Goal: Task Accomplishment & Management: Use online tool/utility

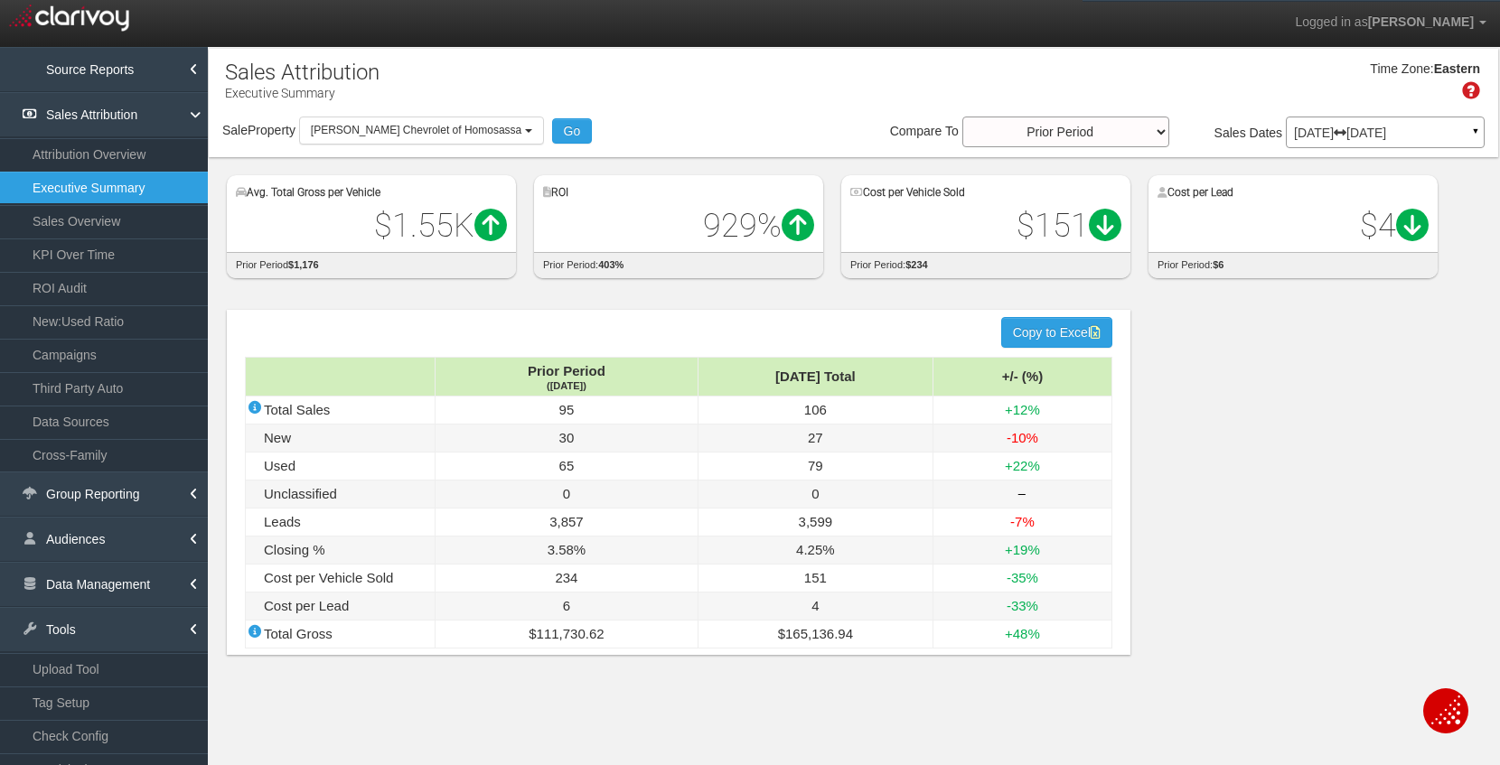
select select "object:45007"
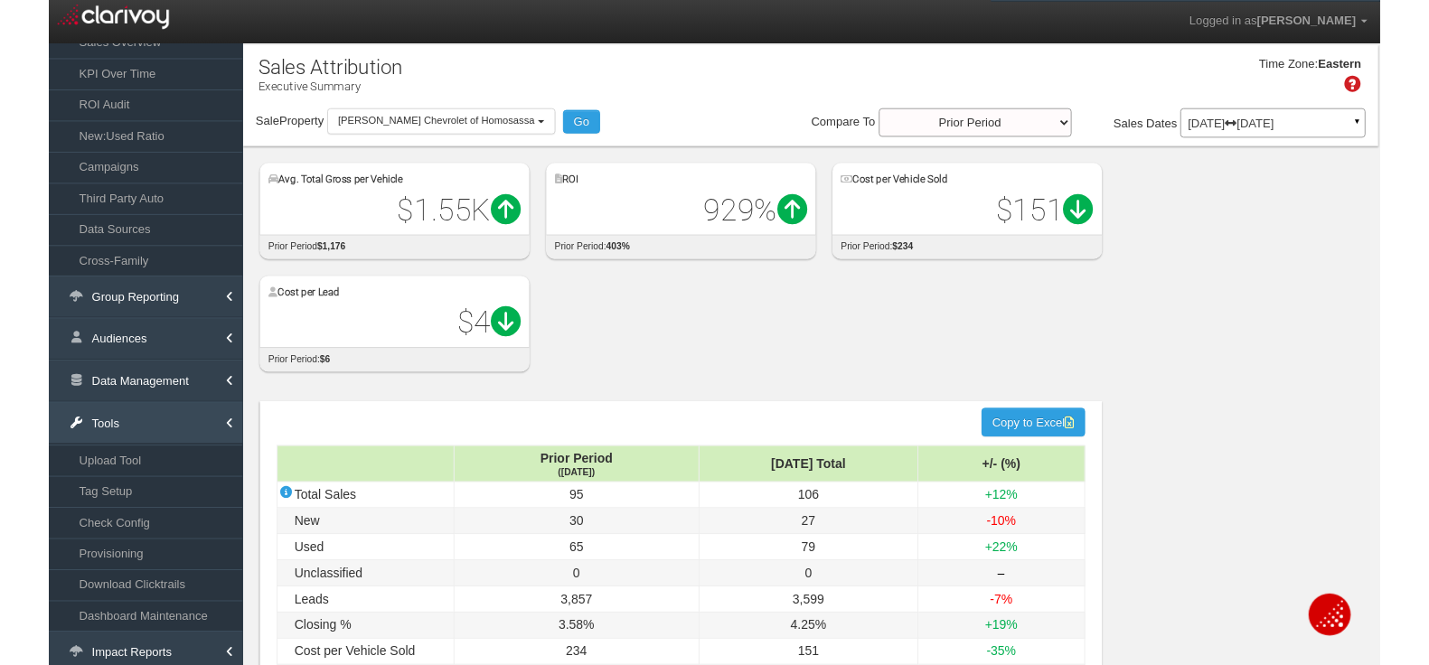
scroll to position [175, 0]
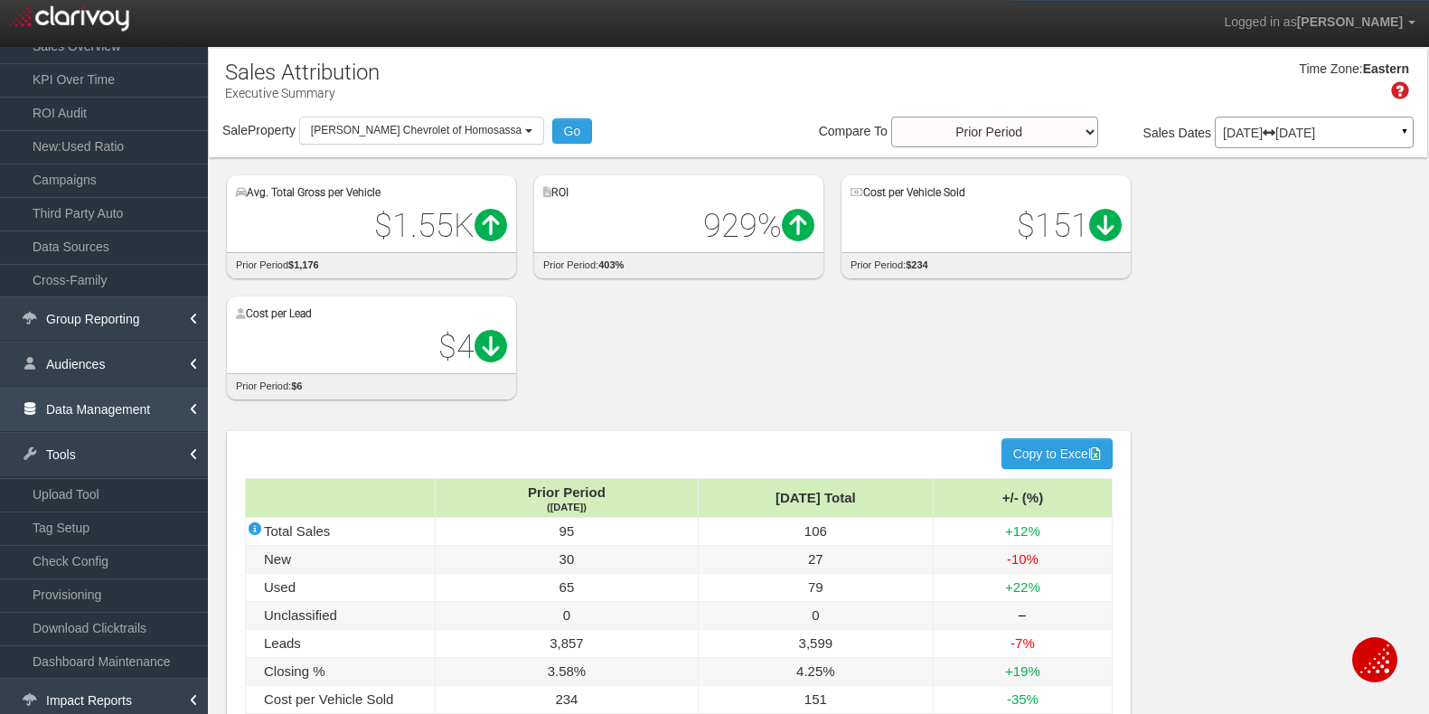
click at [97, 410] on link "Data Management" at bounding box center [104, 409] width 208 height 45
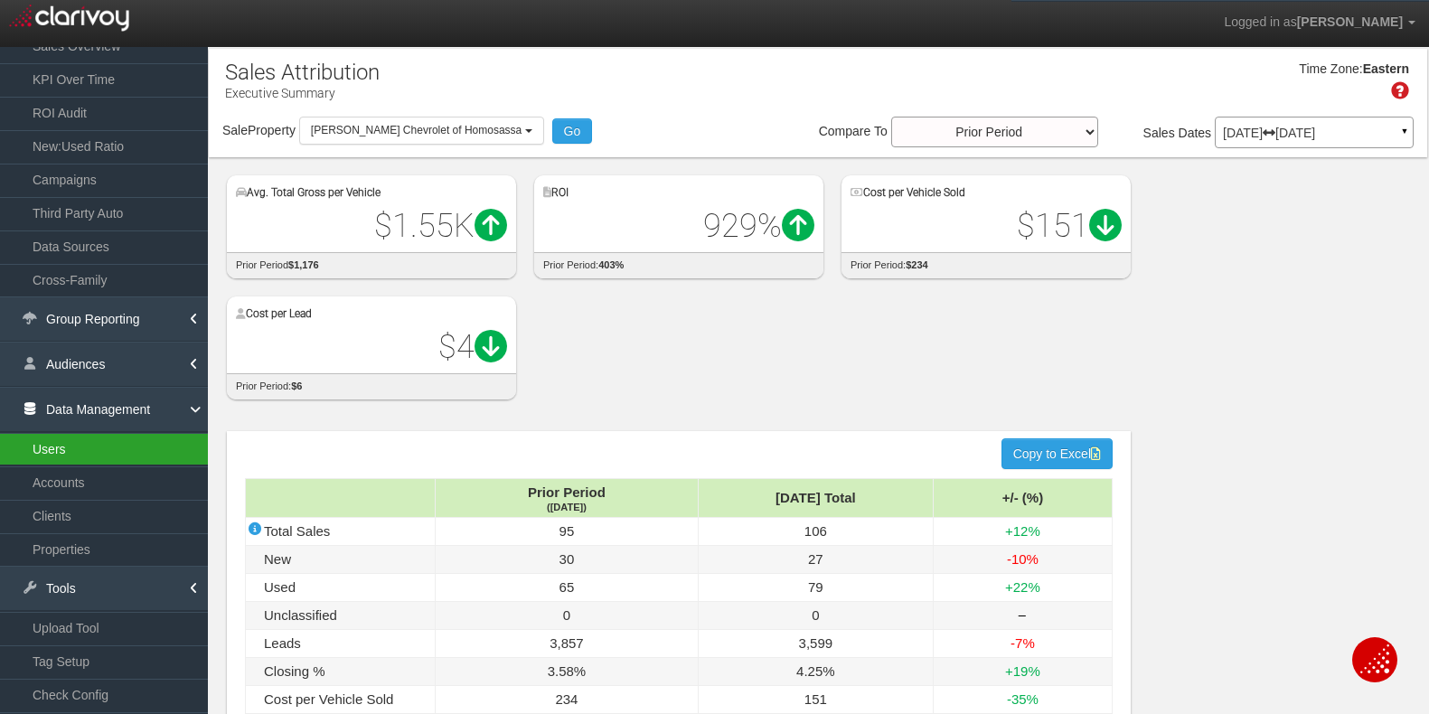
click at [74, 453] on link "Users" at bounding box center [104, 449] width 208 height 33
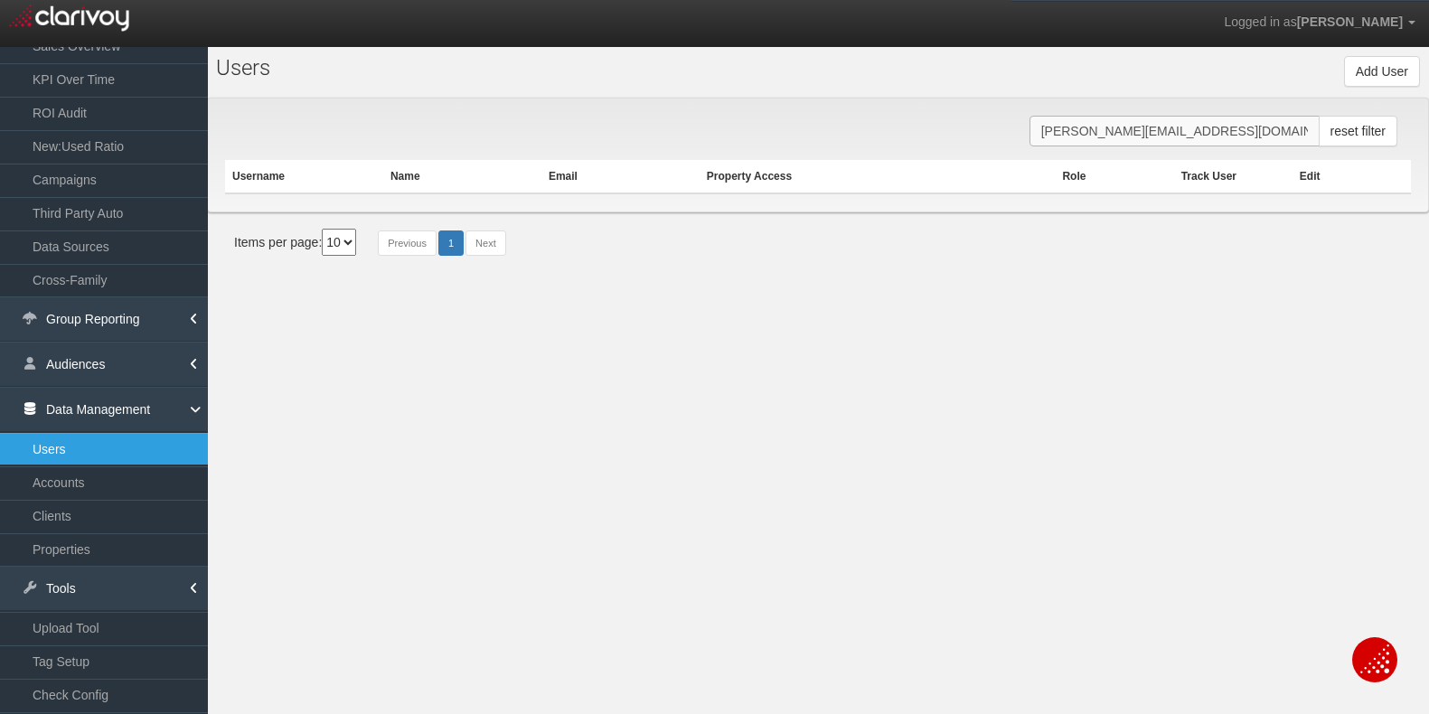
drag, startPoint x: 1273, startPoint y: 129, endPoint x: 928, endPoint y: 138, distance: 345.3
click at [930, 137] on div "[PERSON_NAME][EMAIL_ADDRESS][DOMAIN_NAME] reset filter Username Name Email Prop…" at bounding box center [818, 155] width 1222 height 115
paste input "[EMAIL_ADDRESS][DOMAIN_NAME]"
type input "[EMAIL_ADDRESS][DOMAIN_NAME]"
click at [1381, 76] on button "Add User" at bounding box center [1382, 71] width 76 height 31
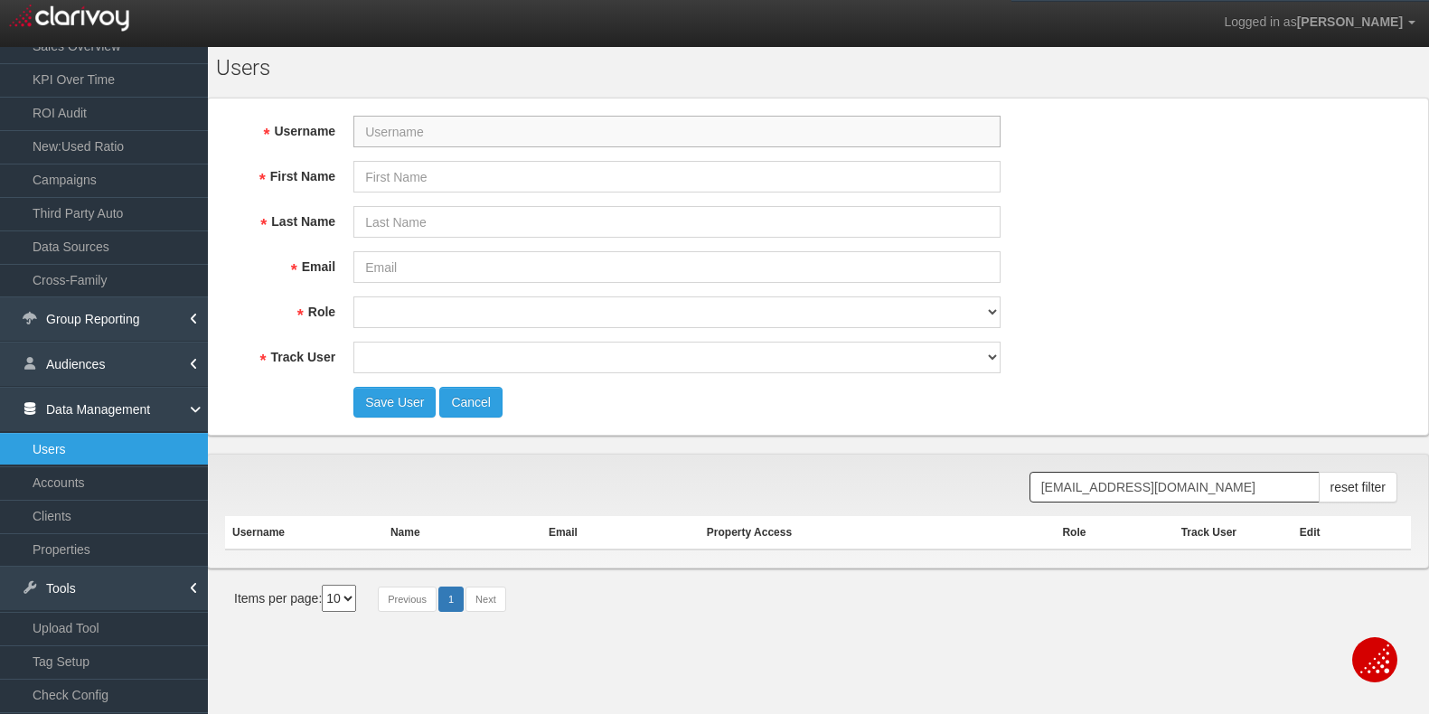
click at [395, 129] on input "Username" at bounding box center [676, 132] width 647 height 32
paste input "[EMAIL_ADDRESS][DOMAIN_NAME]"
type input "[EMAIL_ADDRESS][DOMAIN_NAME]"
click at [385, 265] on input "Email" at bounding box center [676, 267] width 647 height 32
paste input "[EMAIL_ADDRESS][DOMAIN_NAME]"
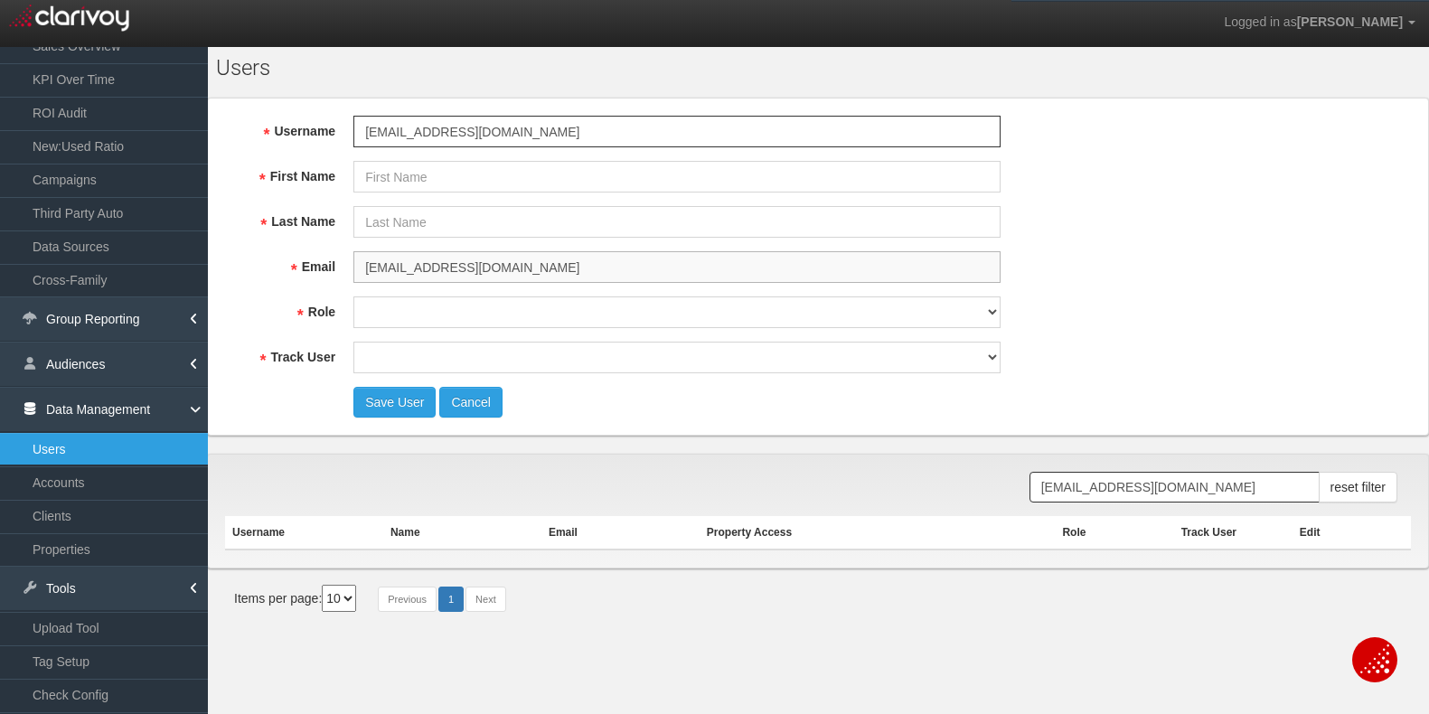
type input "[EMAIL_ADDRESS][DOMAIN_NAME]"
click at [406, 172] on input "First Name" at bounding box center [676, 177] width 647 height 32
type input "[PERSON_NAME]"
click at [397, 223] on input "Last Name" at bounding box center [676, 222] width 647 height 32
type input "[PERSON_NAME]"
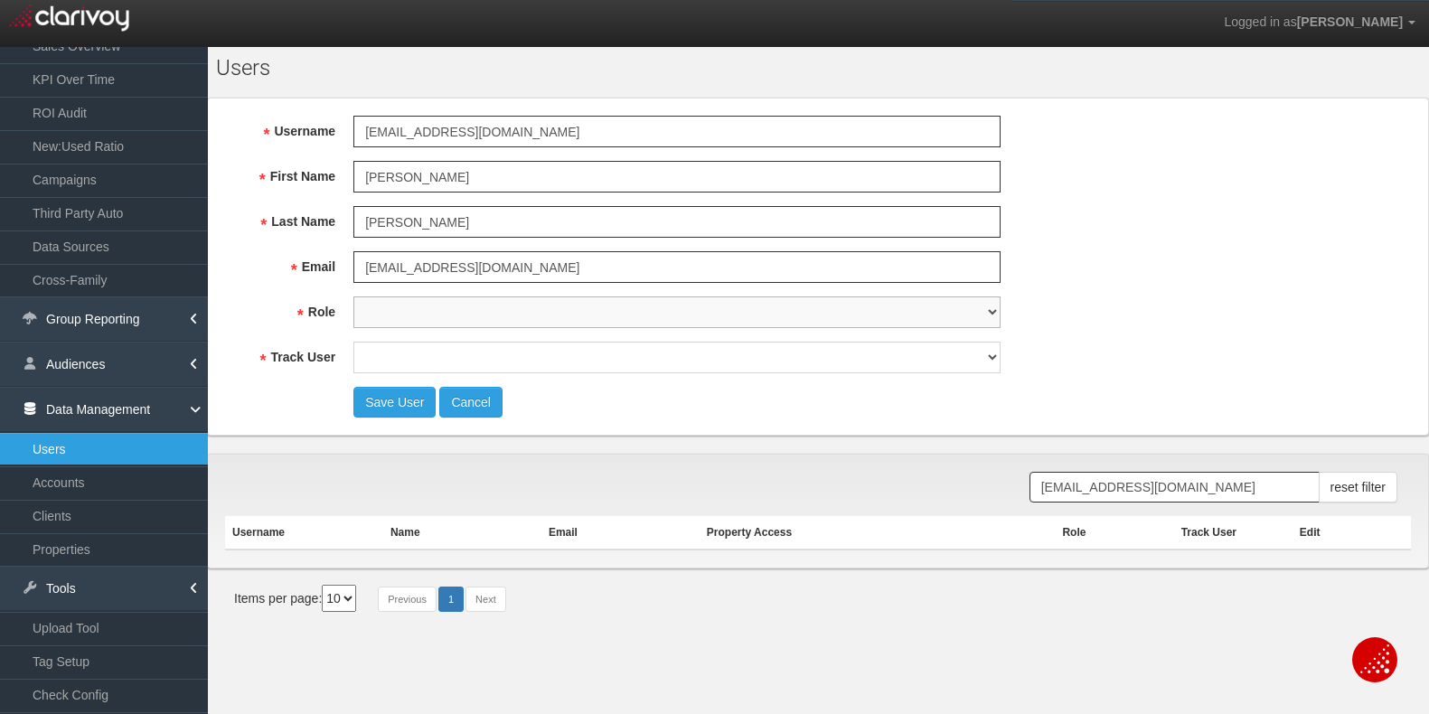
click at [384, 313] on select "super user thirdpartyuser demo inactive upload user+upload" at bounding box center [676, 312] width 647 height 32
select select "user"
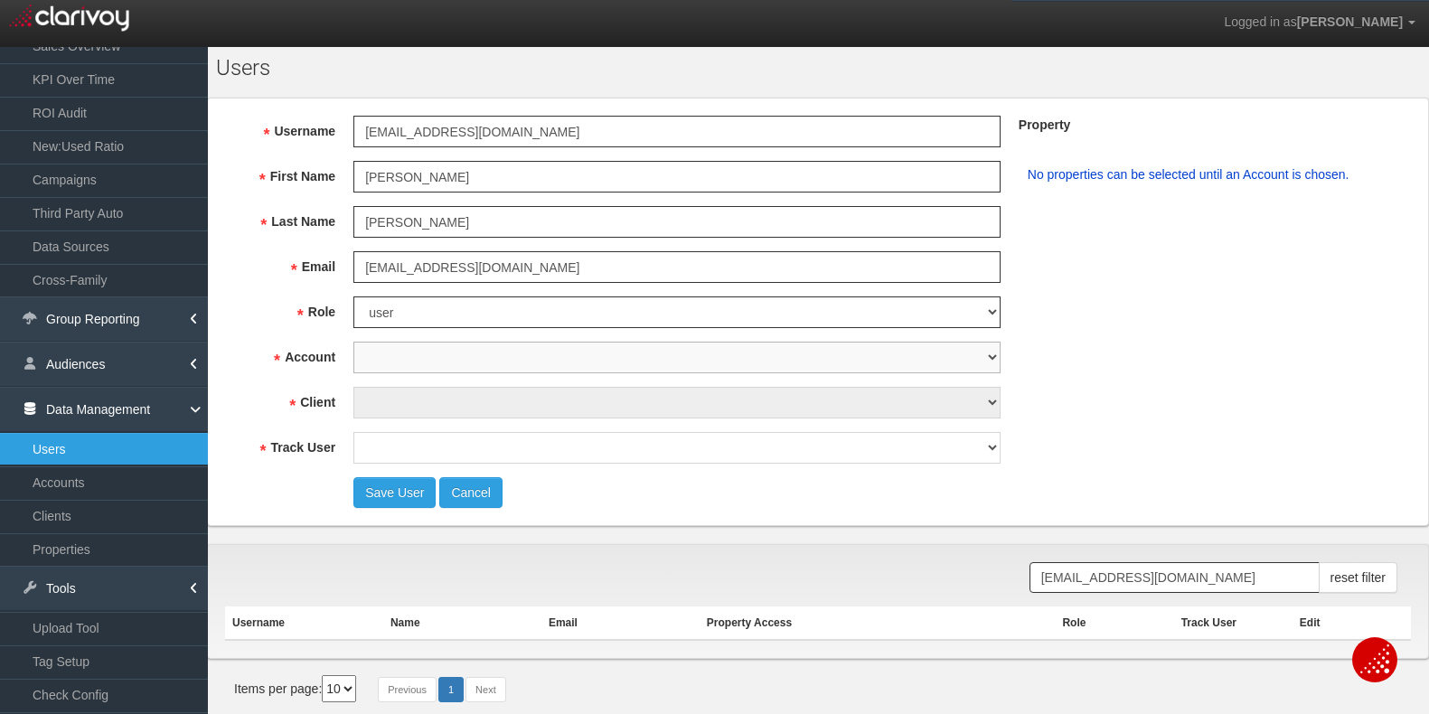
click at [388, 352] on select "1st Gear Motorsports 212 Motors 24 Auto Group 405 Motors 44 Auto Mart 503Autos …" at bounding box center [676, 358] width 647 height 32
select select "object:48418"
select select "object:48444"
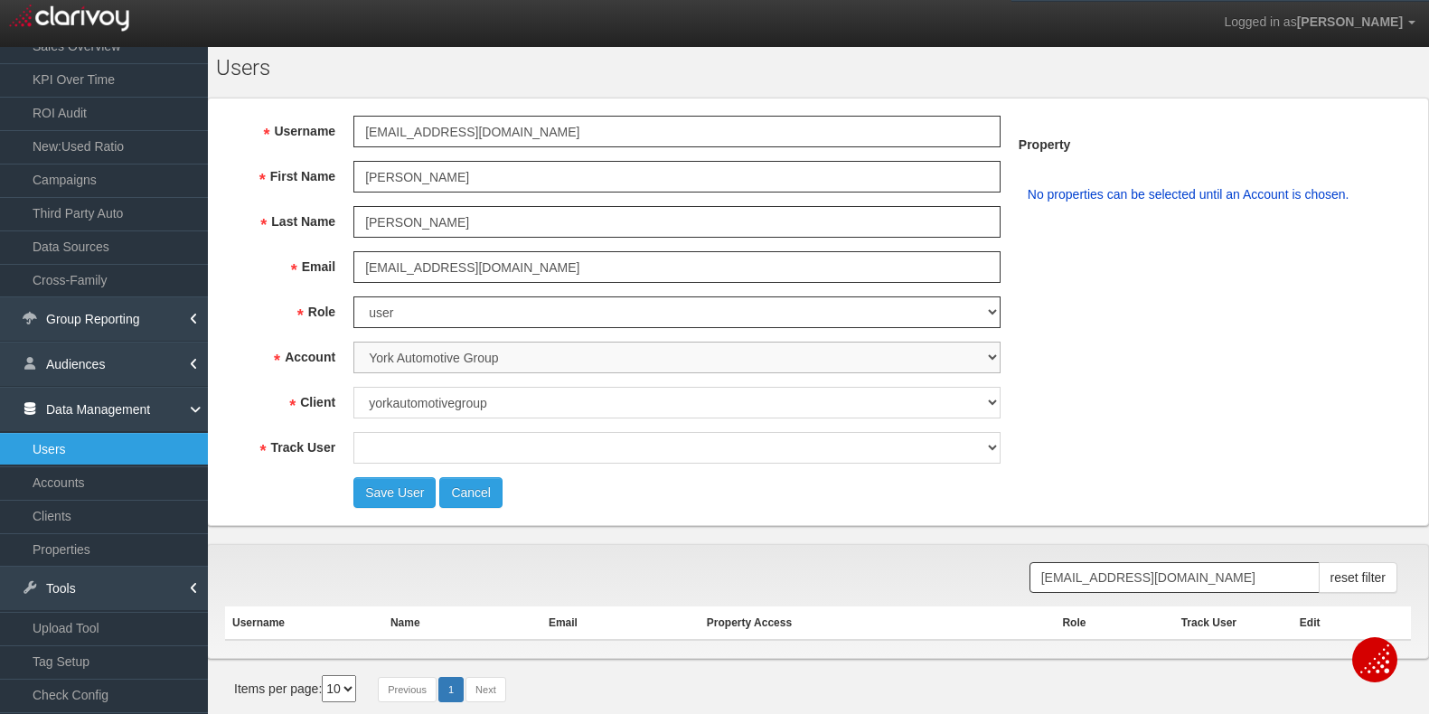
select select "object:48445"
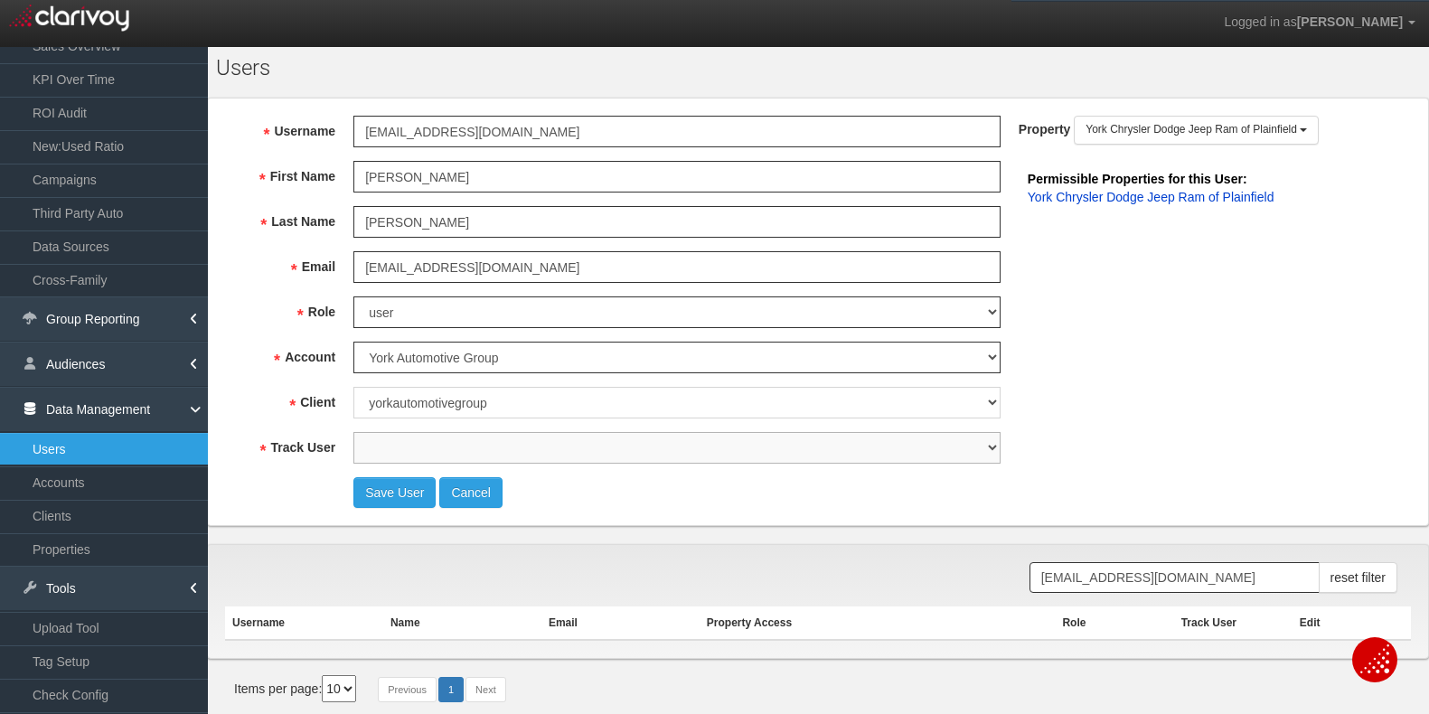
click at [509, 446] on select "true false" at bounding box center [676, 448] width 647 height 32
select select "true"
click at [384, 494] on button "Save User" at bounding box center [394, 492] width 82 height 31
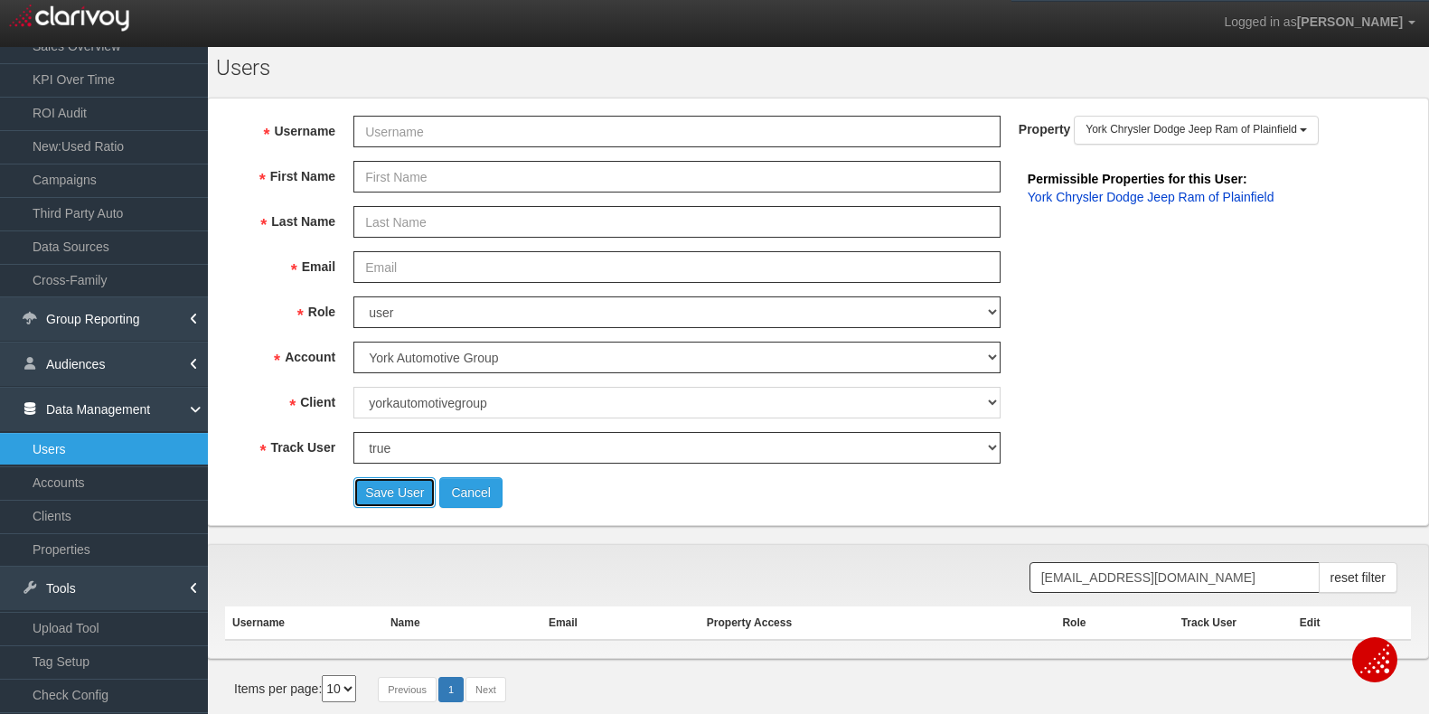
select select "? undefined:undefined ?"
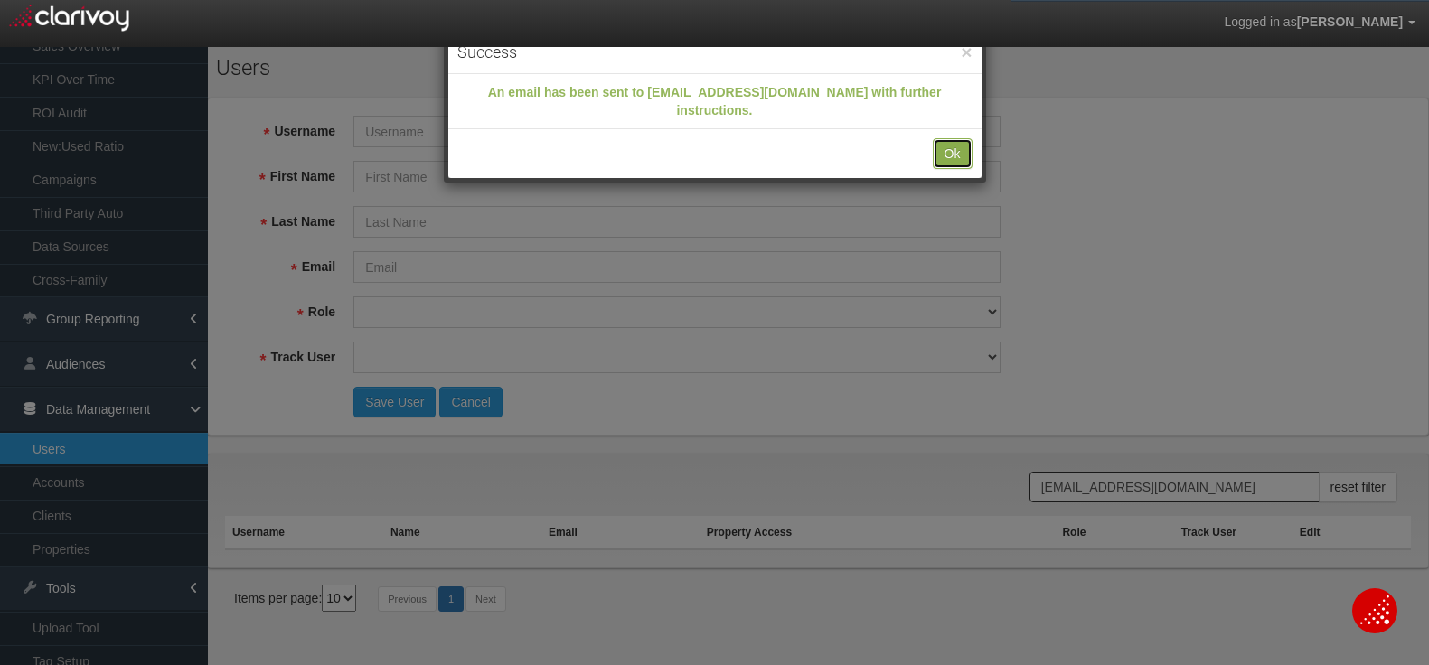
click at [954, 138] on button "Ok" at bounding box center [953, 153] width 40 height 31
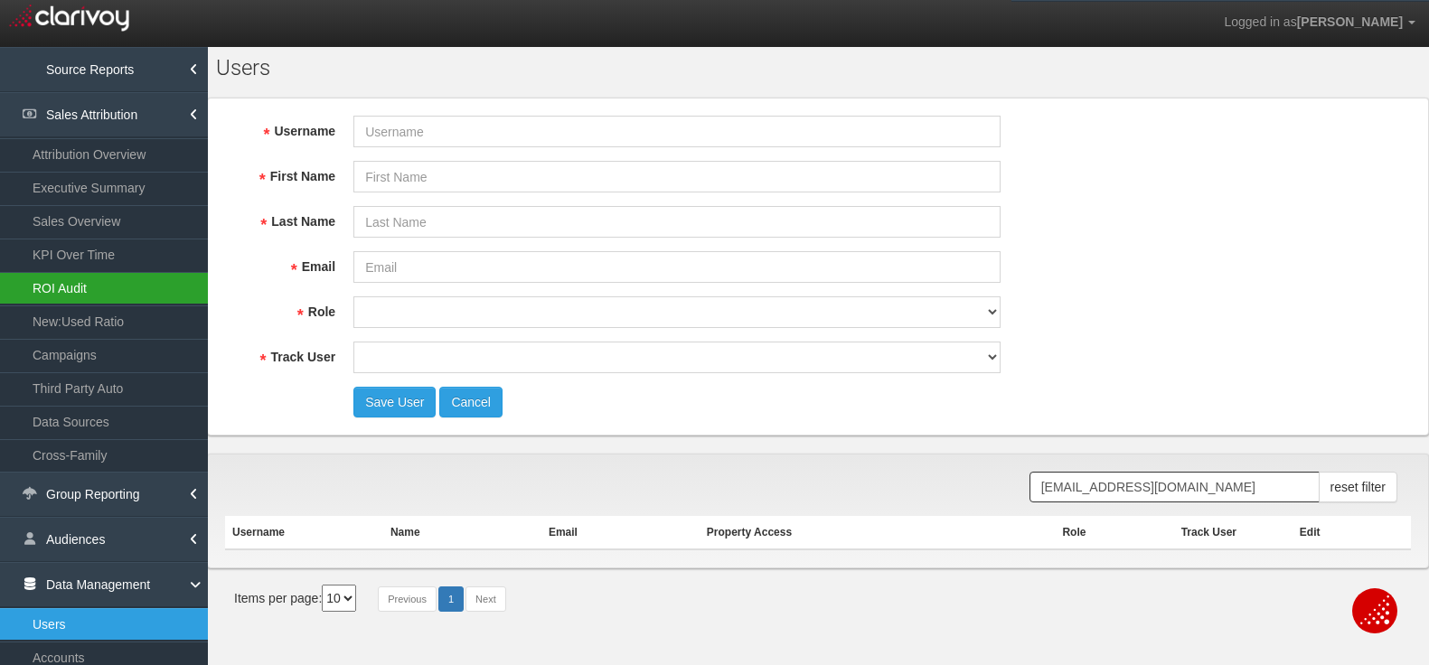
click at [92, 283] on link "ROI Audit" at bounding box center [104, 288] width 208 height 33
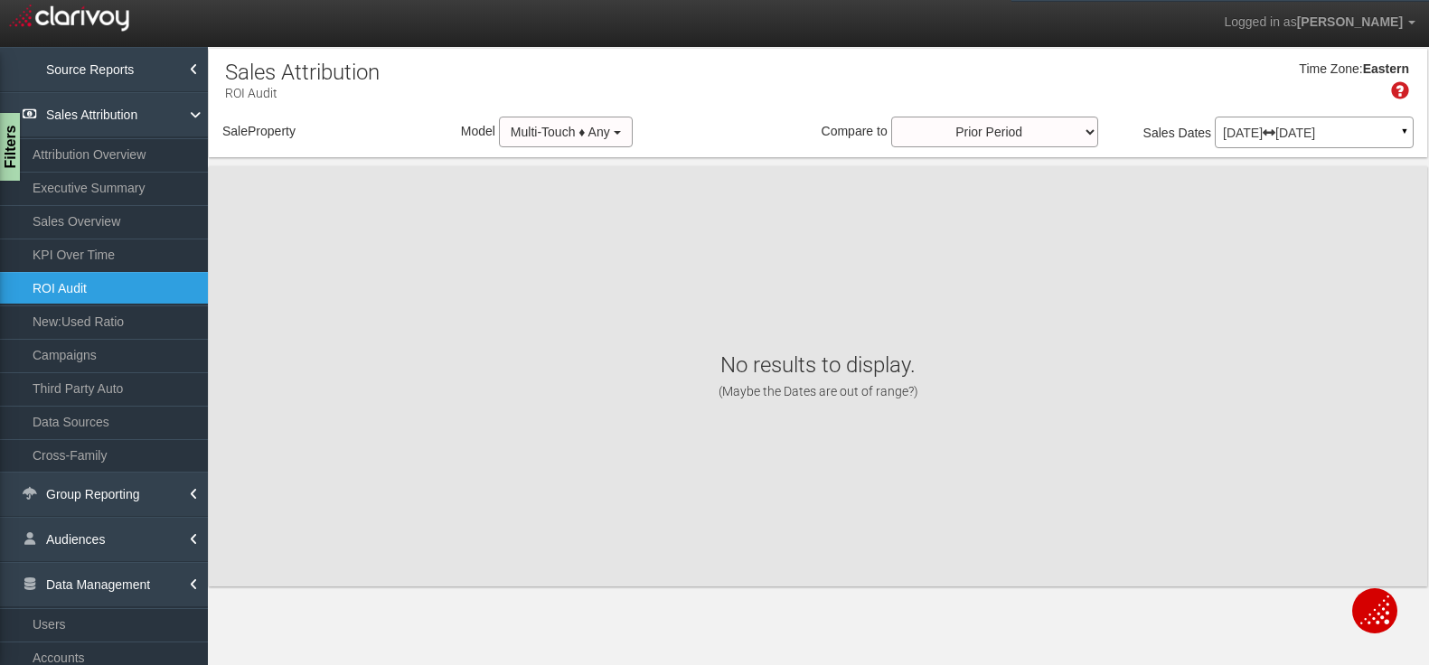
select select "object:51705"
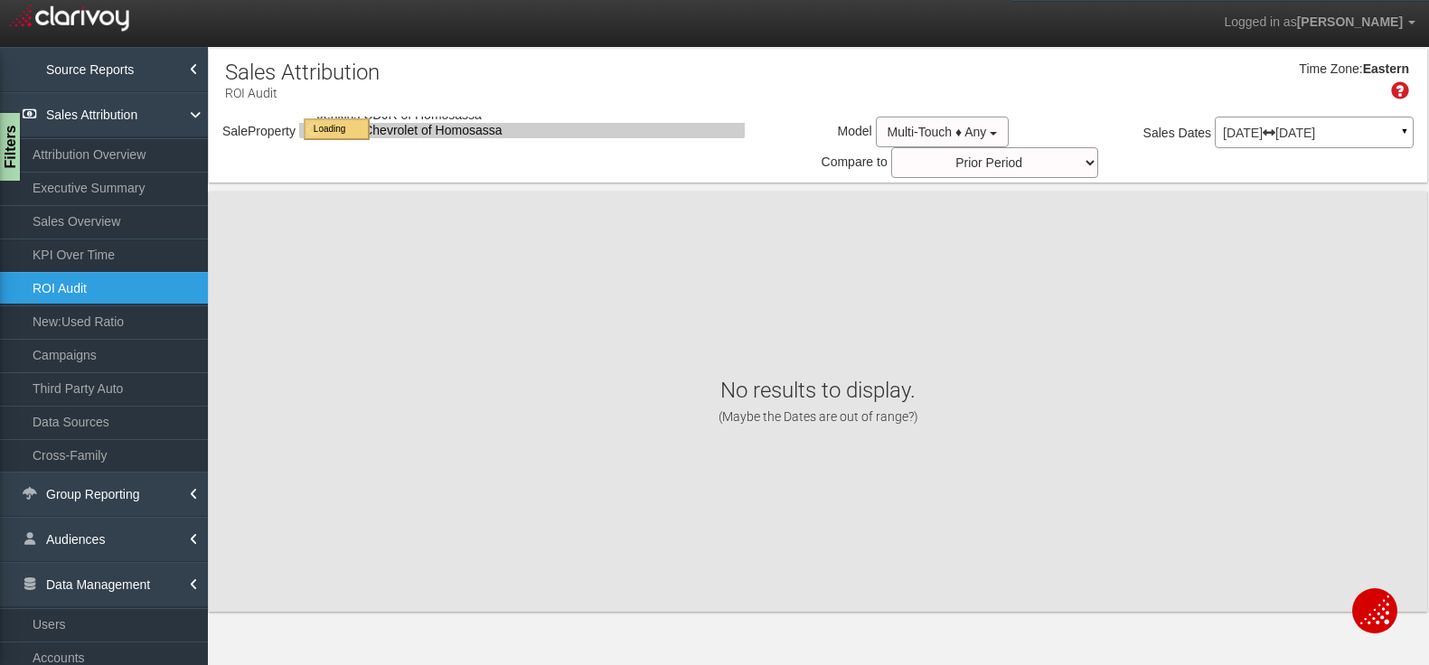
select select "object:51705"
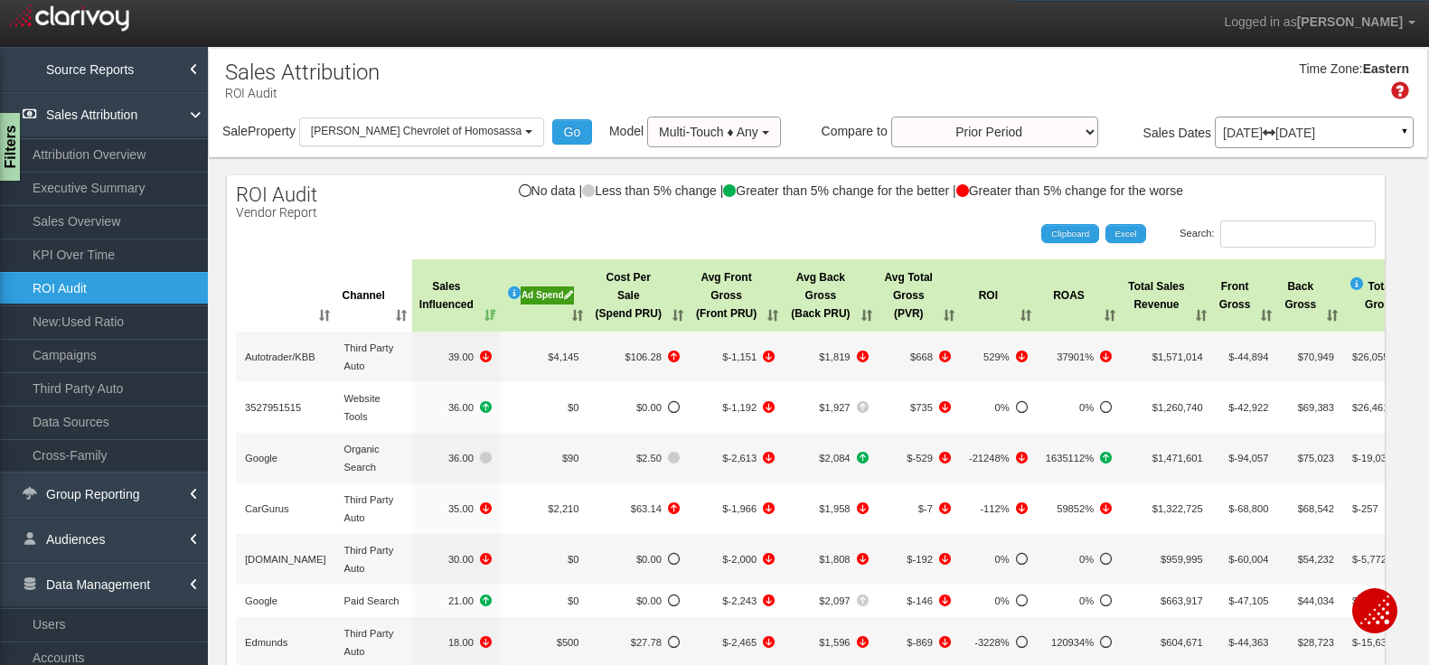
click at [842, 76] on div "Time Zone: Eastern" at bounding box center [818, 87] width 1218 height 59
click at [14, 148] on div "Filters" at bounding box center [11, 147] width 23 height 72
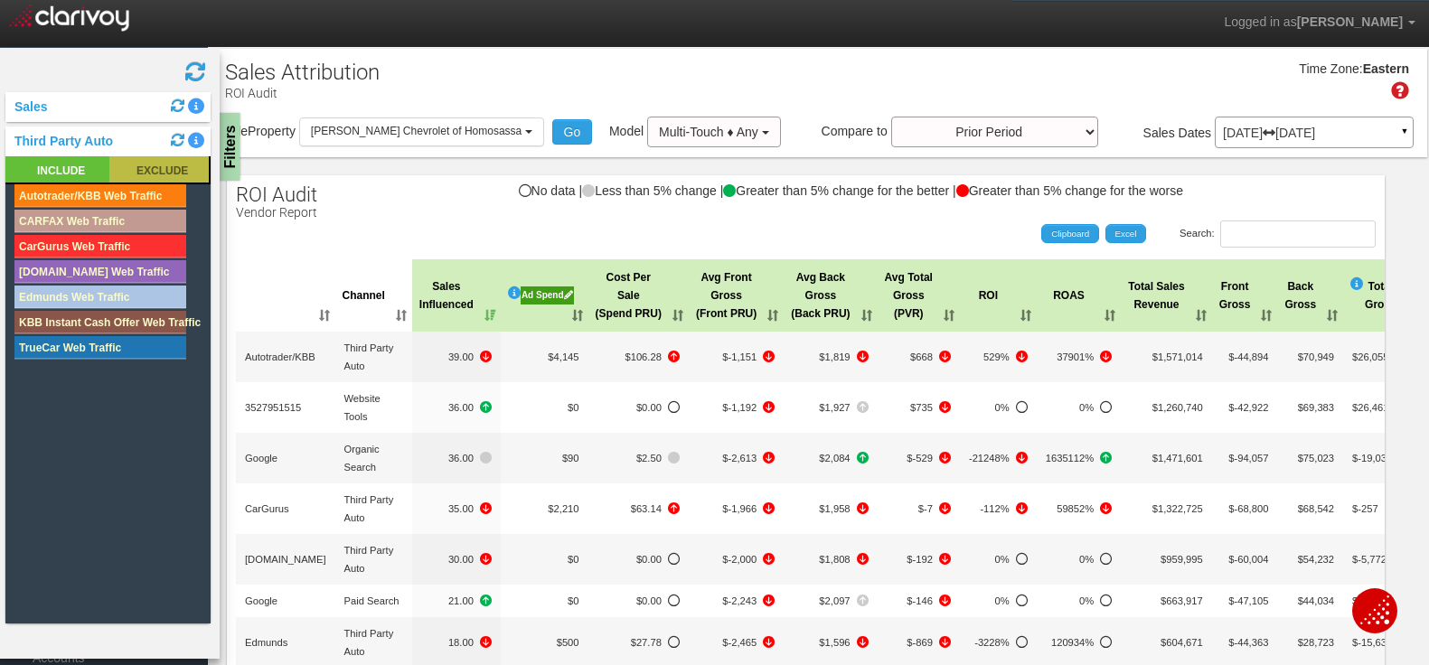
click at [154, 169] on rect at bounding box center [158, 169] width 99 height 26
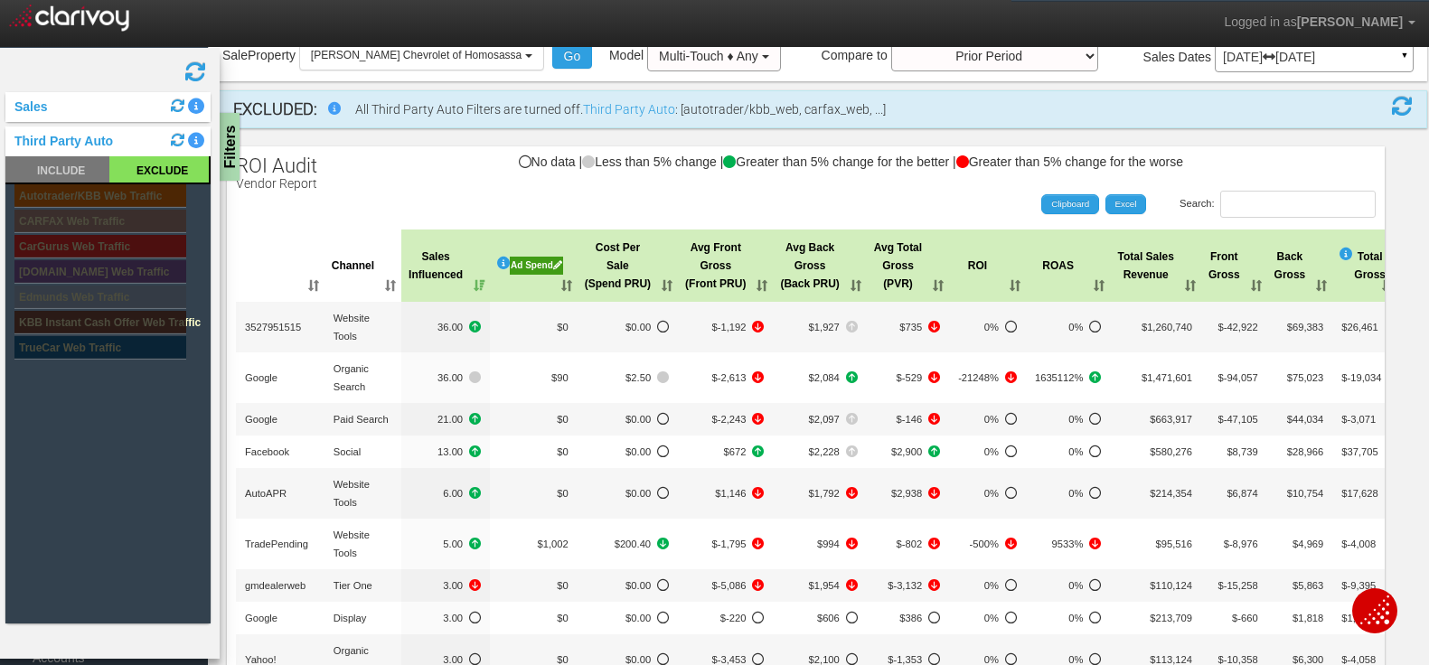
scroll to position [82, 0]
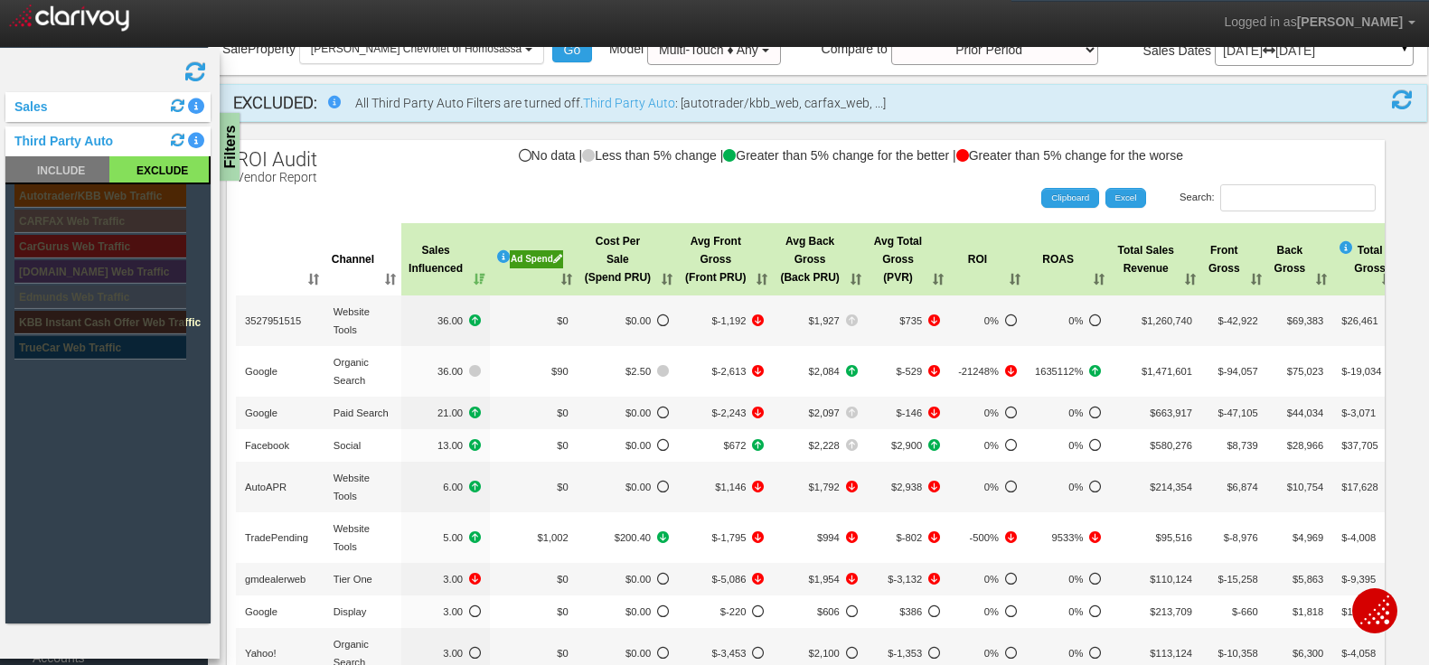
click at [572, 280] on th "Ad Spend" at bounding box center [534, 259] width 88 height 72
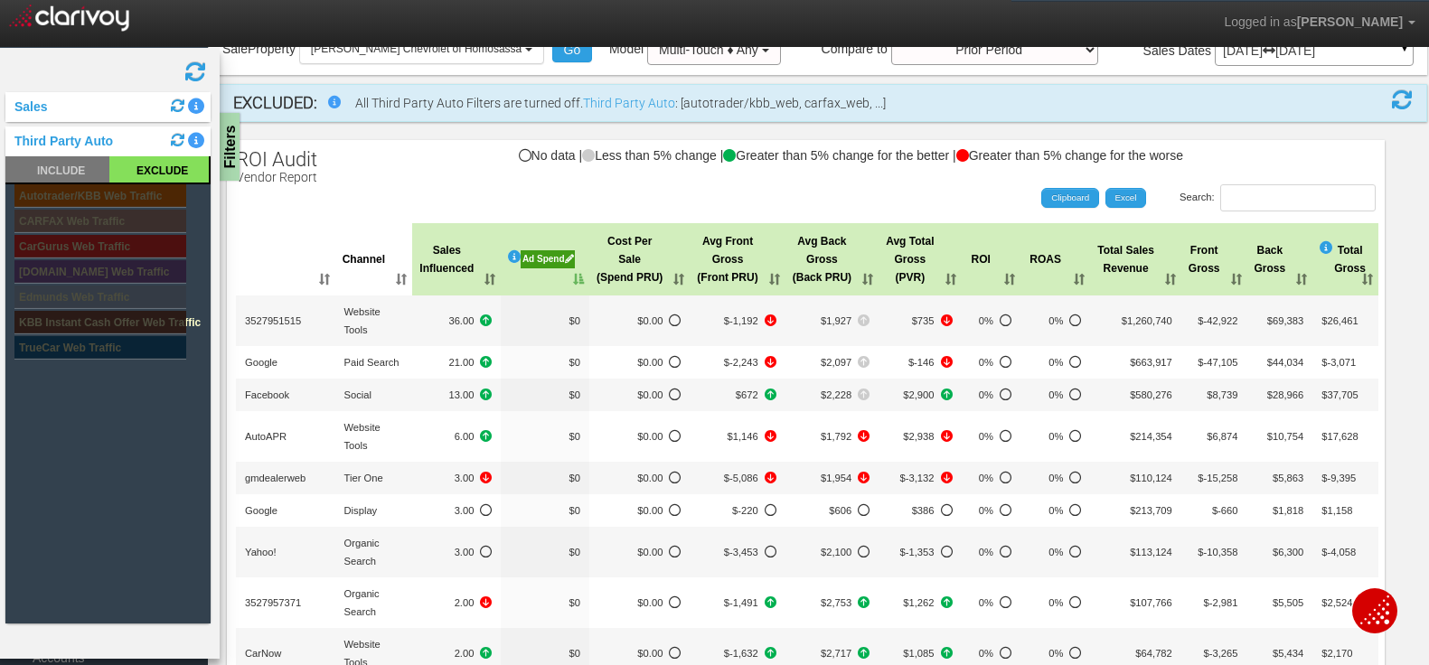
click at [561, 281] on th "Ad Spend" at bounding box center [545, 259] width 89 height 72
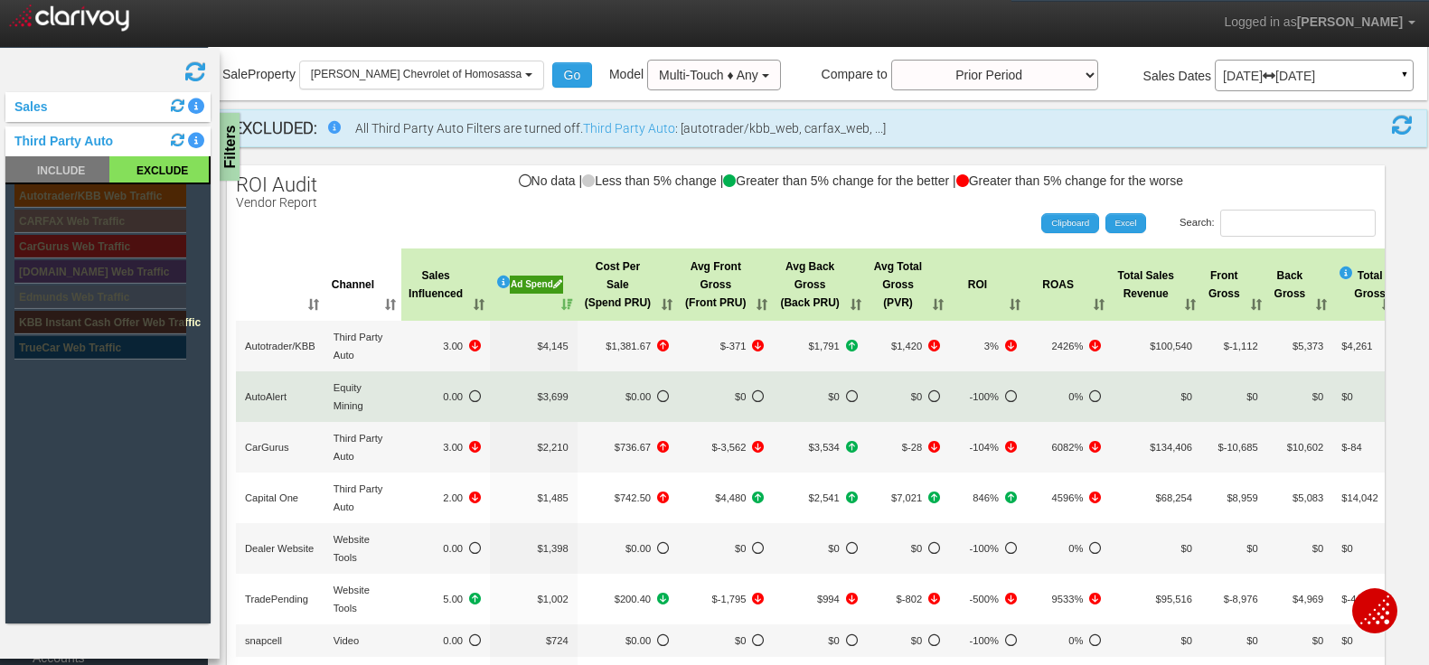
scroll to position [62, 0]
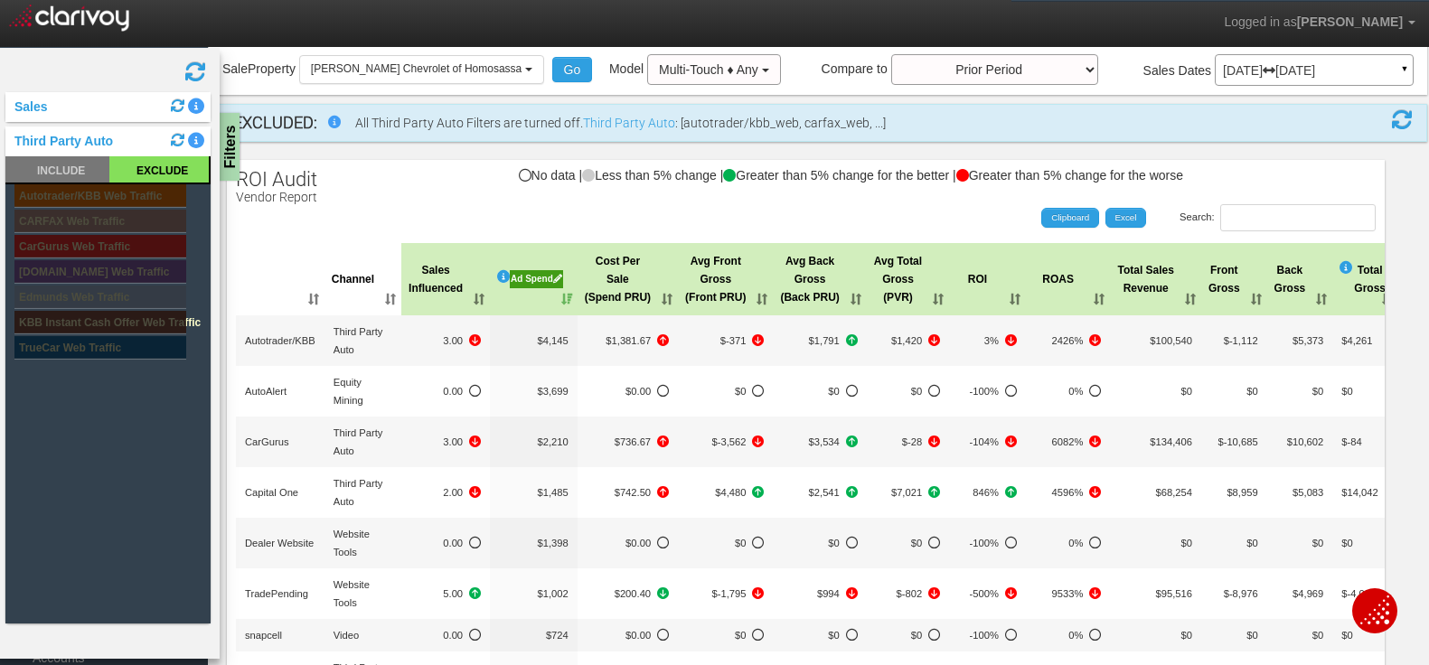
click at [190, 75] on span at bounding box center [195, 72] width 22 height 22
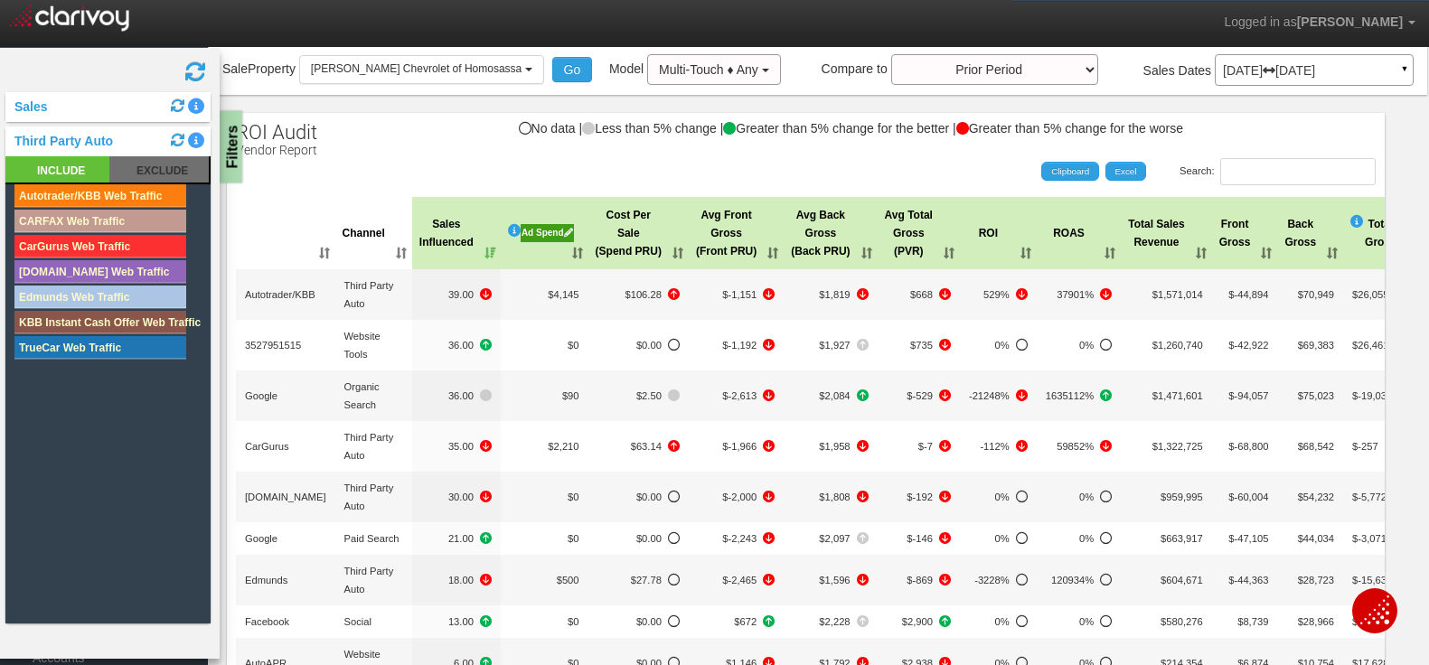
click at [232, 155] on div "Filters" at bounding box center [231, 147] width 23 height 72
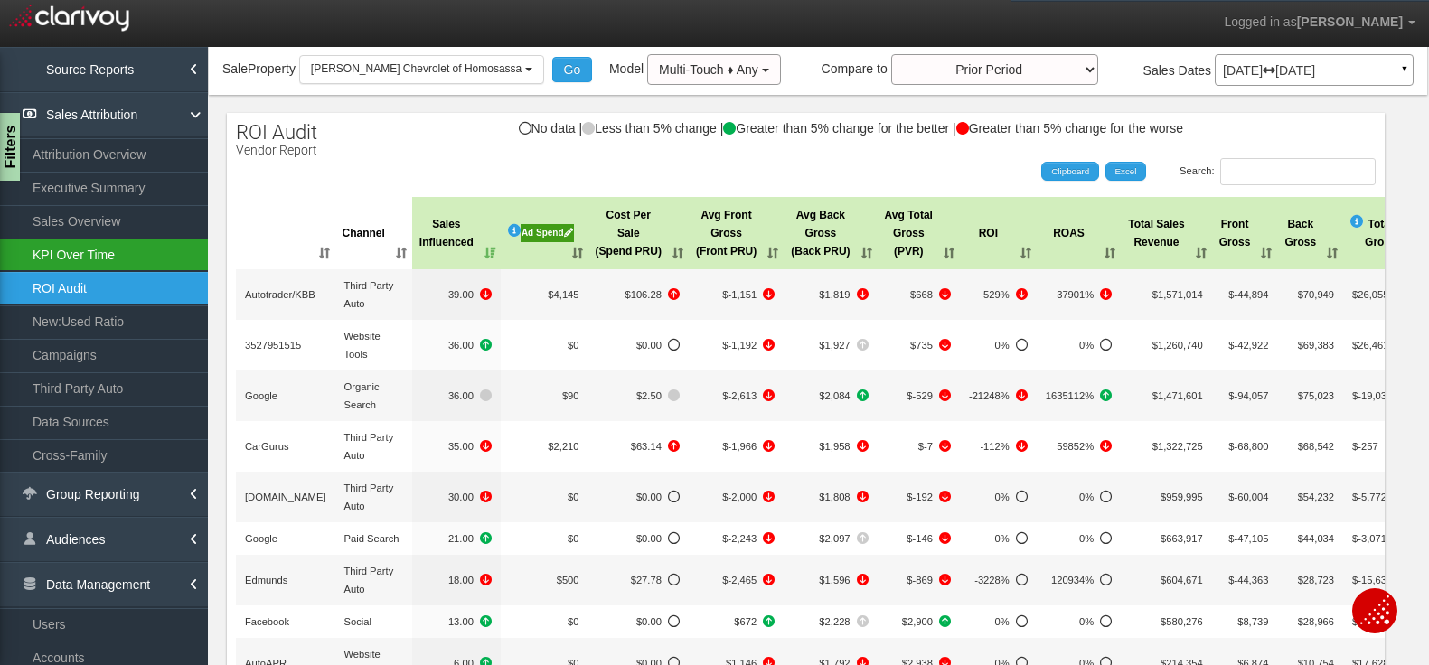
click at [84, 249] on link "KPI Over Time" at bounding box center [104, 255] width 208 height 33
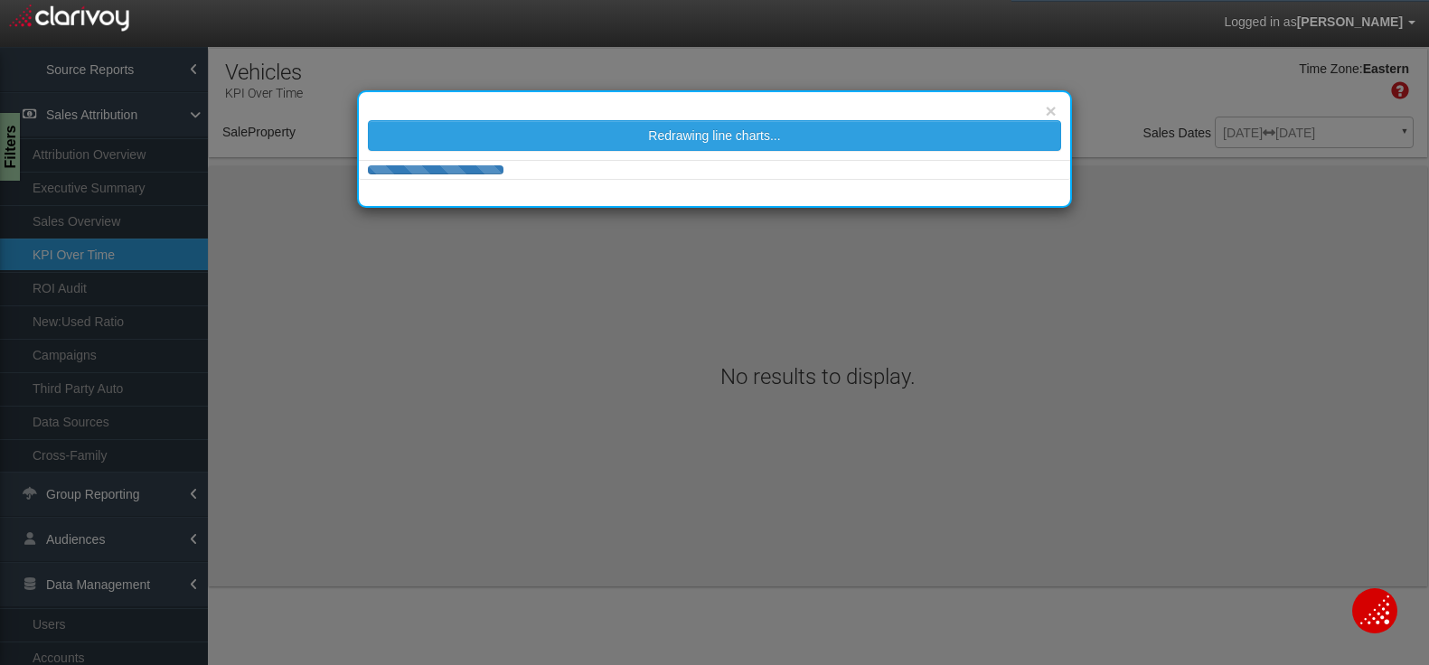
select select "object:54299"
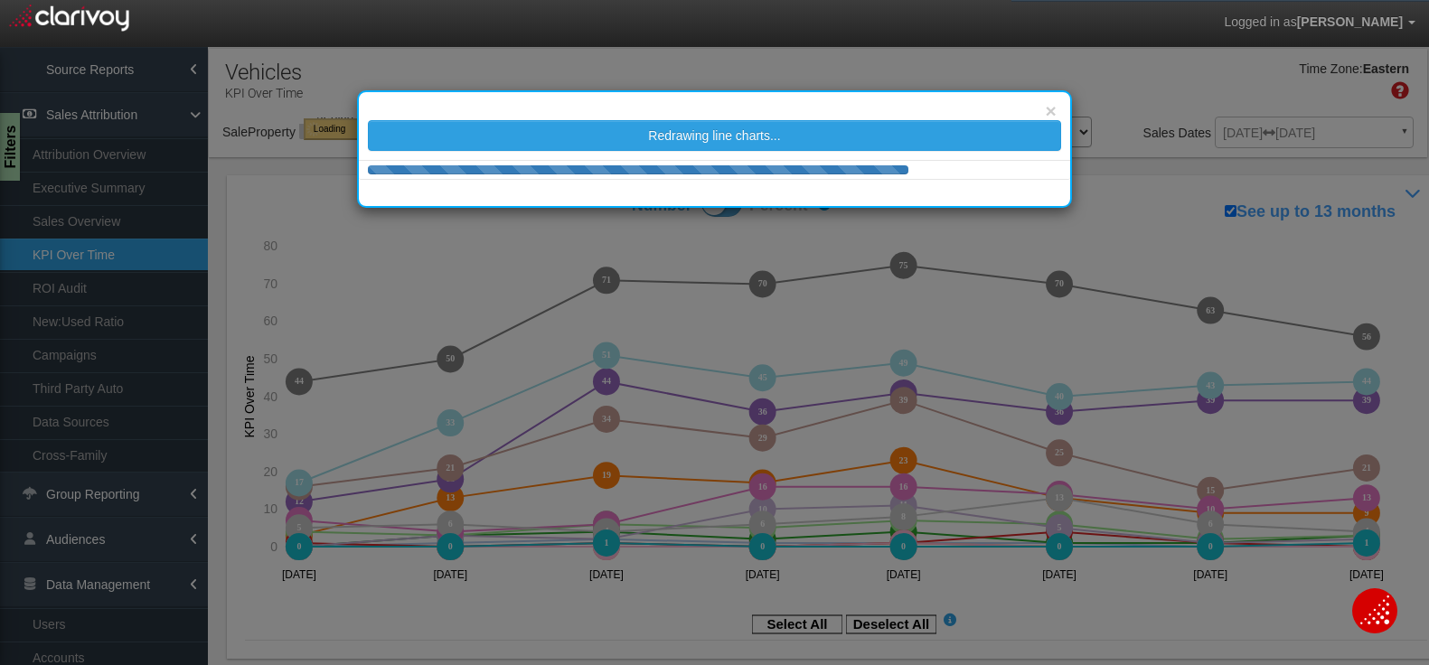
select select "object:54299"
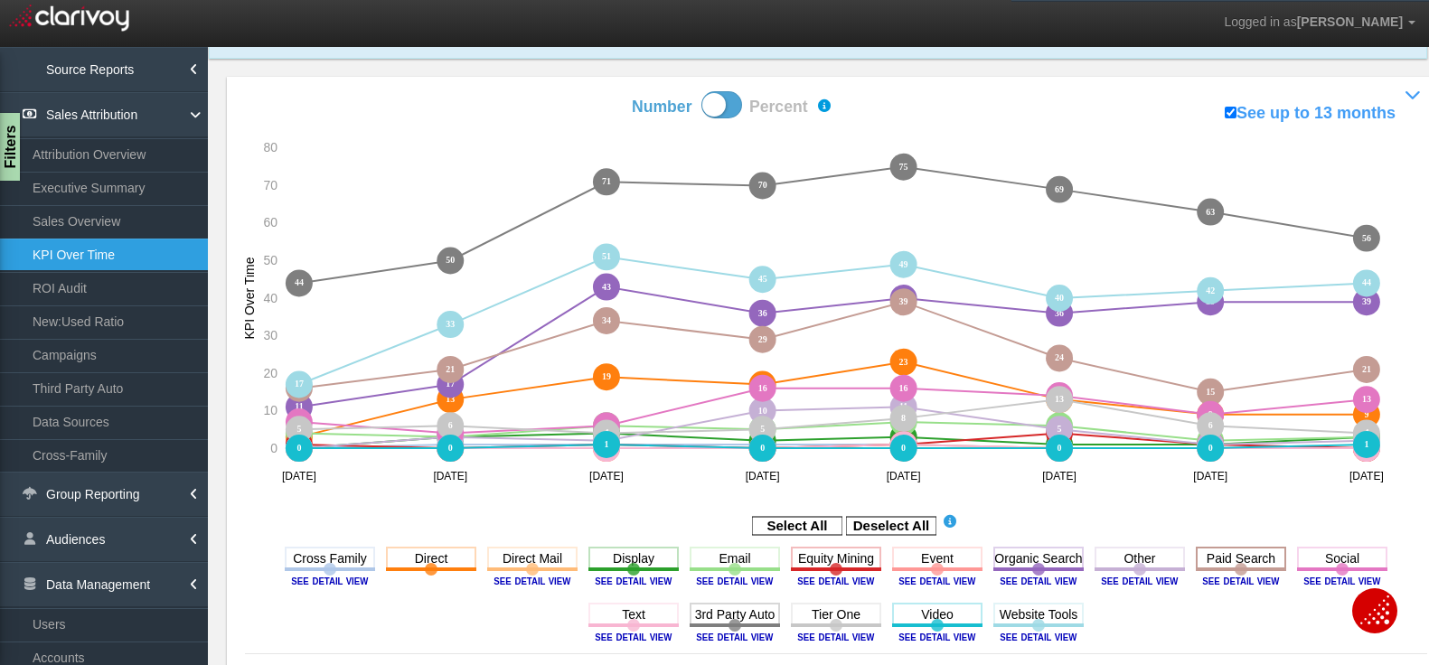
scroll to position [162, 0]
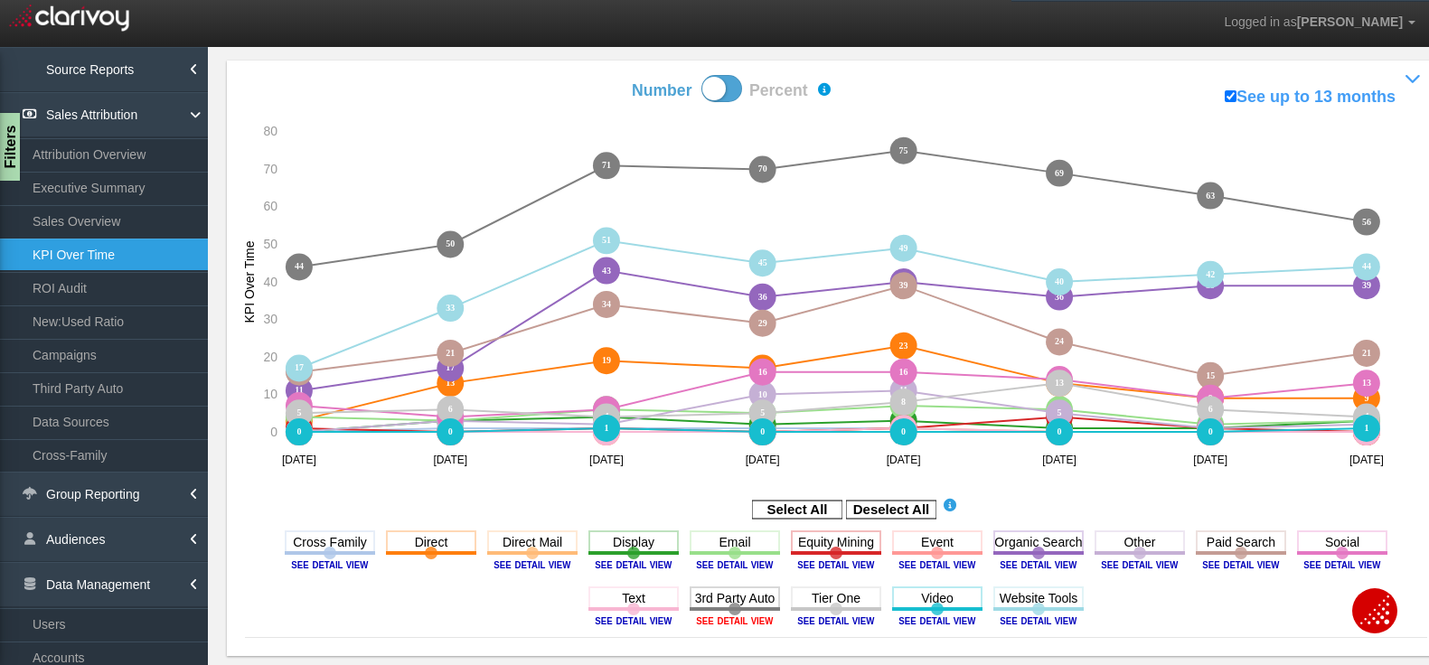
click at [751, 621] on image at bounding box center [734, 620] width 81 height 11
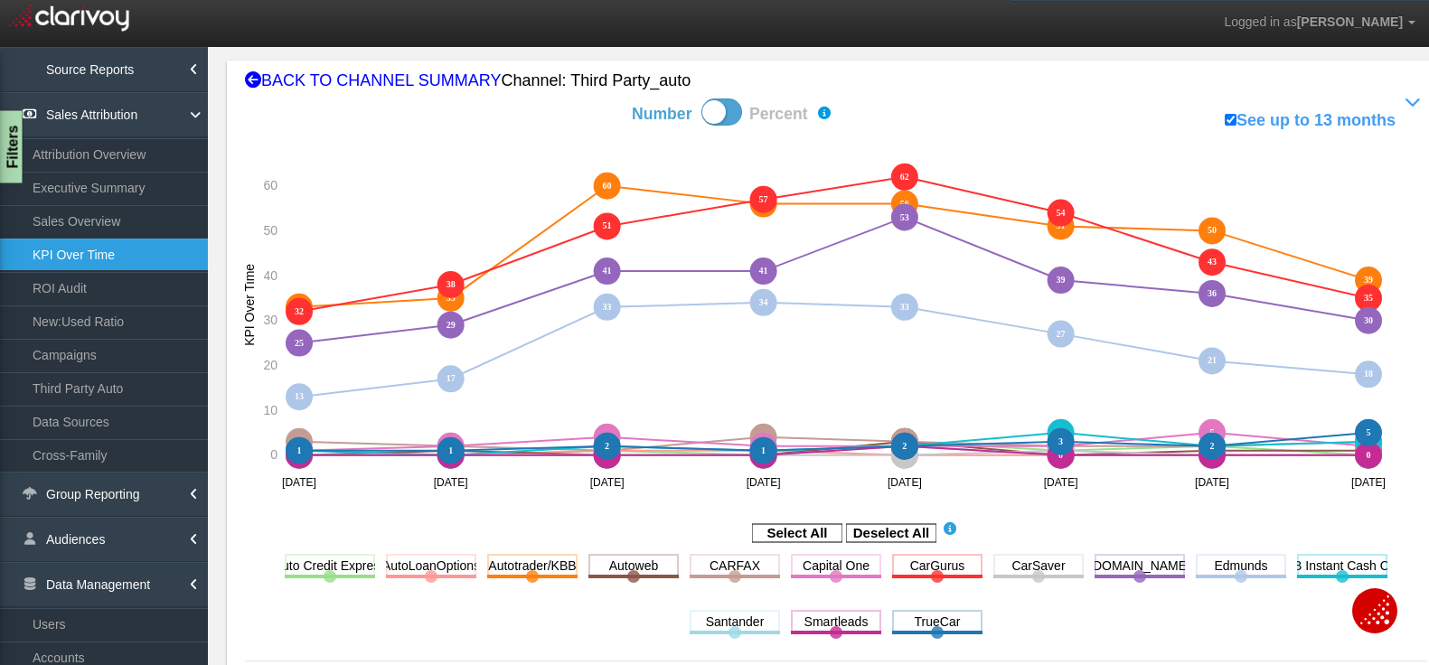
click at [6, 146] on div "Filters" at bounding box center [11, 147] width 23 height 72
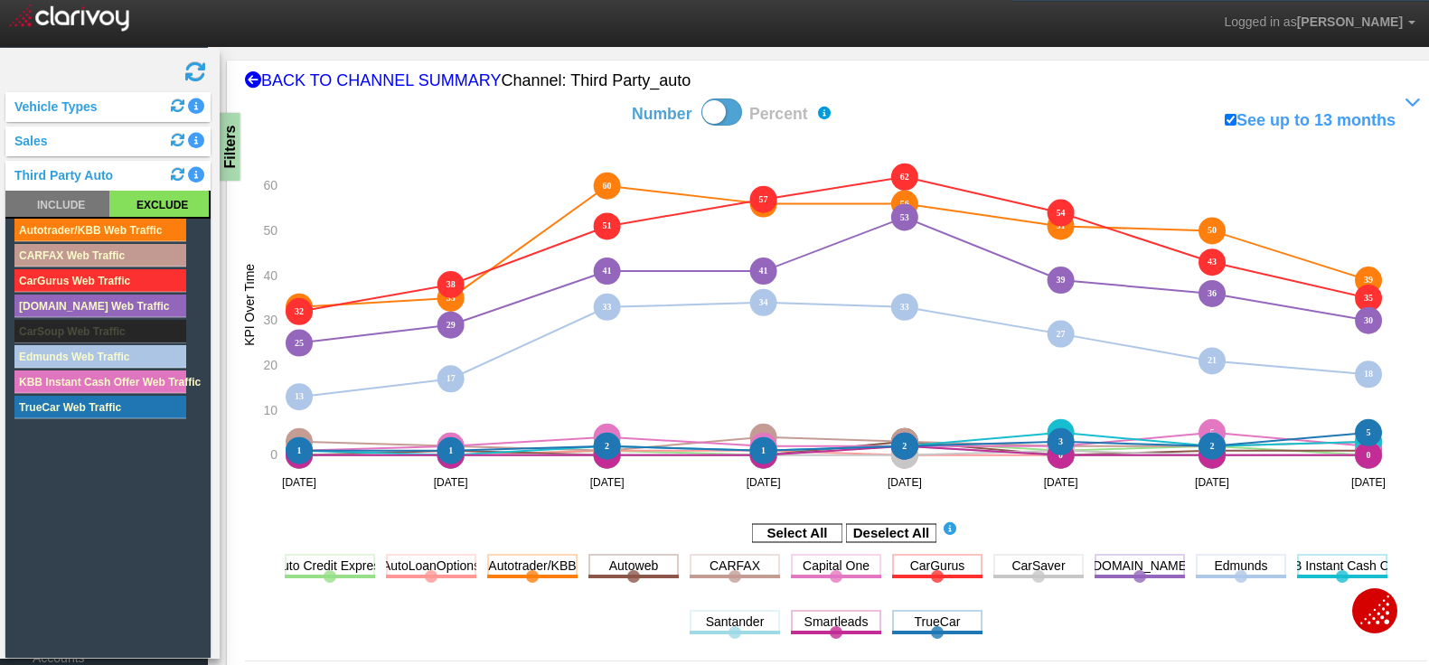
click at [146, 204] on rect at bounding box center [158, 204] width 99 height 26
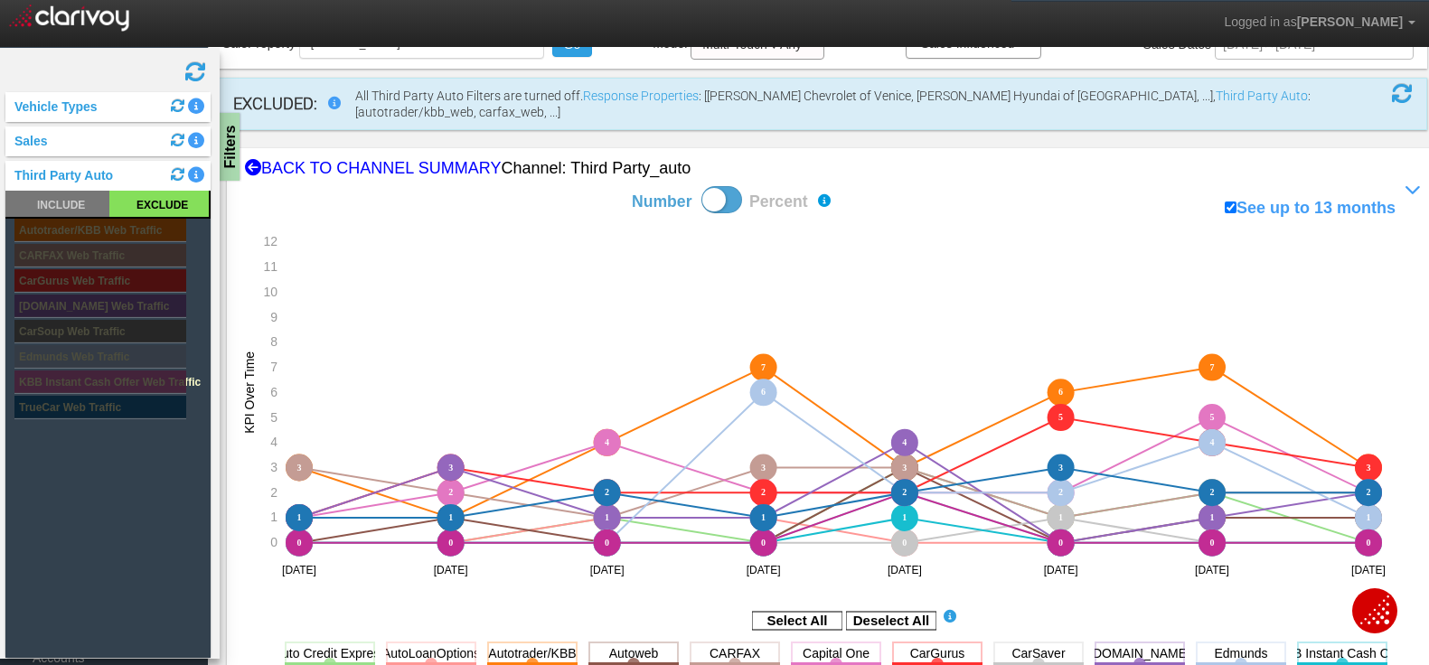
scroll to position [33, 0]
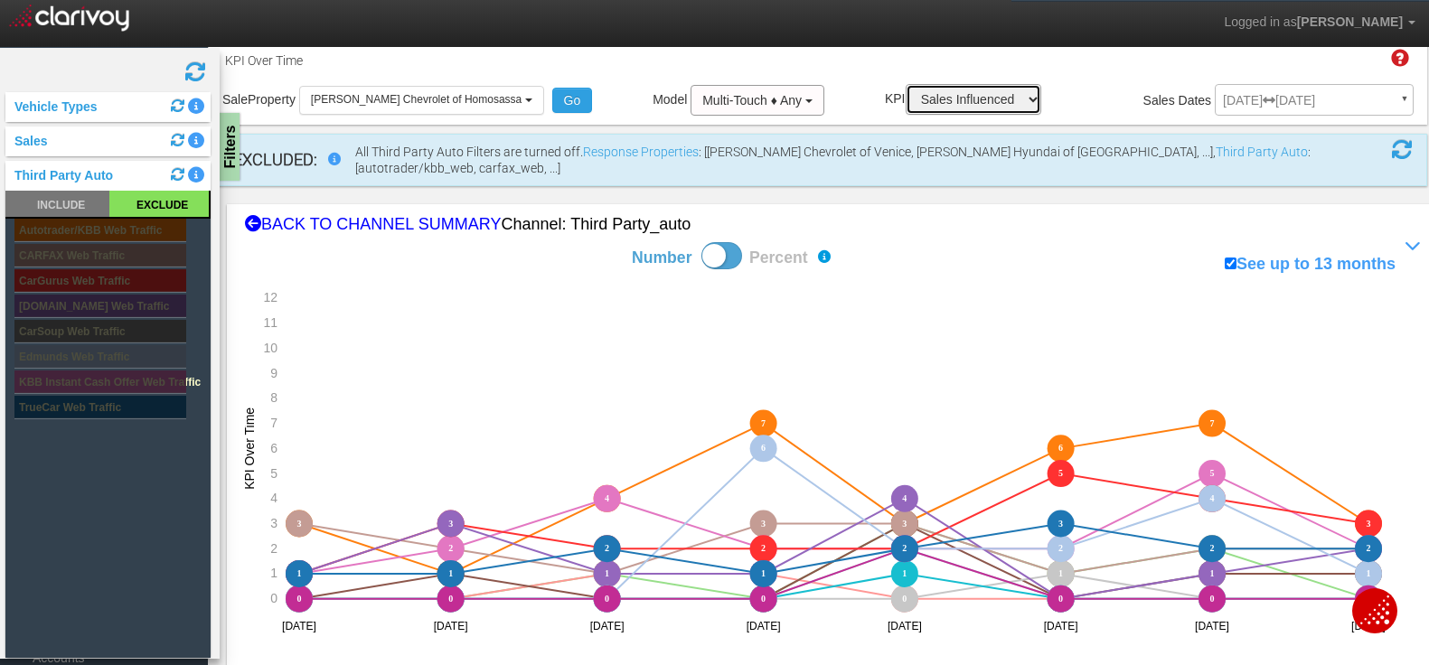
click at [951, 93] on select "Sales Influenced Ad Spend Cost Per Sale" at bounding box center [974, 99] width 136 height 31
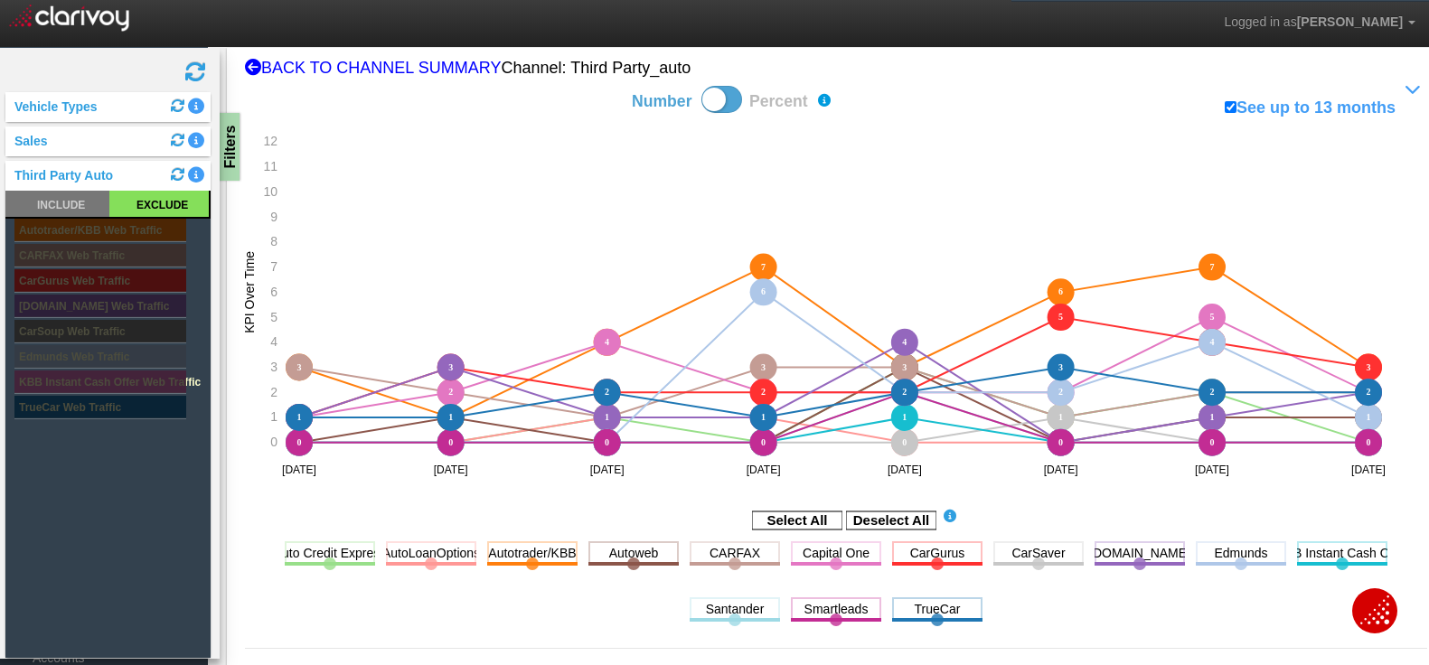
scroll to position [193, 0]
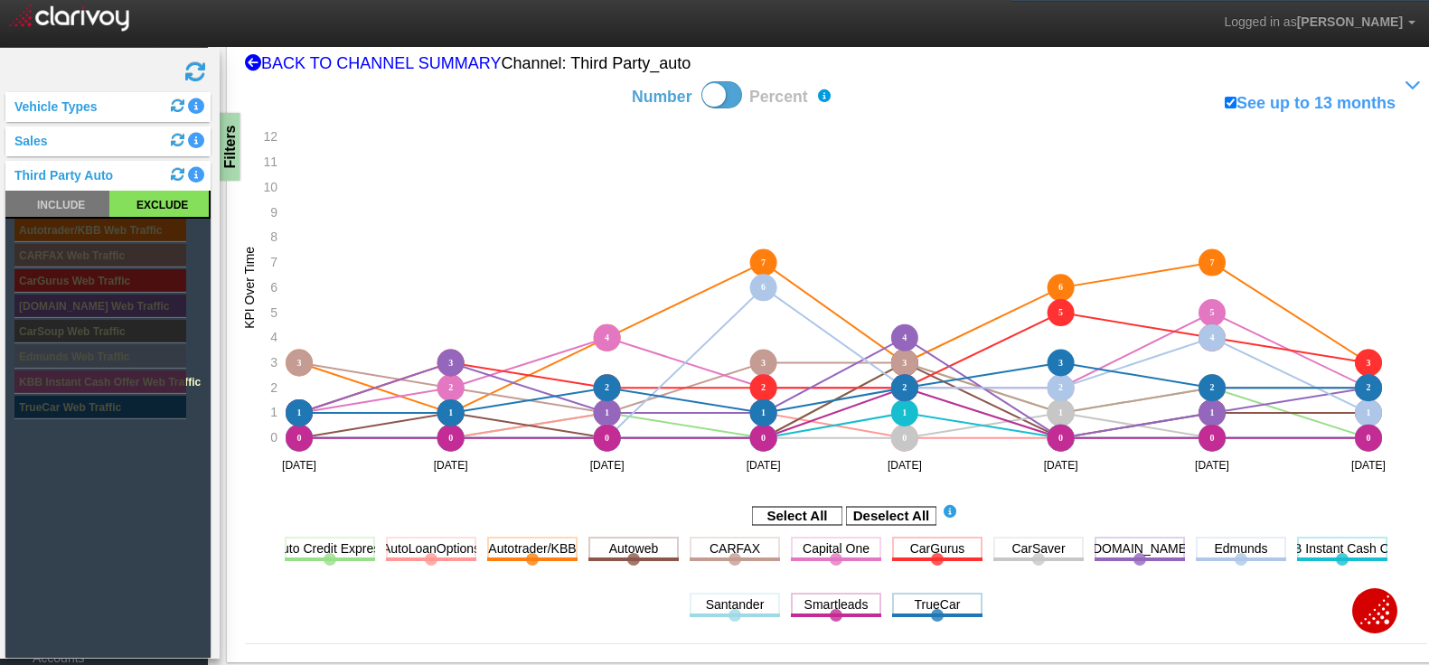
click at [196, 73] on span at bounding box center [195, 72] width 22 height 22
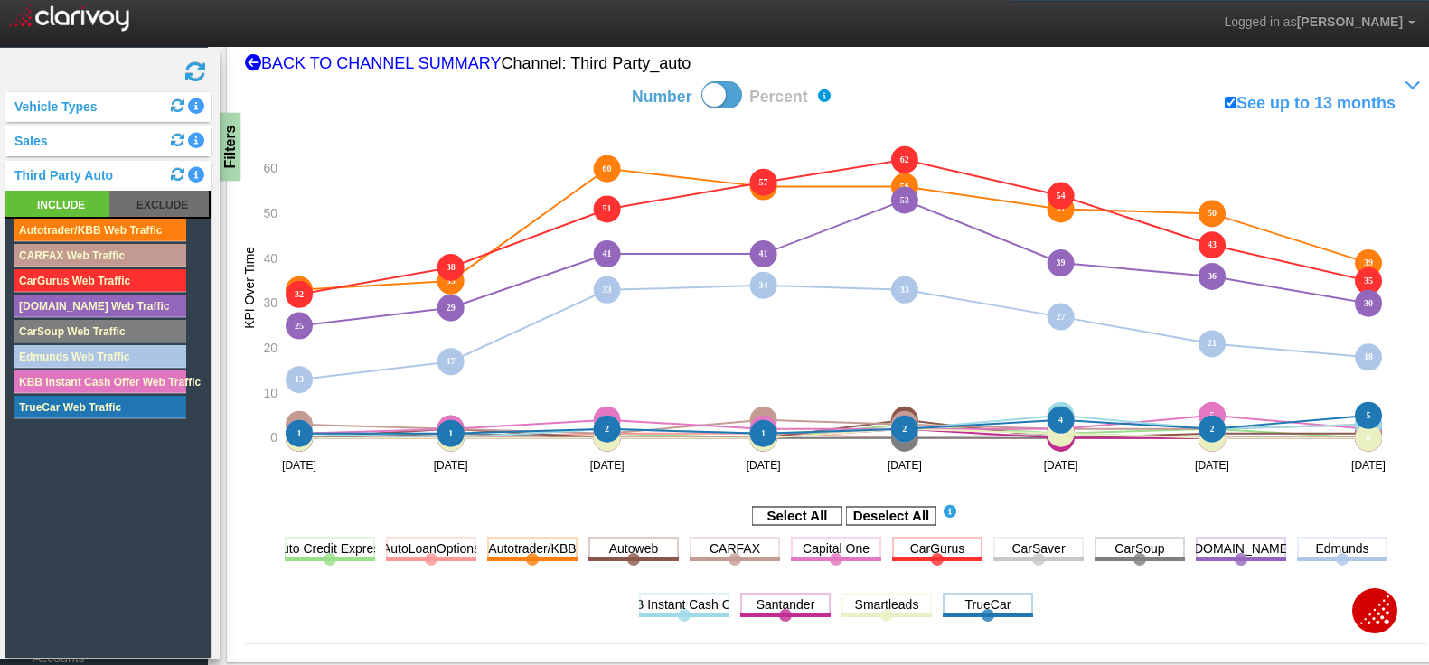
scroll to position [0, 0]
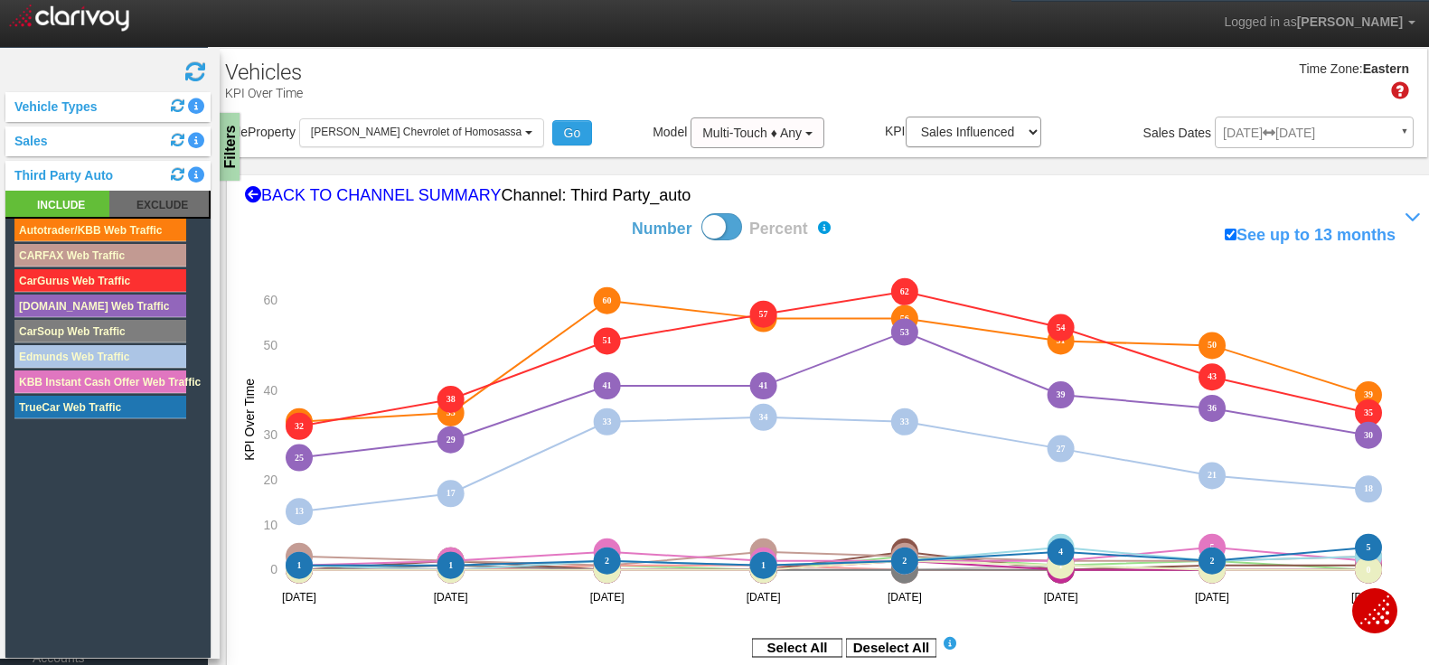
click at [198, 78] on span at bounding box center [195, 72] width 22 height 22
click at [233, 154] on div "Filters" at bounding box center [228, 147] width 23 height 68
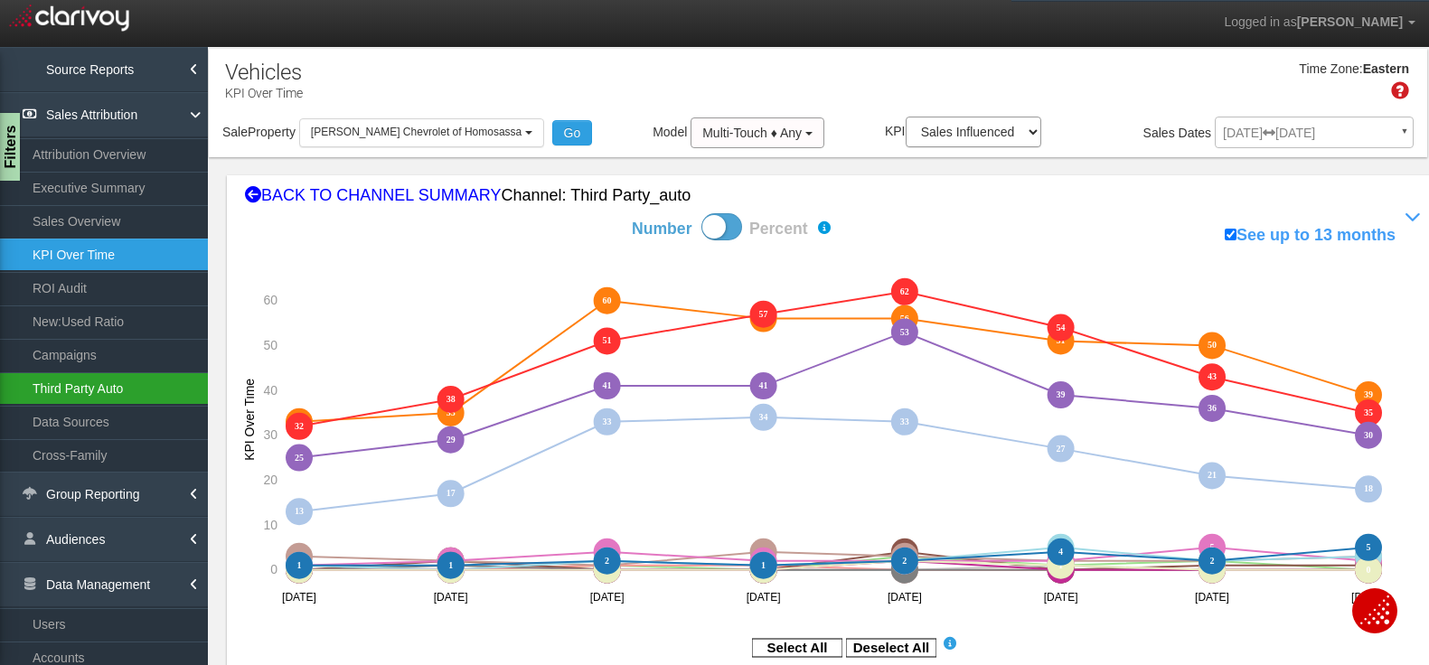
click at [82, 396] on link "Third Party Auto" at bounding box center [104, 388] width 208 height 33
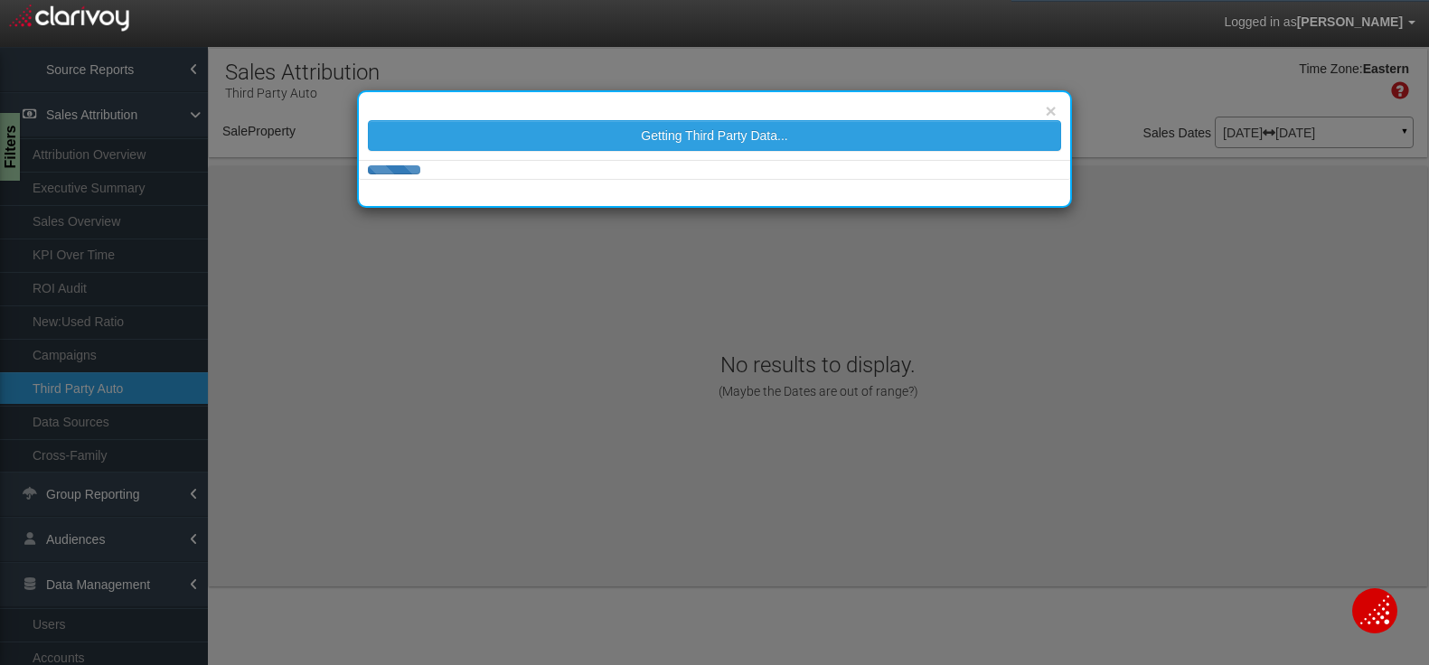
select select "object:57282"
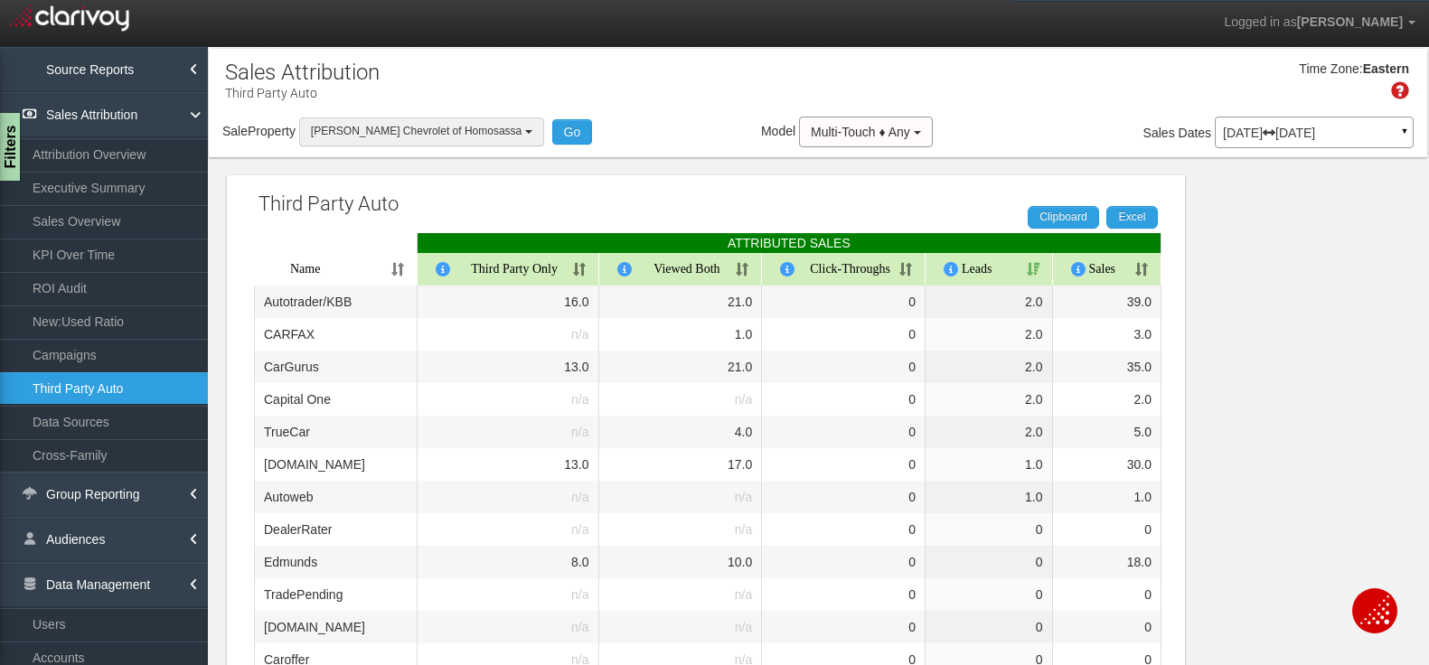
click at [407, 133] on span "[PERSON_NAME] Chevrolet of Homosassa" at bounding box center [416, 131] width 211 height 13
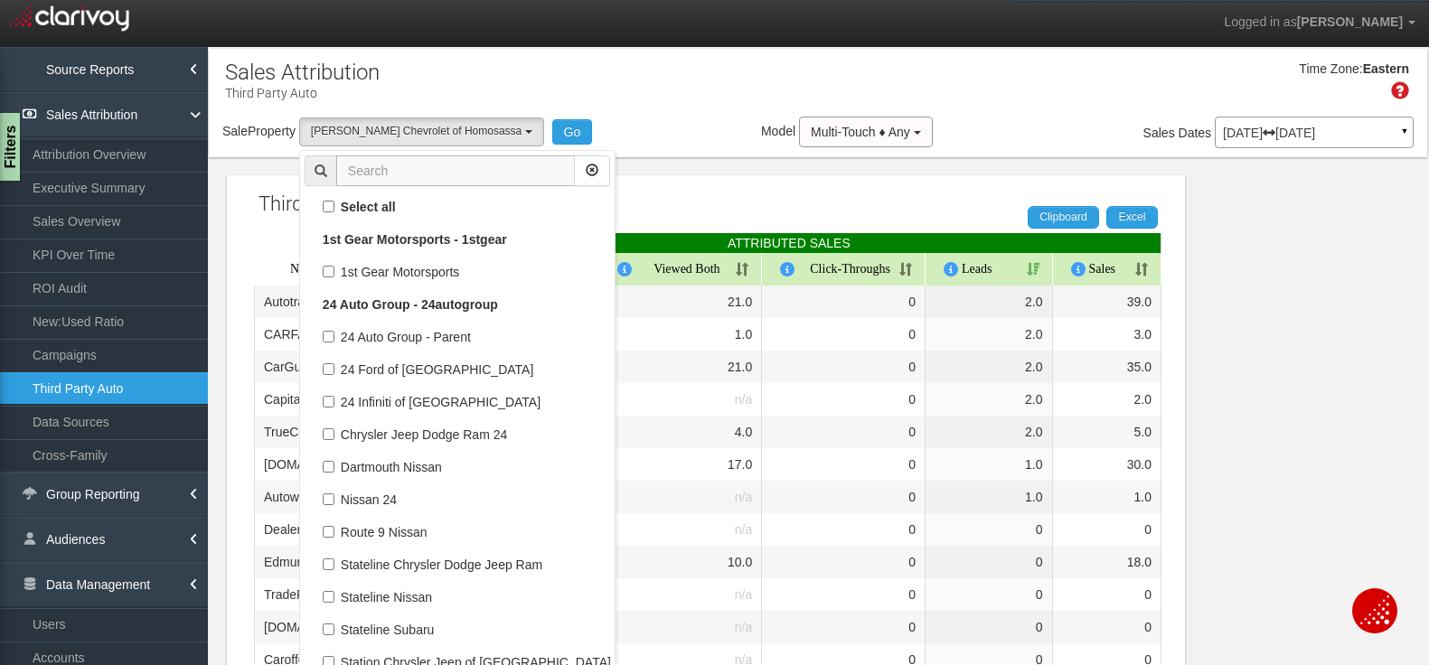
scroll to position [53909, 0]
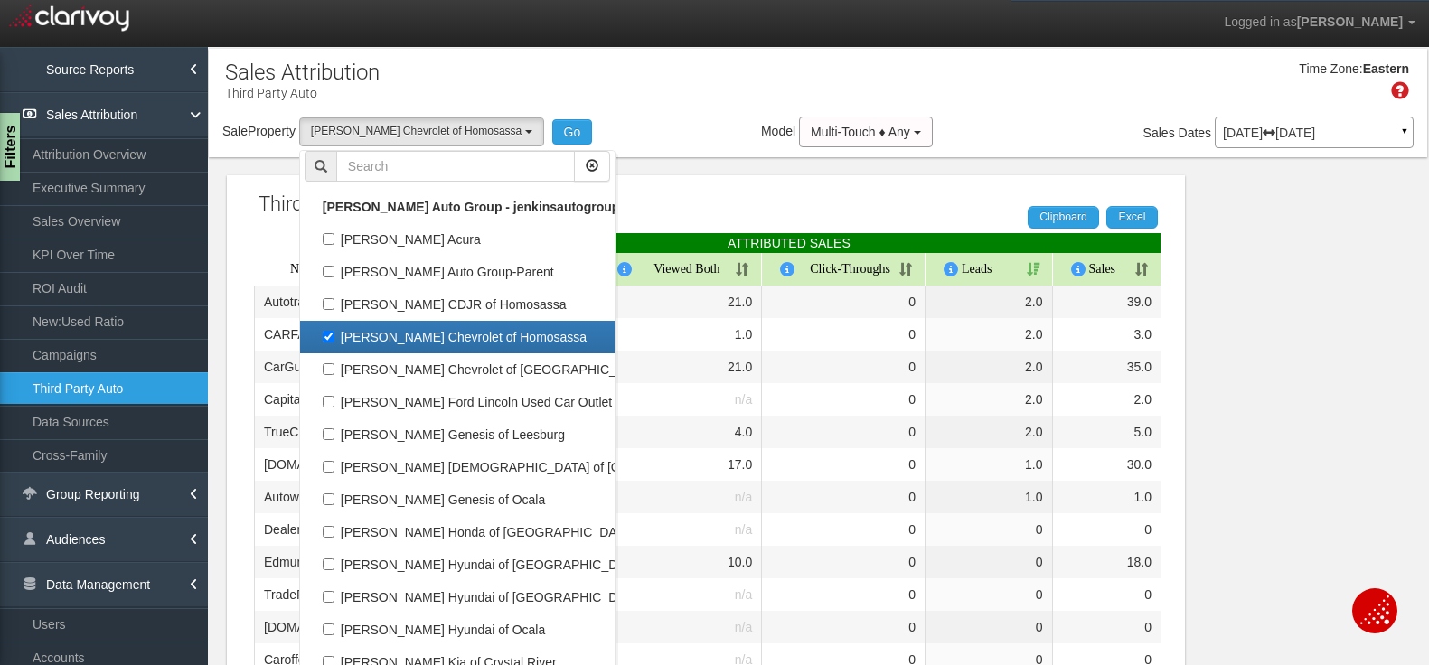
click at [396, 336] on label "[PERSON_NAME] Chevrolet of Homosassa" at bounding box center [457, 336] width 305 height 23
click at [334, 336] on input "[PERSON_NAME] Chevrolet of Homosassa" at bounding box center [329, 337] width 12 height 12
checkbox input "false"
select select
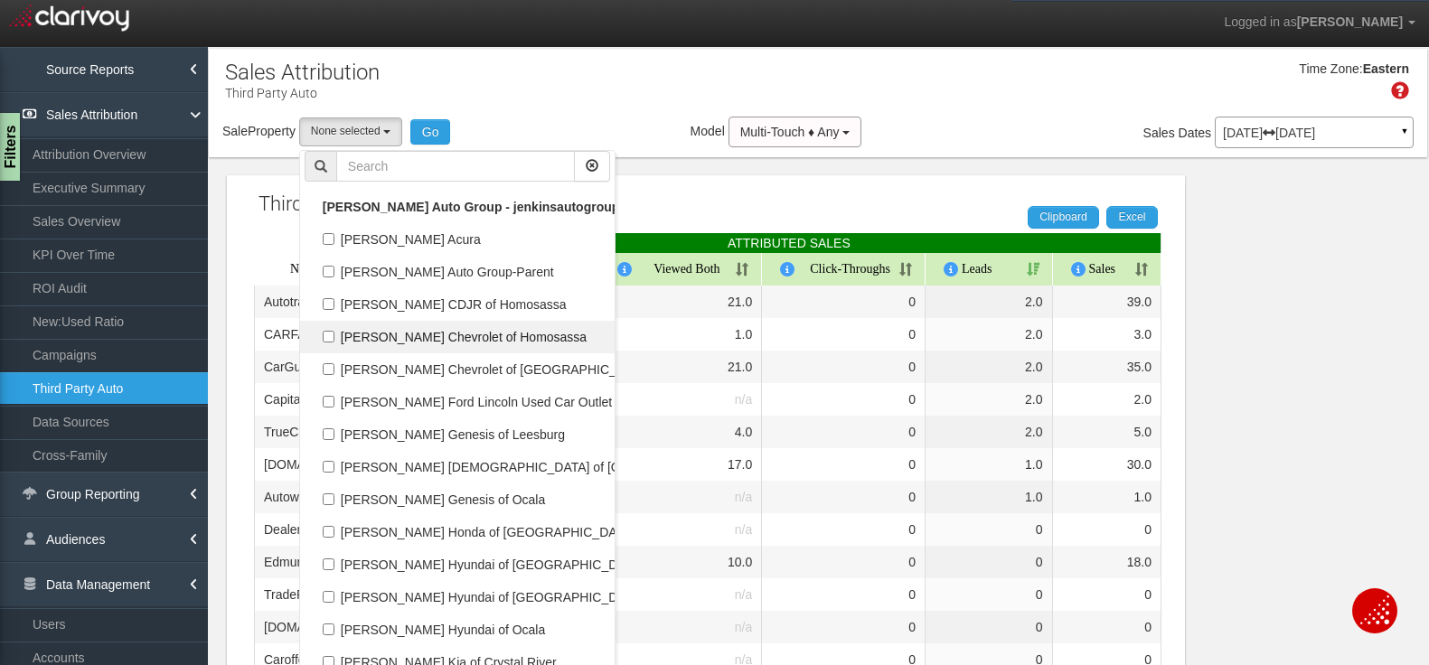
scroll to position [27003, 0]
click at [374, 161] on input "text" at bounding box center [455, 166] width 239 height 31
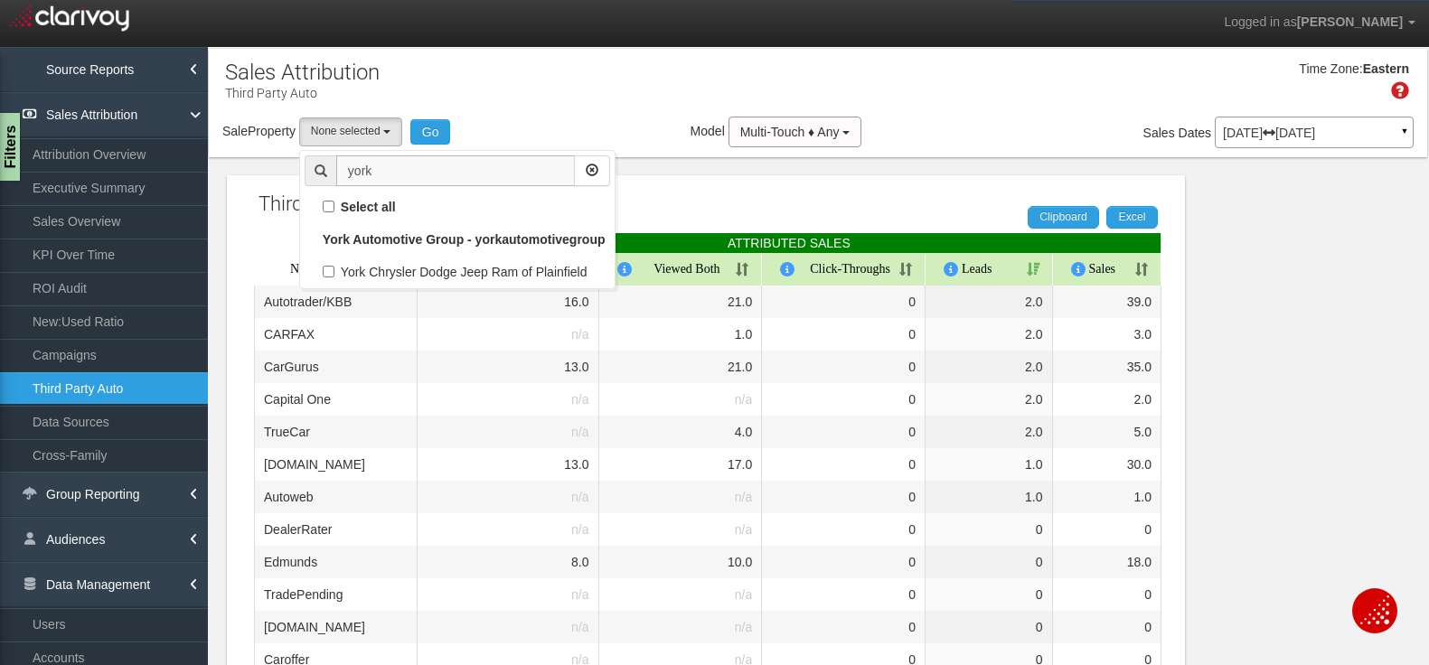
scroll to position [0, 0]
type input "york"
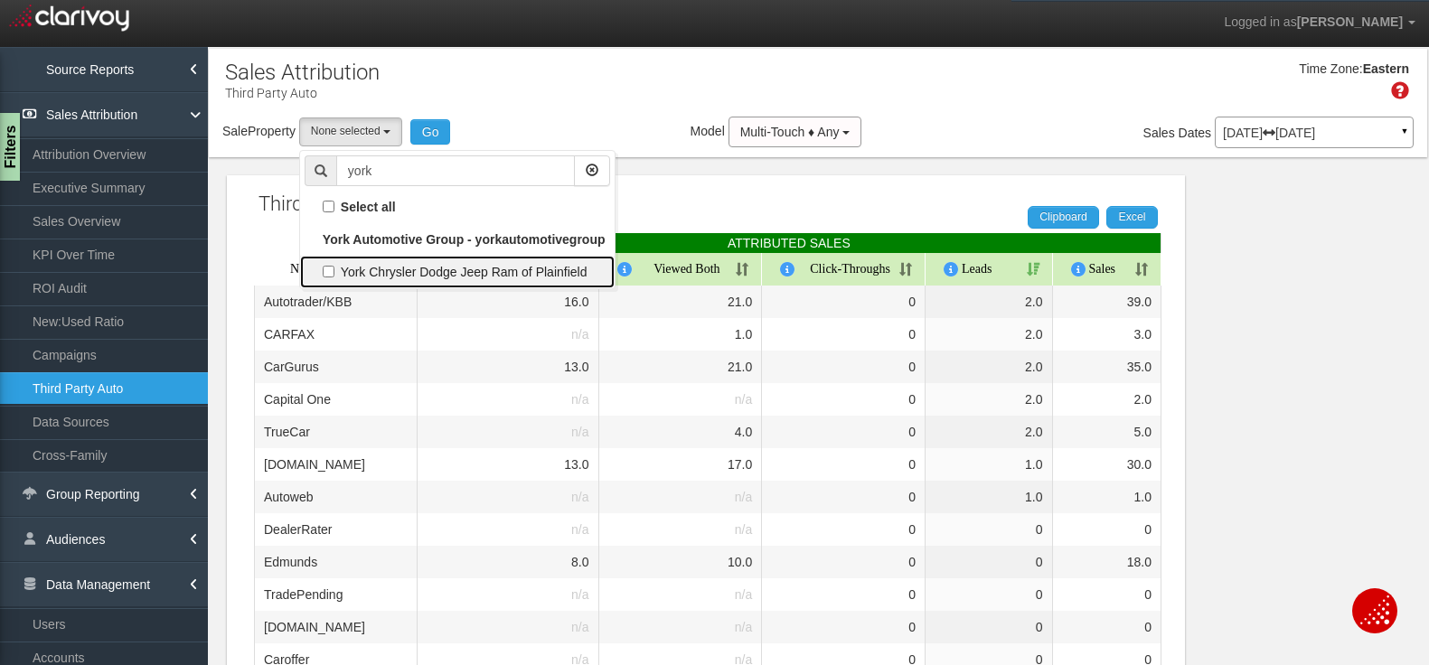
click at [390, 276] on label "York Chrysler Dodge Jeep Ram of Plainfield" at bounding box center [457, 271] width 305 height 23
click at [334, 276] on input "York Chrysler Dodge Jeep Ram of Plainfield" at bounding box center [329, 272] width 12 height 12
checkbox input "true"
select select "object:58614"
checkbox input "true"
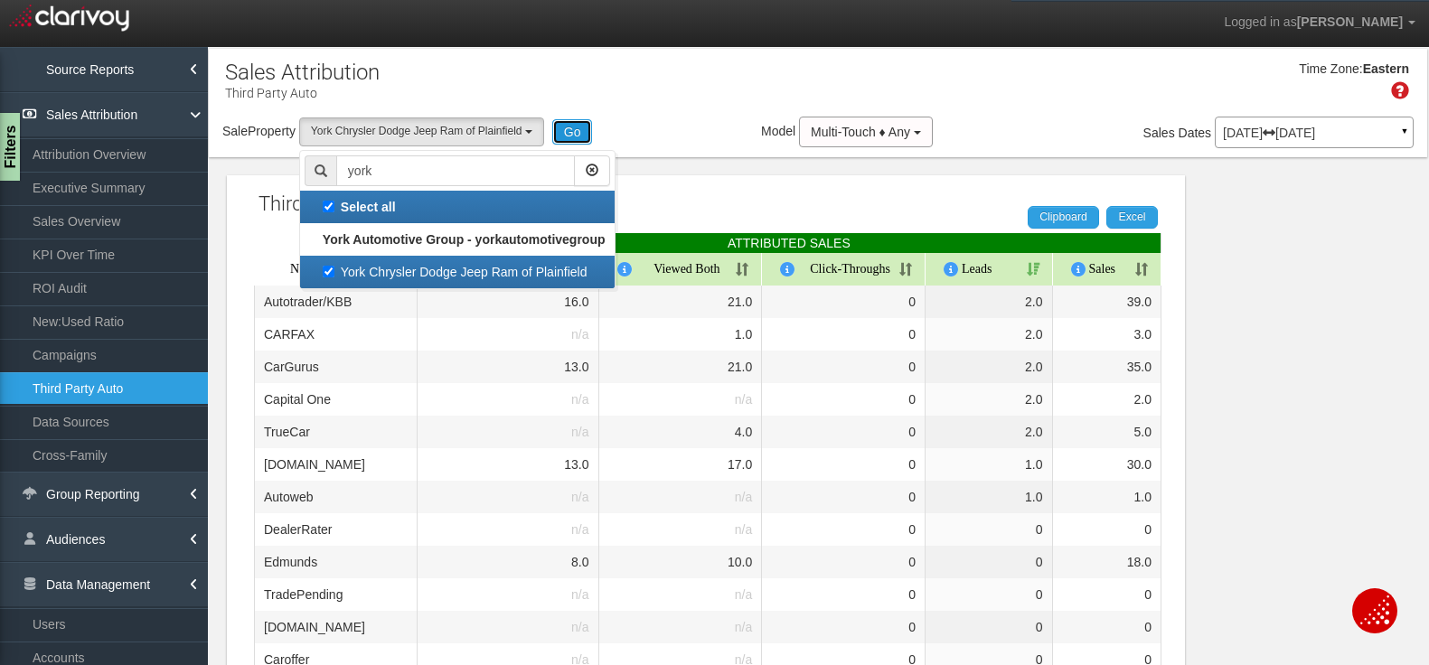
click at [577, 136] on button "Go" at bounding box center [572, 131] width 41 height 25
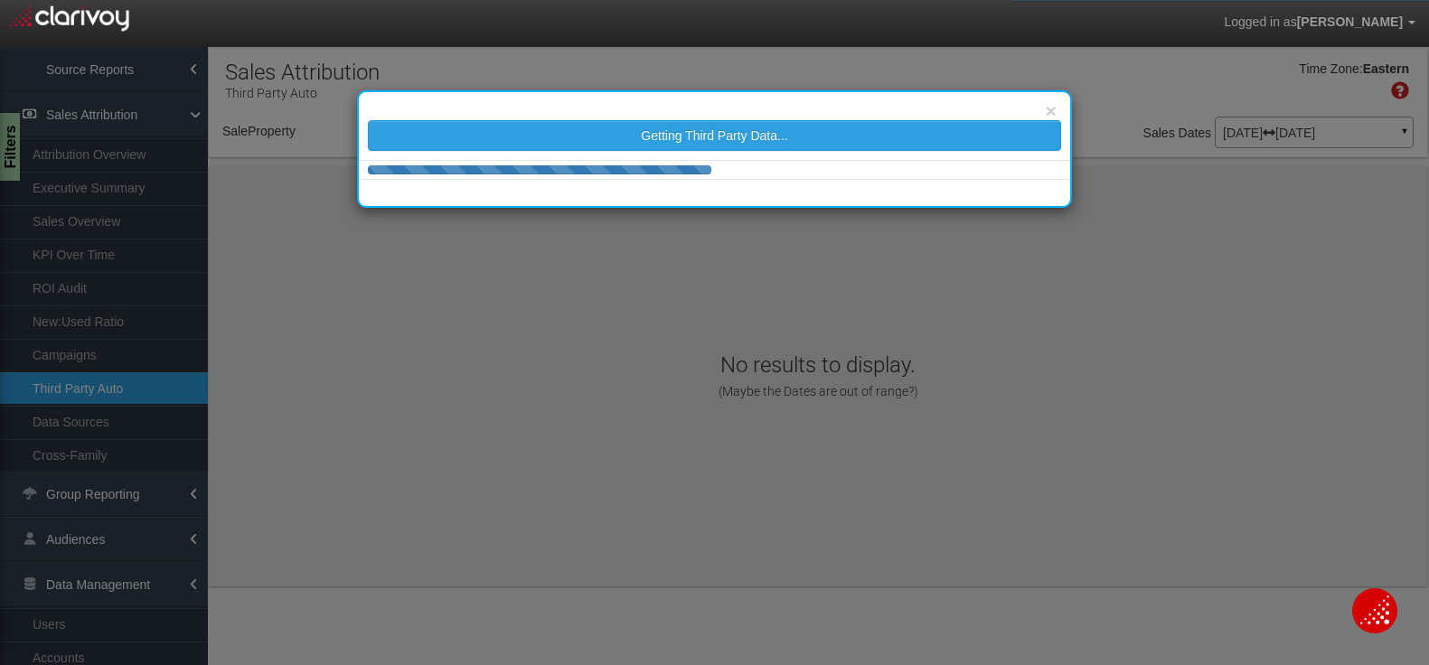
select select "object:61224"
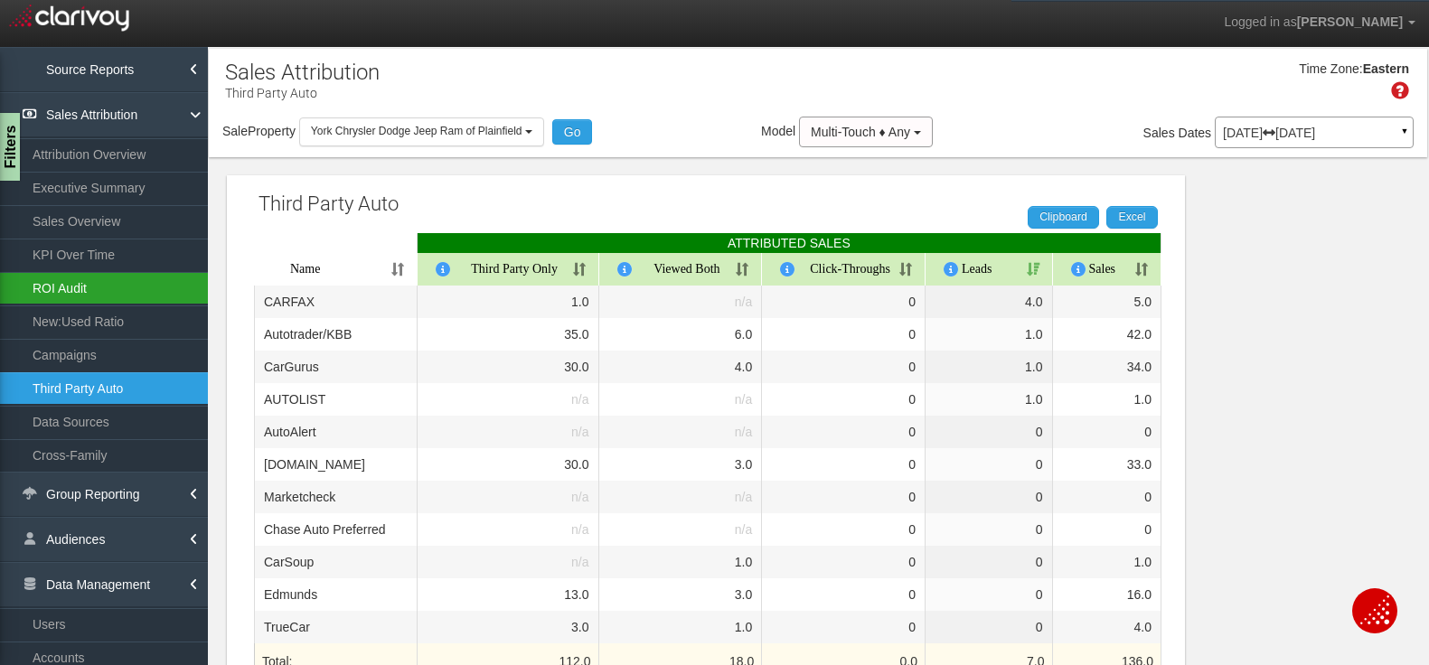
click at [60, 281] on link "ROI Audit" at bounding box center [104, 288] width 208 height 33
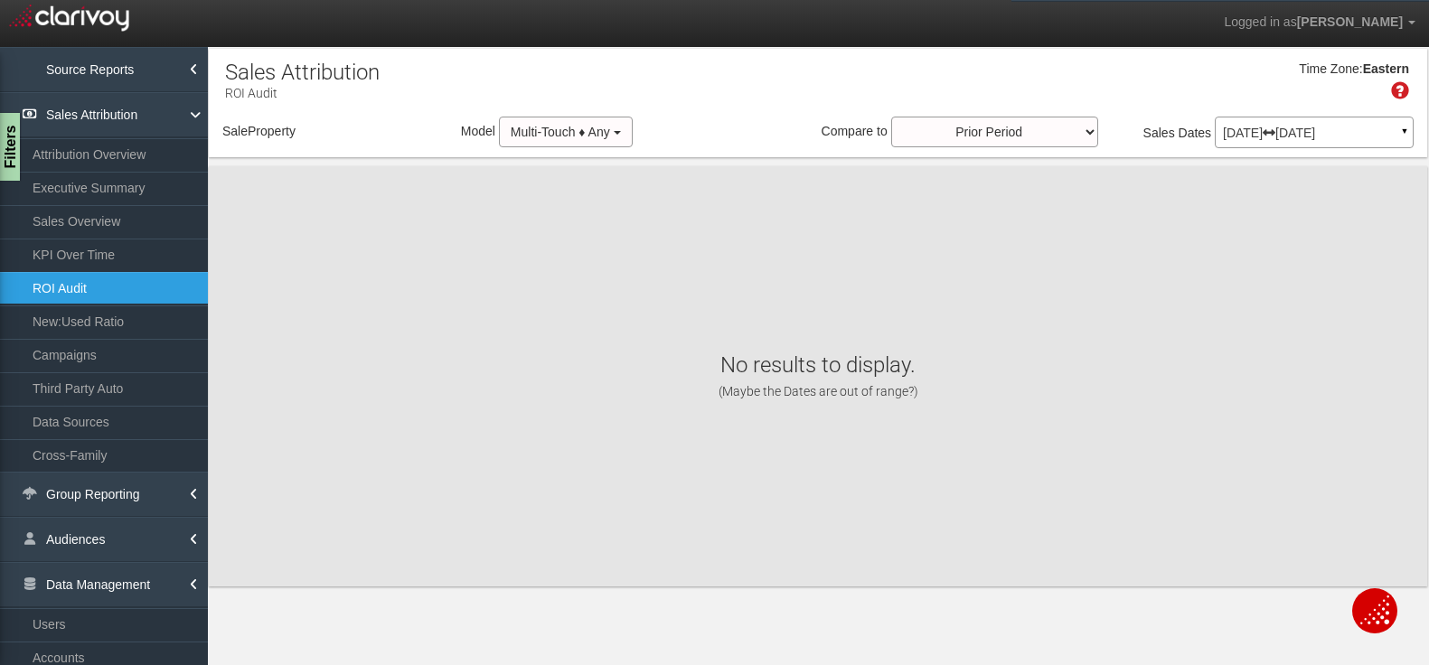
select select "object:63819"
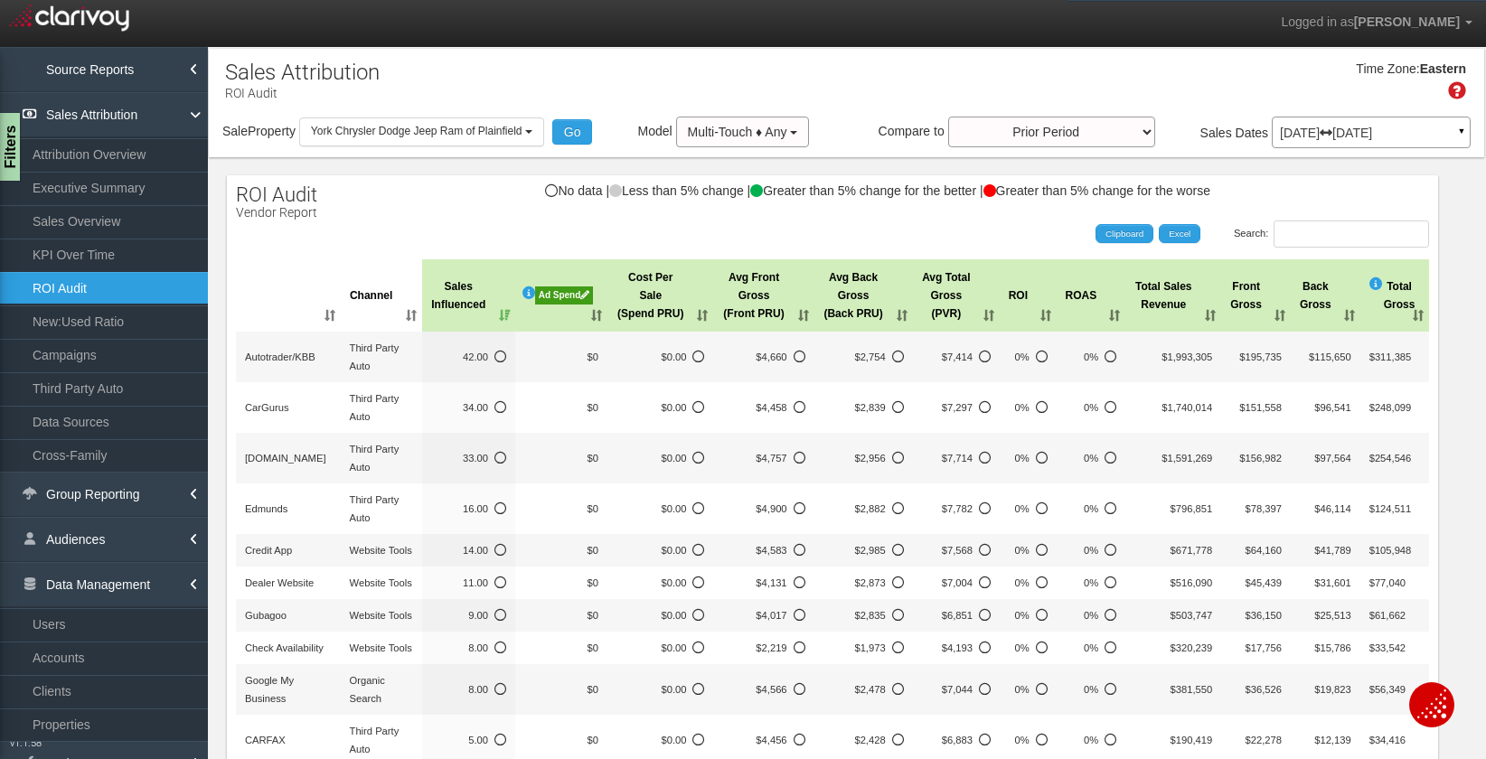
click at [559, 292] on div "Ad Spend" at bounding box center [564, 295] width 58 height 18
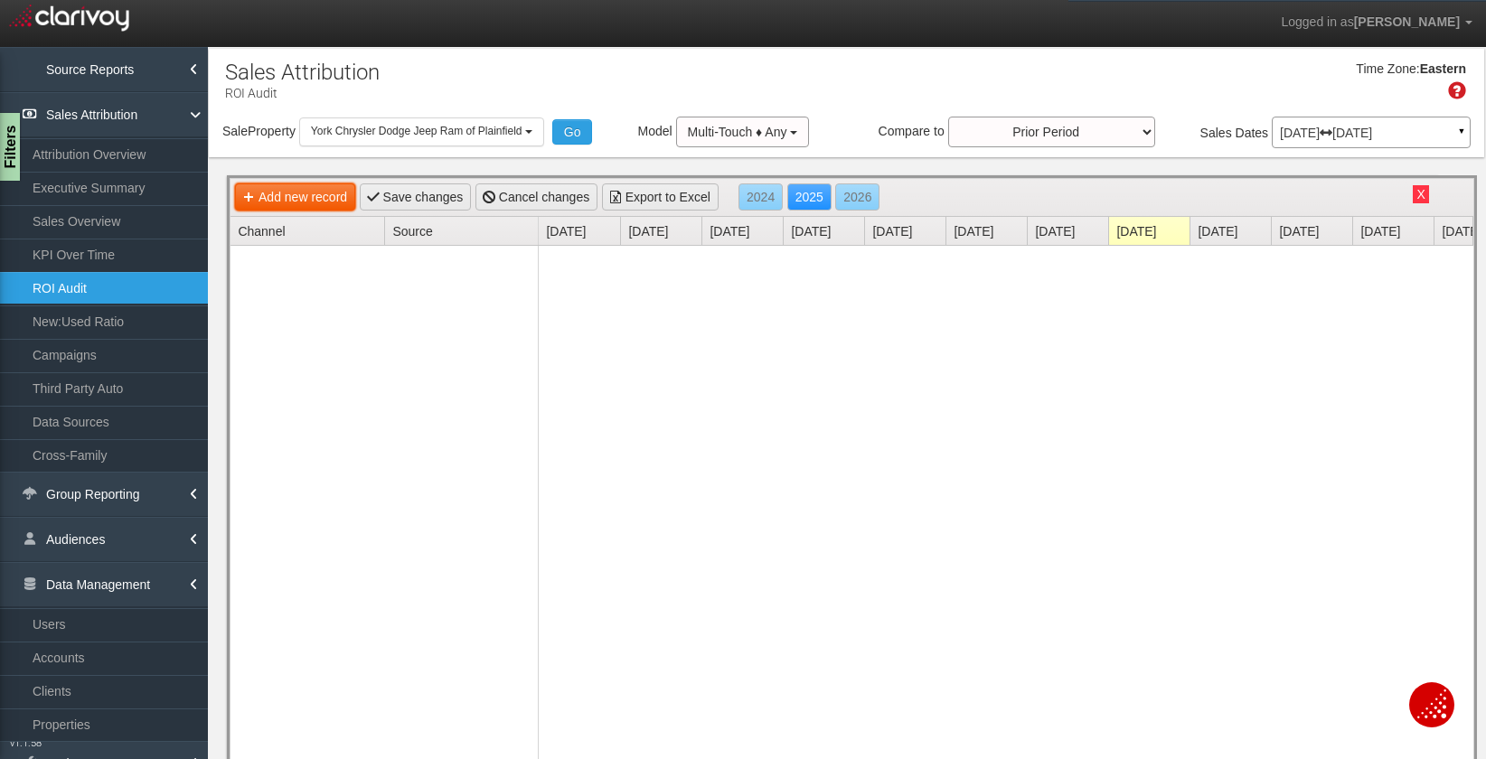
click at [286, 201] on link "Add new record" at bounding box center [295, 196] width 120 height 27
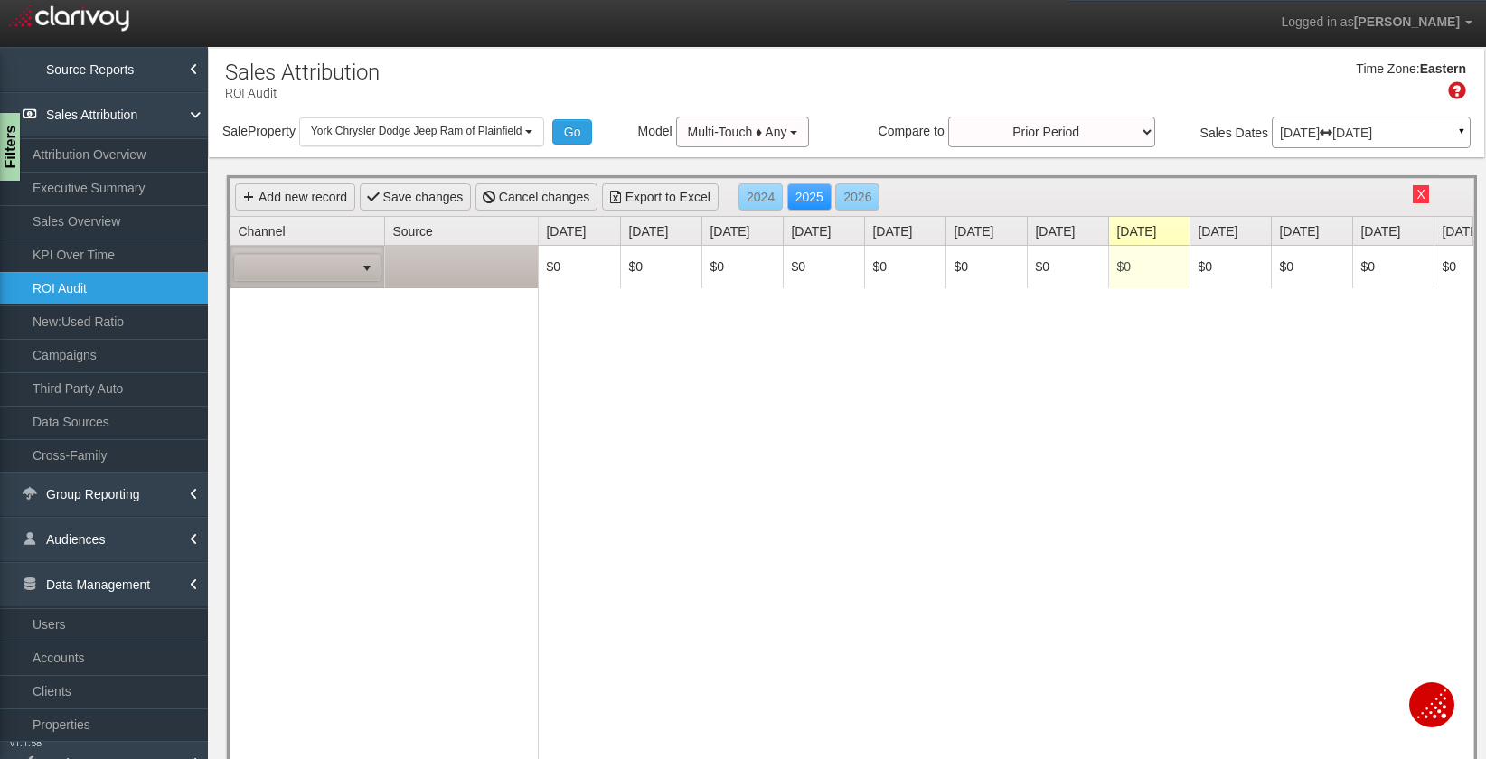
click at [328, 272] on span at bounding box center [294, 267] width 119 height 25
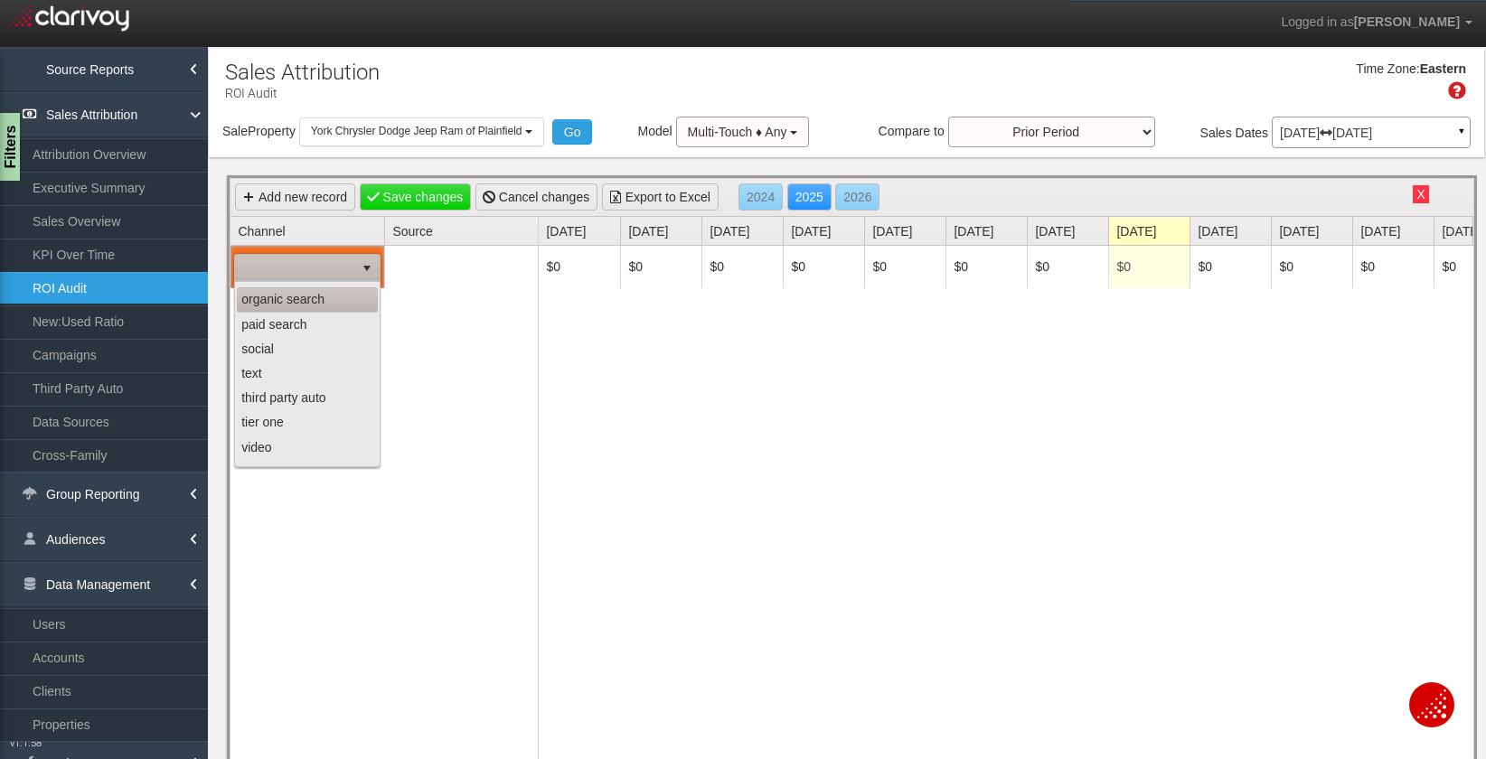
scroll to position [97, 0]
click at [305, 399] on li "third party auto" at bounding box center [307, 395] width 141 height 24
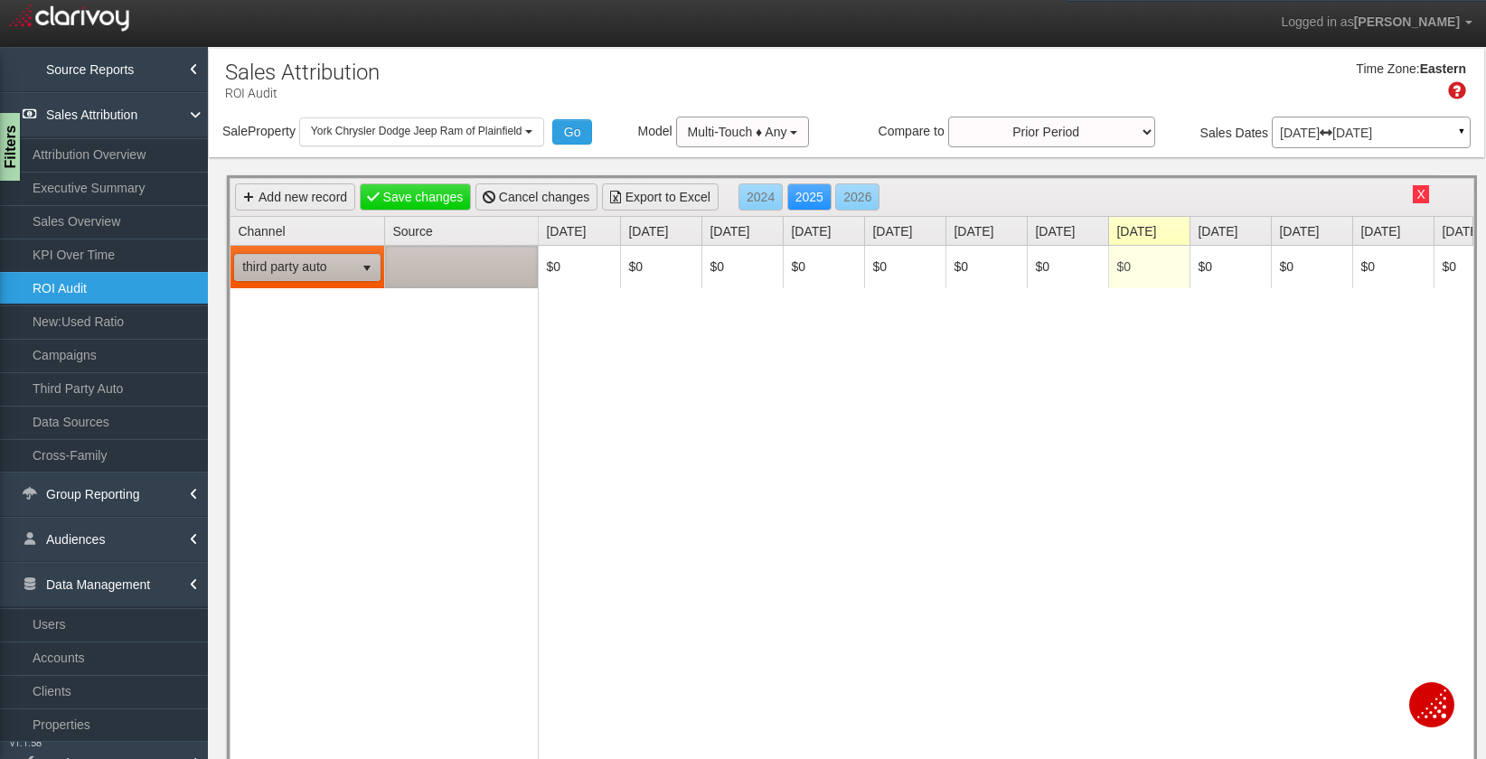
click at [442, 275] on td at bounding box center [461, 267] width 154 height 42
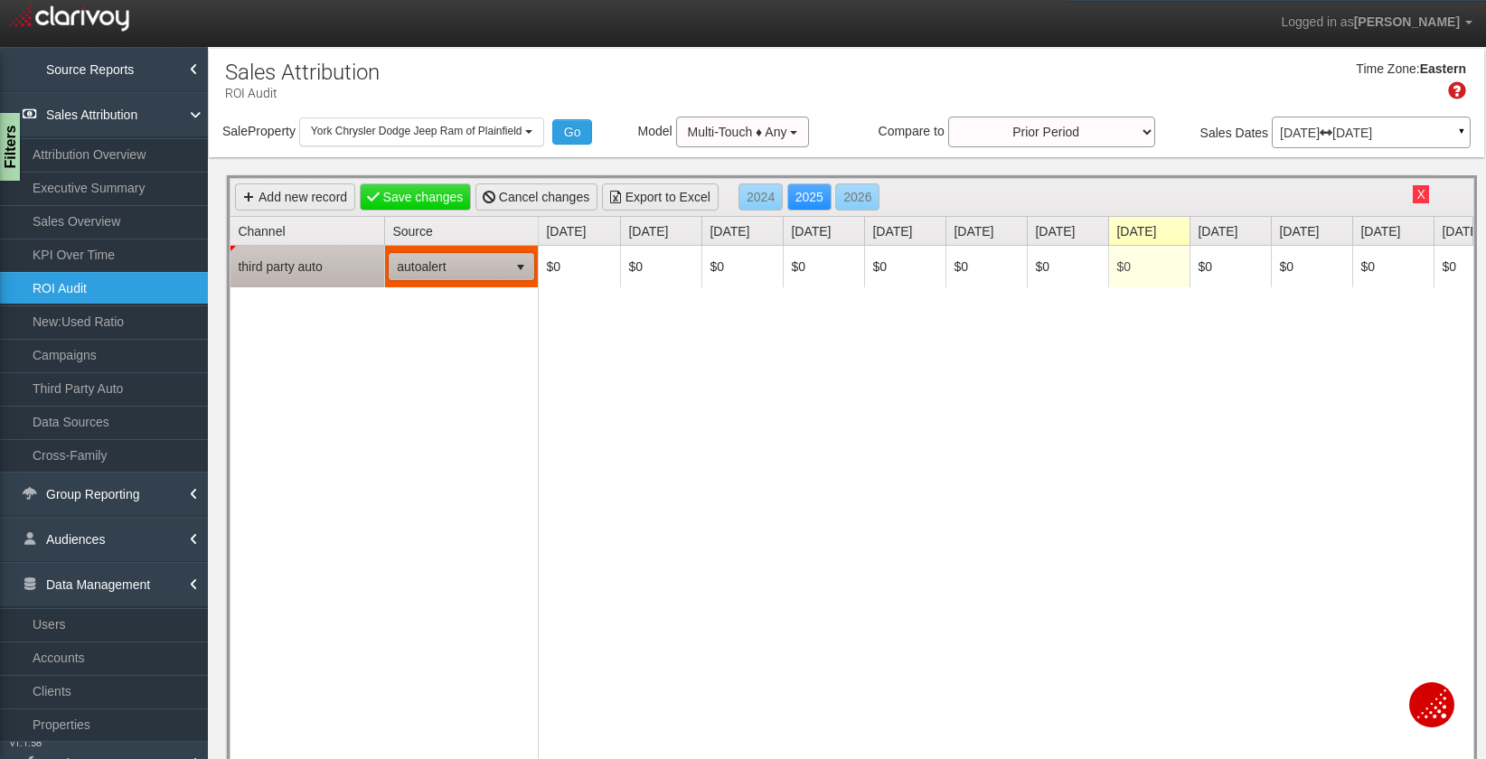
click at [470, 269] on span "autoalert" at bounding box center [449, 266] width 118 height 25
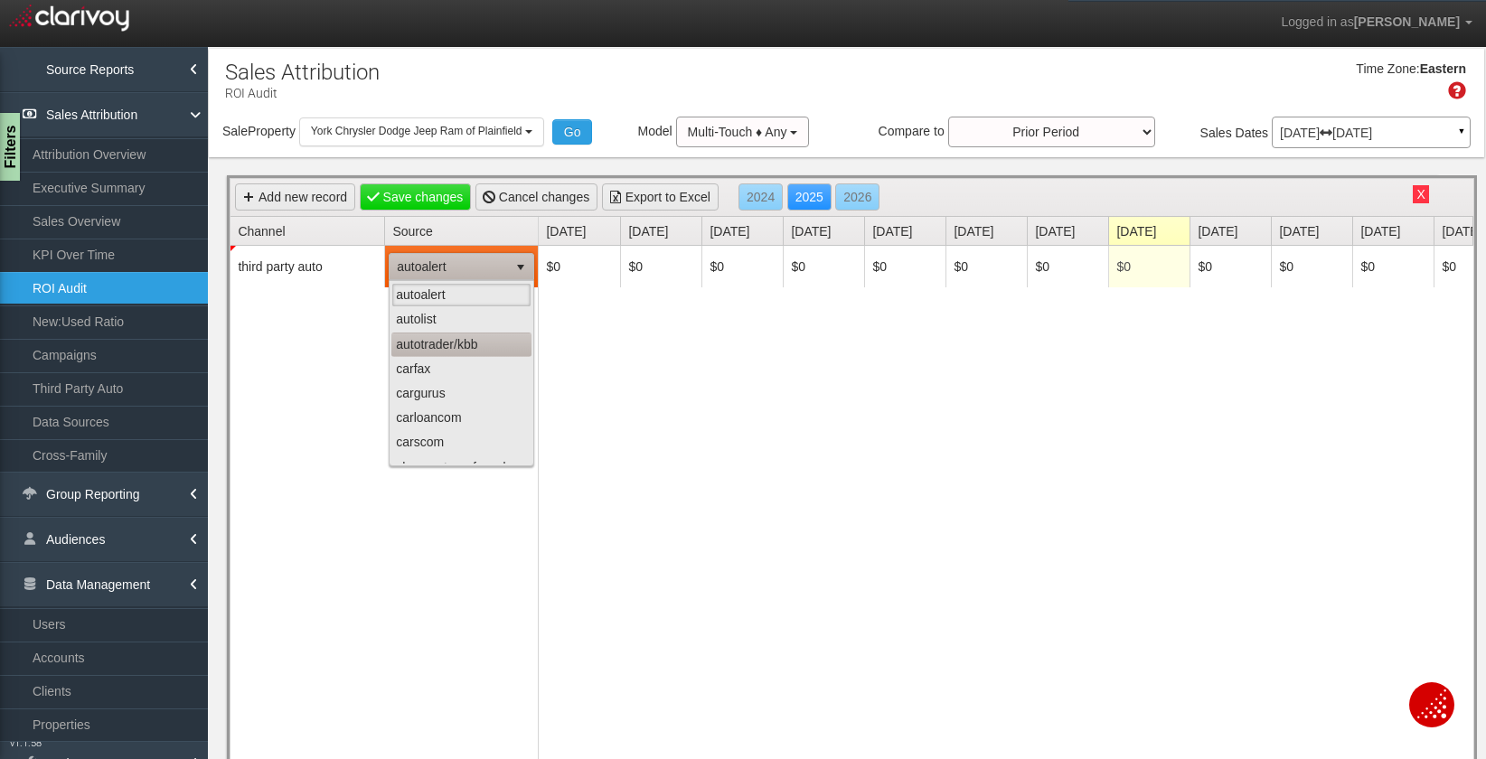
click at [448, 350] on li "autotrader/kbb" at bounding box center [461, 345] width 140 height 24
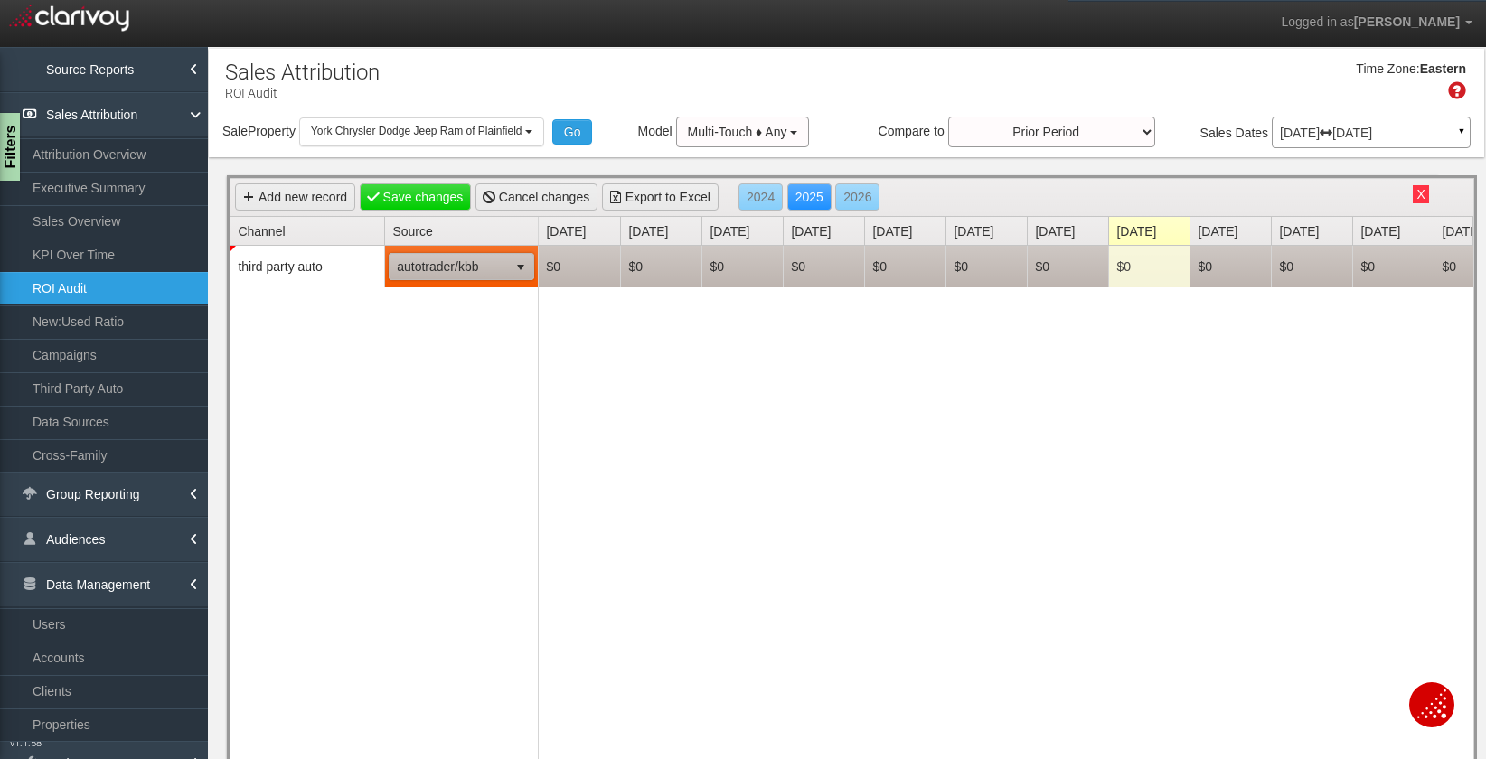
click at [1068, 274] on td "$0" at bounding box center [1067, 267] width 81 height 42
click at [982, 265] on td "$0" at bounding box center [985, 267] width 81 height 42
type input "4000"
click at [1086, 264] on td "$0" at bounding box center [1067, 267] width 81 height 42
type input "4000"
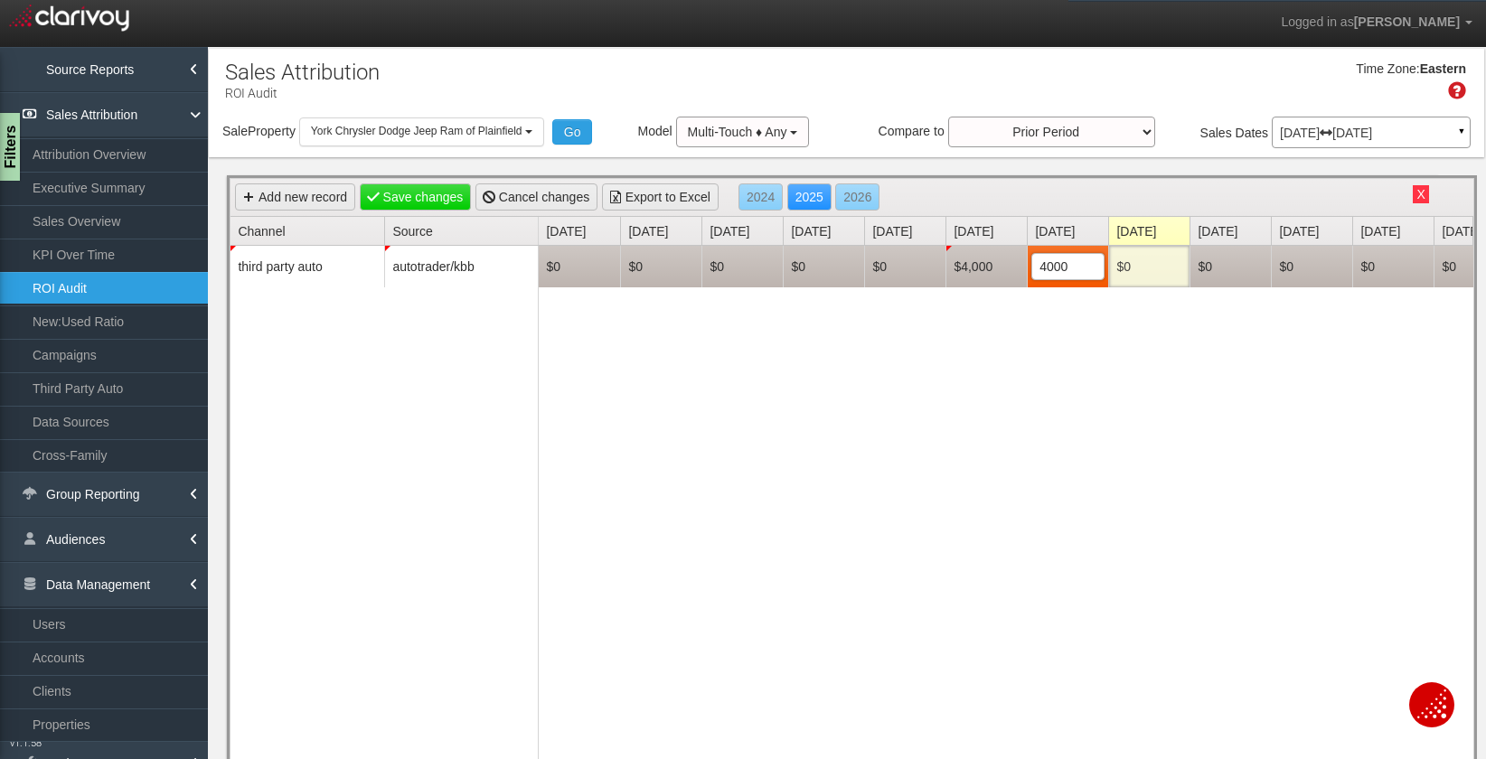
click at [1155, 269] on td "$0" at bounding box center [1148, 267] width 81 height 42
type input "4000"
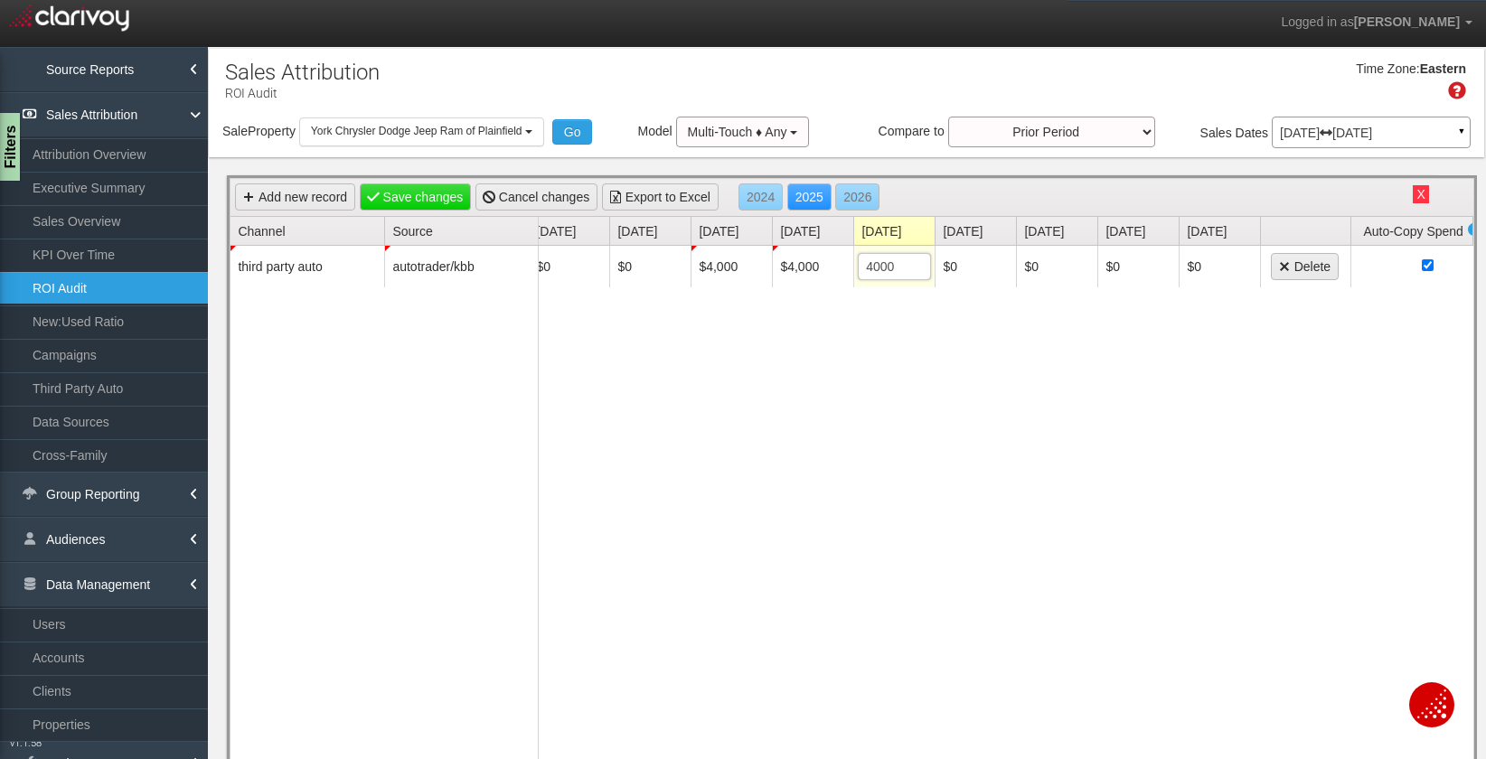
scroll to position [0, 222]
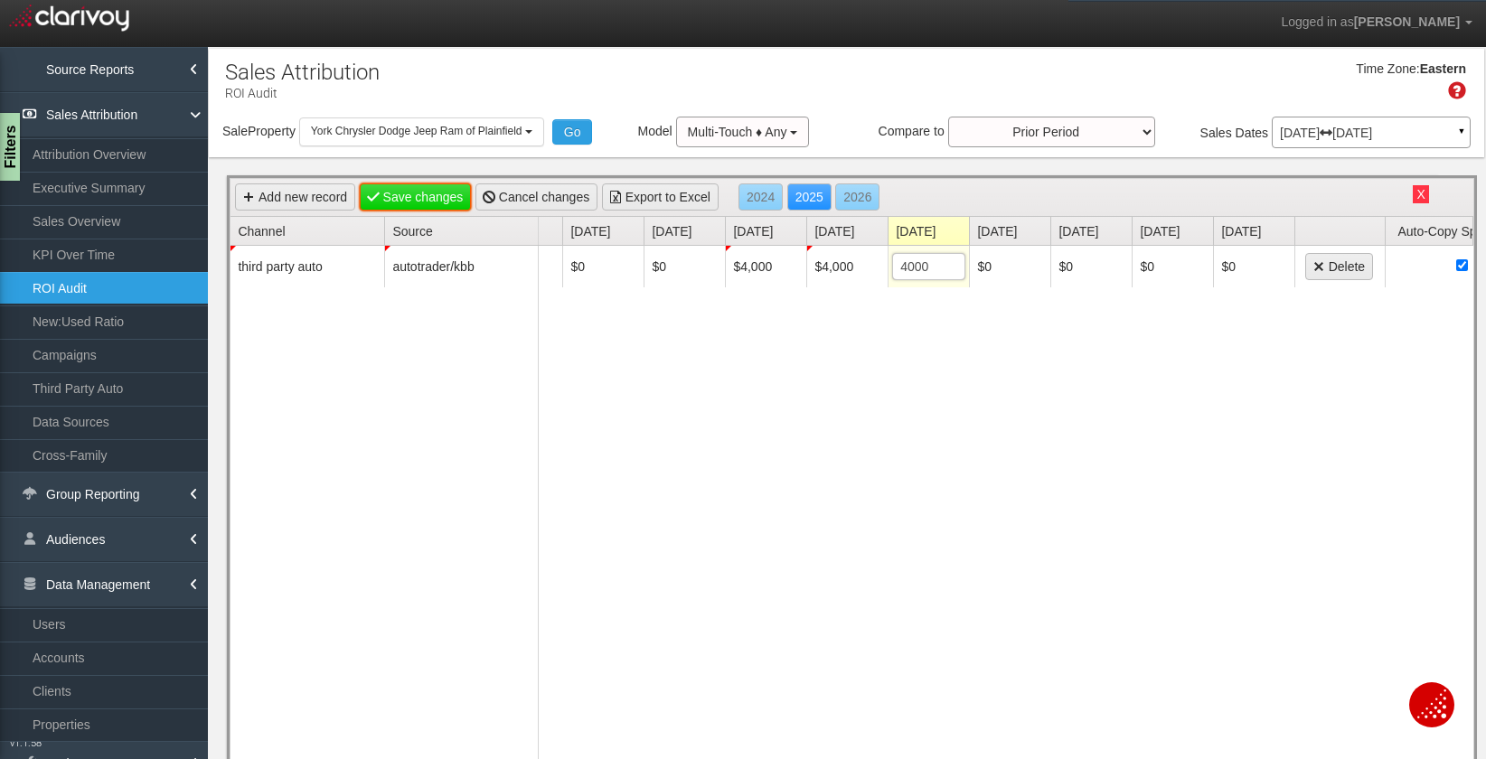
type input "$4,000"
click at [416, 202] on link "Save changes" at bounding box center [416, 196] width 112 height 27
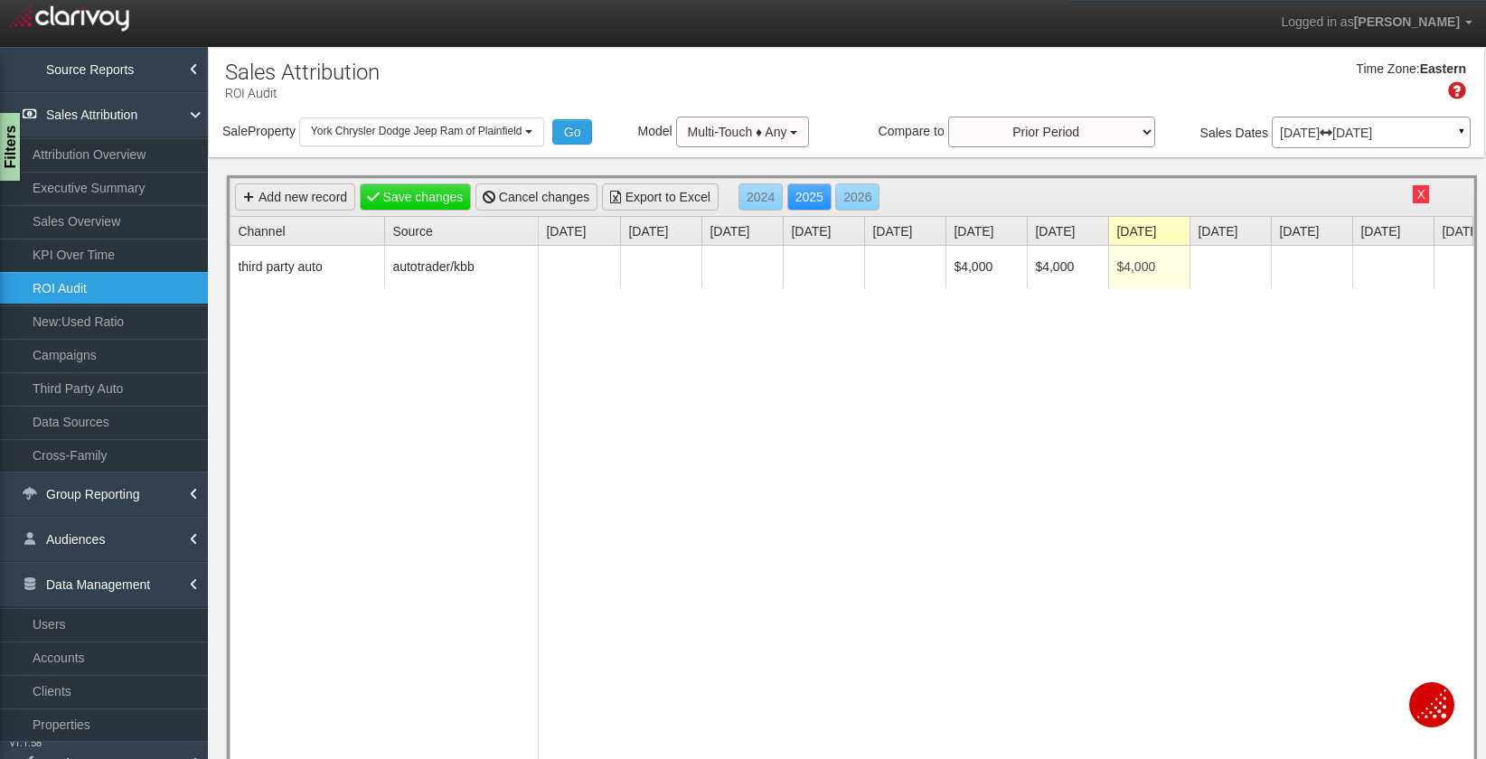
click at [1319, 138] on p "[DATE] [DATE]" at bounding box center [1371, 133] width 183 height 13
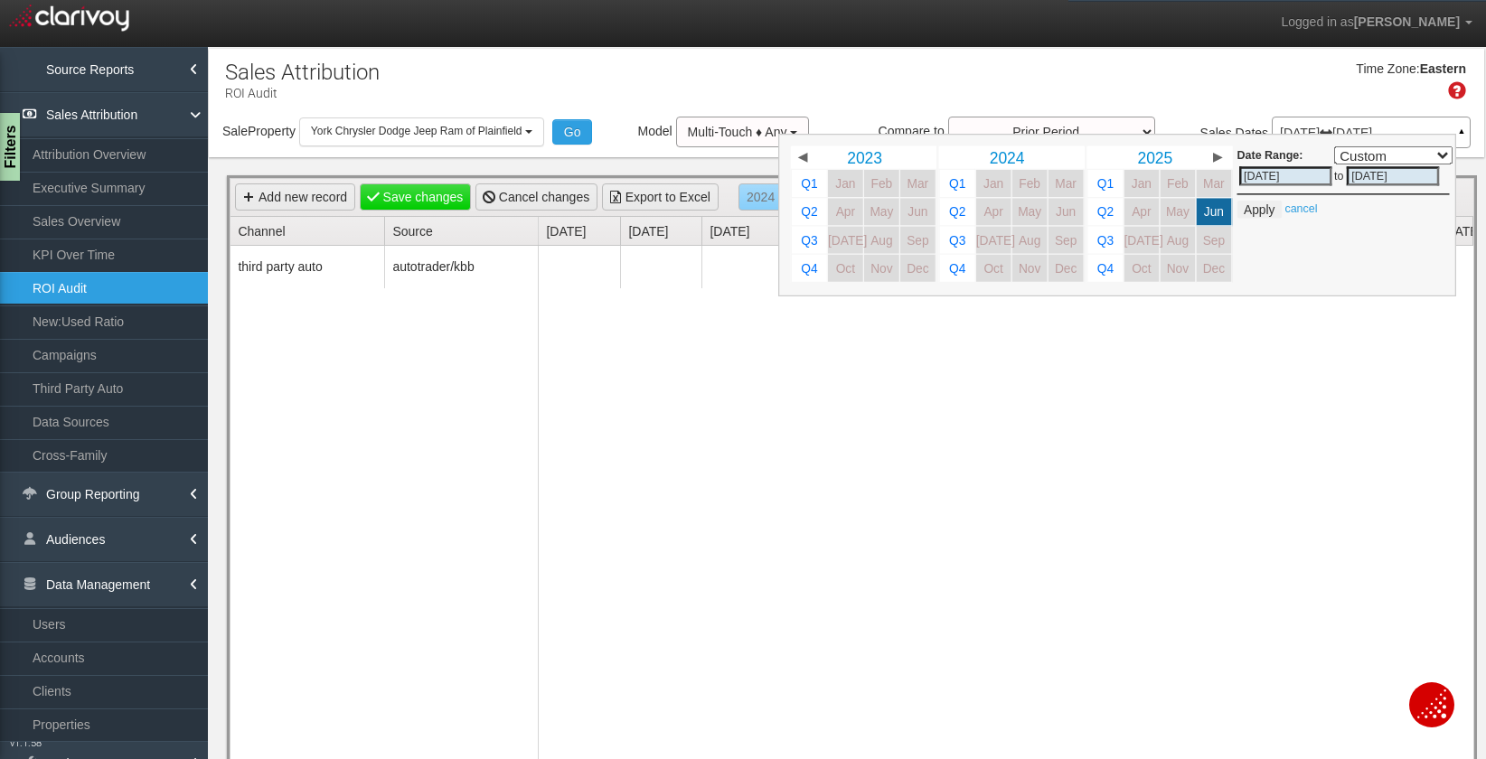
click at [1281, 406] on div "$4,000 $4,000 $4,000 Delete" at bounding box center [1006, 511] width 934 height 530
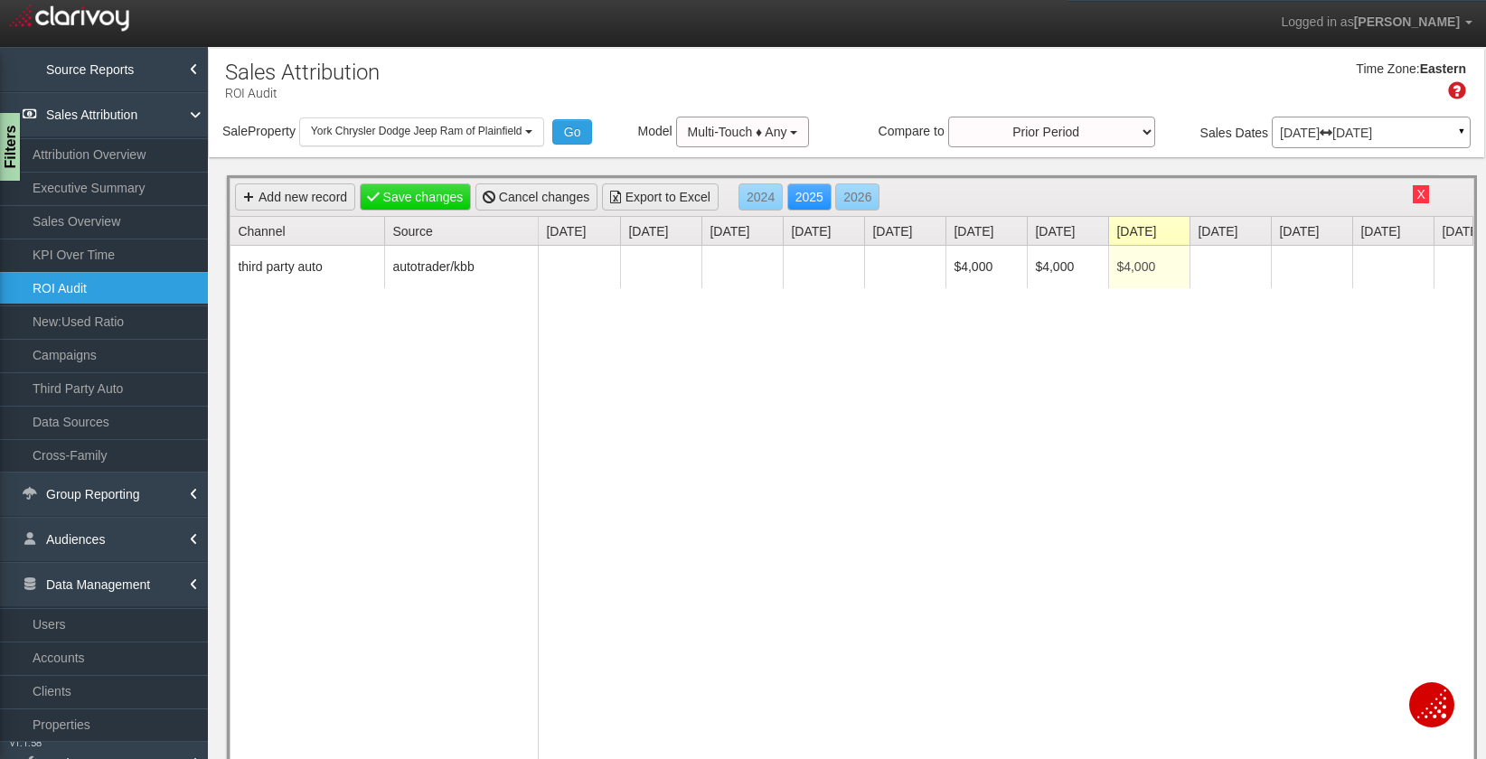
click at [1435, 702] on img "Open Chat" at bounding box center [1431, 704] width 29 height 29
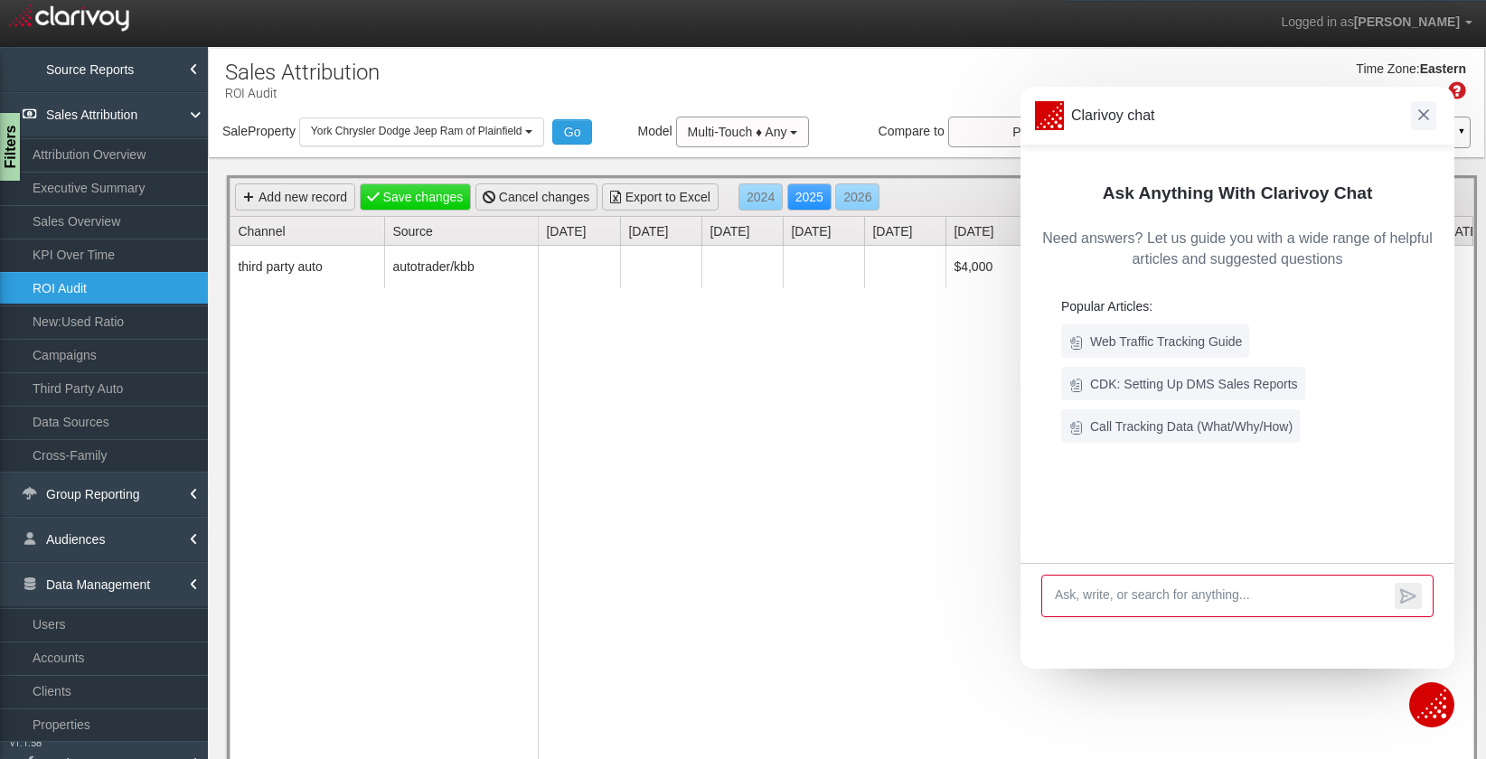
click at [1425, 115] on img at bounding box center [1423, 114] width 11 height 11
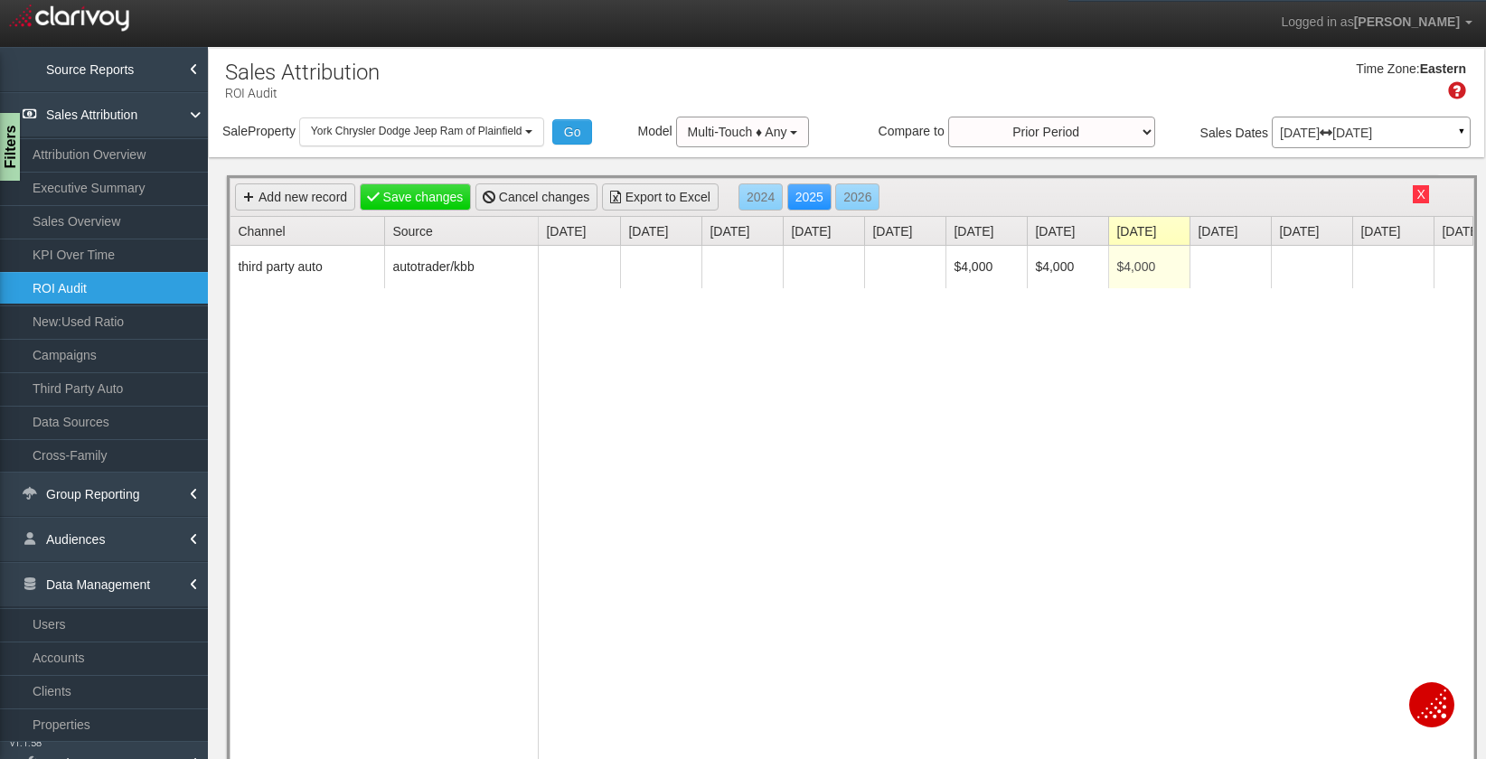
click at [1419, 196] on button "X" at bounding box center [1420, 194] width 15 height 18
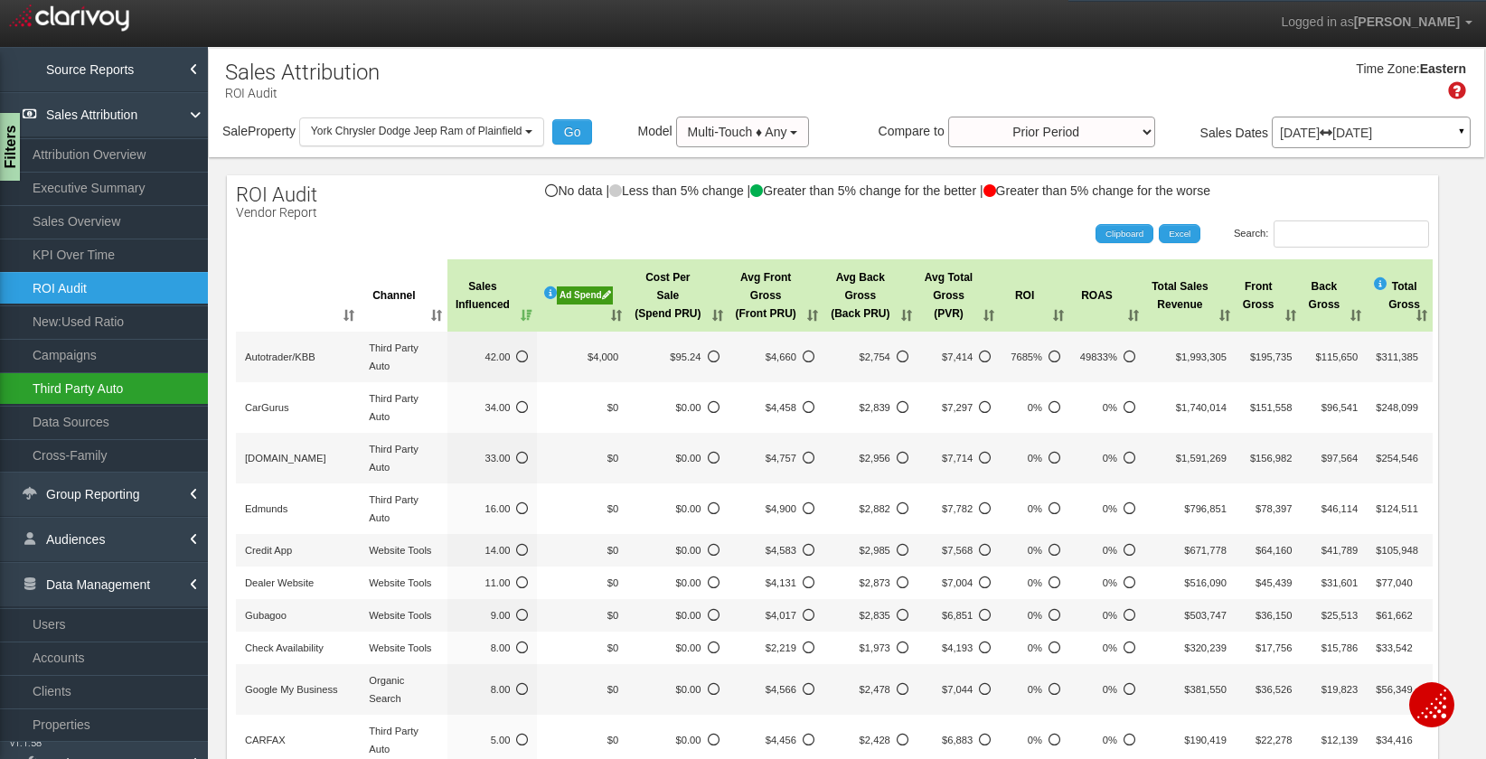
click at [79, 393] on link "Third Party Auto" at bounding box center [104, 388] width 208 height 33
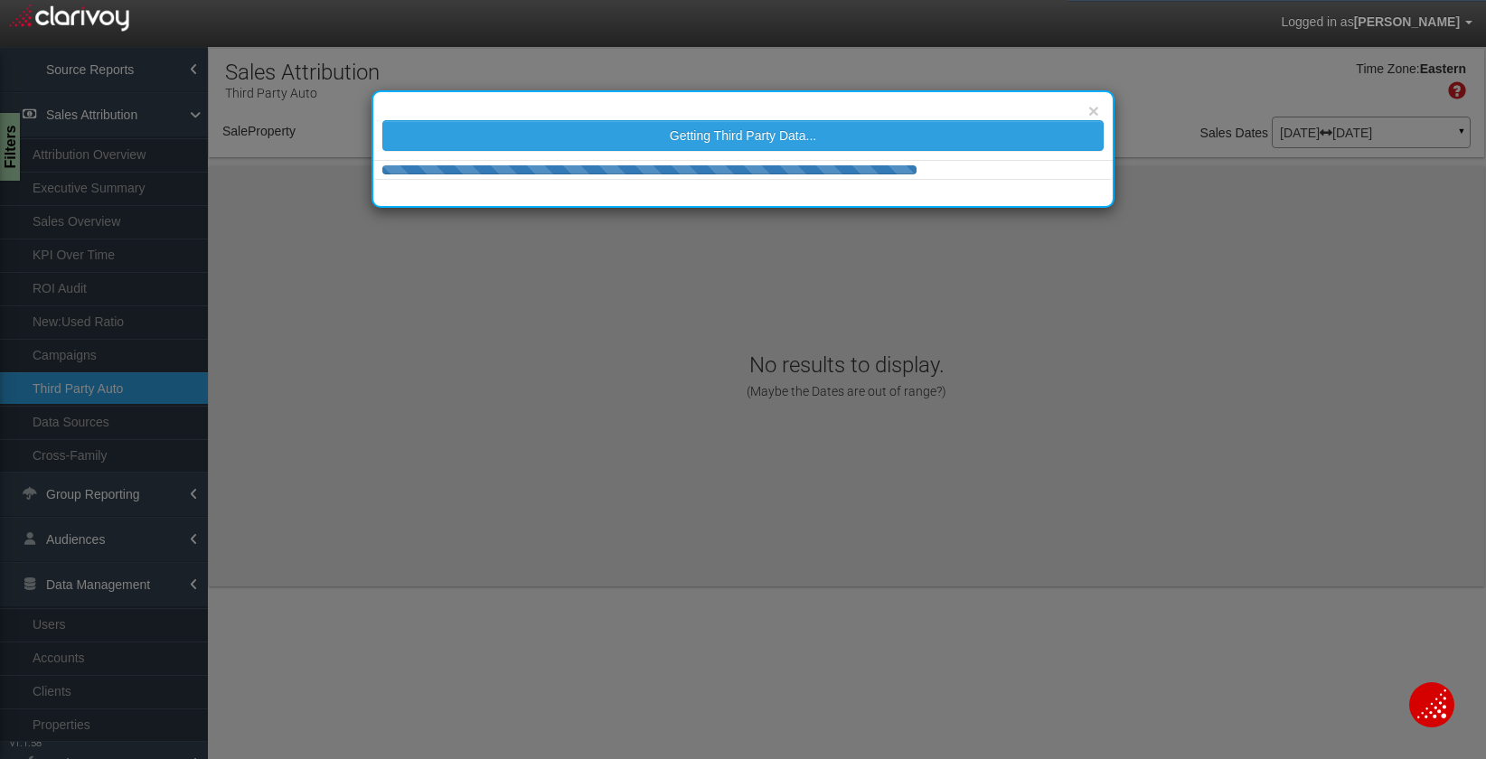
select select "object:66411"
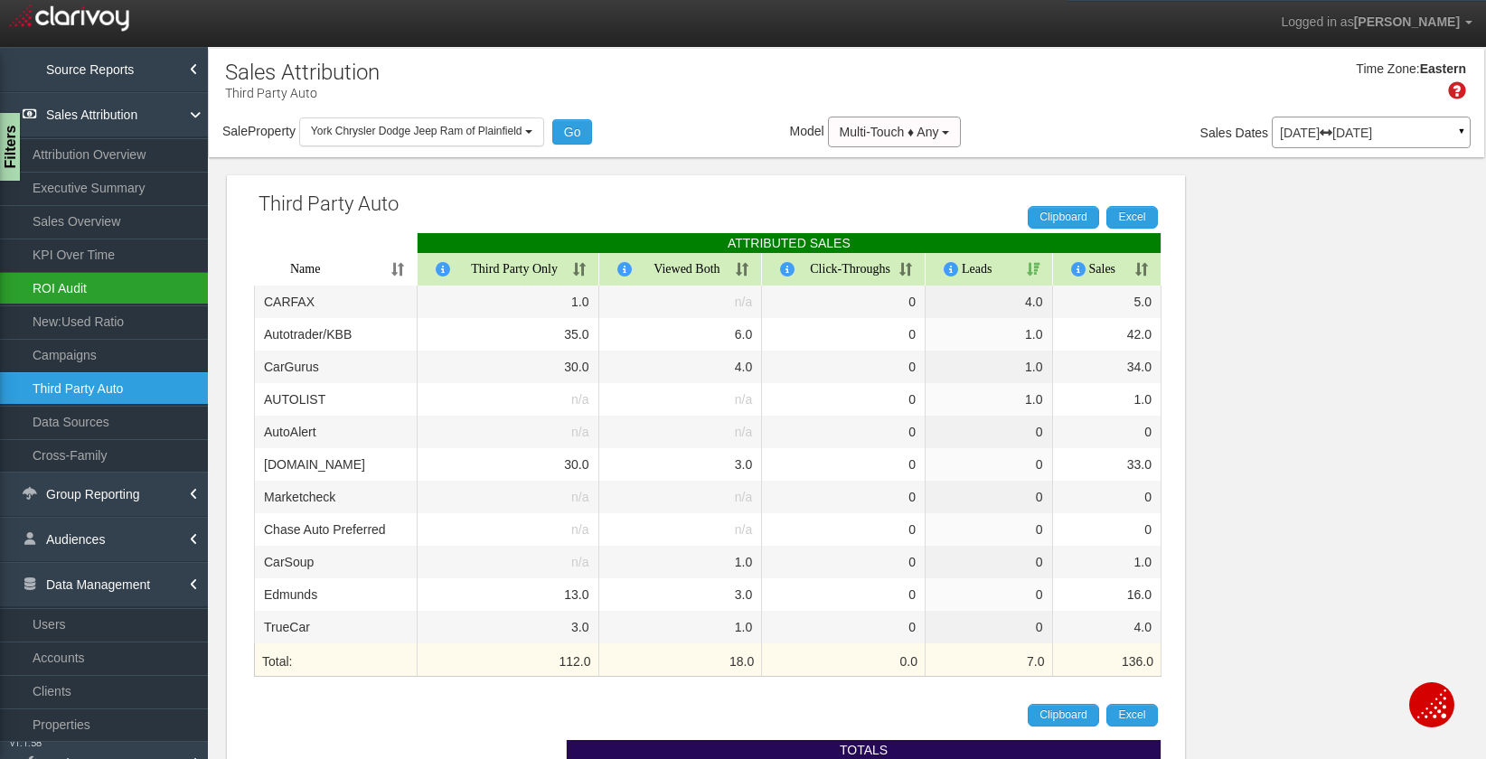
click at [72, 293] on link "ROI Audit" at bounding box center [104, 288] width 208 height 33
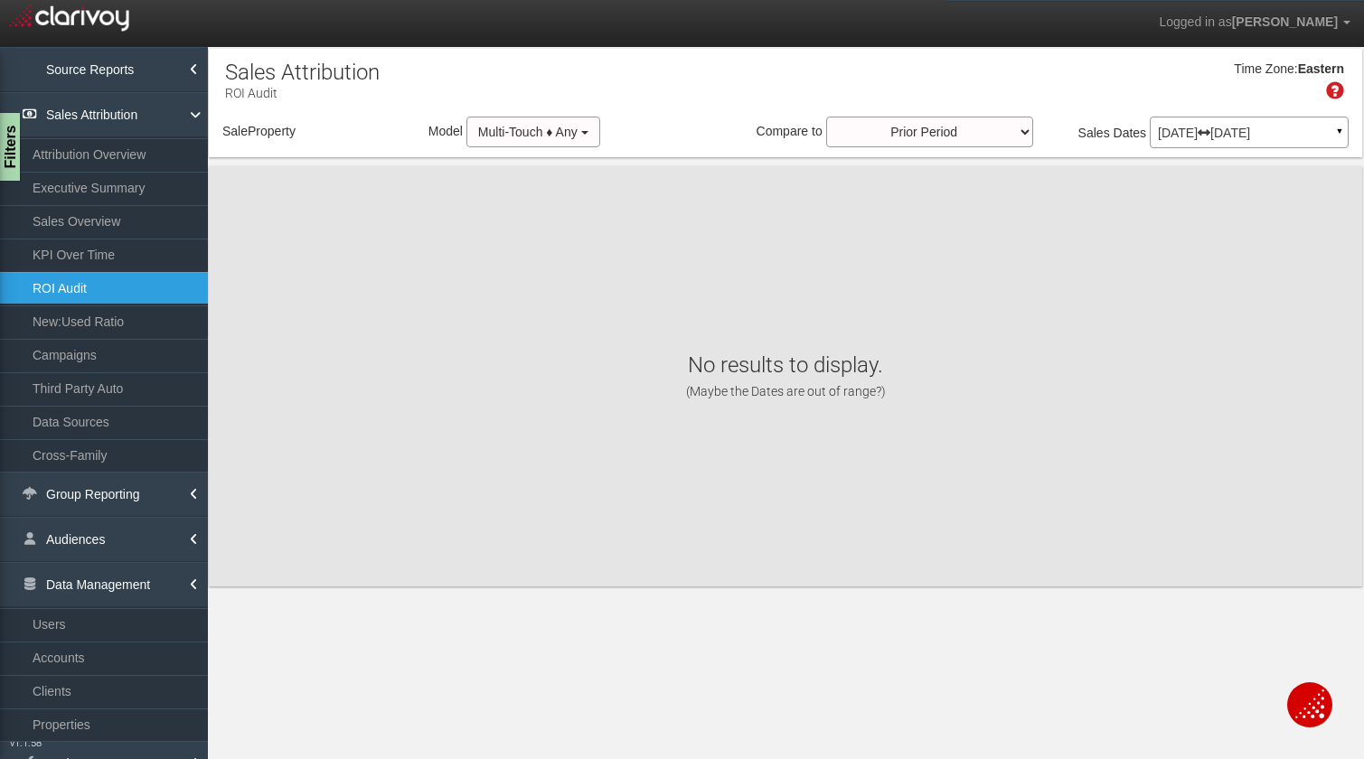
select select "object:69006"
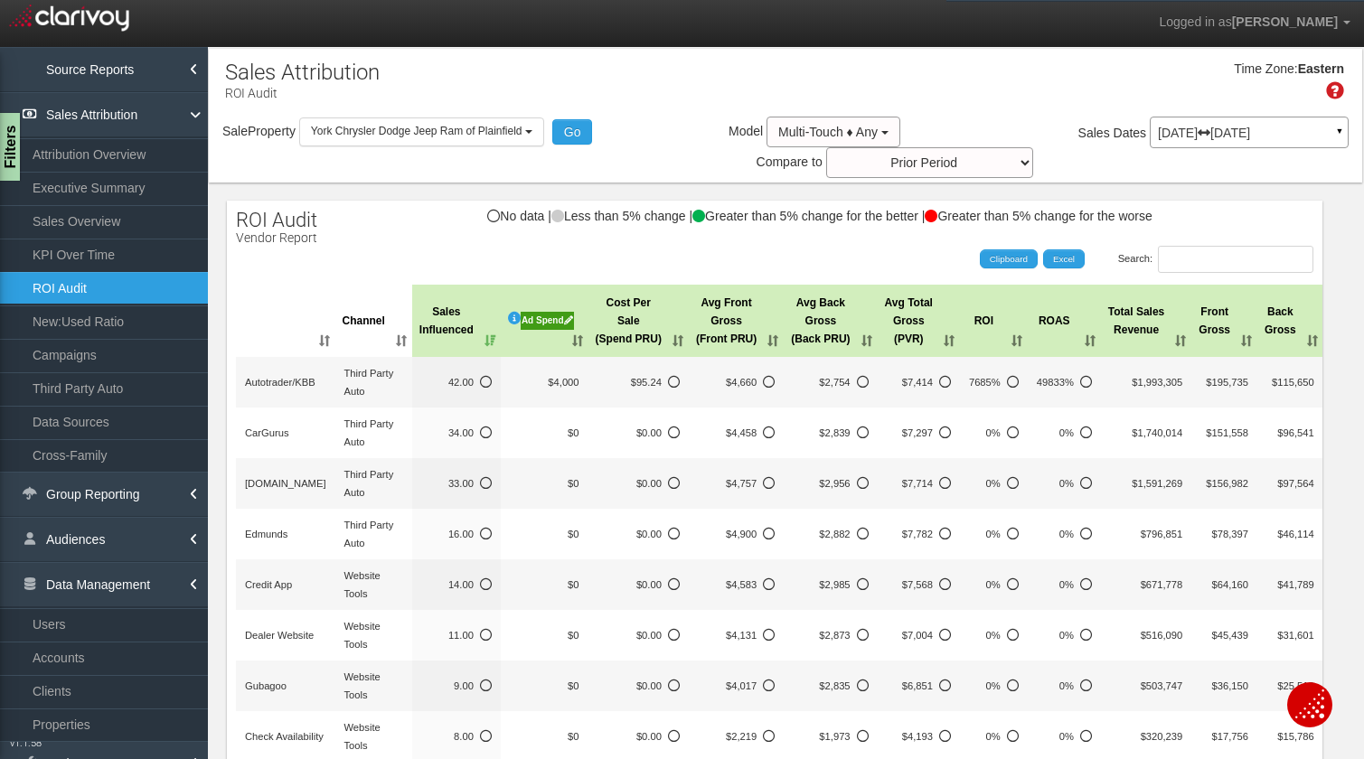
click at [540, 318] on div "Ad Spend" at bounding box center [547, 321] width 53 height 18
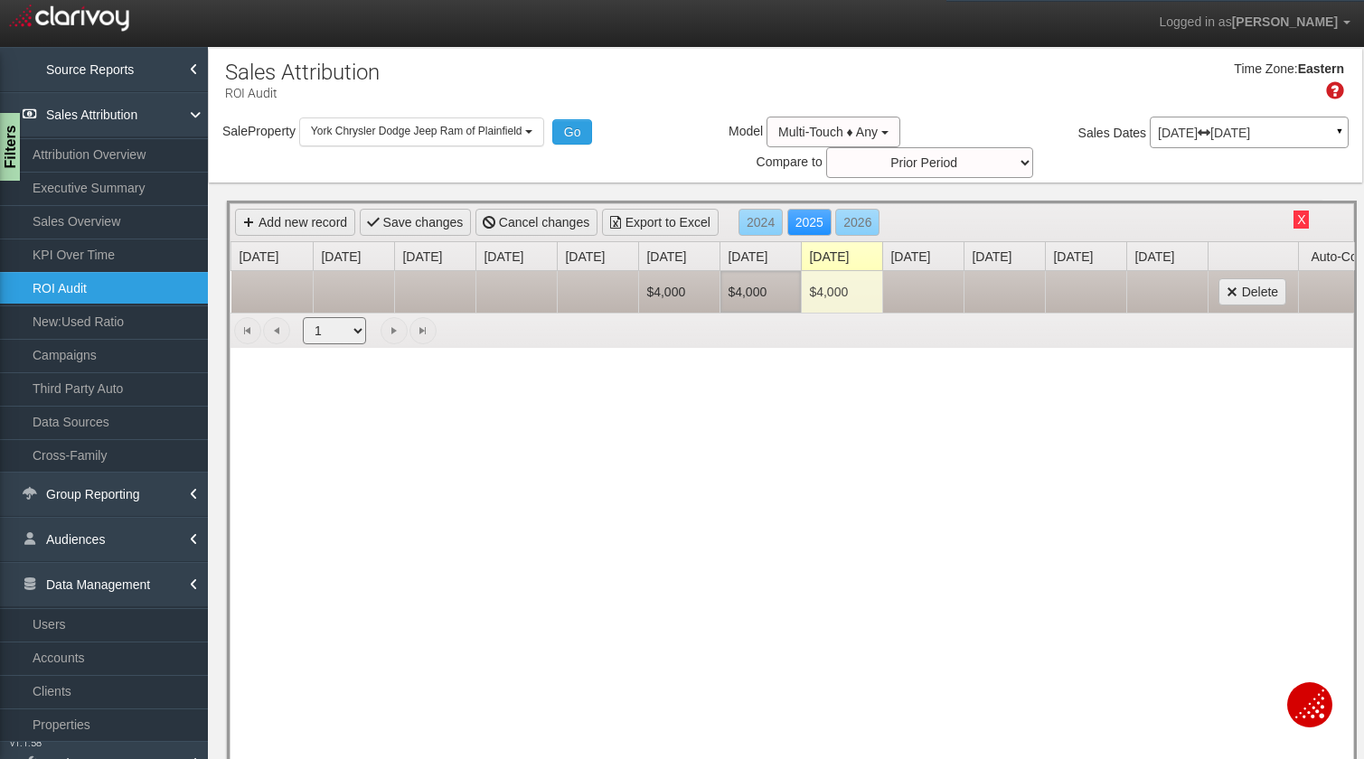
click at [739, 283] on td "$4,000" at bounding box center [759, 292] width 81 height 42
click at [672, 283] on td "$4,000" at bounding box center [678, 292] width 81 height 42
type input "3563"
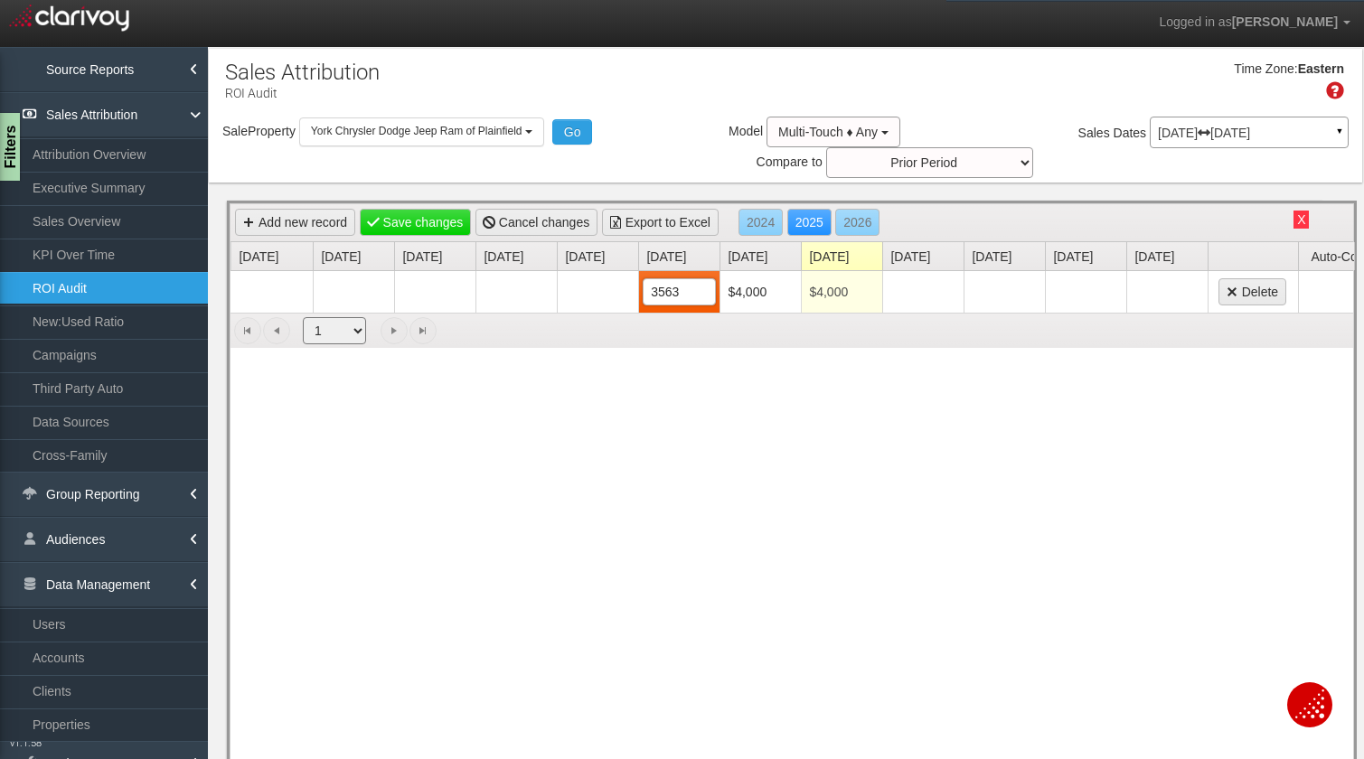
type input "$3,563"
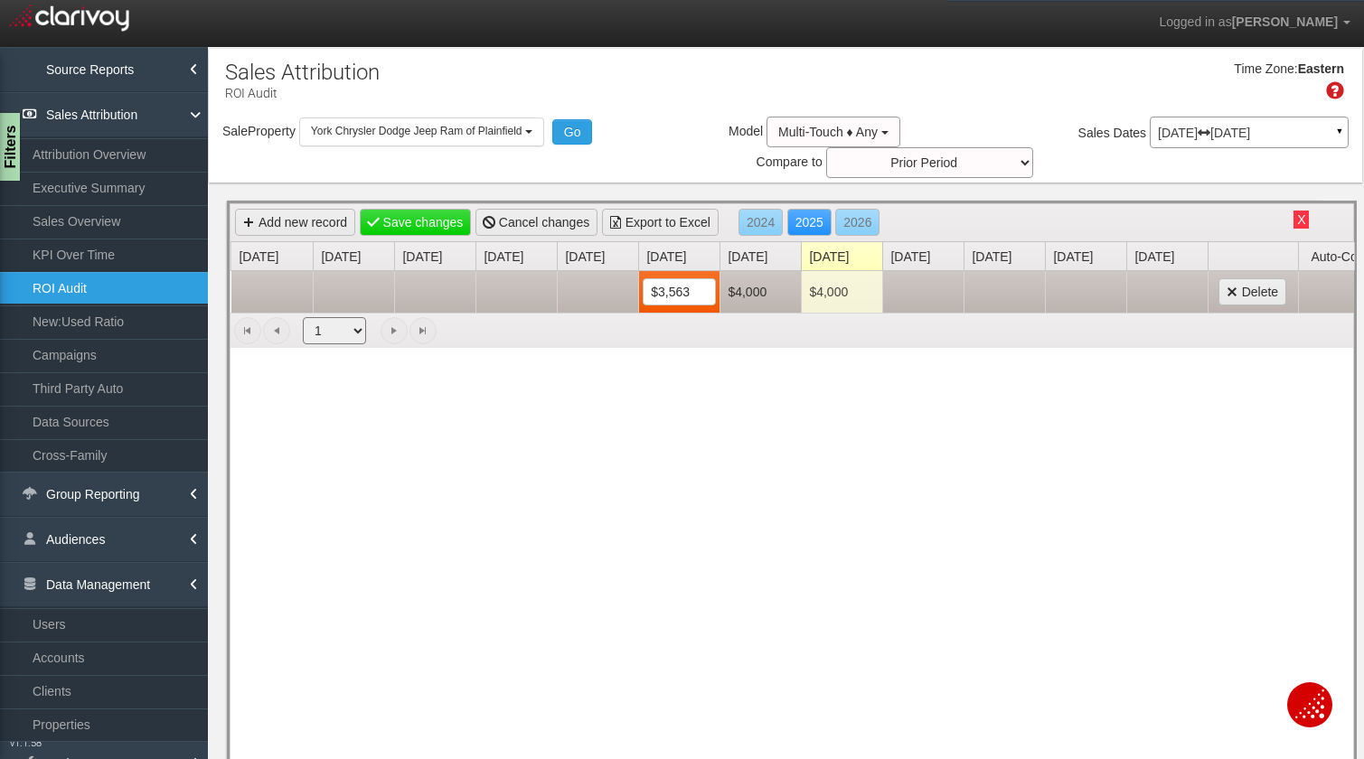
click at [759, 291] on td "$4,000" at bounding box center [759, 292] width 81 height 42
type input "4071"
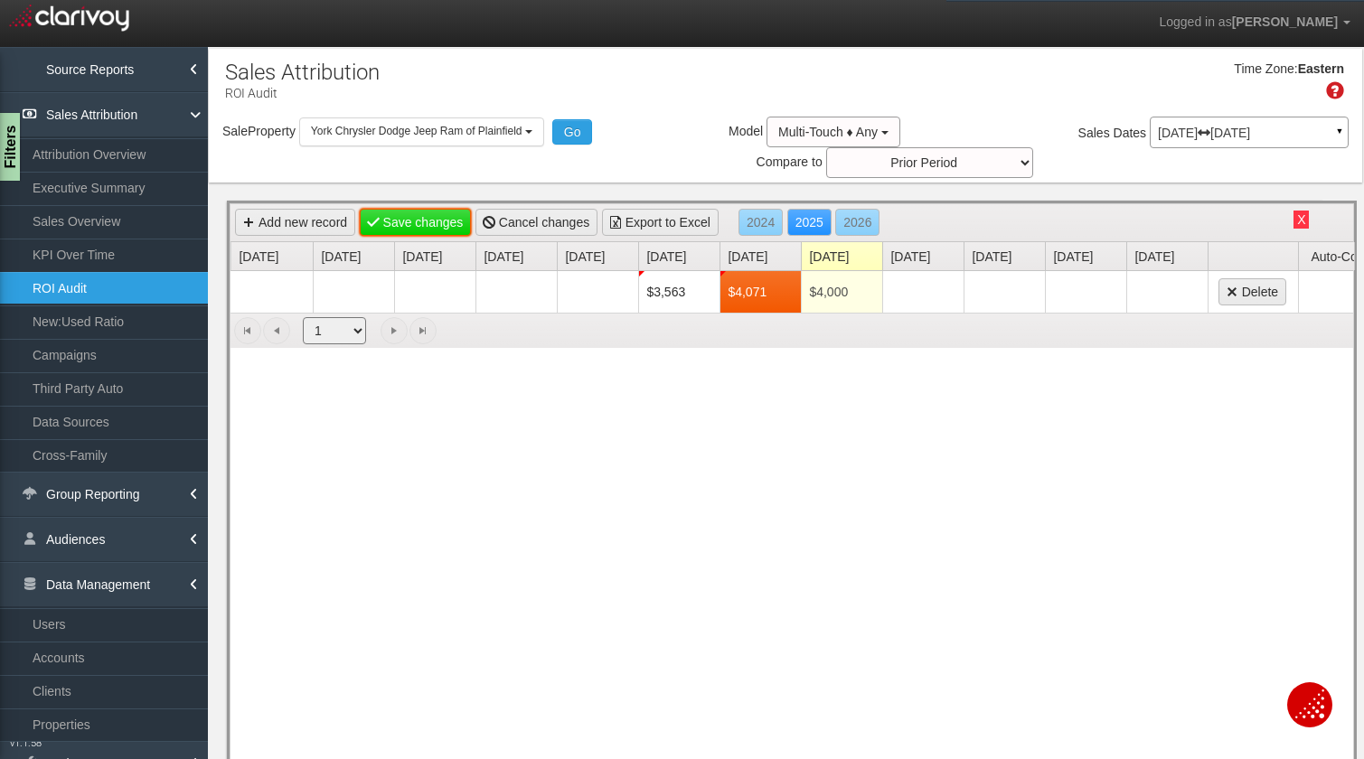
click at [407, 220] on link "Save changes" at bounding box center [416, 222] width 112 height 27
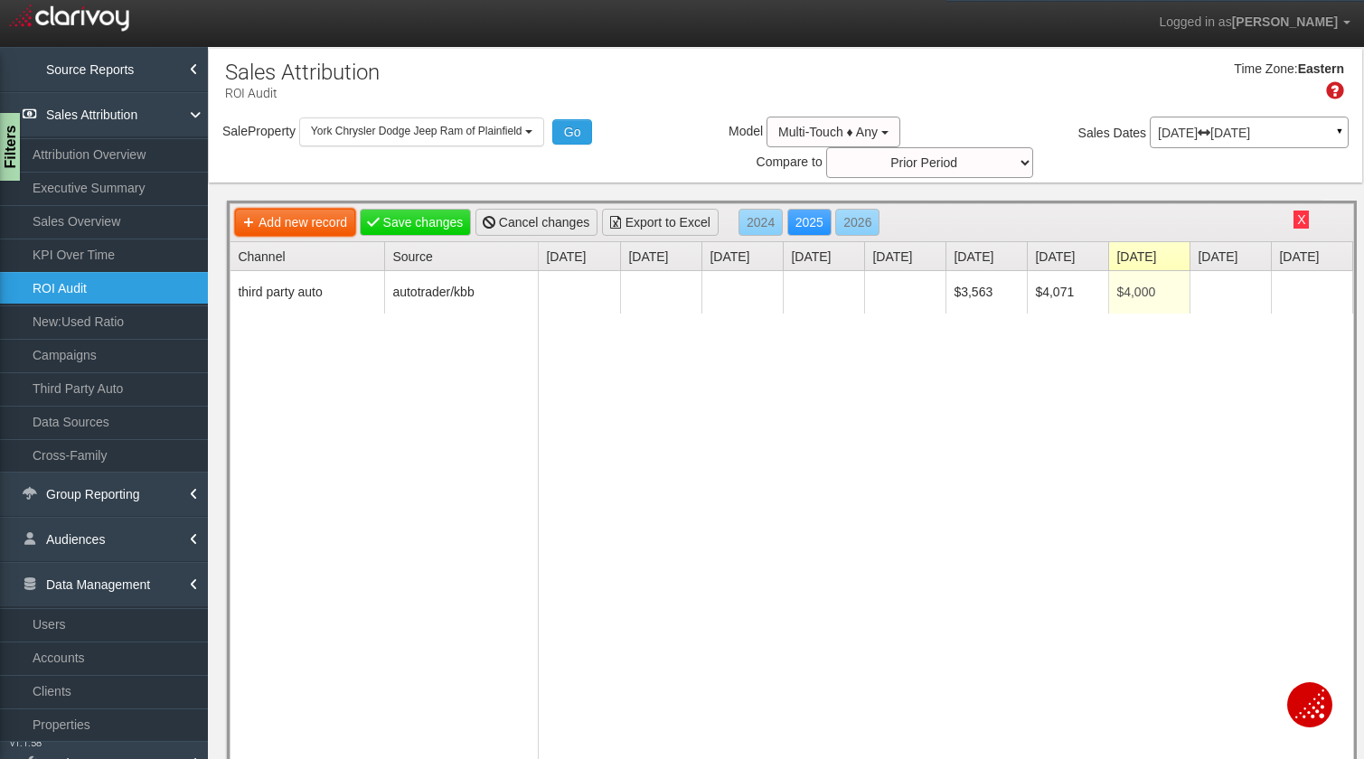
click at [308, 222] on link "Add new record" at bounding box center [295, 222] width 120 height 27
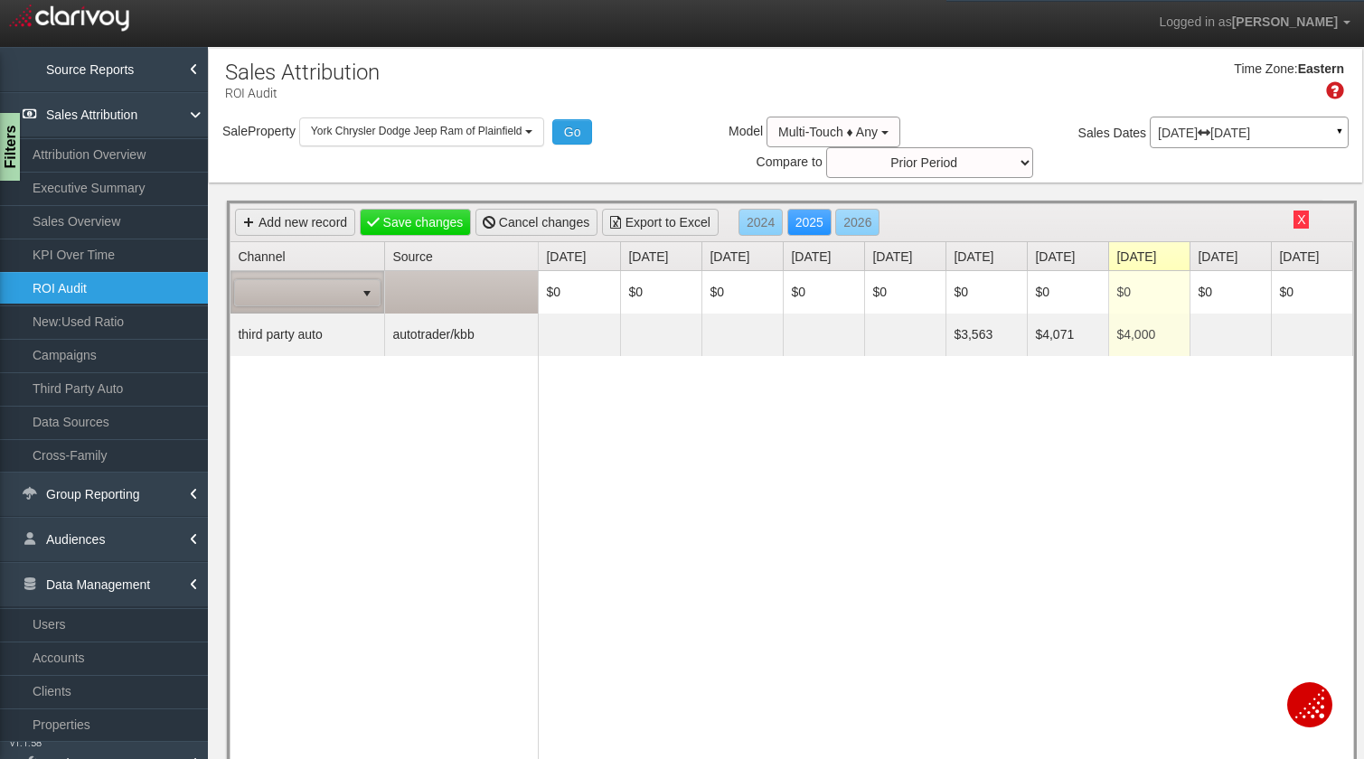
click at [312, 291] on span at bounding box center [294, 292] width 119 height 25
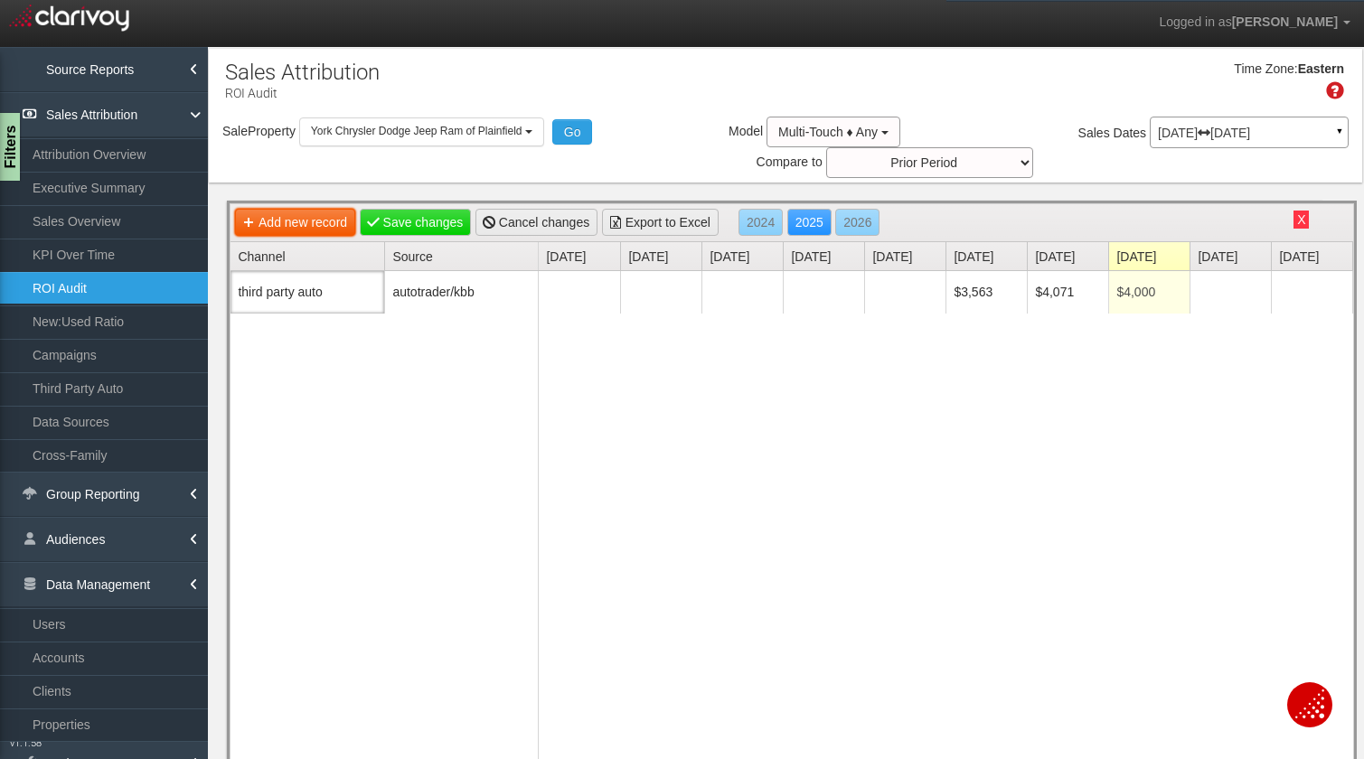
click at [309, 221] on link "Add new record" at bounding box center [295, 222] width 120 height 27
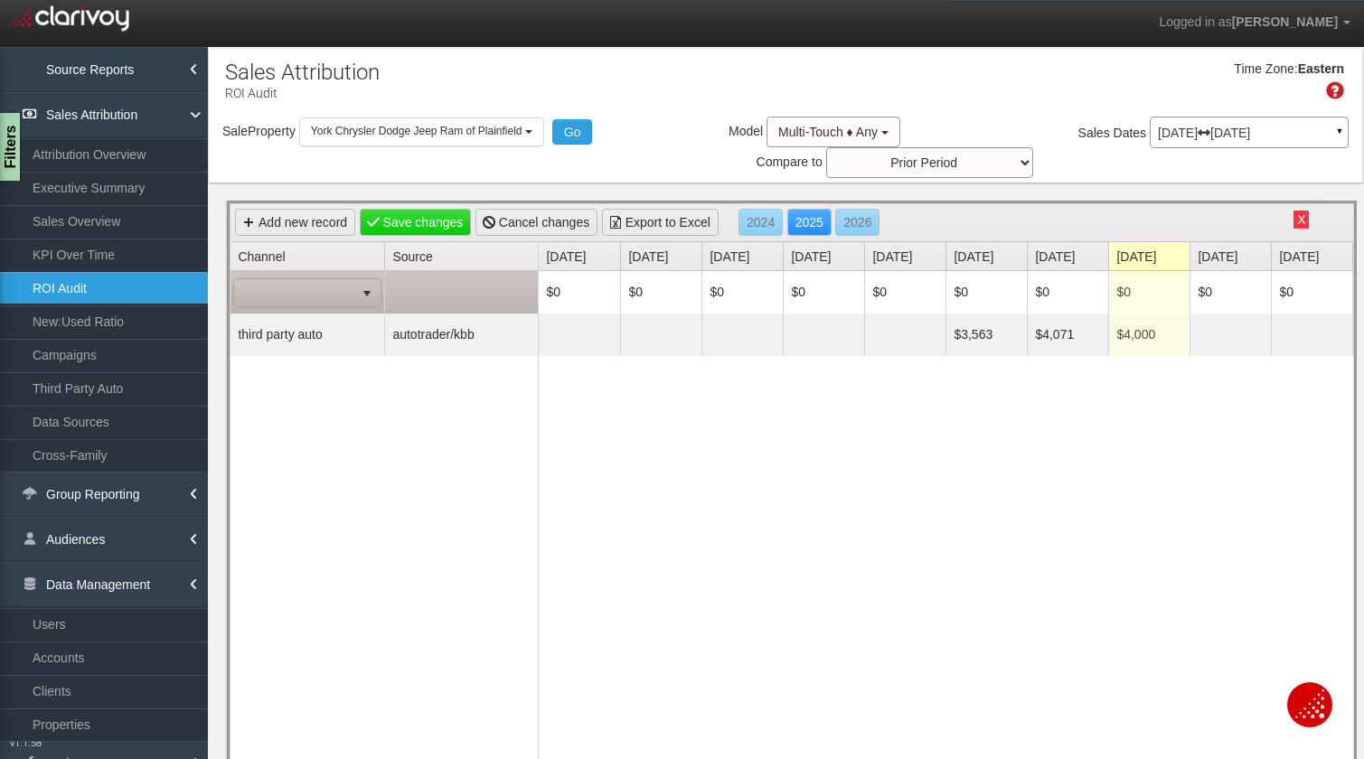
click at [305, 286] on span at bounding box center [294, 292] width 119 height 25
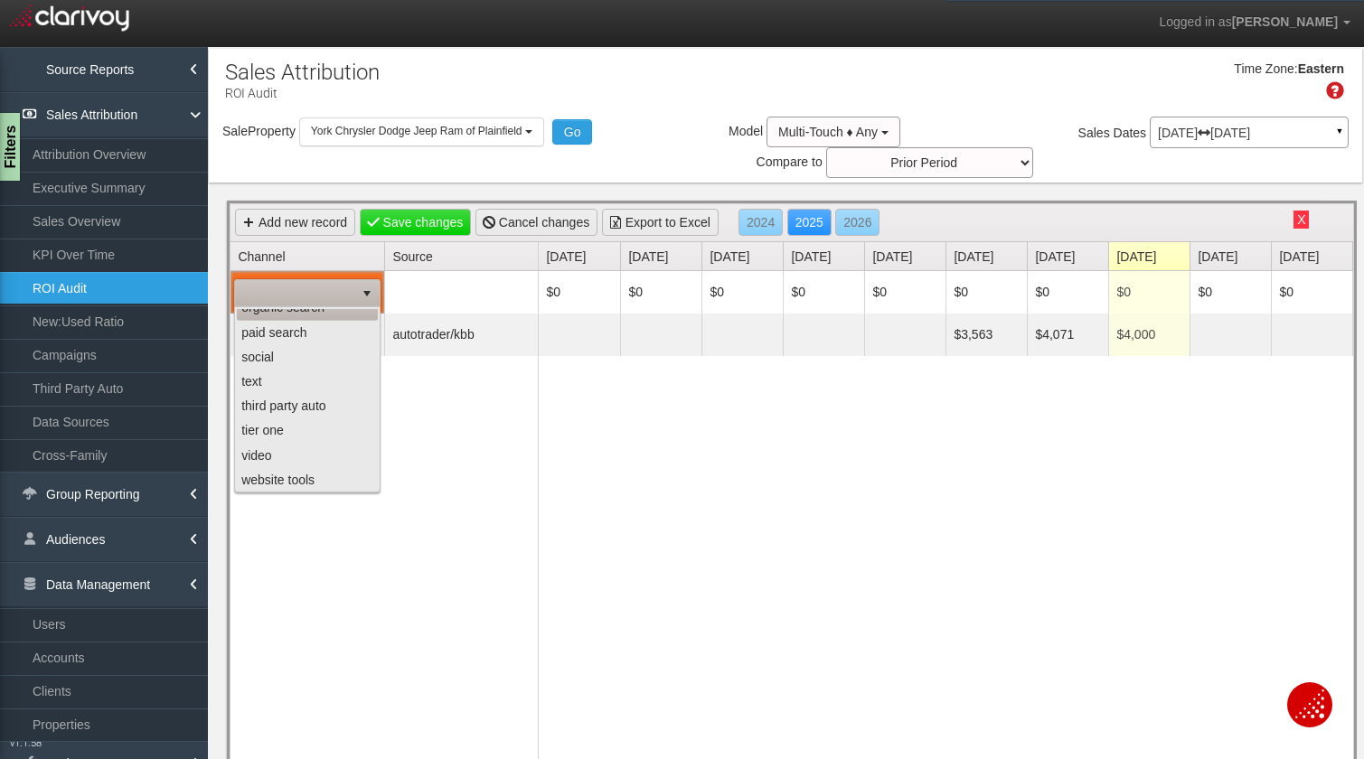
scroll to position [112, 0]
click at [291, 408] on li "third party auto" at bounding box center [307, 405] width 141 height 24
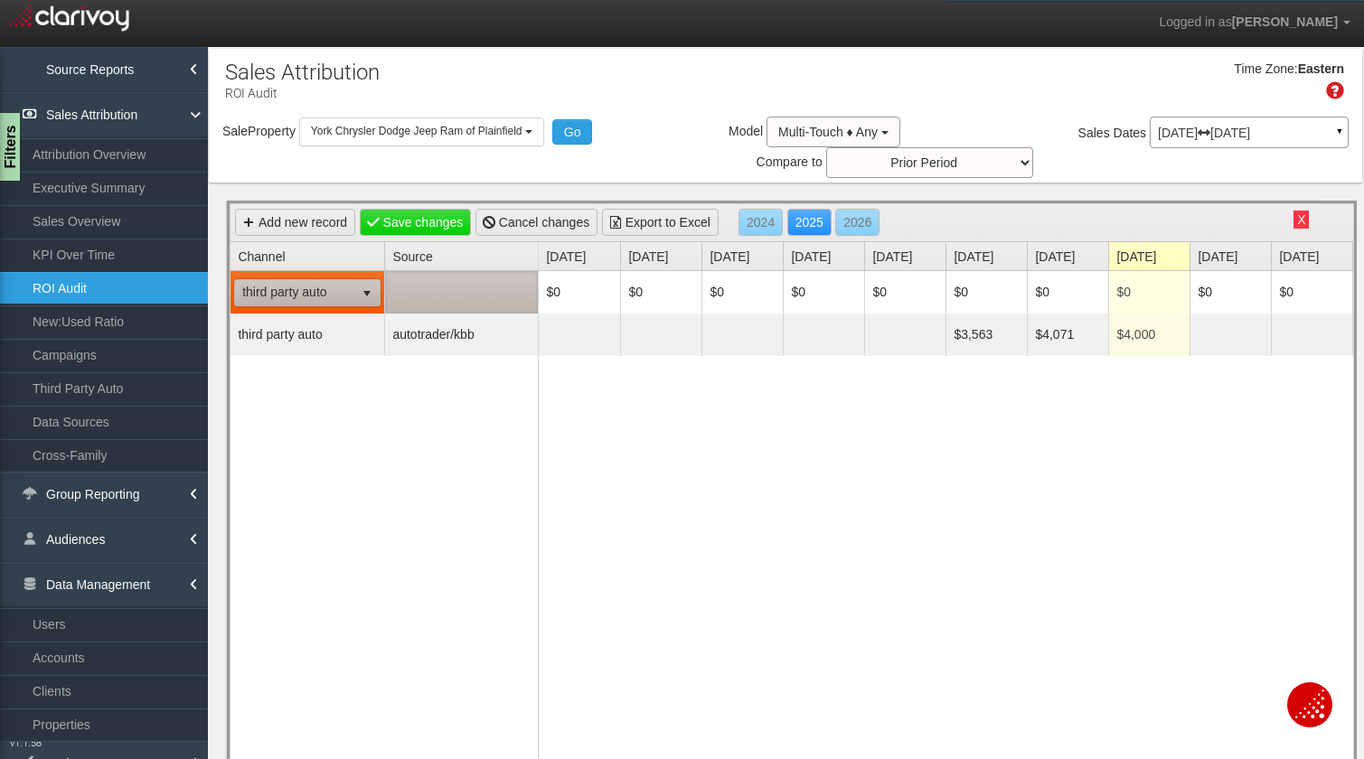
click at [453, 293] on td at bounding box center [461, 292] width 154 height 42
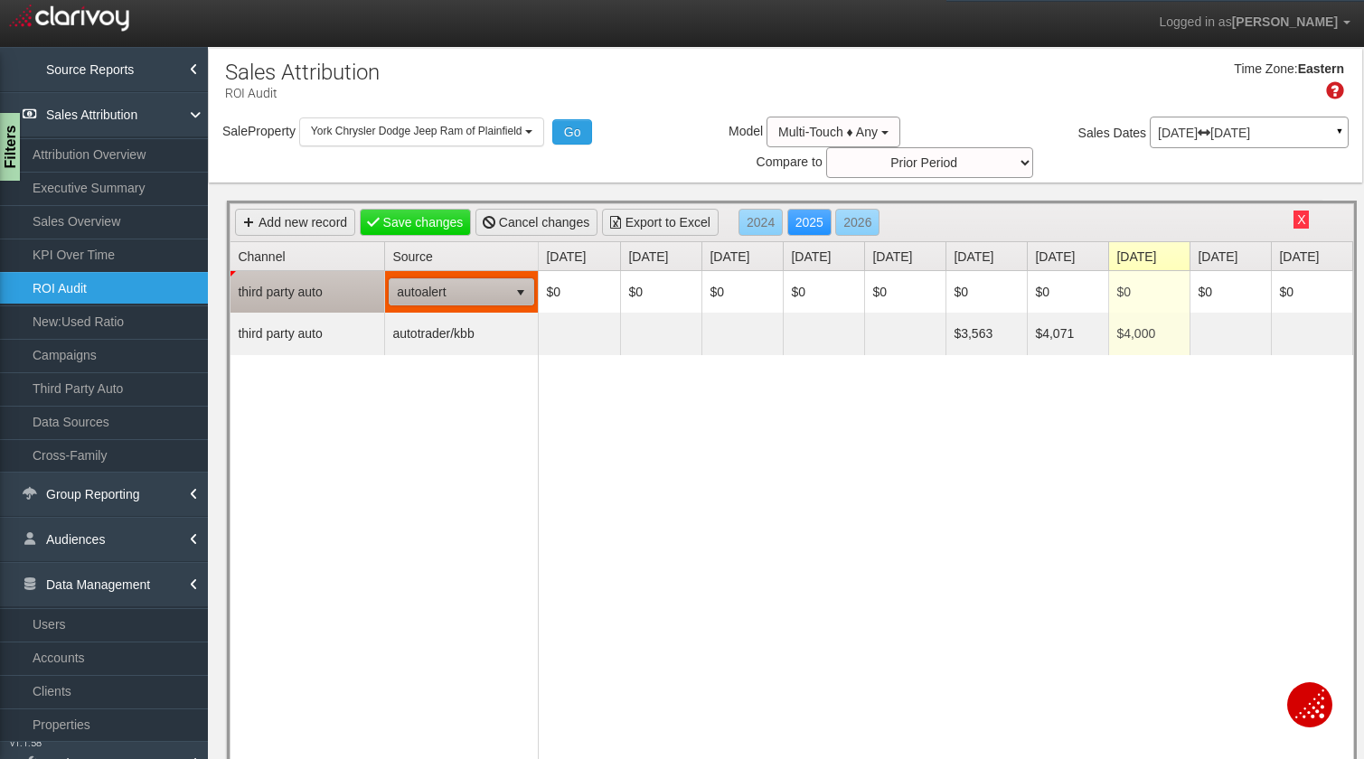
click at [450, 293] on span "autoalert" at bounding box center [449, 291] width 118 height 25
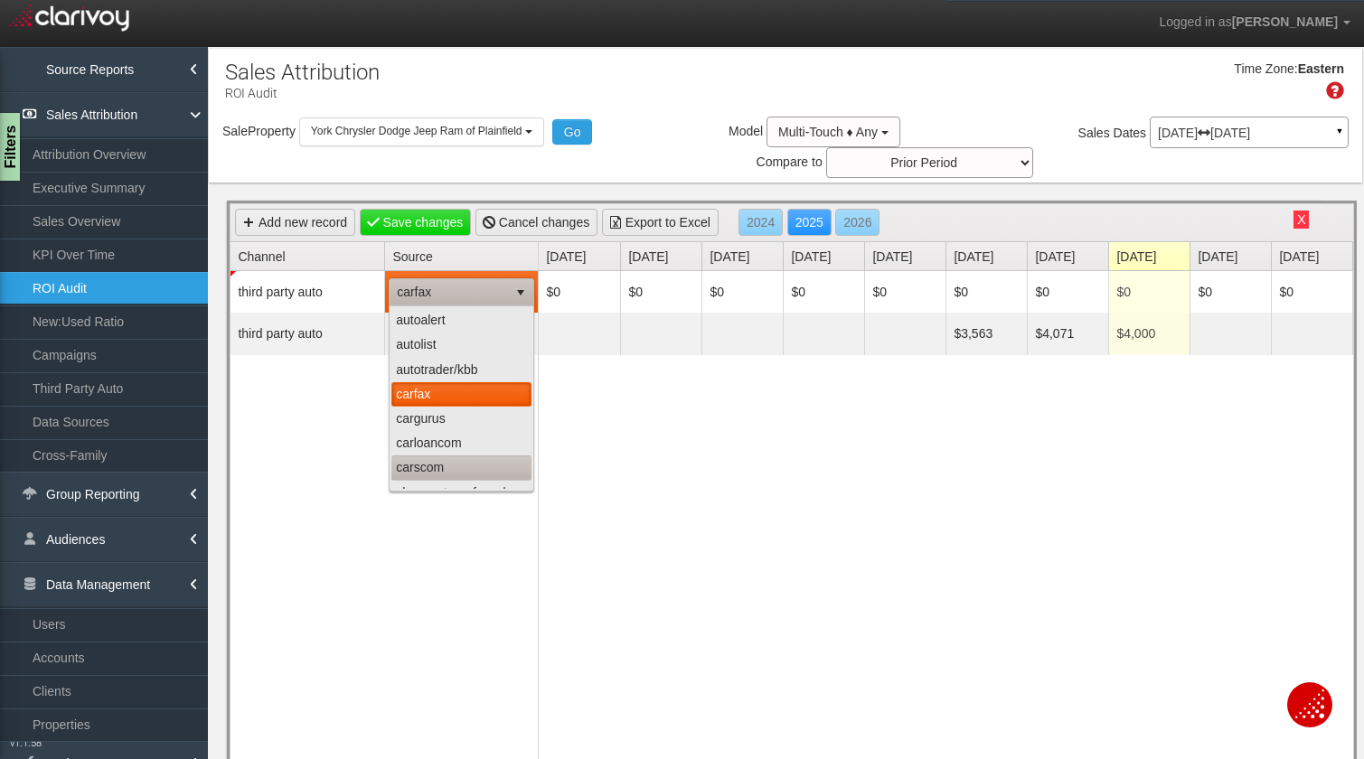
click at [444, 464] on li "carscom" at bounding box center [461, 467] width 140 height 24
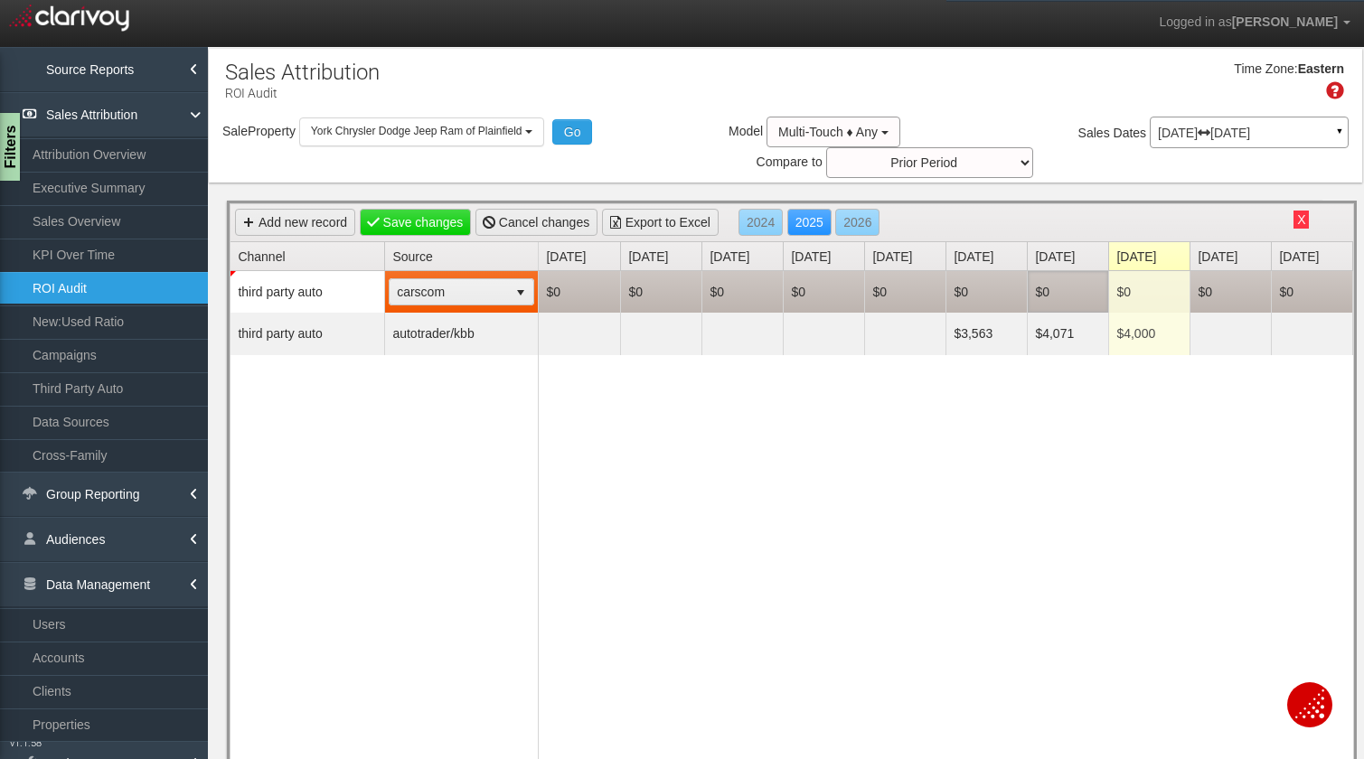
click at [1075, 288] on td "$0" at bounding box center [1067, 292] width 81 height 42
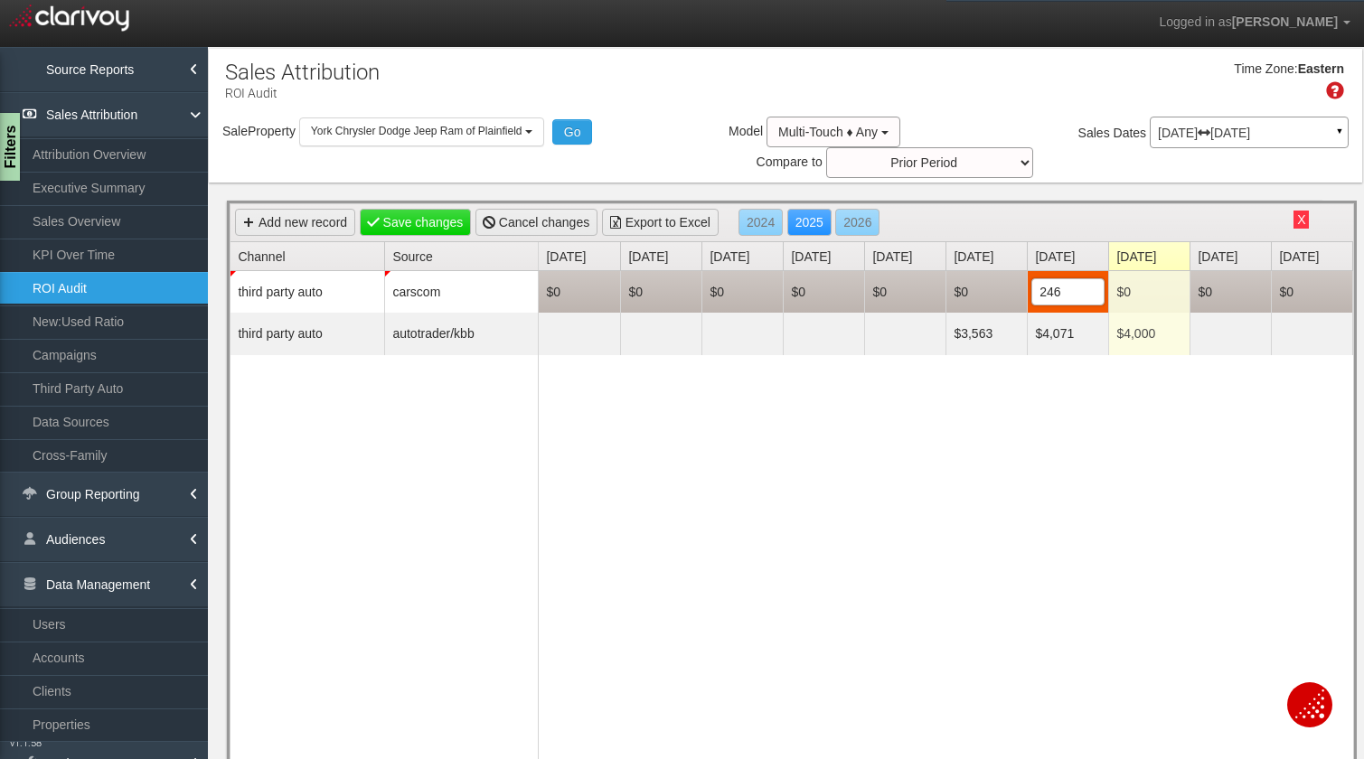
type input "2460"
click at [1148, 296] on td "$0" at bounding box center [1148, 292] width 81 height 42
type input "2460"
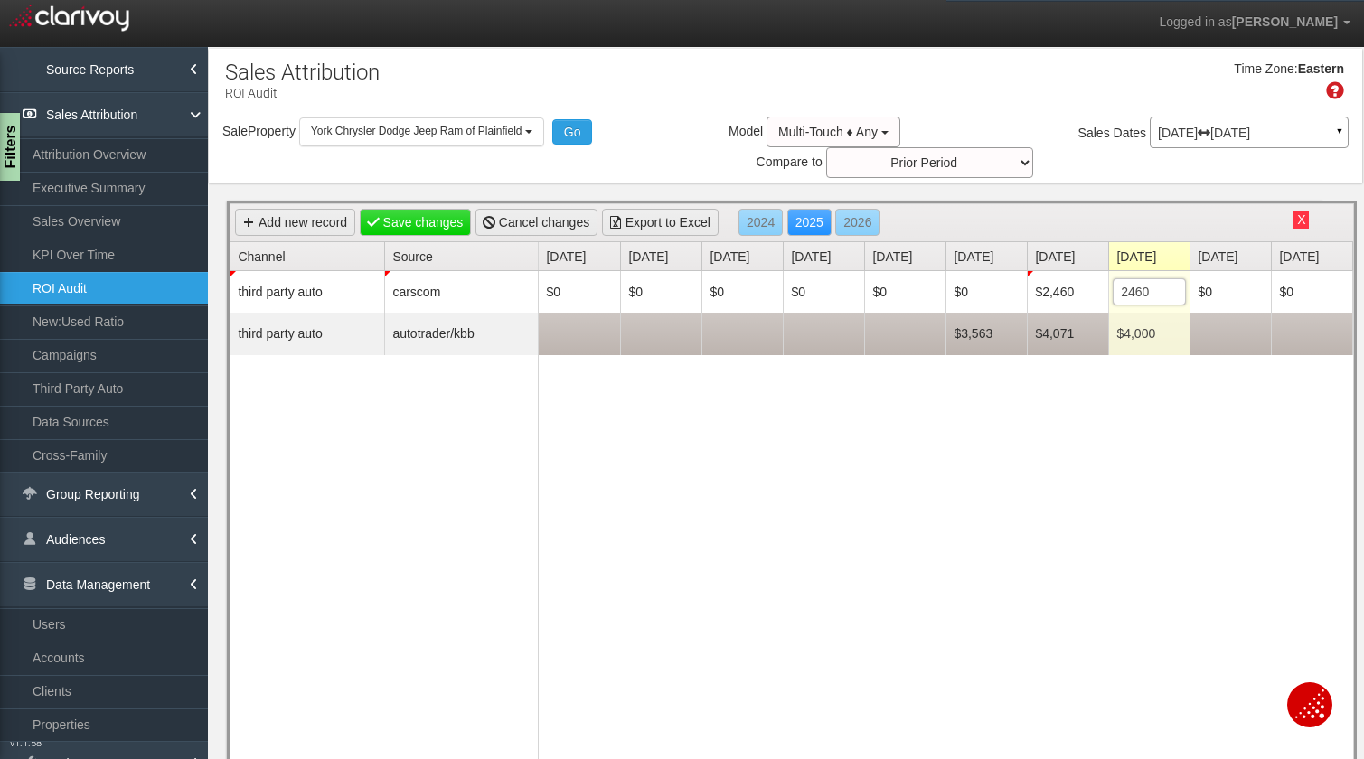
click at [1127, 337] on td "$4,000" at bounding box center [1148, 334] width 81 height 42
click at [1056, 337] on td "$4,071" at bounding box center [1067, 334] width 81 height 42
click at [984, 334] on td "$3,563" at bounding box center [985, 335] width 81 height 42
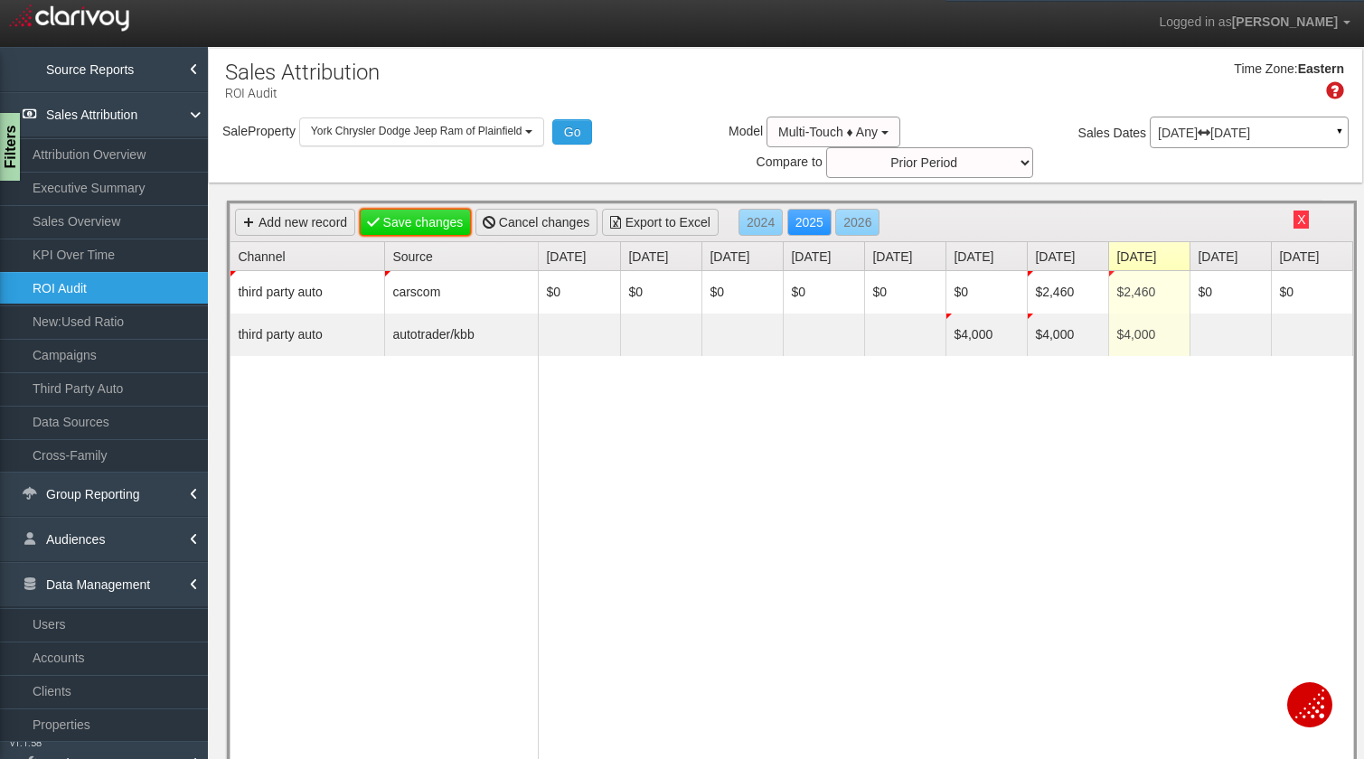
click at [426, 227] on link "Save changes" at bounding box center [416, 222] width 112 height 27
click at [308, 221] on link "Add new record" at bounding box center [295, 222] width 120 height 27
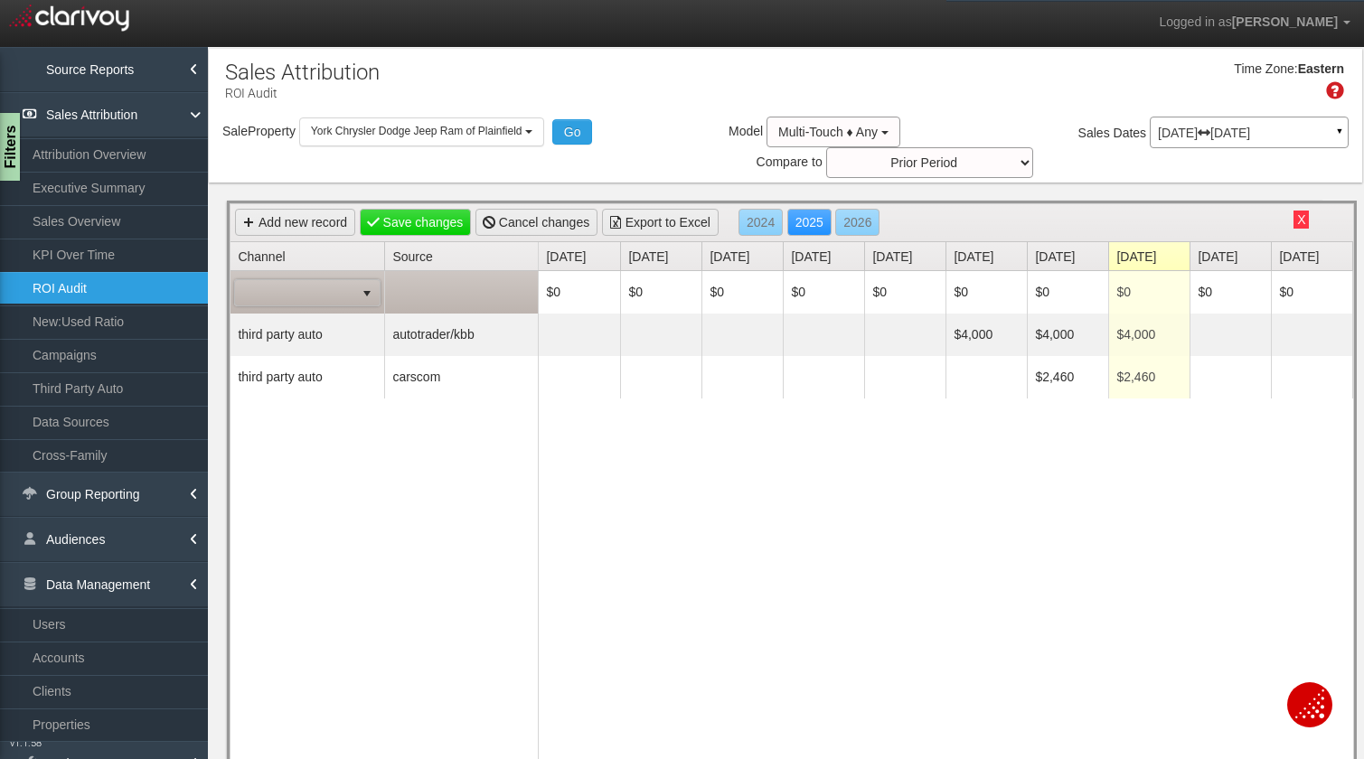
click at [315, 291] on span at bounding box center [294, 292] width 119 height 25
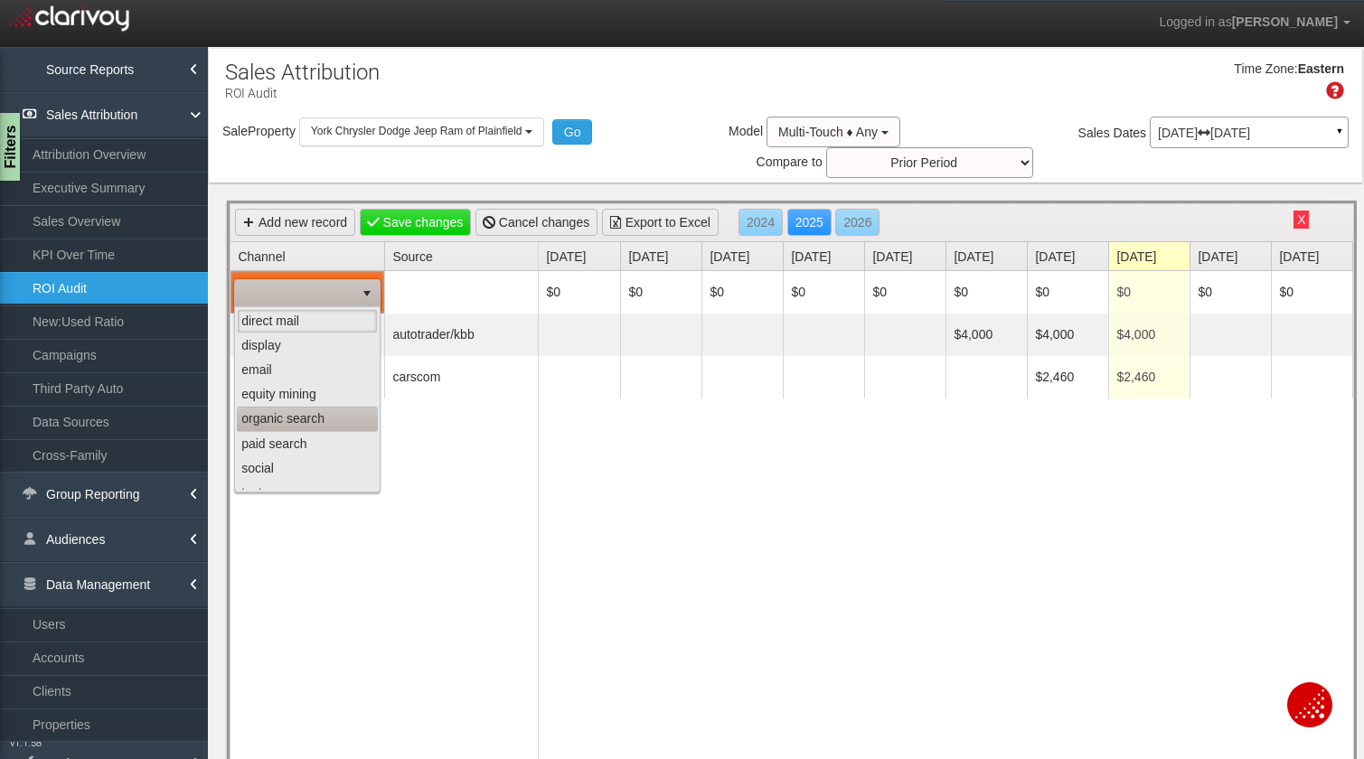
scroll to position [114, 0]
click at [297, 409] on li "third party auto" at bounding box center [307, 403] width 141 height 24
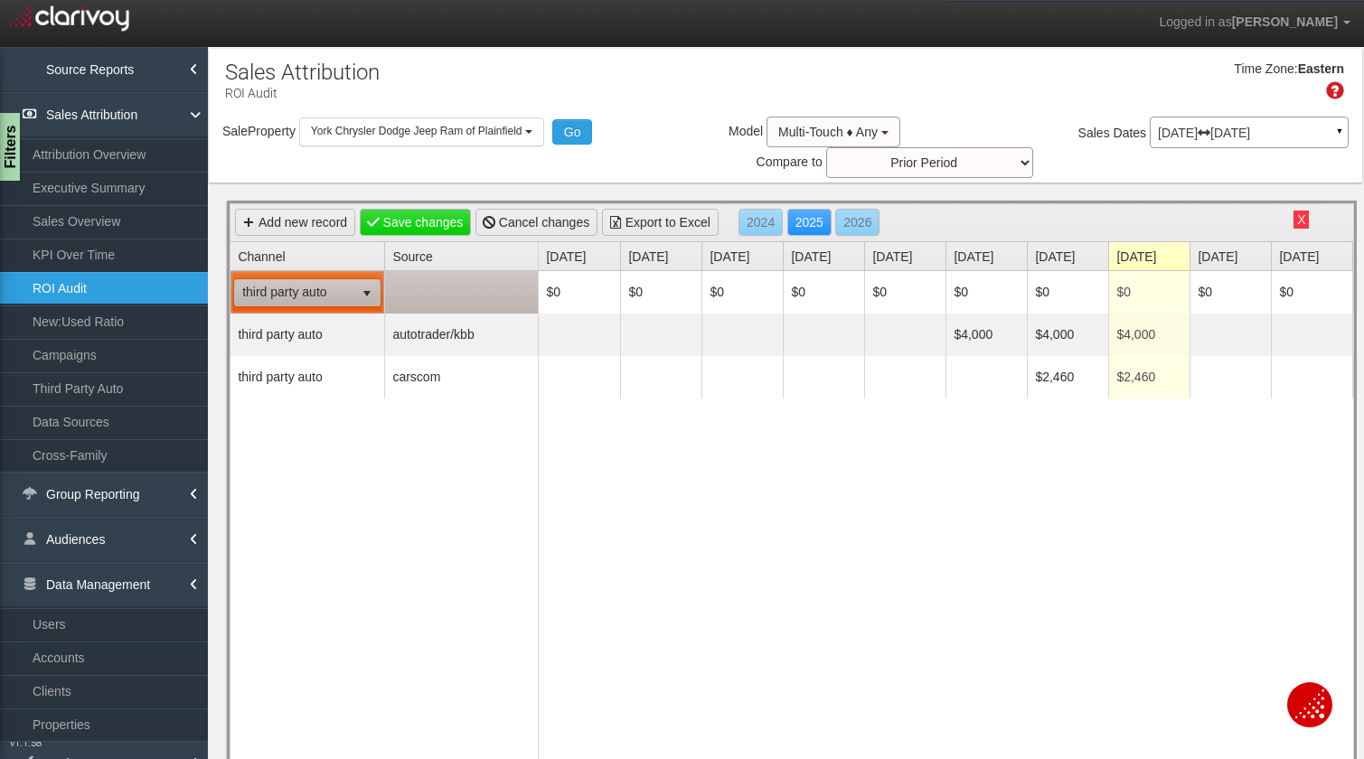
click at [440, 285] on td at bounding box center [461, 292] width 154 height 42
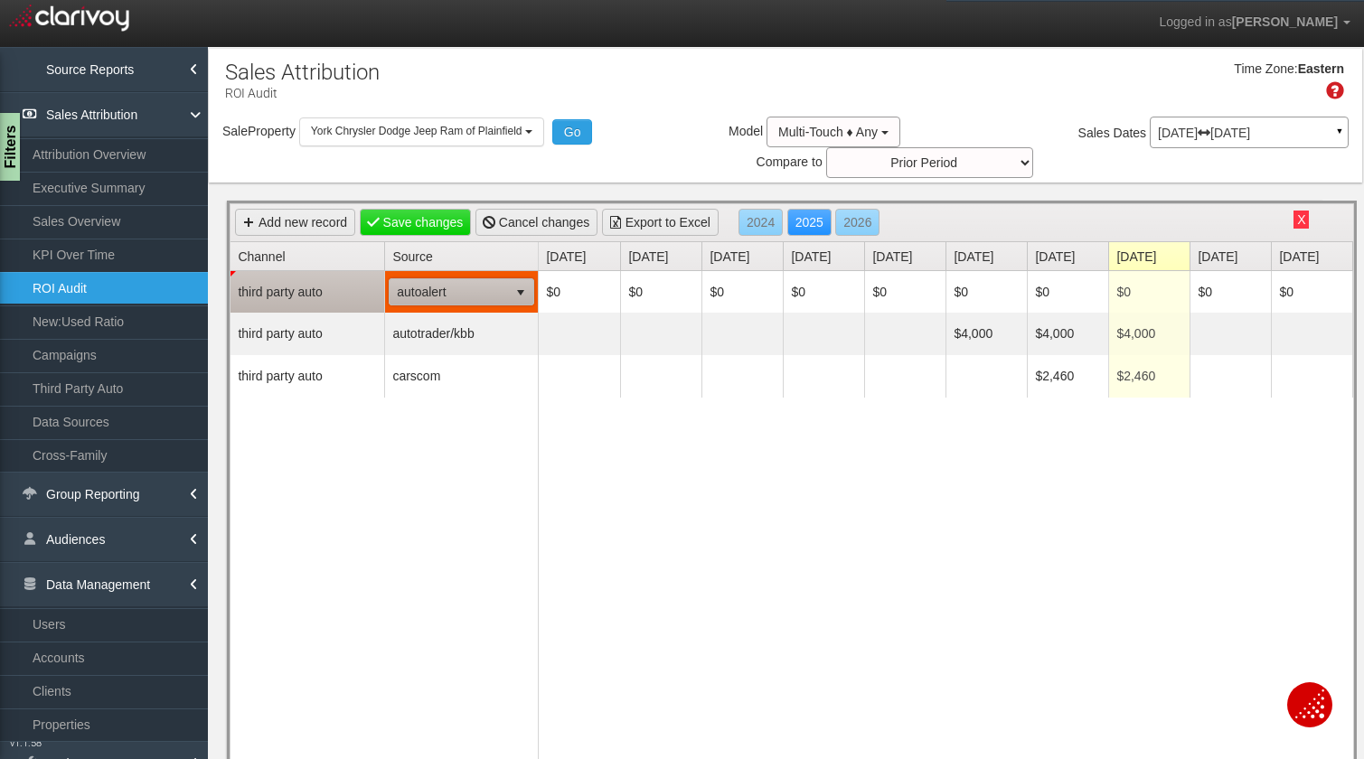
click at [455, 299] on span "autoalert" at bounding box center [449, 291] width 118 height 25
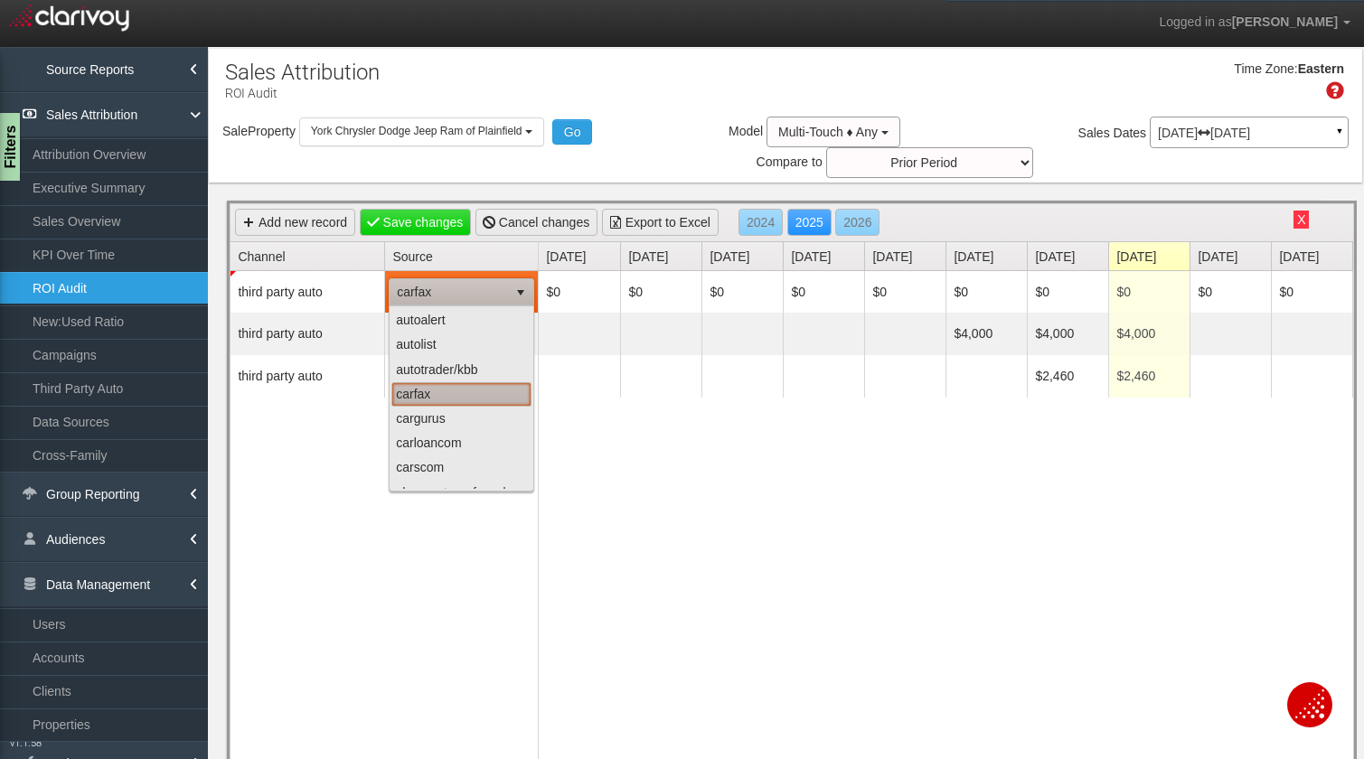
click at [444, 389] on li "carfax" at bounding box center [461, 394] width 140 height 24
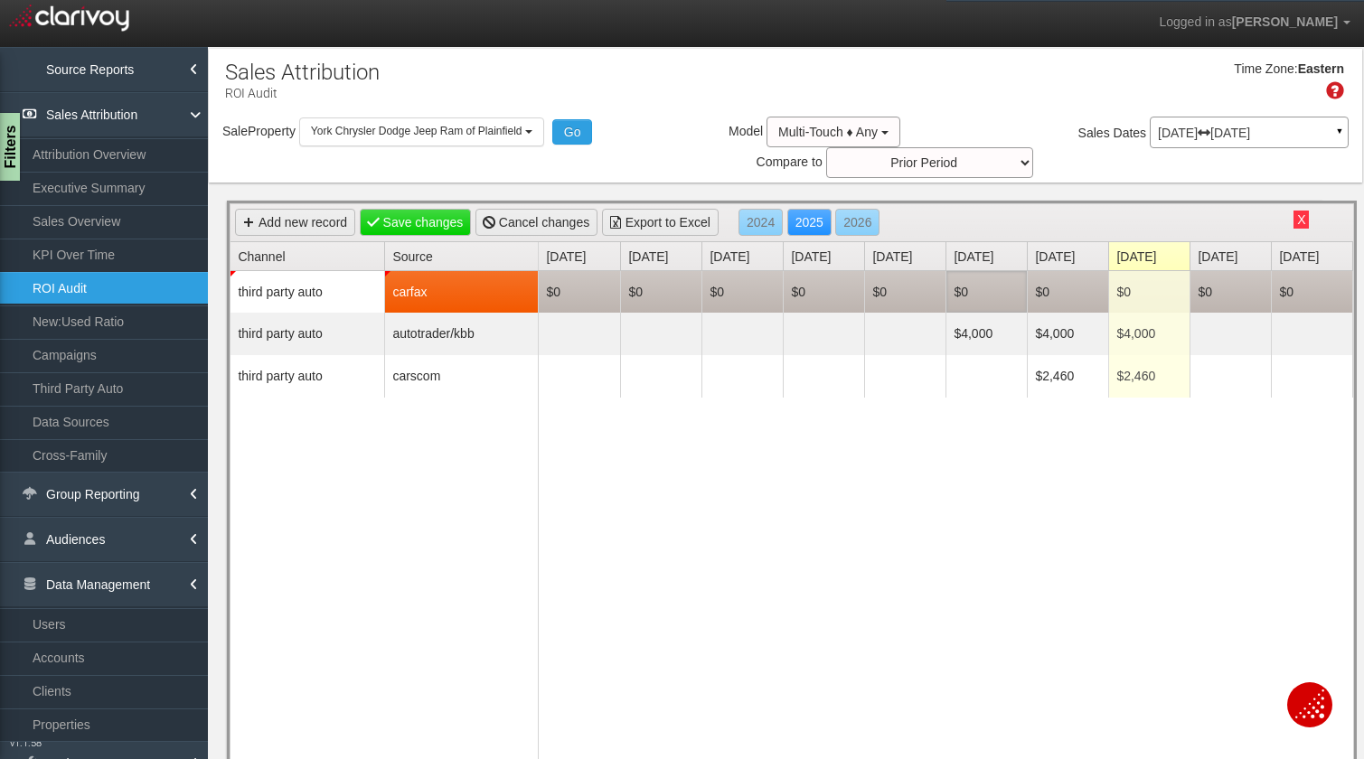
click at [962, 293] on td "$0" at bounding box center [985, 292] width 81 height 42
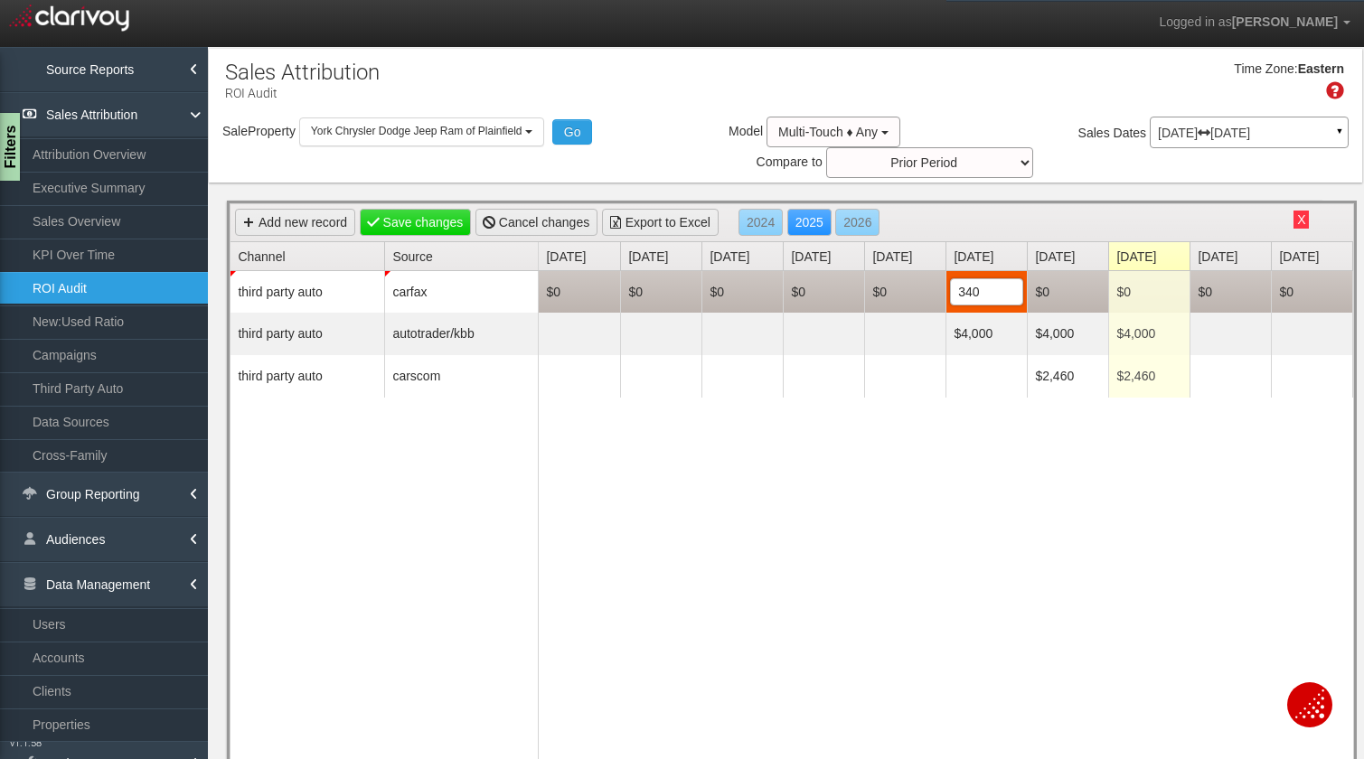
type input "3404"
click at [1097, 287] on td "$0" at bounding box center [1067, 292] width 81 height 42
type input "3404"
click at [1161, 272] on td "$0" at bounding box center [1148, 292] width 81 height 42
type input "3404"
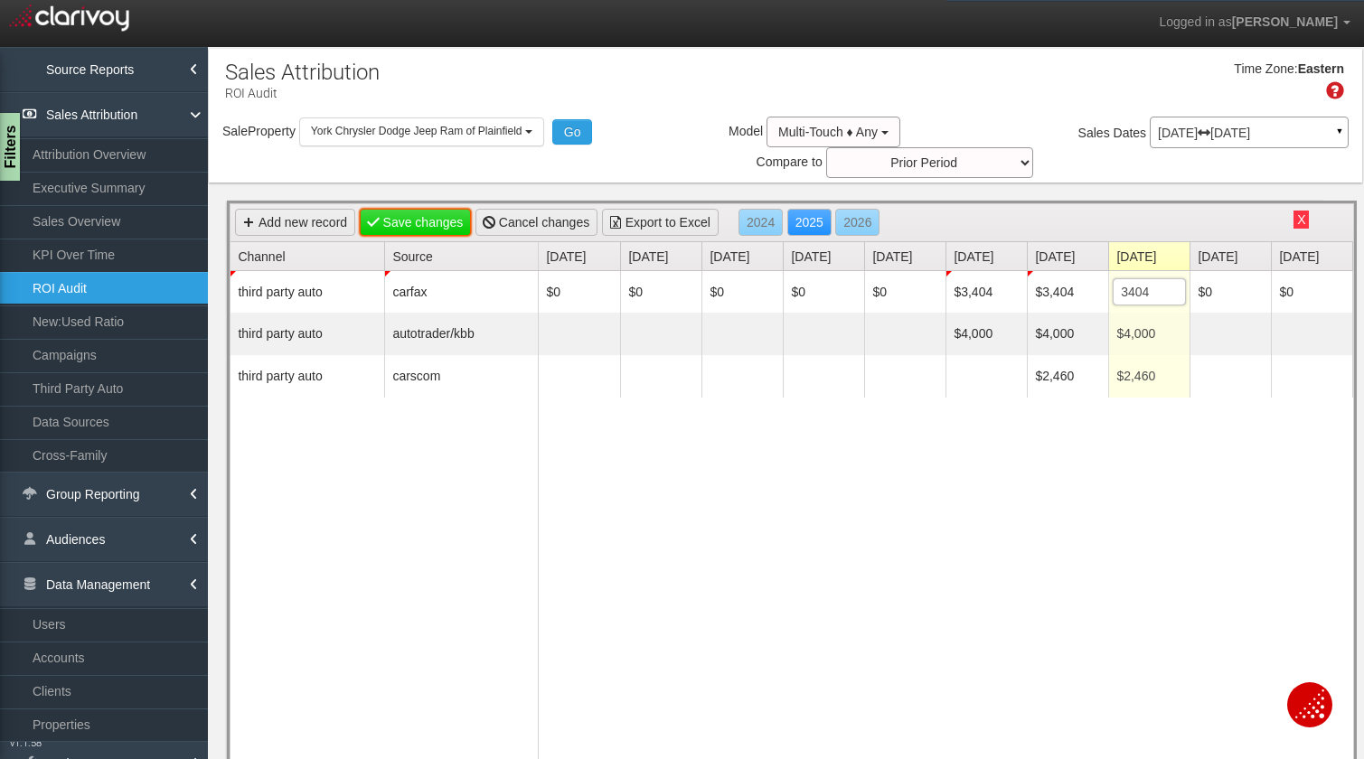
click at [396, 225] on link "Save changes" at bounding box center [416, 222] width 112 height 27
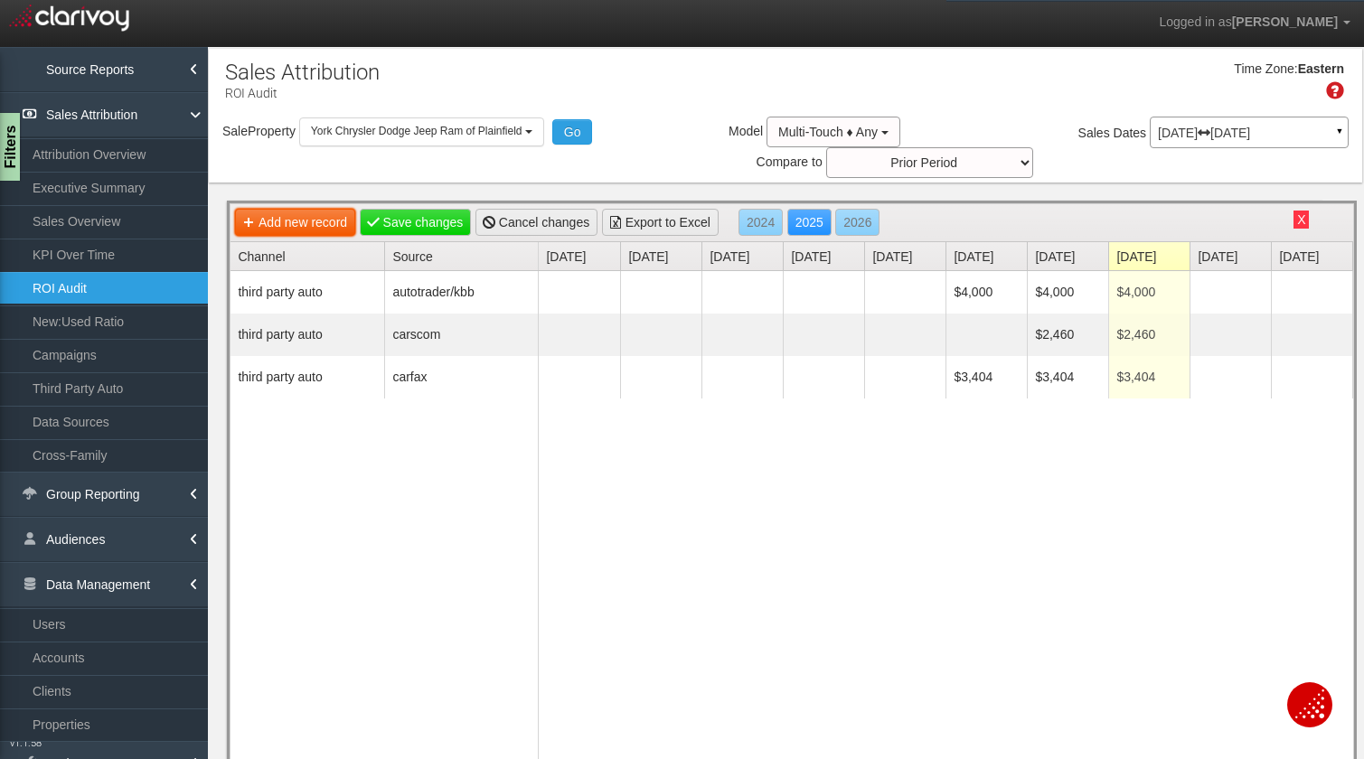
click at [300, 217] on link "Add new record" at bounding box center [295, 222] width 120 height 27
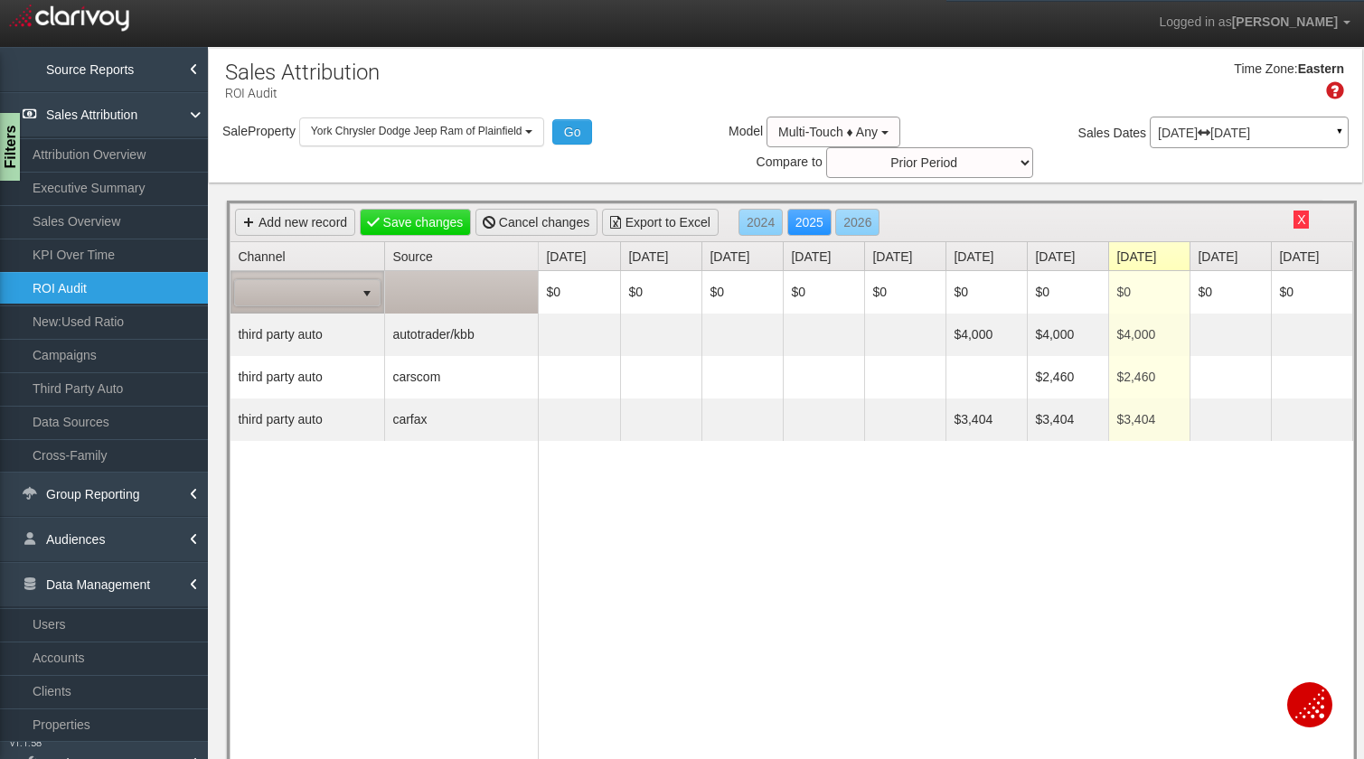
click at [312, 296] on span at bounding box center [294, 292] width 119 height 25
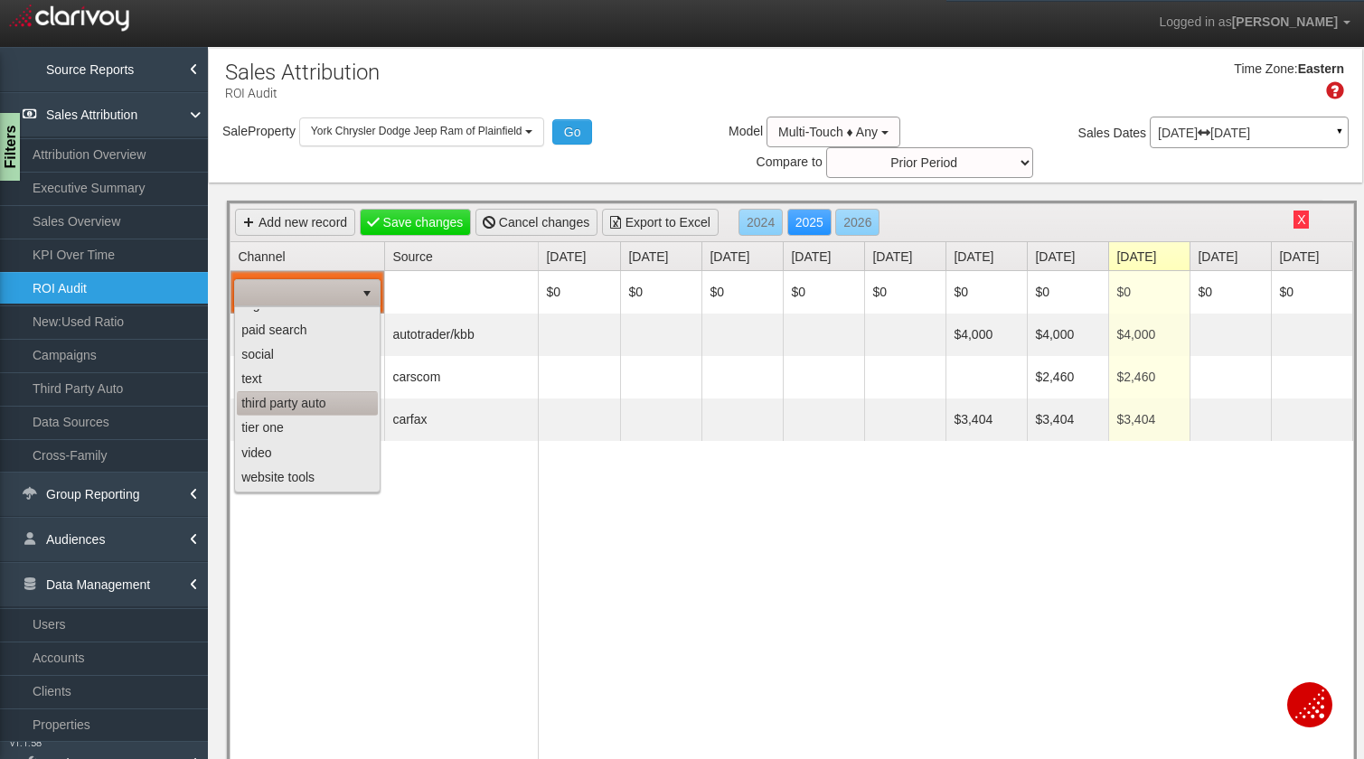
click at [292, 406] on li "third party auto" at bounding box center [307, 403] width 141 height 24
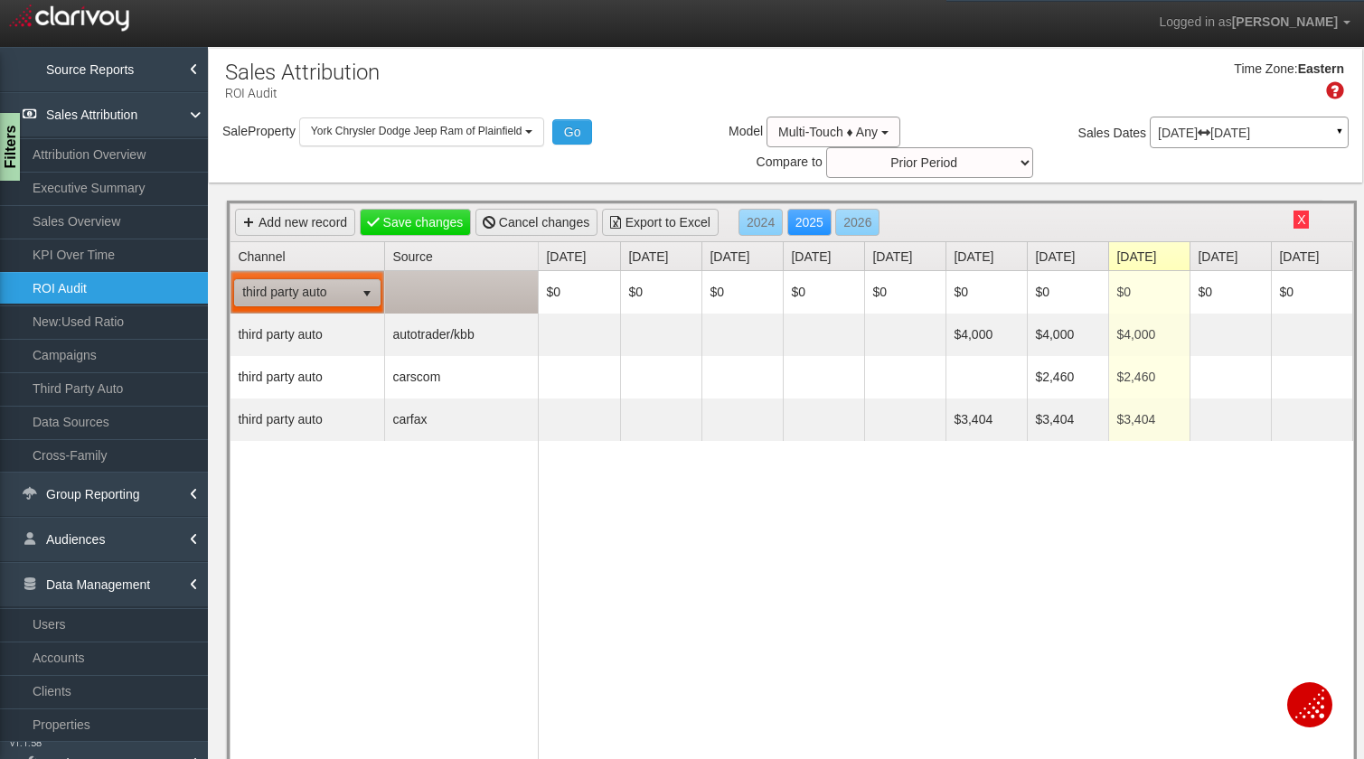
click at [451, 293] on td at bounding box center [461, 292] width 154 height 42
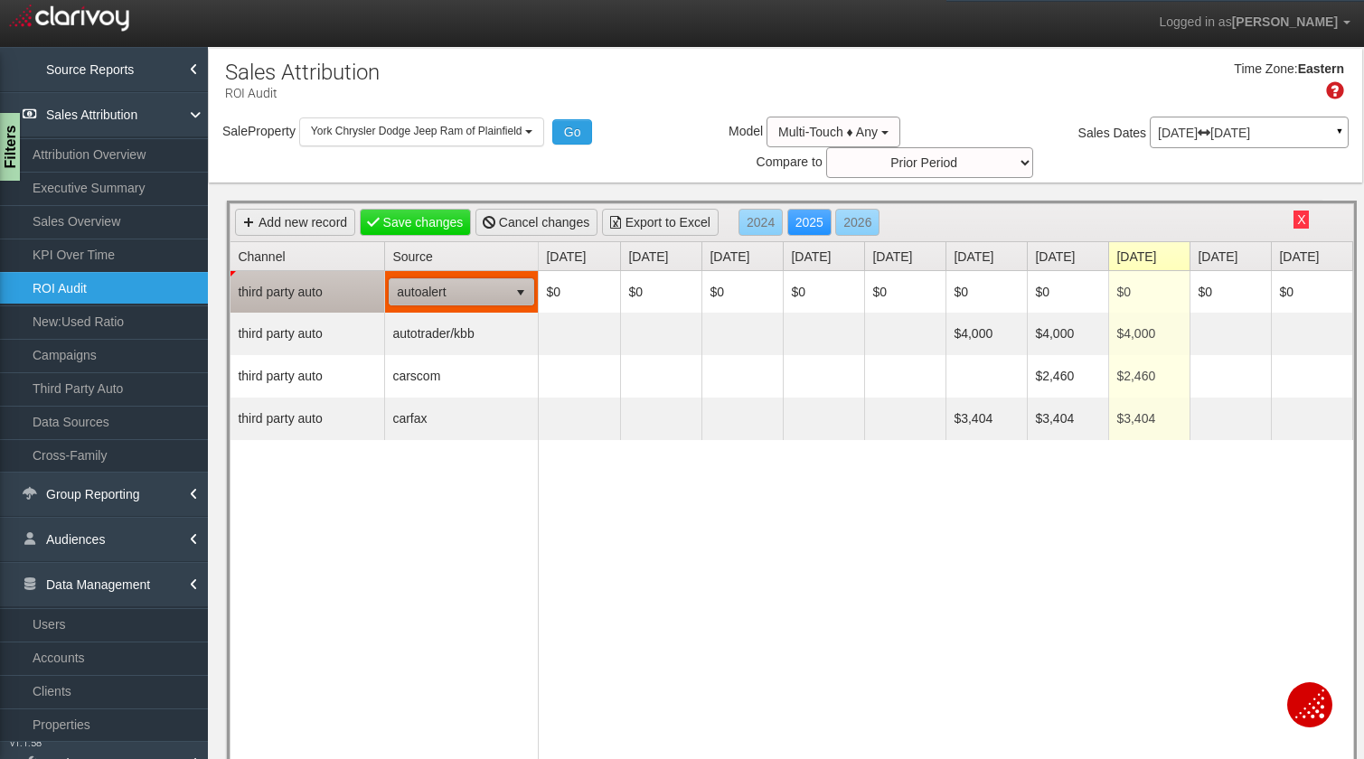
click at [451, 293] on span "autoalert" at bounding box center [449, 291] width 118 height 25
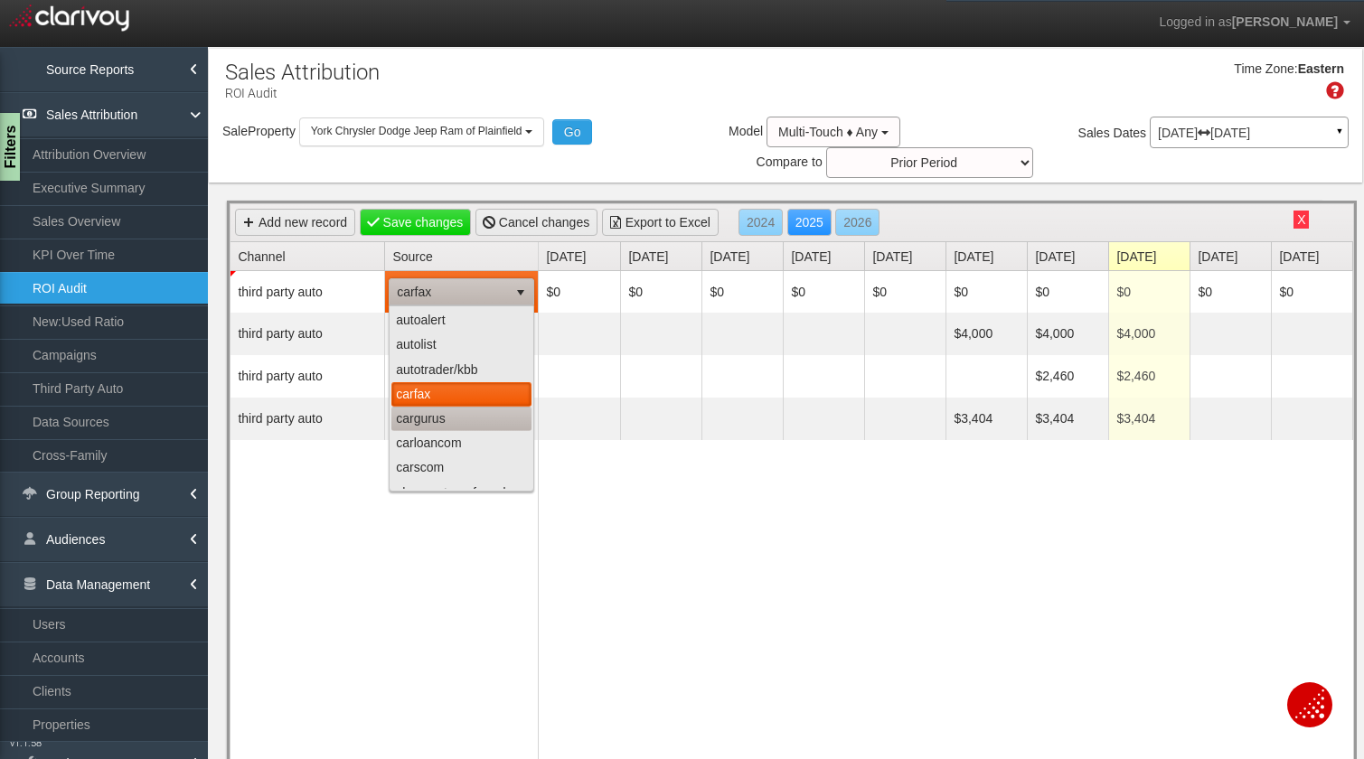
click at [436, 420] on li "cargurus" at bounding box center [461, 419] width 140 height 24
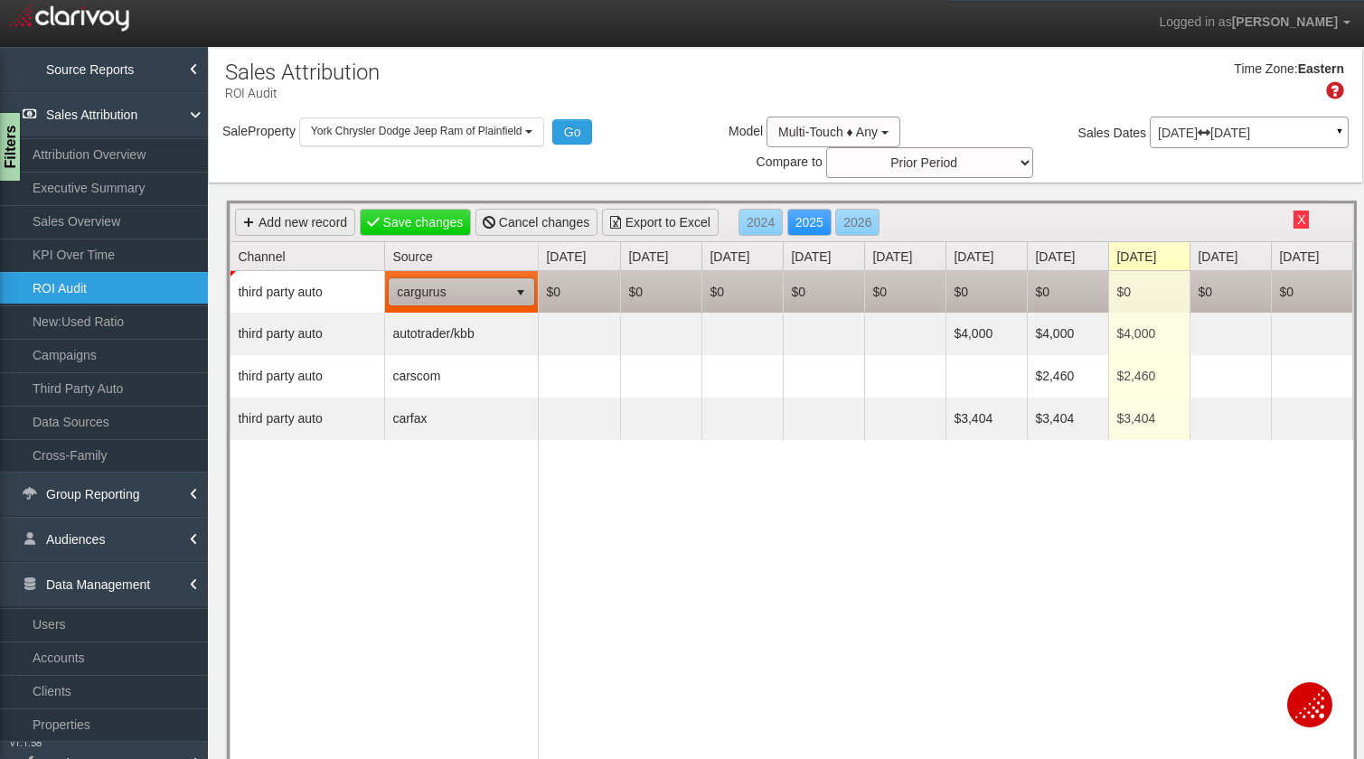
click at [977, 298] on td "$0" at bounding box center [985, 292] width 81 height 42
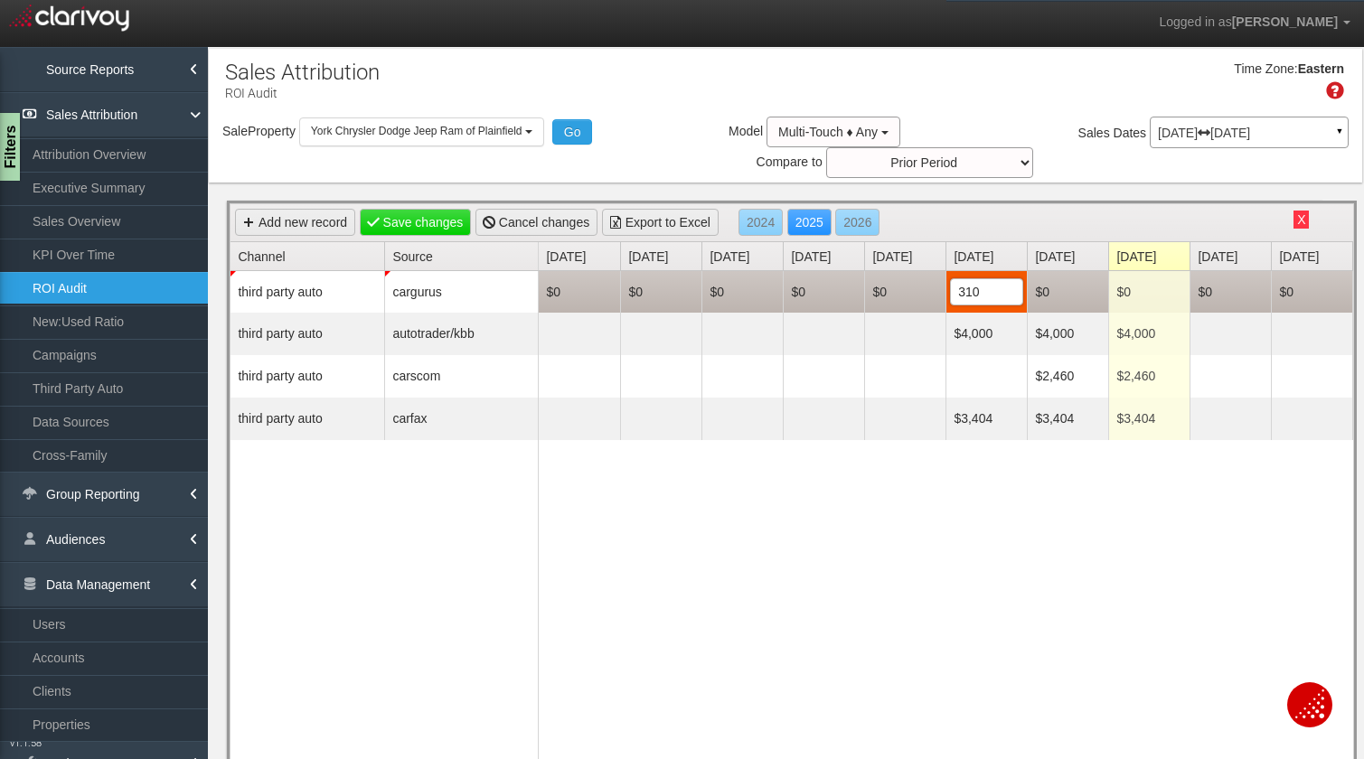
type input "3100"
click at [1078, 295] on td "$0" at bounding box center [1067, 292] width 81 height 42
type input "1"
type input "3100"
click at [1156, 303] on td "$0" at bounding box center [1148, 292] width 81 height 42
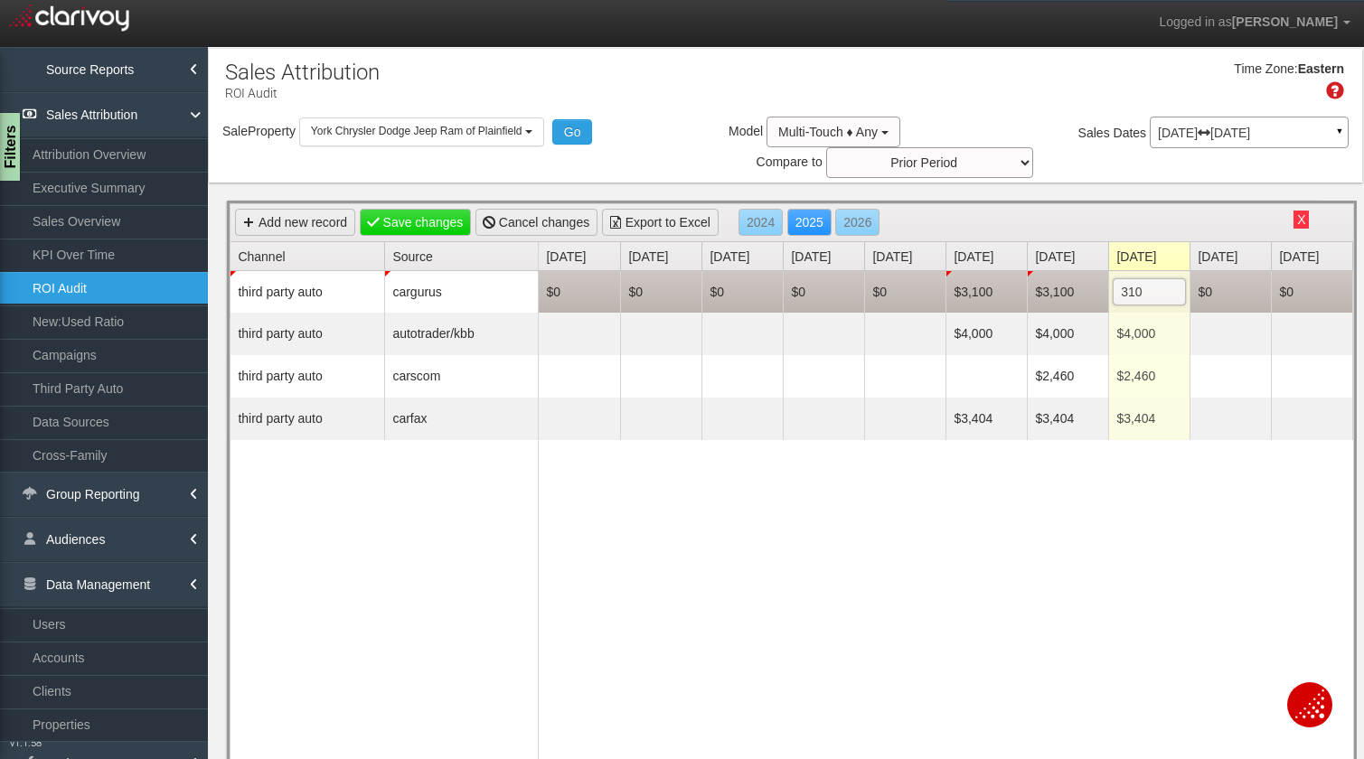
type input "3100"
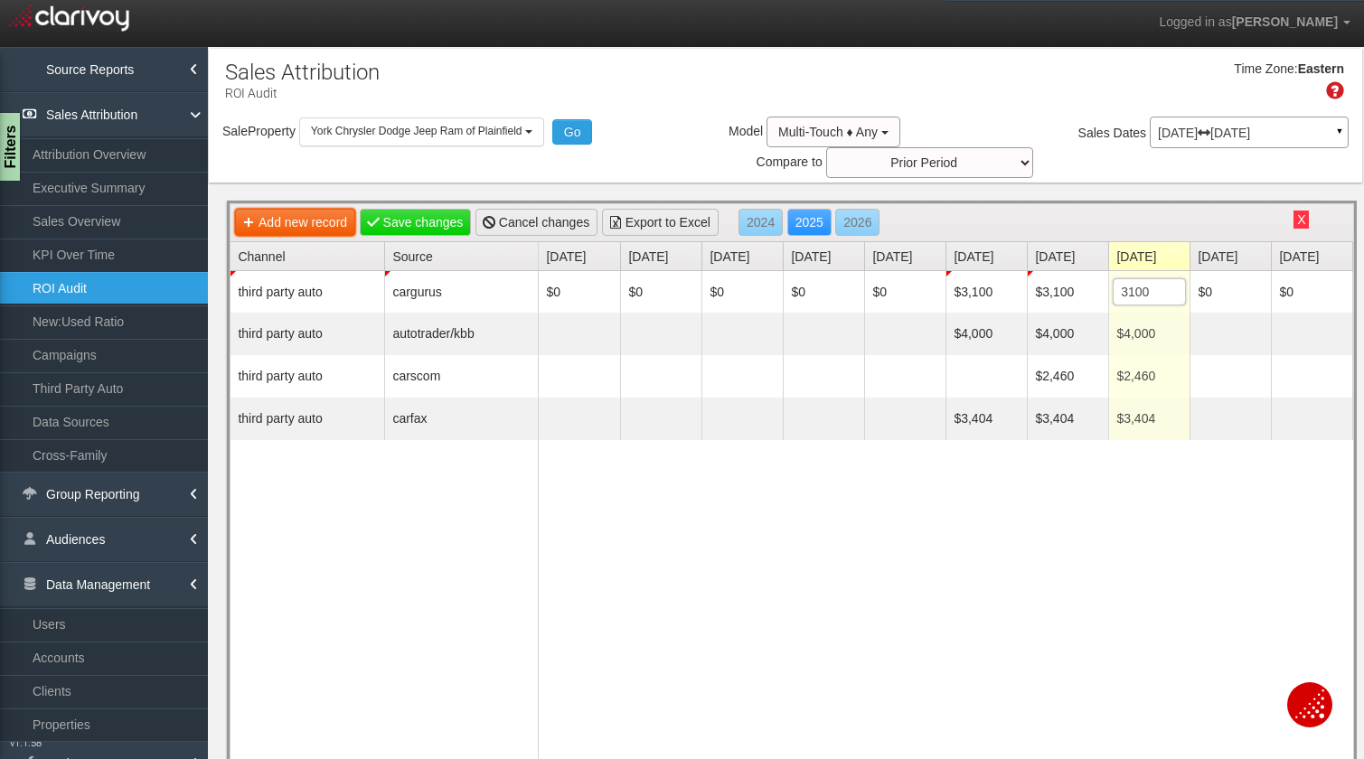
click at [256, 216] on link "Add new record" at bounding box center [295, 222] width 120 height 27
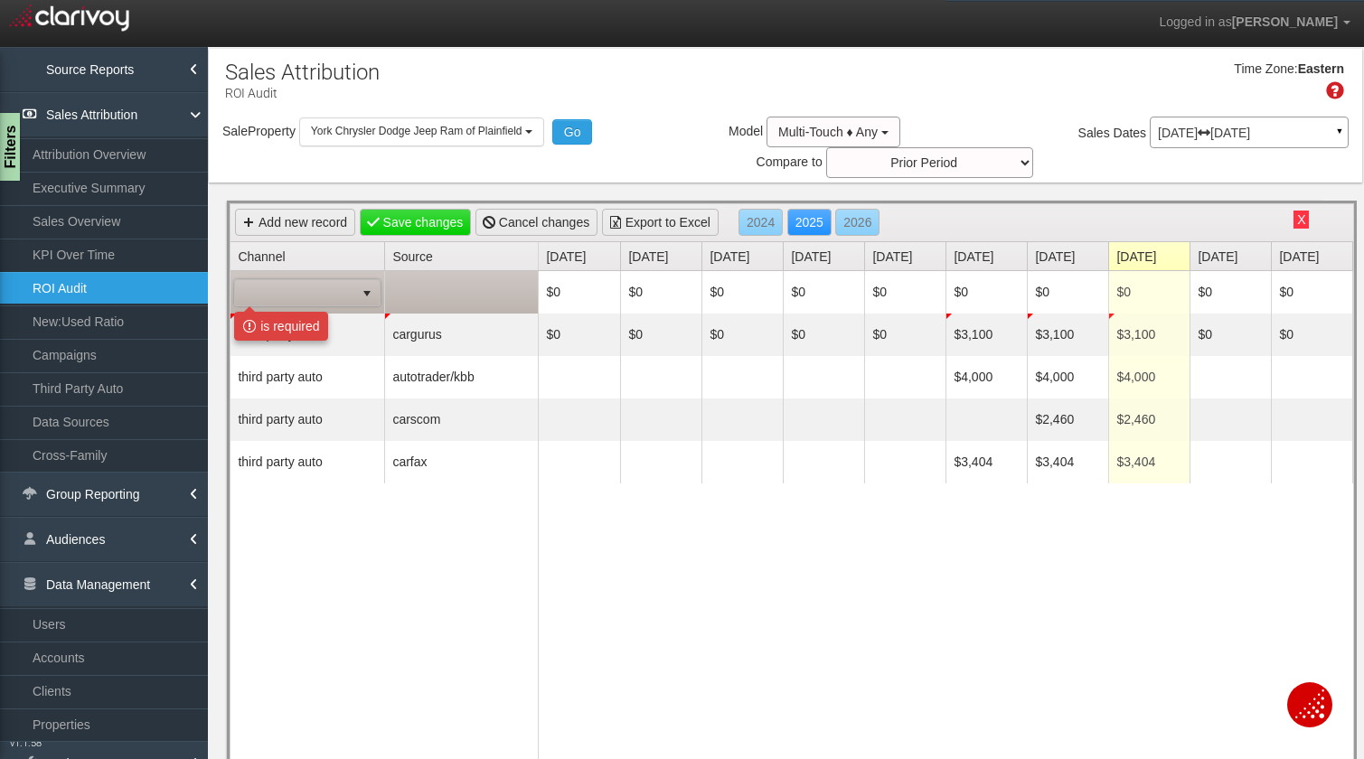
click at [333, 299] on span at bounding box center [294, 292] width 119 height 25
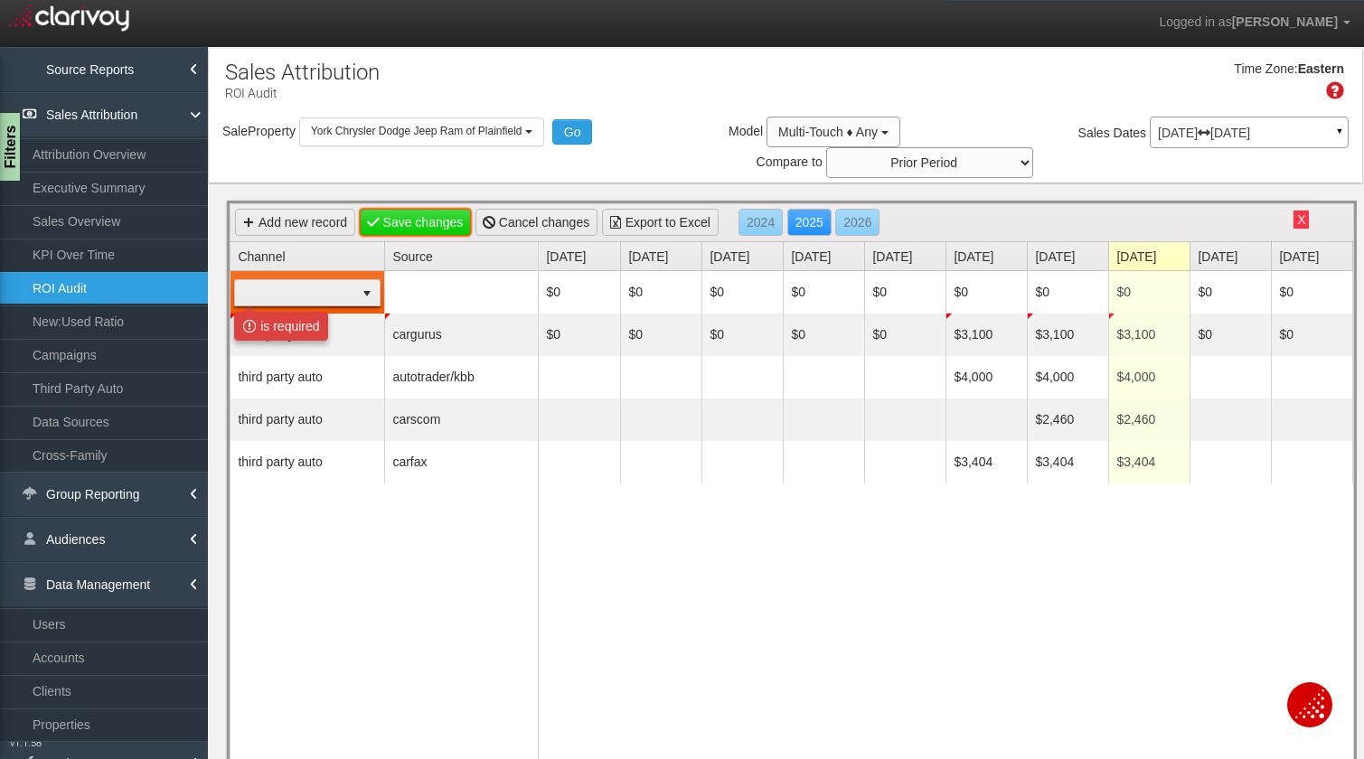
click at [393, 226] on link "Save changes" at bounding box center [416, 222] width 112 height 27
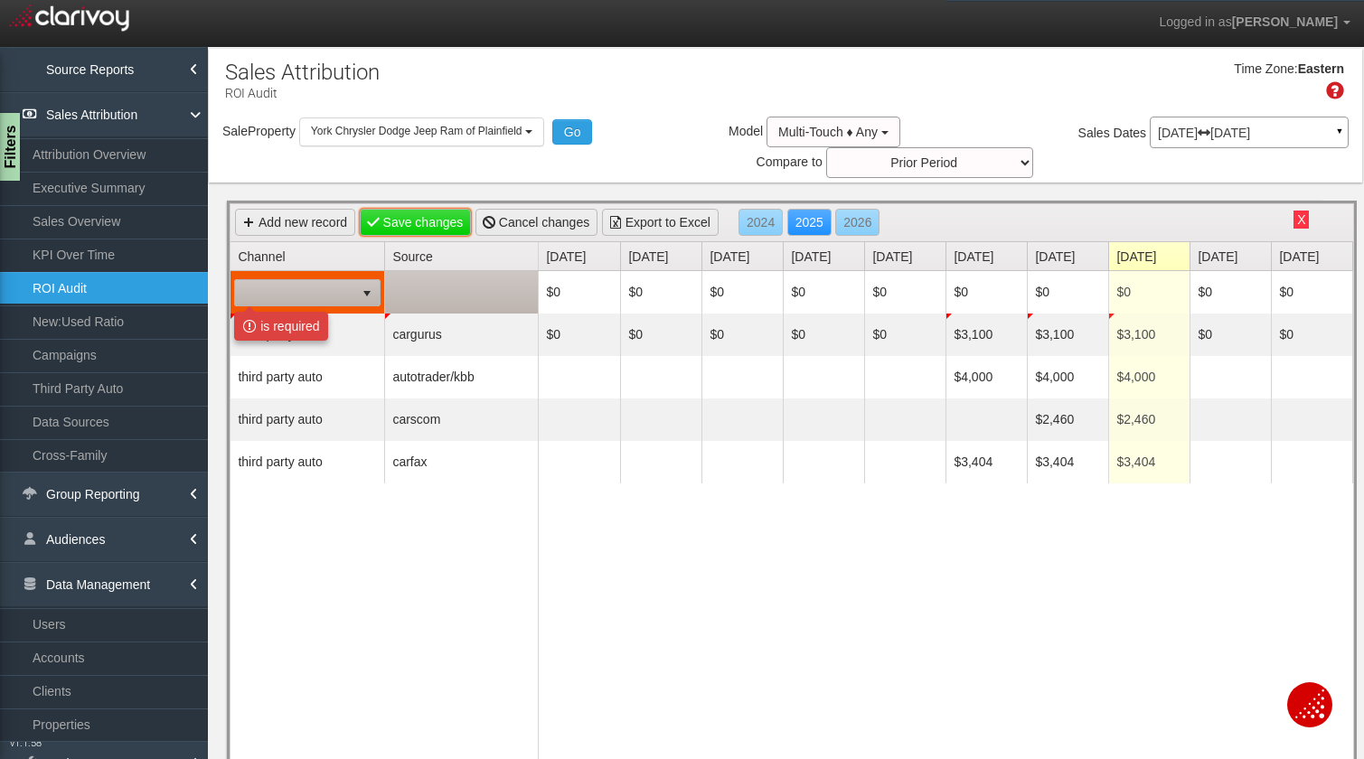
click at [280, 304] on span at bounding box center [294, 292] width 119 height 25
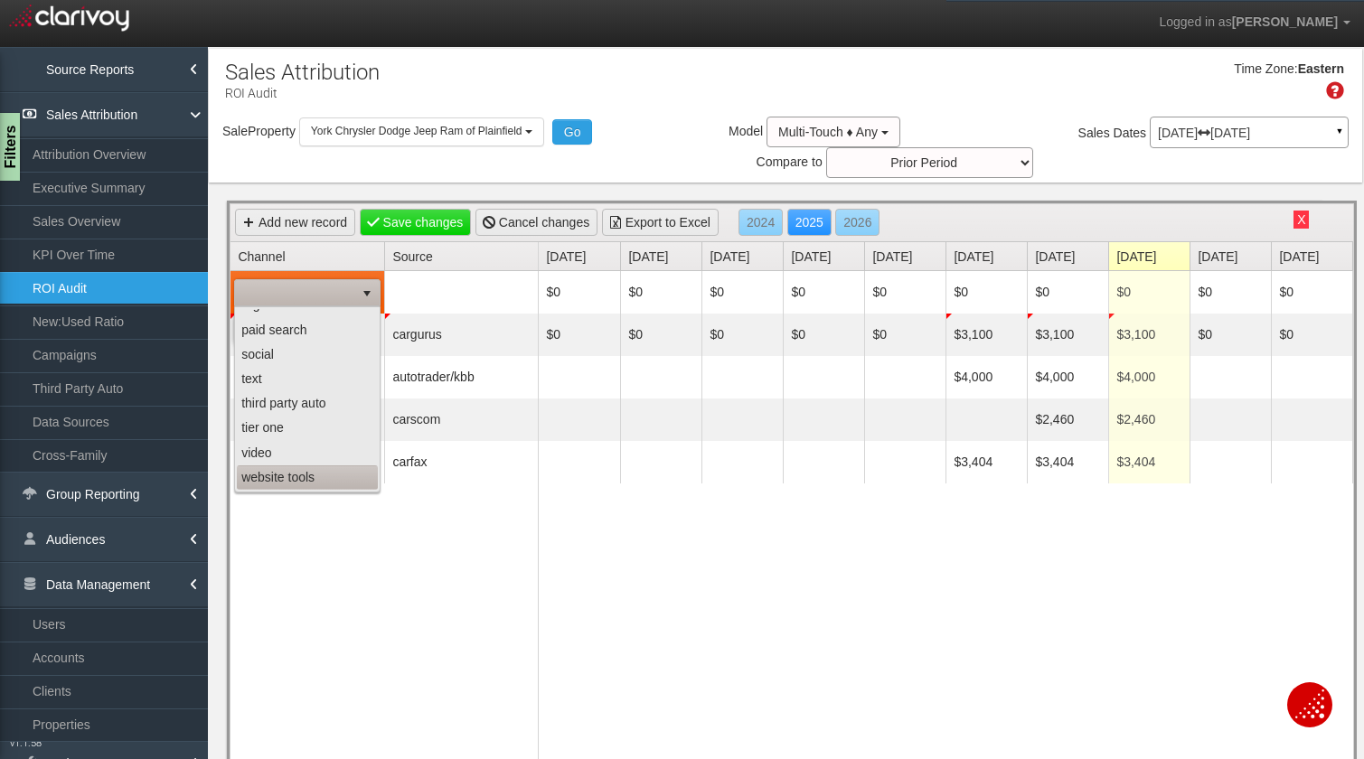
click at [277, 475] on li "website tools" at bounding box center [307, 477] width 141 height 24
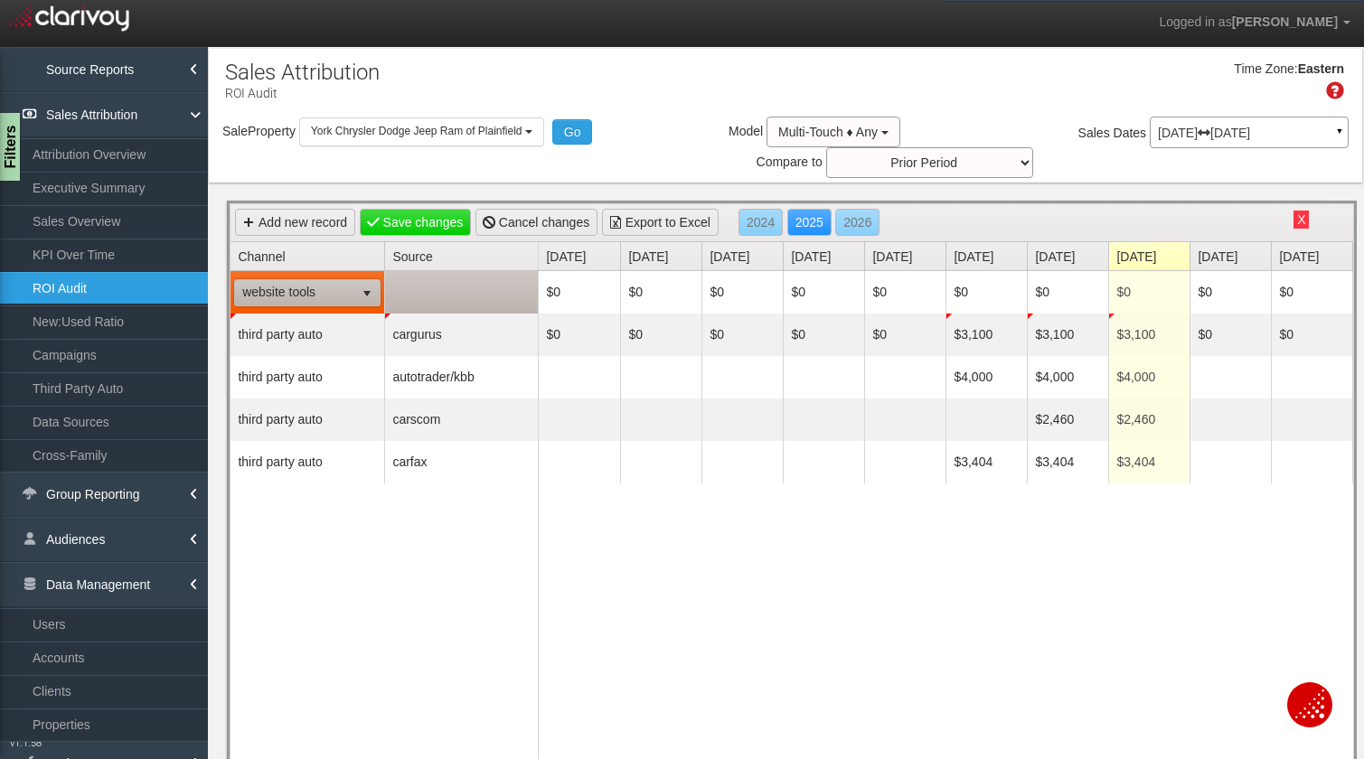
click at [472, 294] on td at bounding box center [461, 292] width 154 height 42
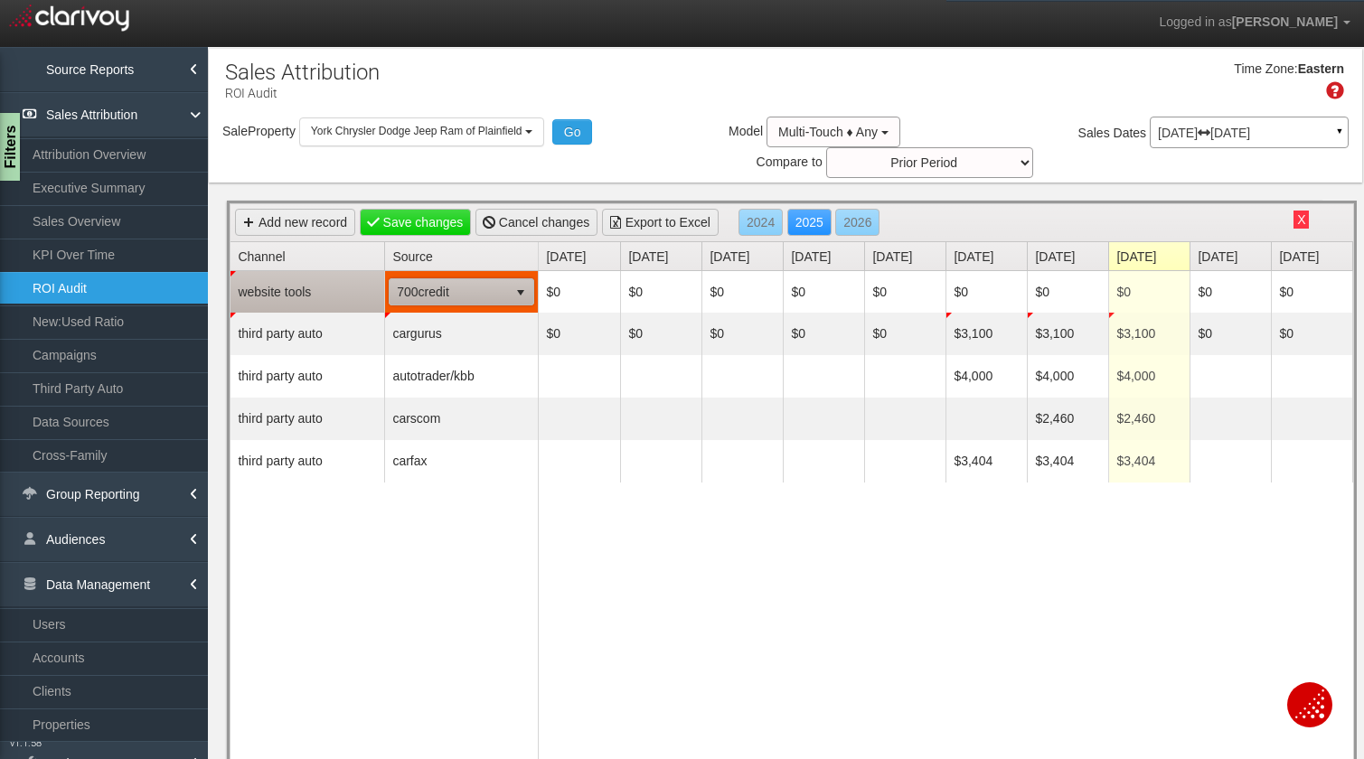
click at [472, 294] on span "700credit" at bounding box center [449, 291] width 118 height 25
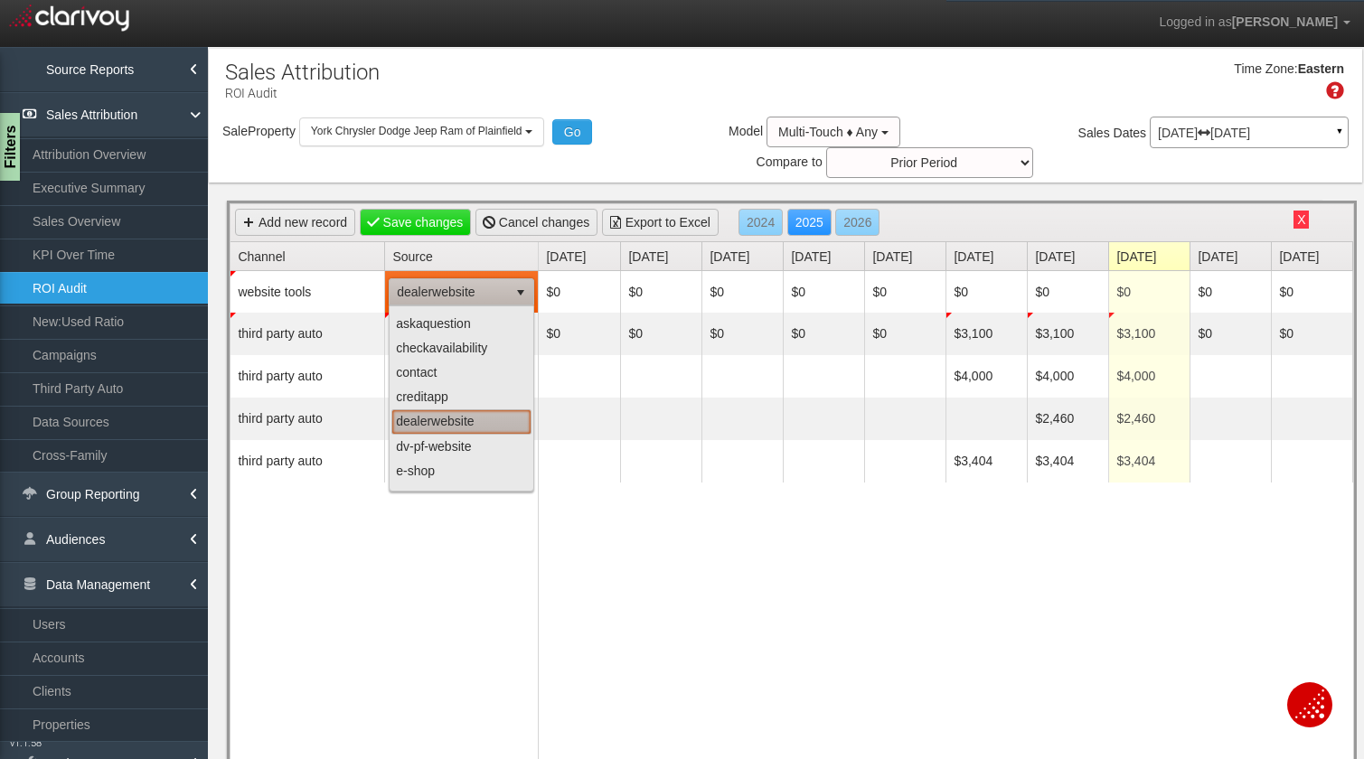
scroll to position [45, 0]
click at [451, 423] on li "dealerwebsite" at bounding box center [461, 422] width 140 height 24
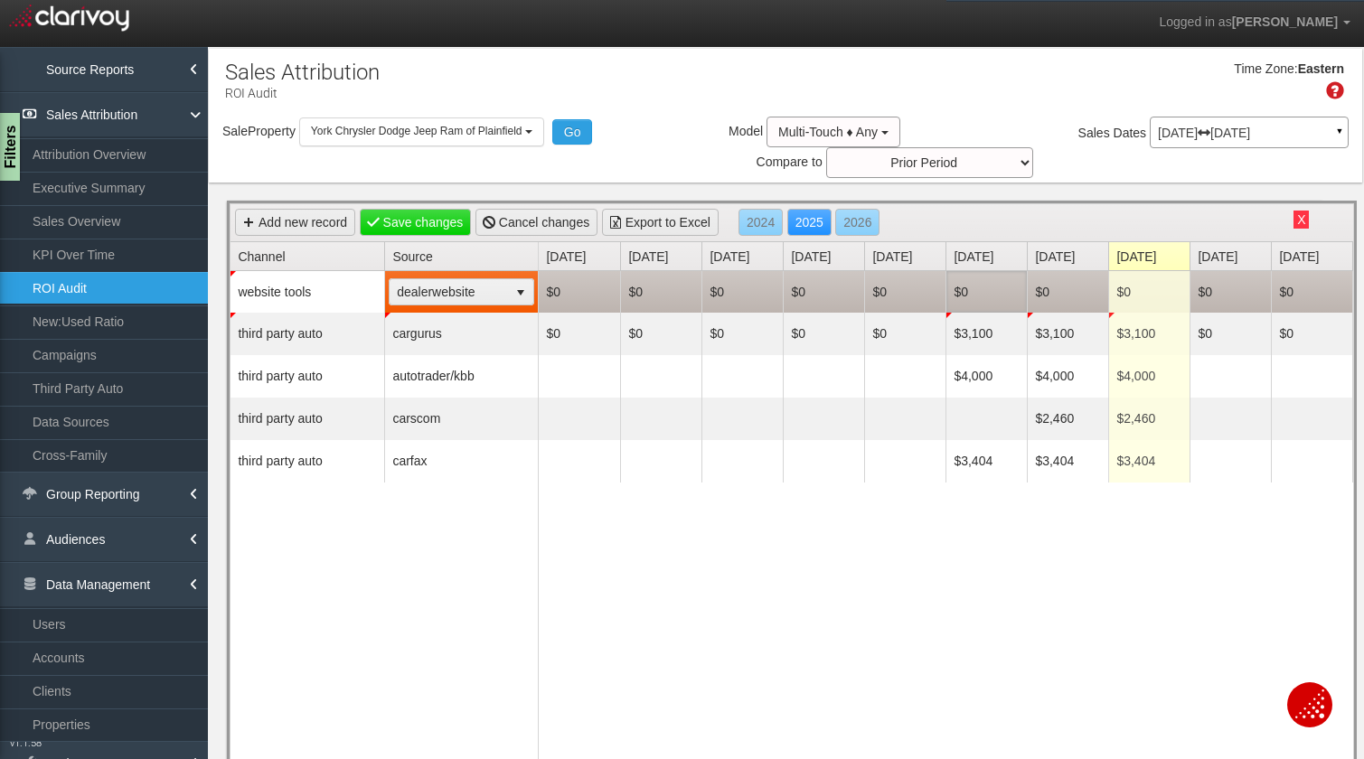
click at [985, 298] on td "$0" at bounding box center [985, 292] width 81 height 42
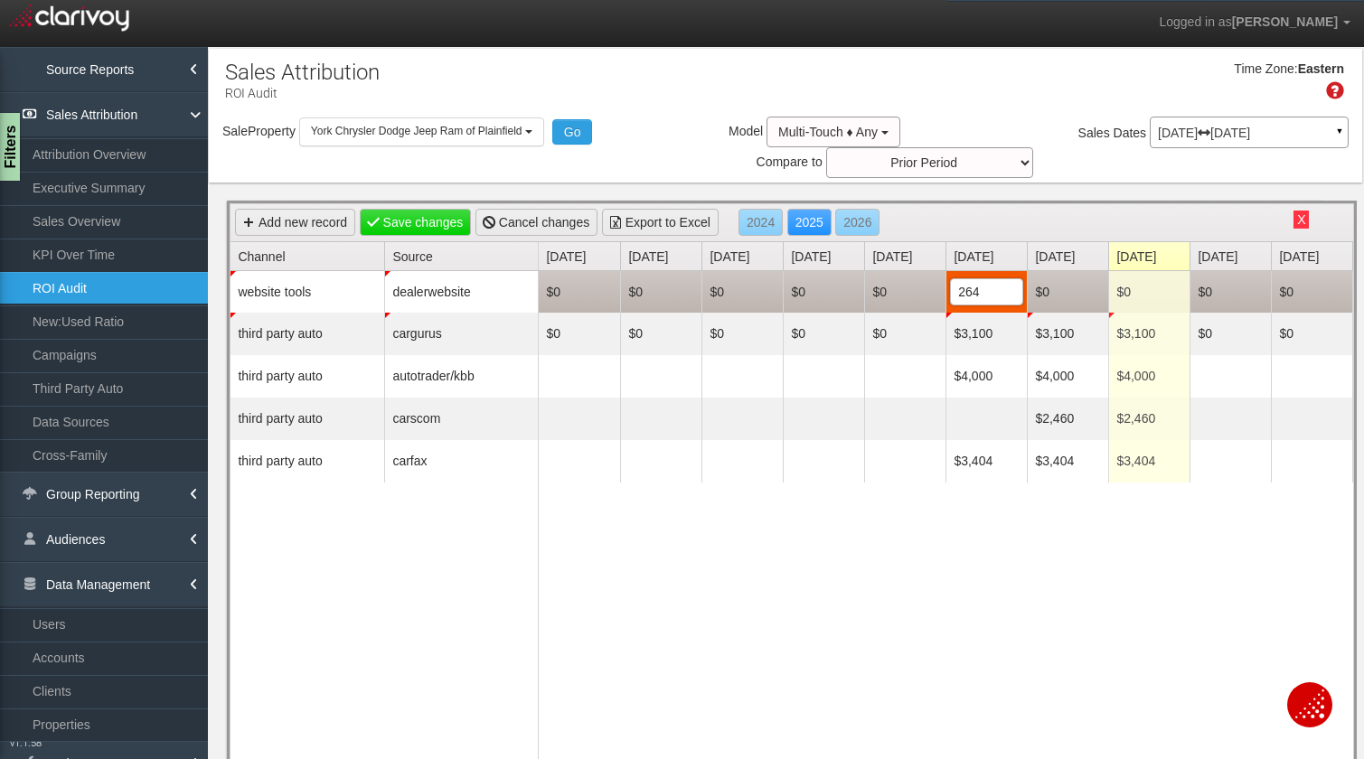
type input "2647"
click at [1052, 299] on td "$0" at bounding box center [1067, 292] width 81 height 42
type input "2647"
click at [1158, 294] on td "$0" at bounding box center [1148, 292] width 81 height 42
type input "2647"
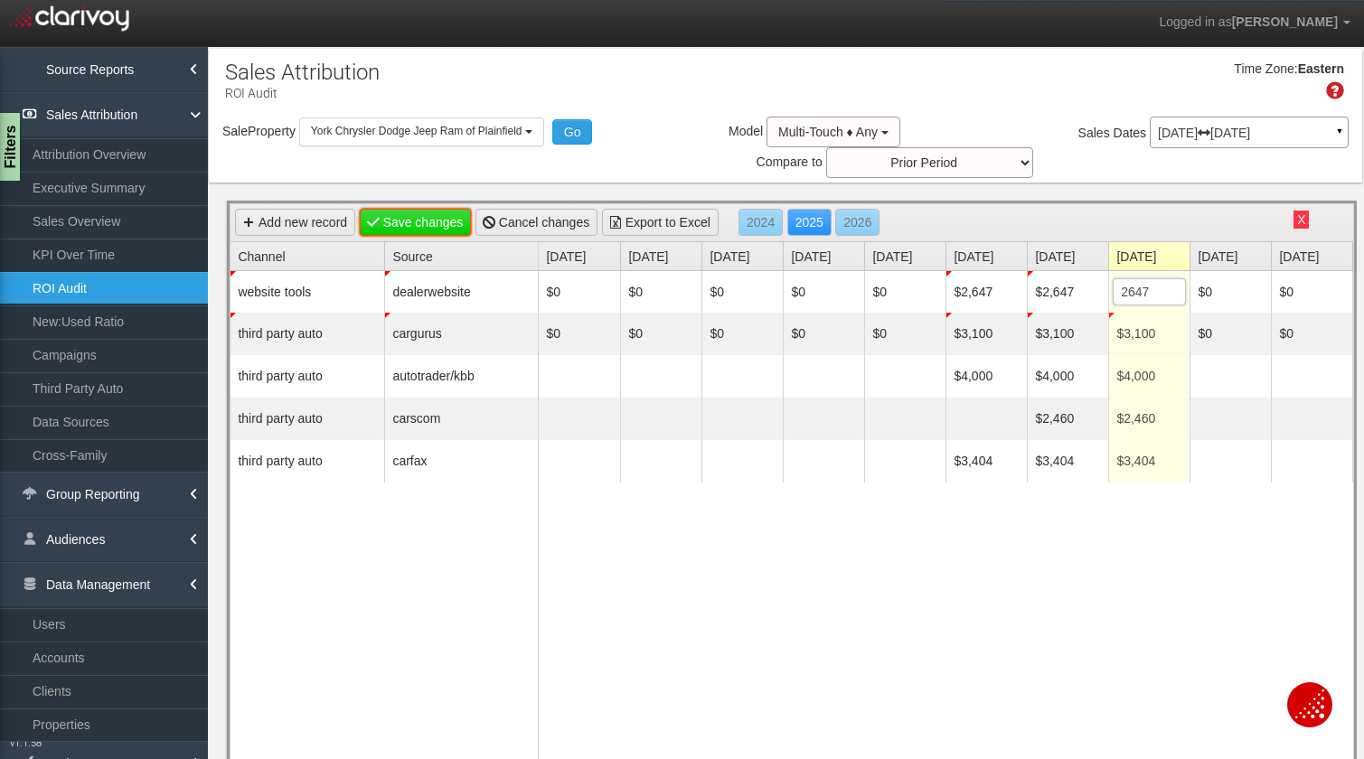
click at [408, 225] on link "Save changes" at bounding box center [416, 222] width 112 height 27
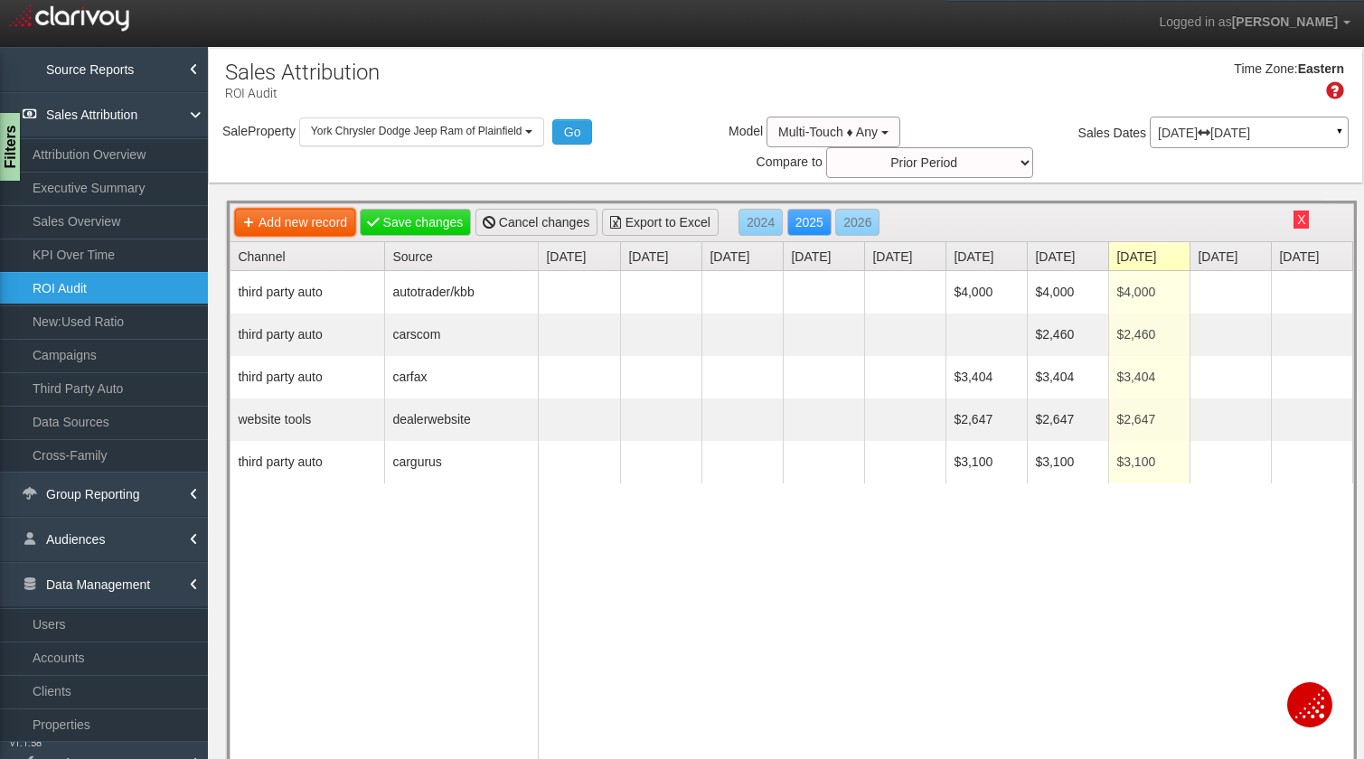
click at [305, 224] on link "Add new record" at bounding box center [295, 222] width 120 height 27
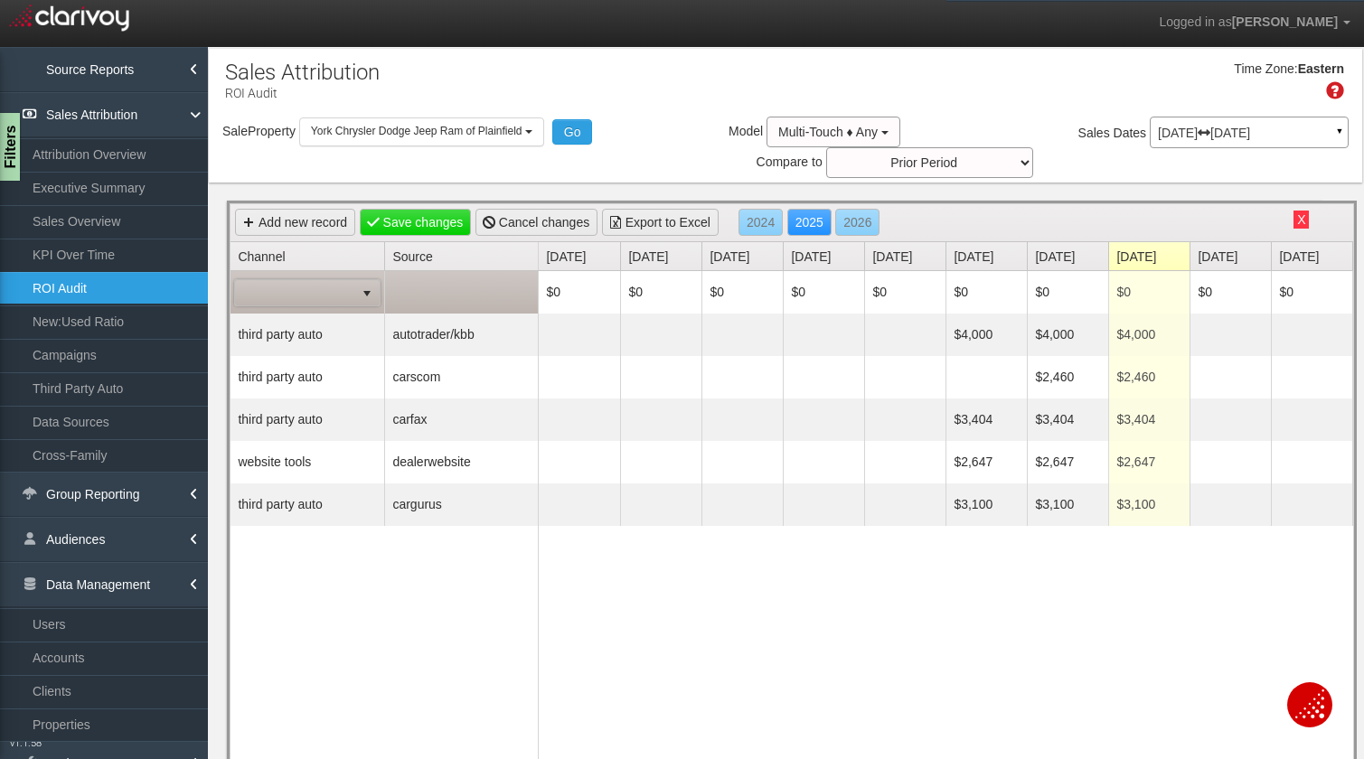
click at [311, 289] on span at bounding box center [294, 292] width 119 height 25
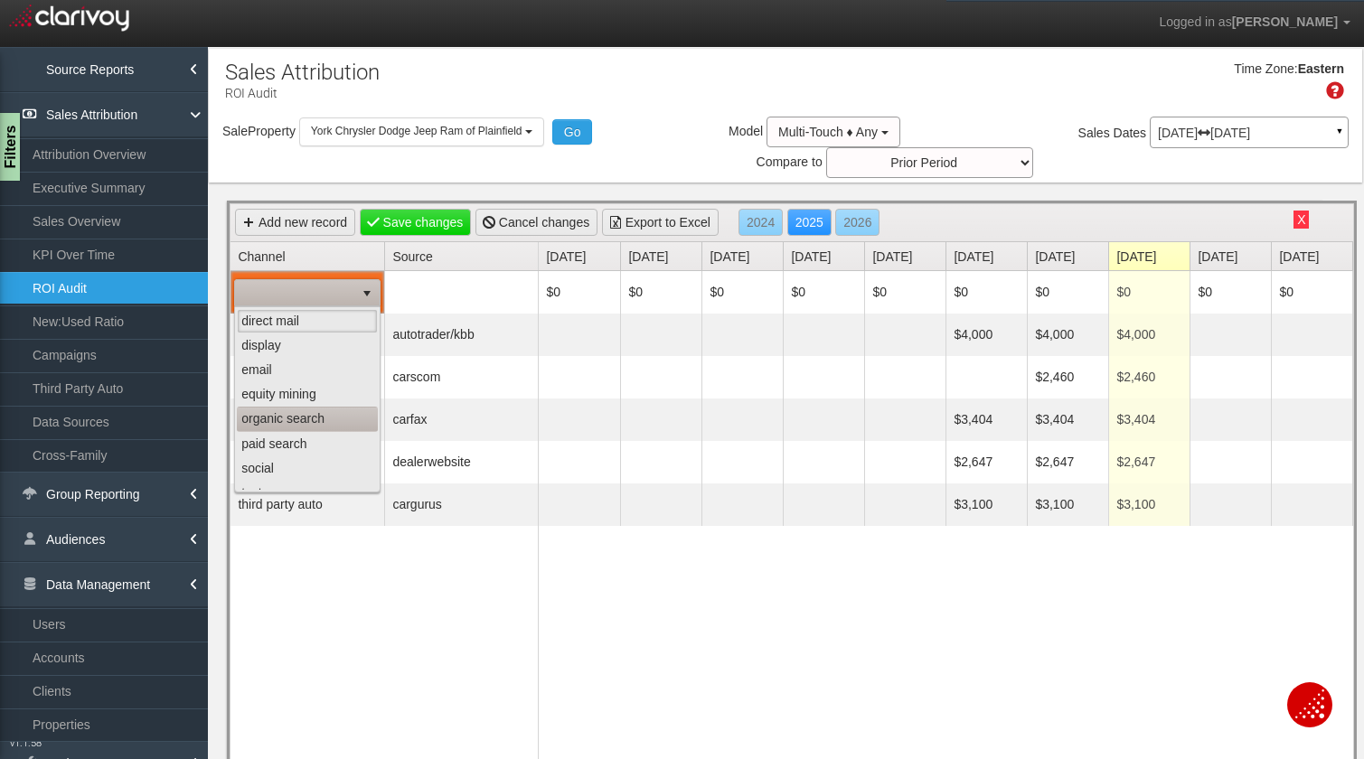
scroll to position [25, 0]
click at [291, 443] on li "social" at bounding box center [307, 443] width 141 height 24
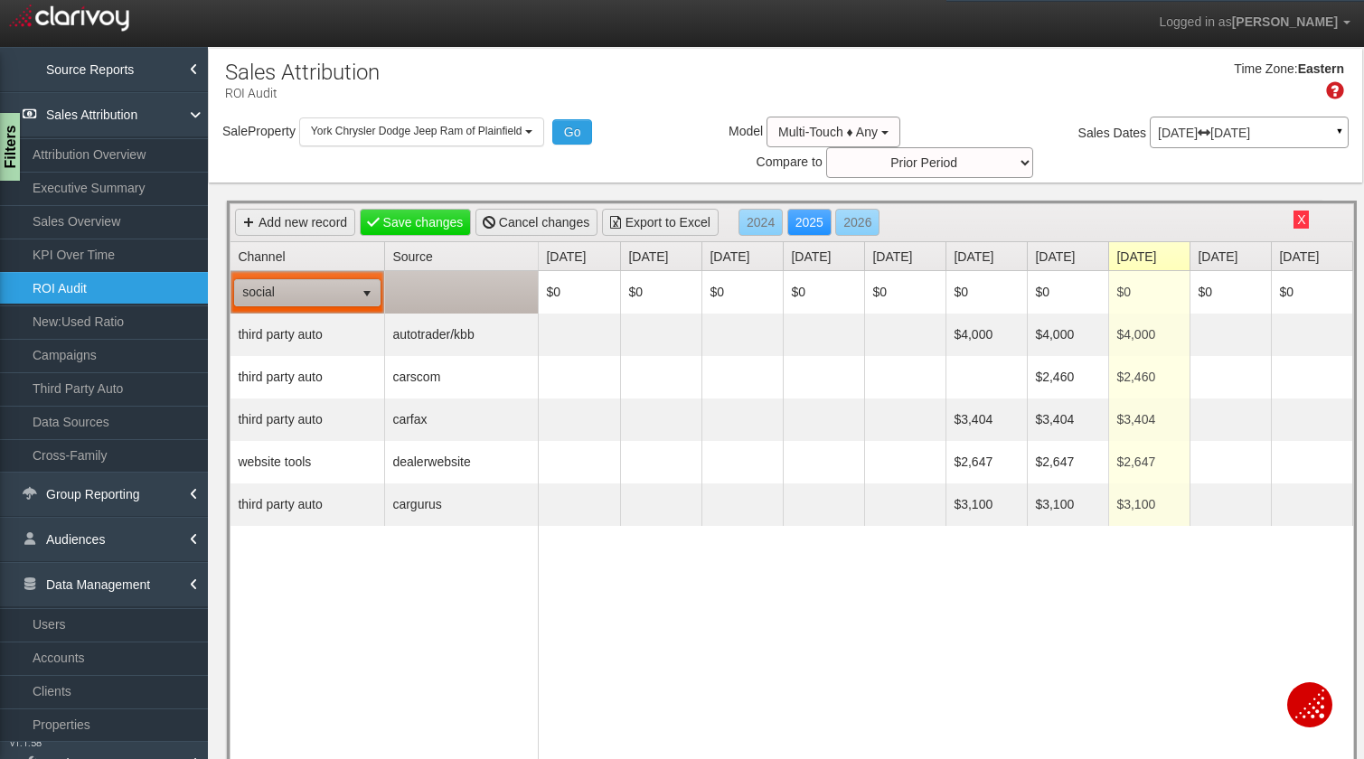
click at [434, 293] on td at bounding box center [461, 292] width 154 height 42
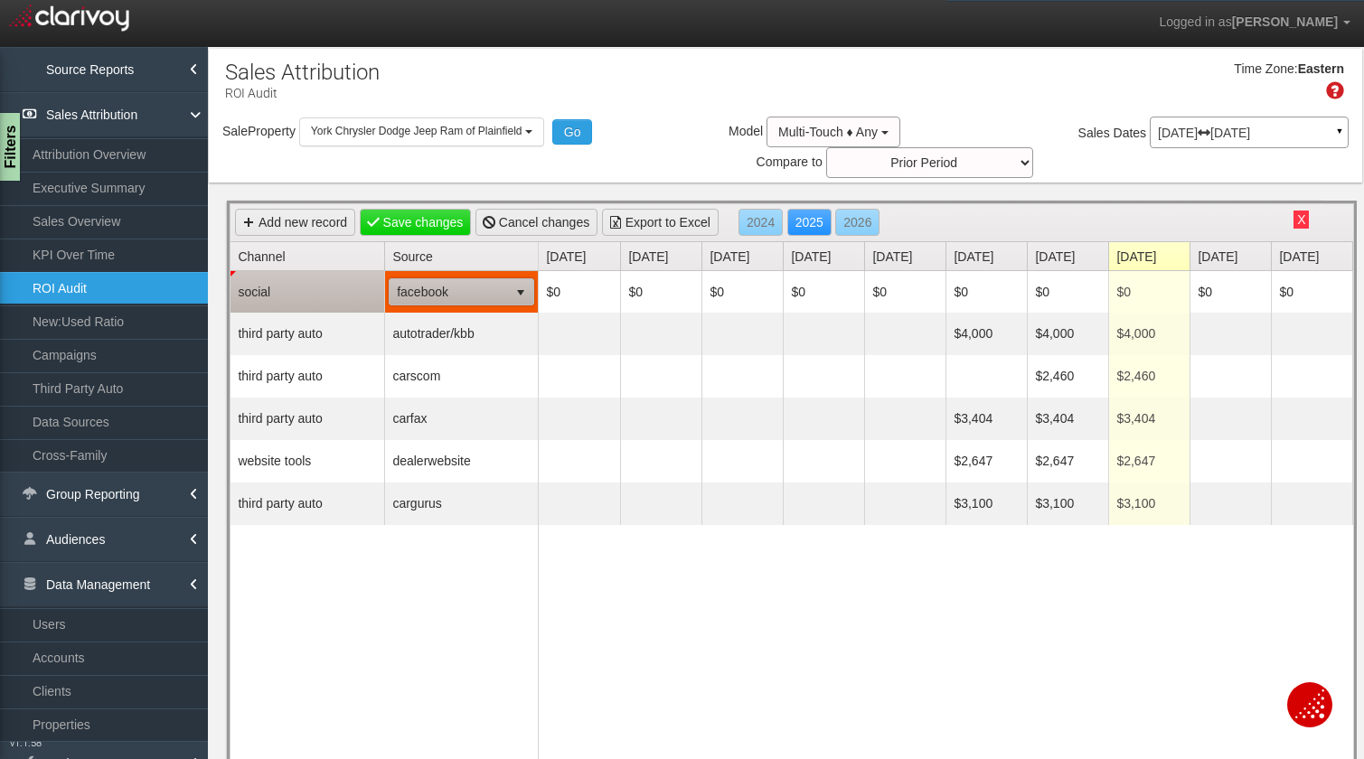
click at [454, 293] on span "facebook" at bounding box center [449, 291] width 118 height 25
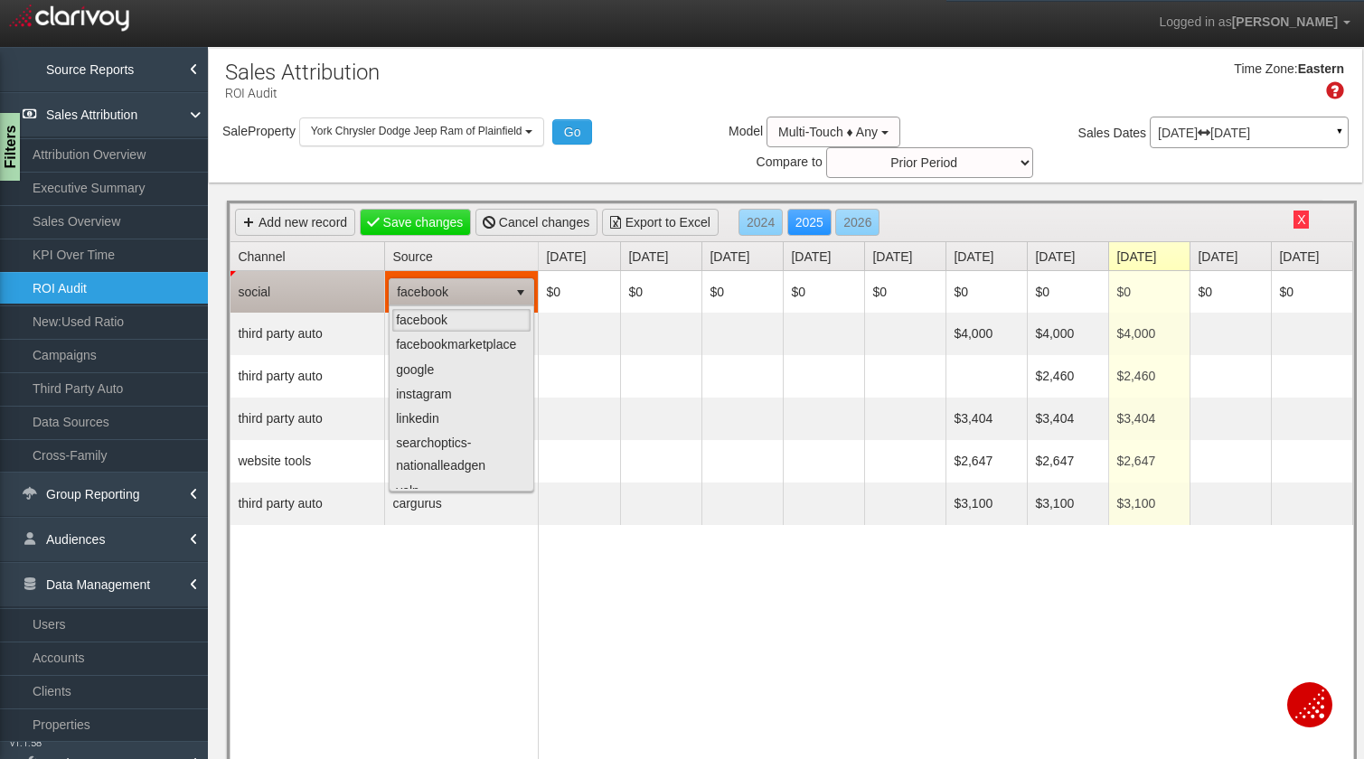
click at [454, 293] on span "facebook" at bounding box center [449, 291] width 118 height 25
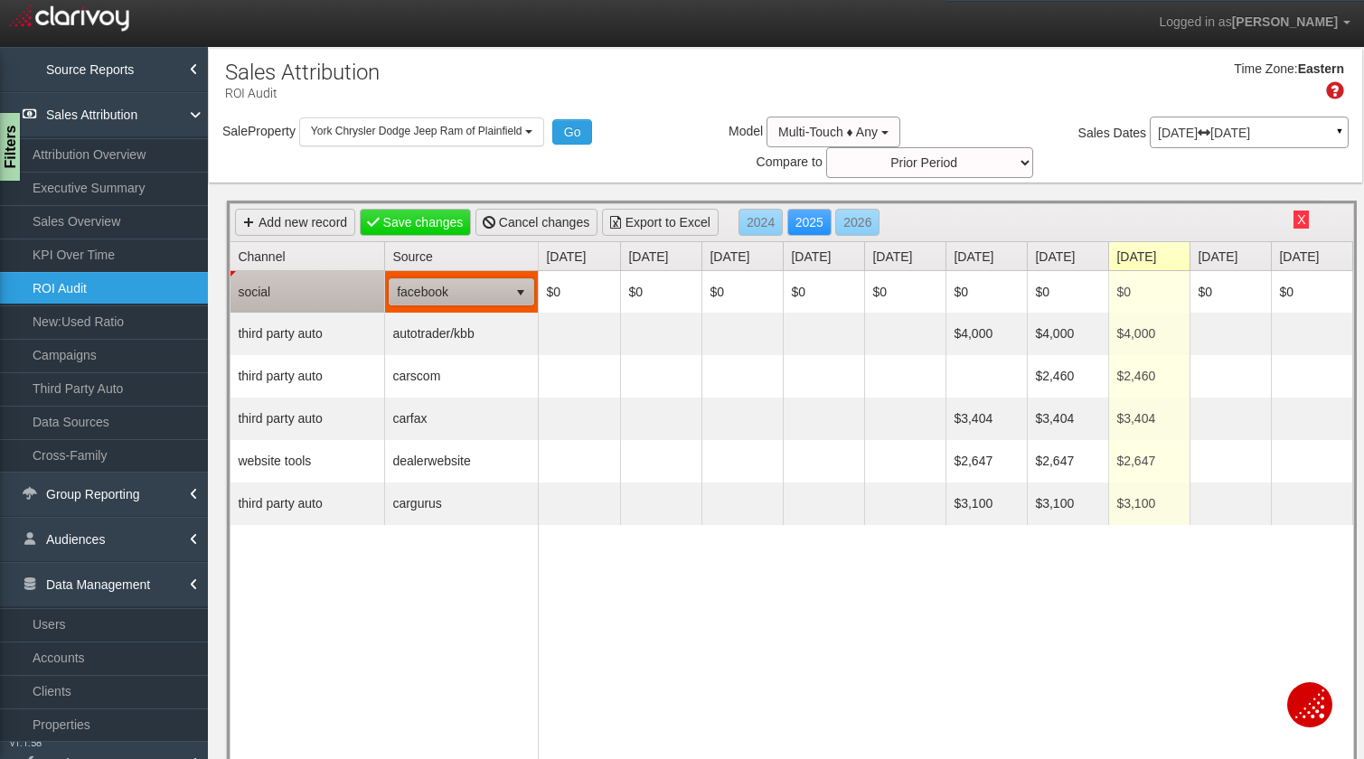
click at [454, 293] on span "facebook" at bounding box center [449, 291] width 118 height 25
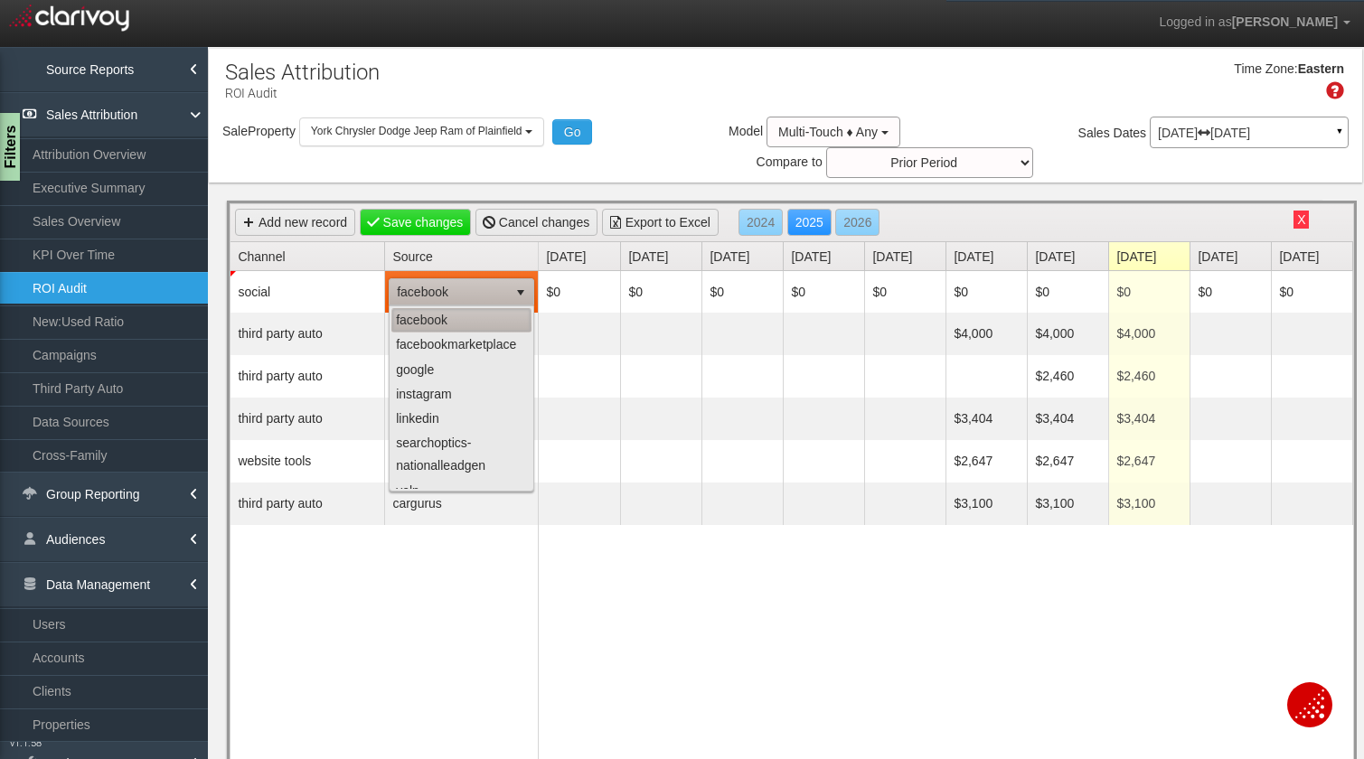
click at [455, 319] on li "facebook" at bounding box center [461, 320] width 140 height 24
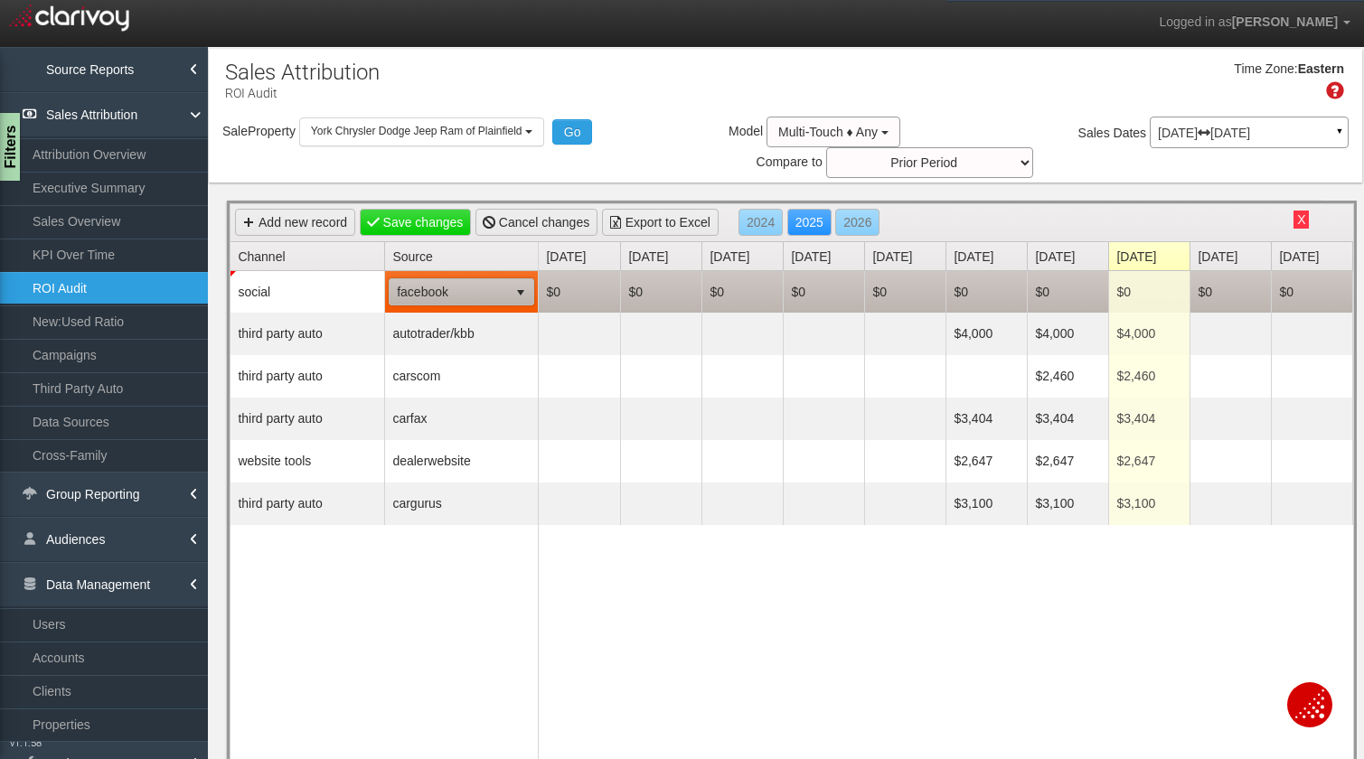
click at [978, 280] on td "$0" at bounding box center [985, 292] width 81 height 42
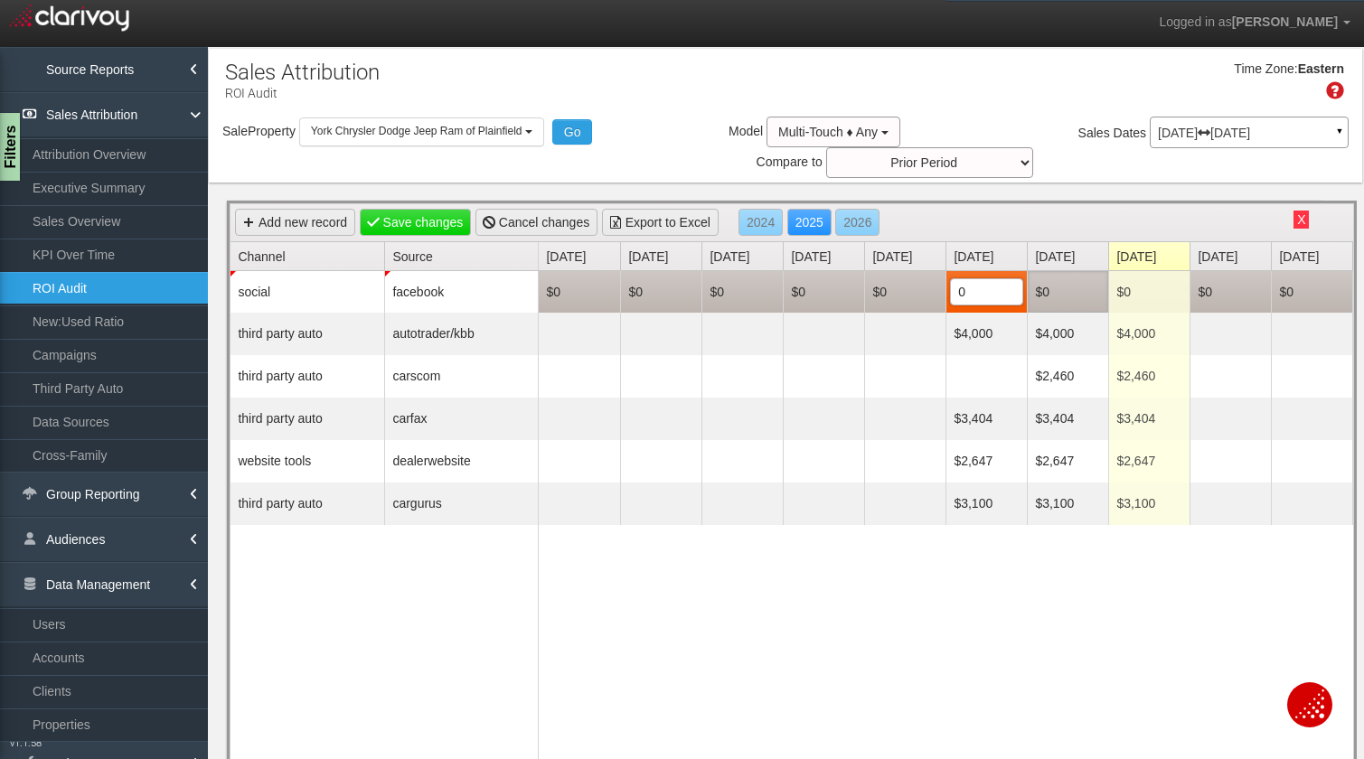
click at [1064, 289] on td "$0" at bounding box center [1067, 292] width 81 height 42
type input "3798"
click at [1140, 297] on td "$0" at bounding box center [1148, 292] width 81 height 42
type input "3798"
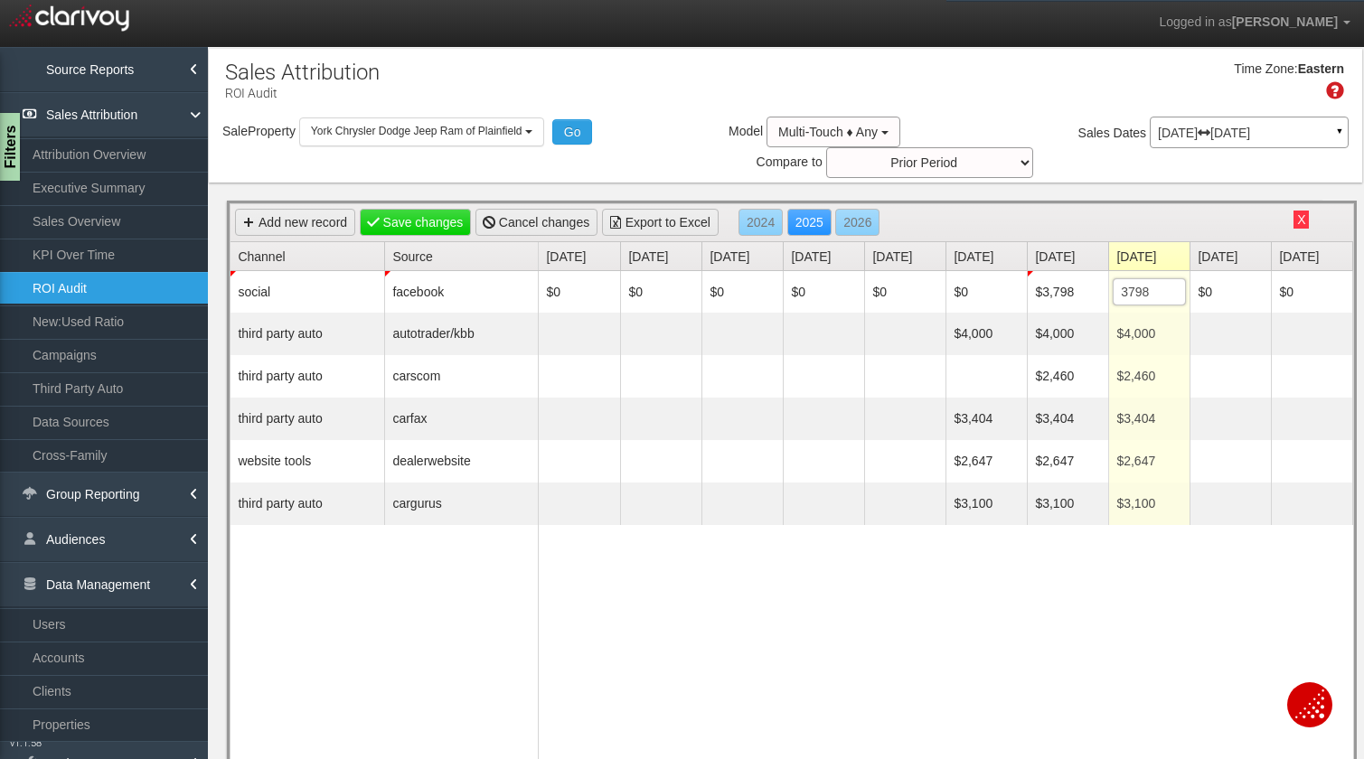
type input "$3,798"
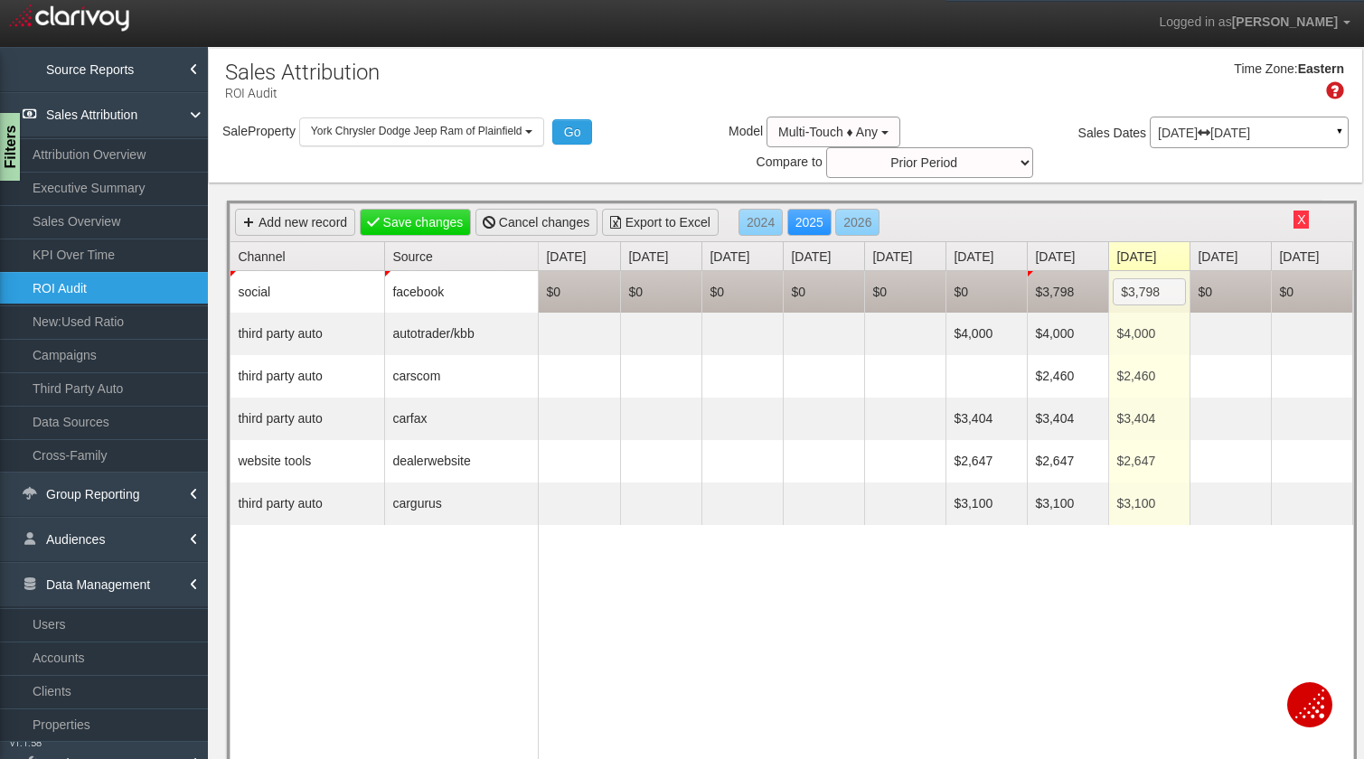
click at [986, 295] on td "$0" at bounding box center [985, 292] width 81 height 42
type input "3185"
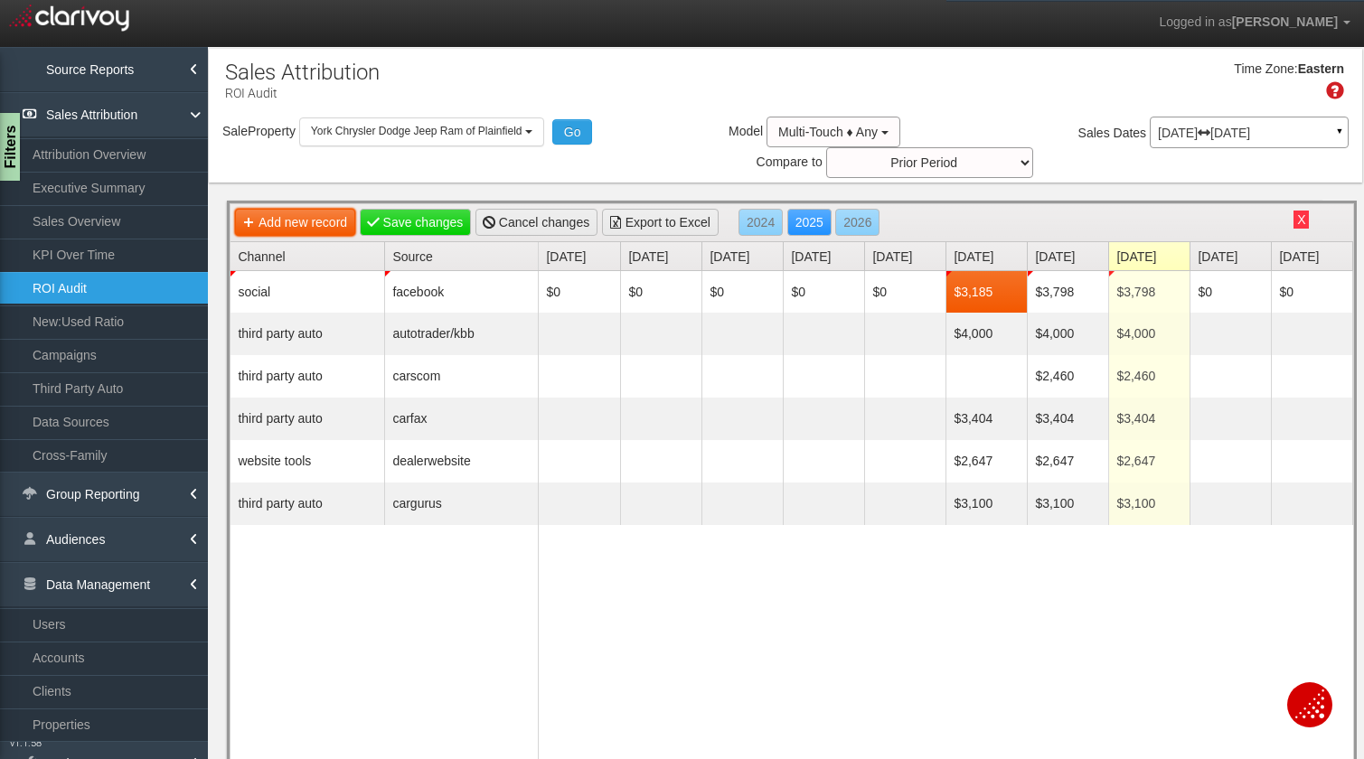
click at [310, 224] on link "Add new record" at bounding box center [295, 222] width 120 height 27
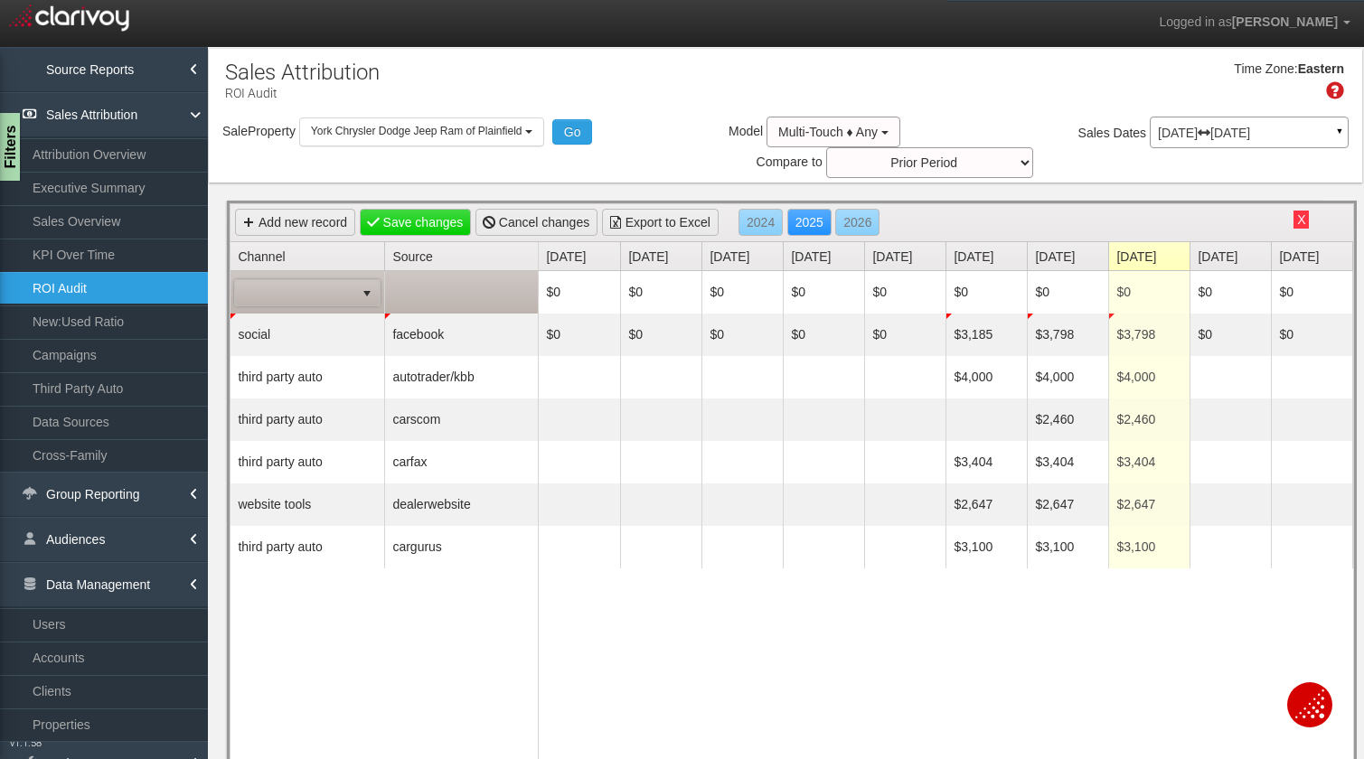
click at [316, 297] on span at bounding box center [294, 292] width 119 height 25
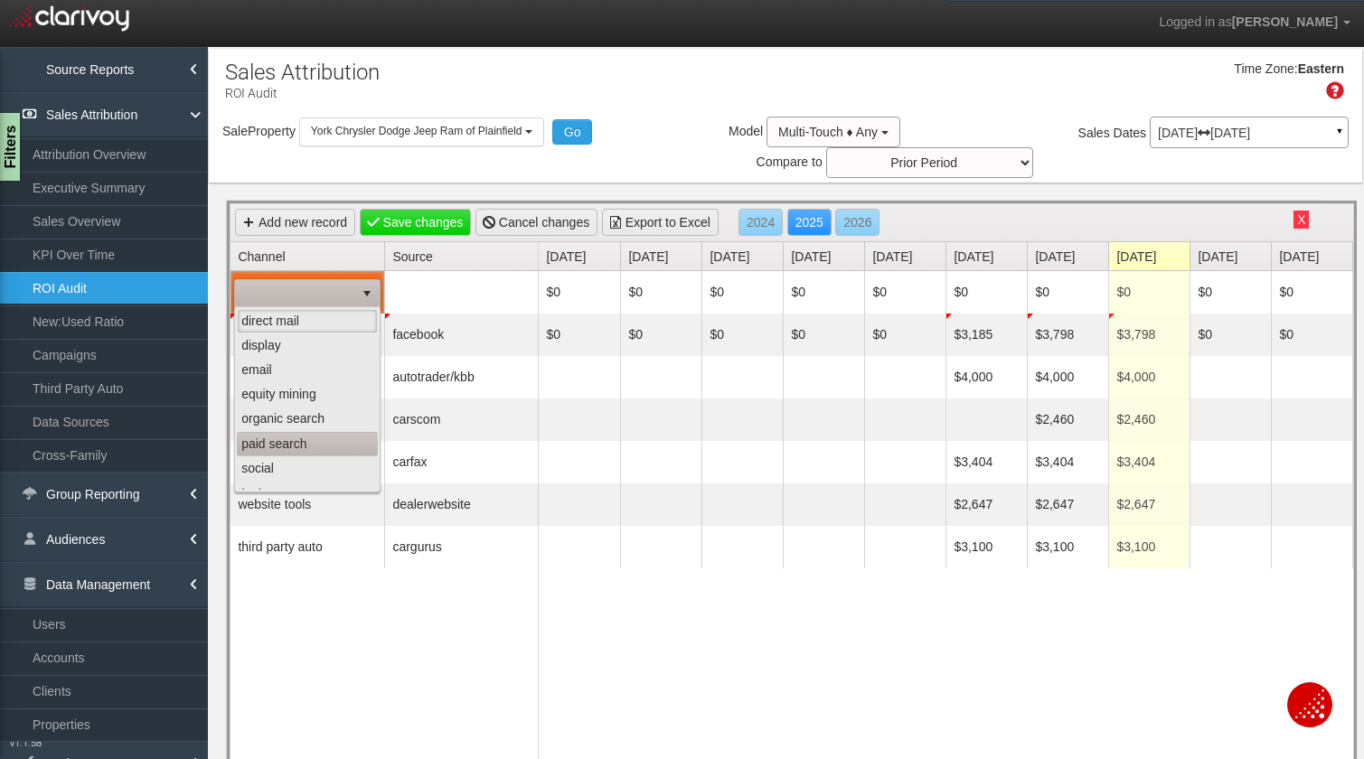
click at [311, 438] on li "paid search" at bounding box center [307, 444] width 141 height 24
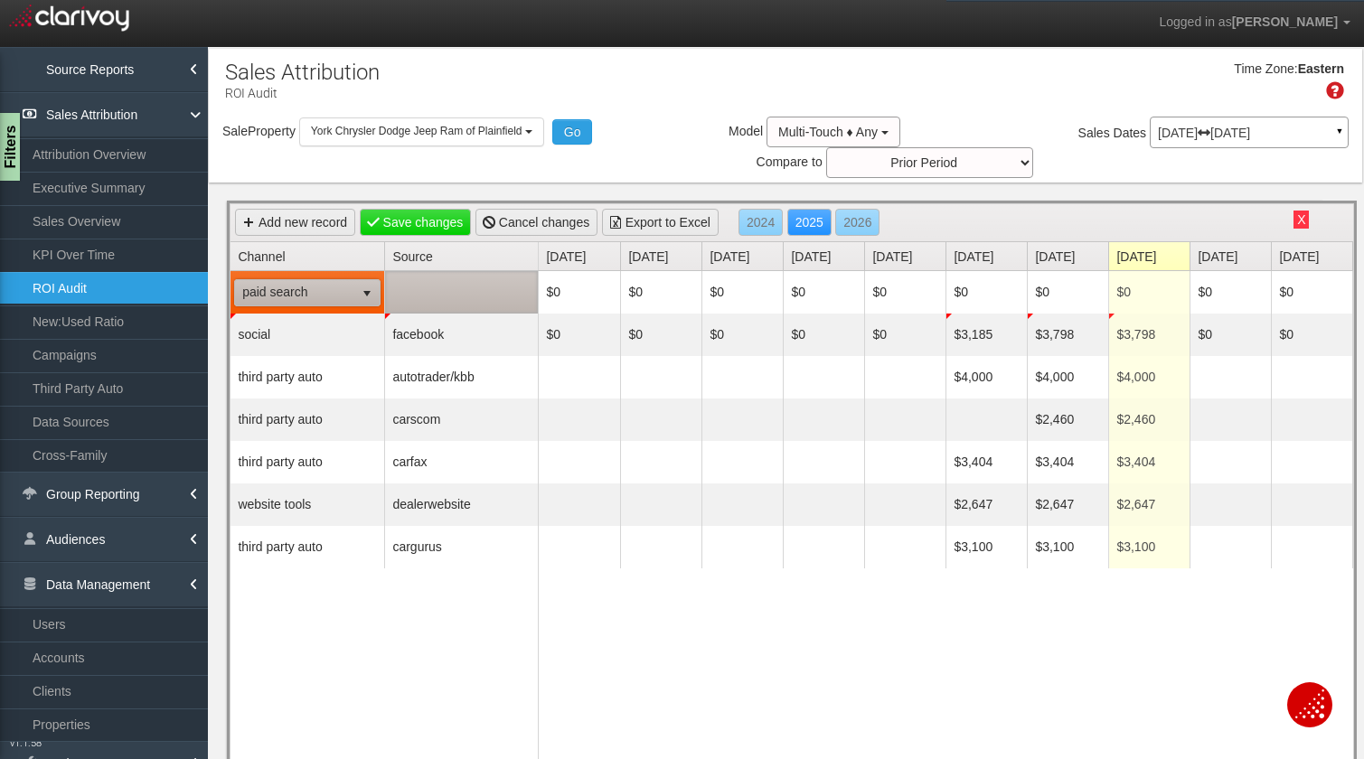
click at [432, 304] on td at bounding box center [461, 292] width 154 height 42
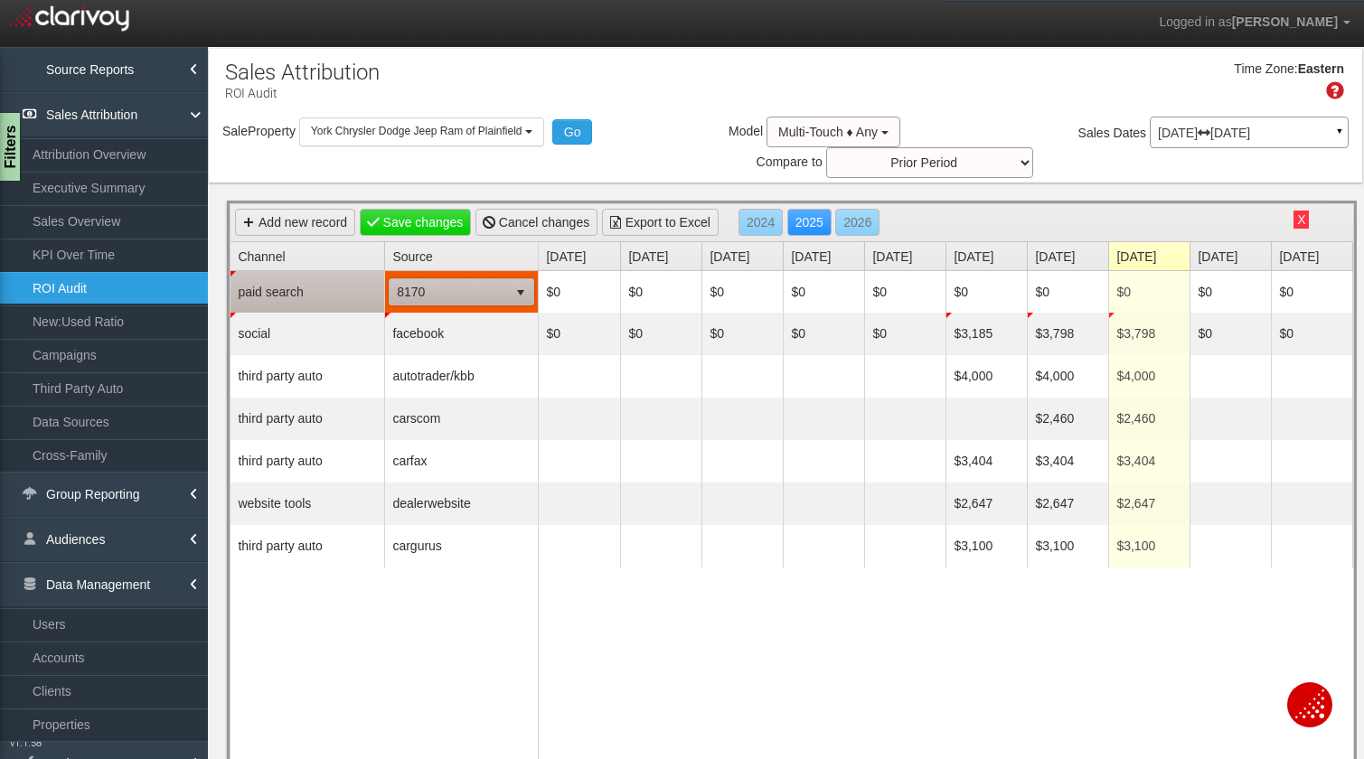
click at [437, 286] on span "8170" at bounding box center [449, 291] width 118 height 25
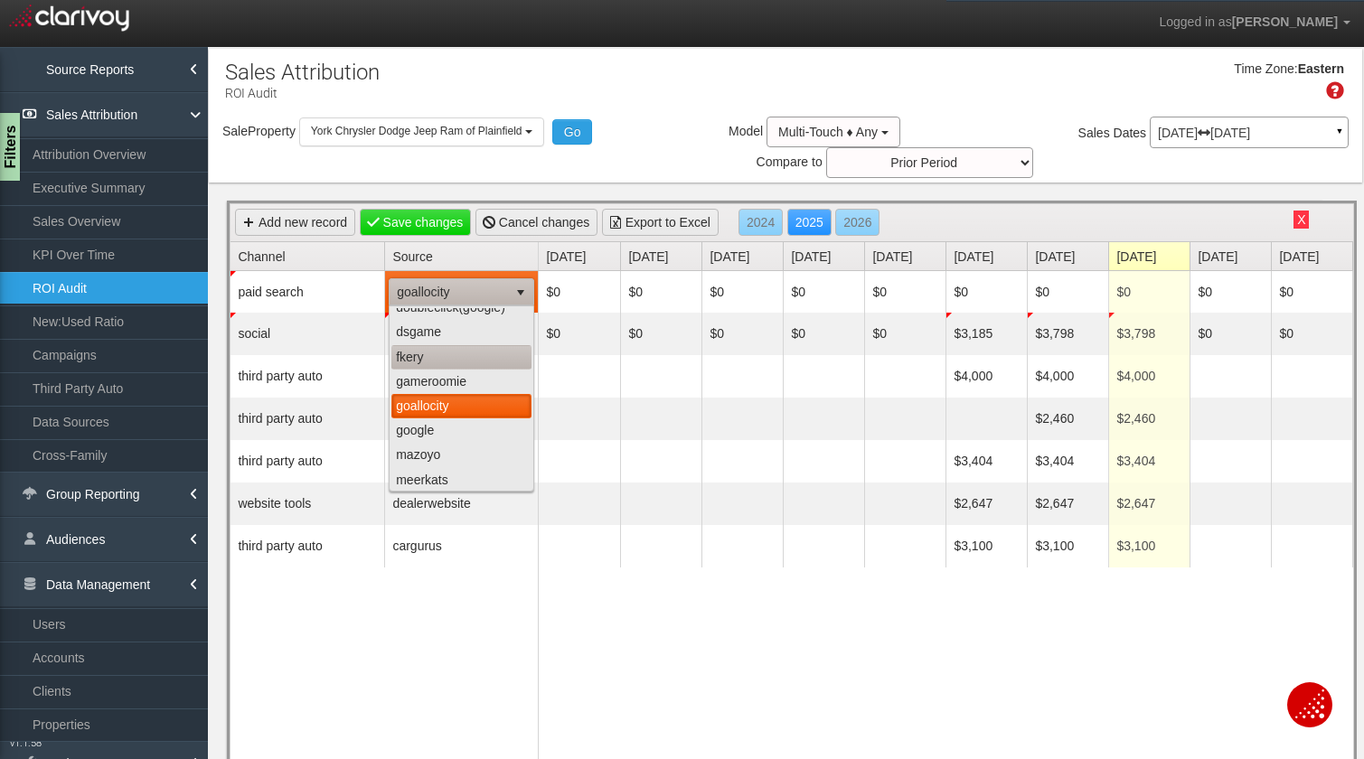
scroll to position [261, 0]
click at [441, 430] on li "google" at bounding box center [461, 428] width 140 height 24
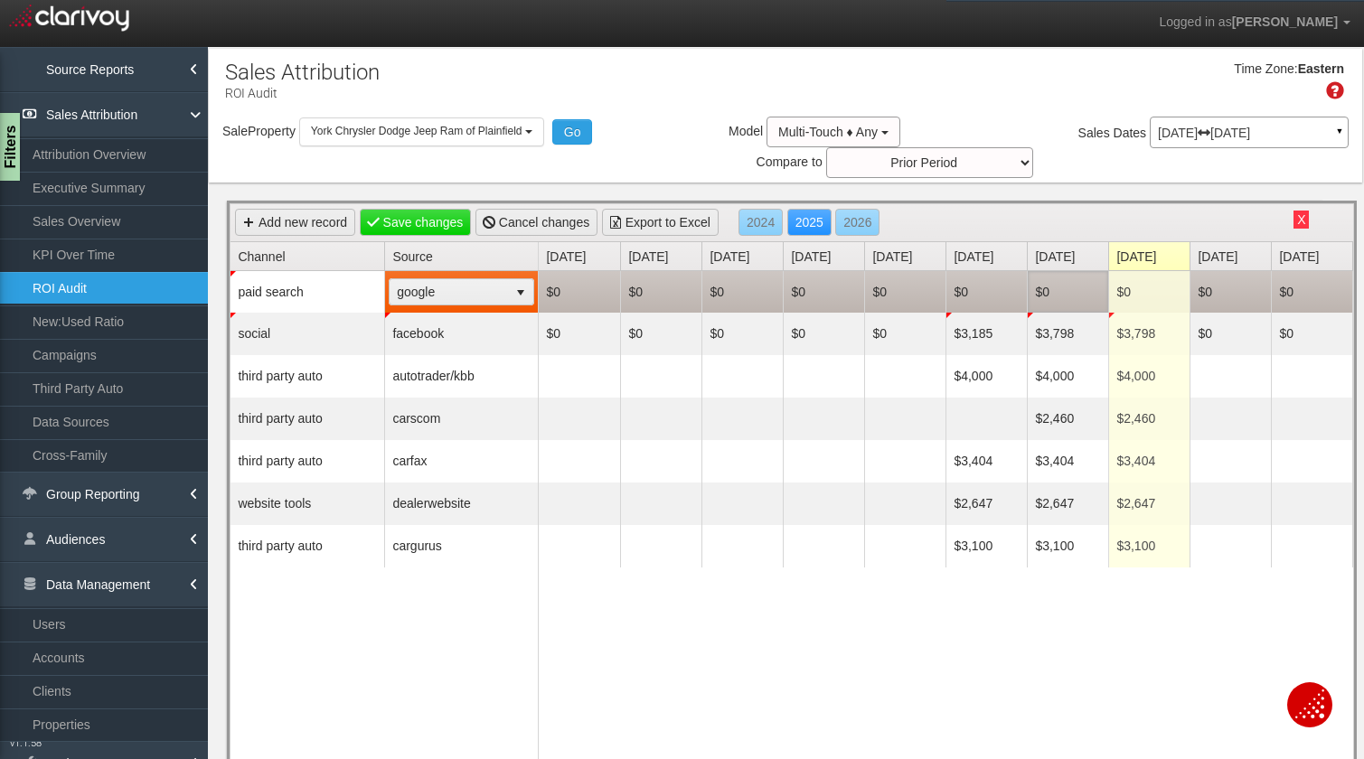
click at [1073, 286] on td "$0" at bounding box center [1067, 292] width 81 height 42
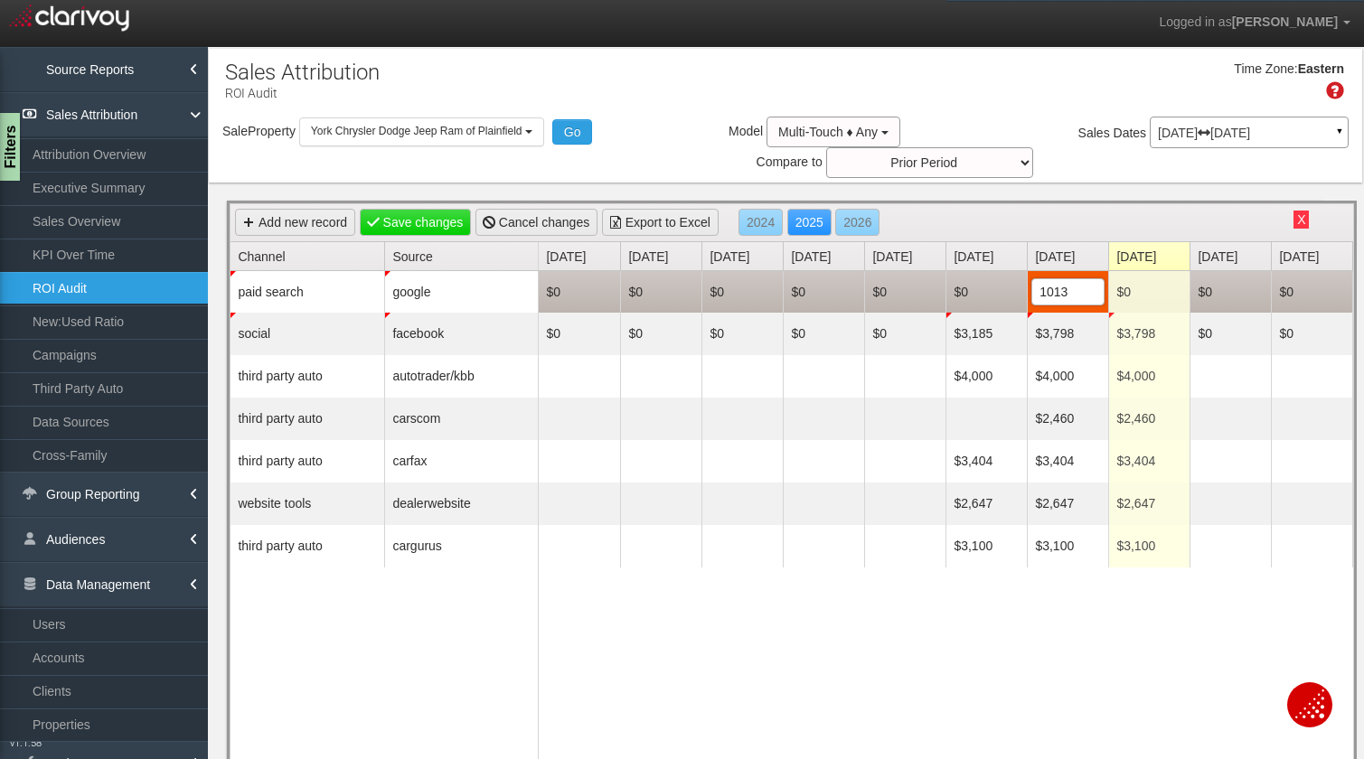
type input "10132"
click at [1142, 293] on td "$0" at bounding box center [1148, 292] width 81 height 42
type input "10132"
click at [954, 289] on td "$0" at bounding box center [985, 292] width 81 height 42
click at [983, 291] on span "$0 0" at bounding box center [986, 291] width 73 height 27
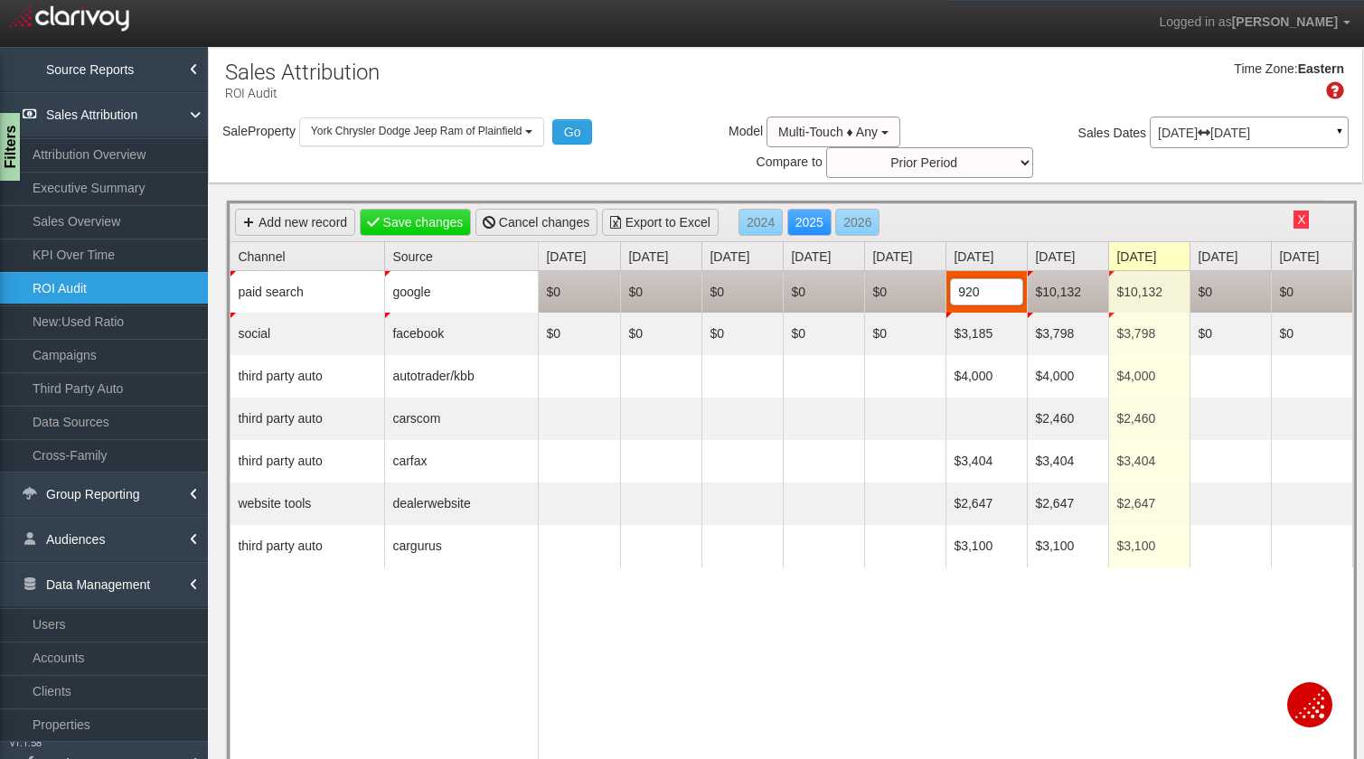
type input "9207"
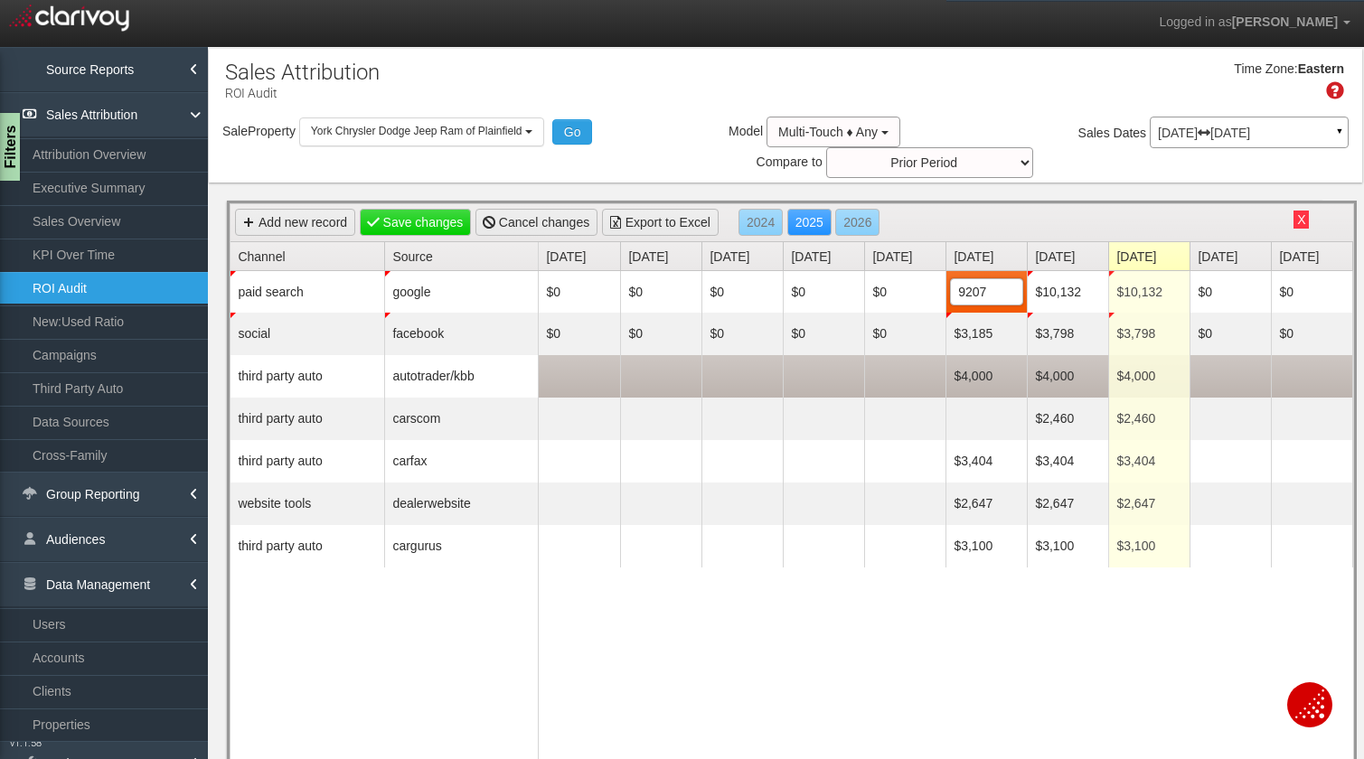
type input "$9,207"
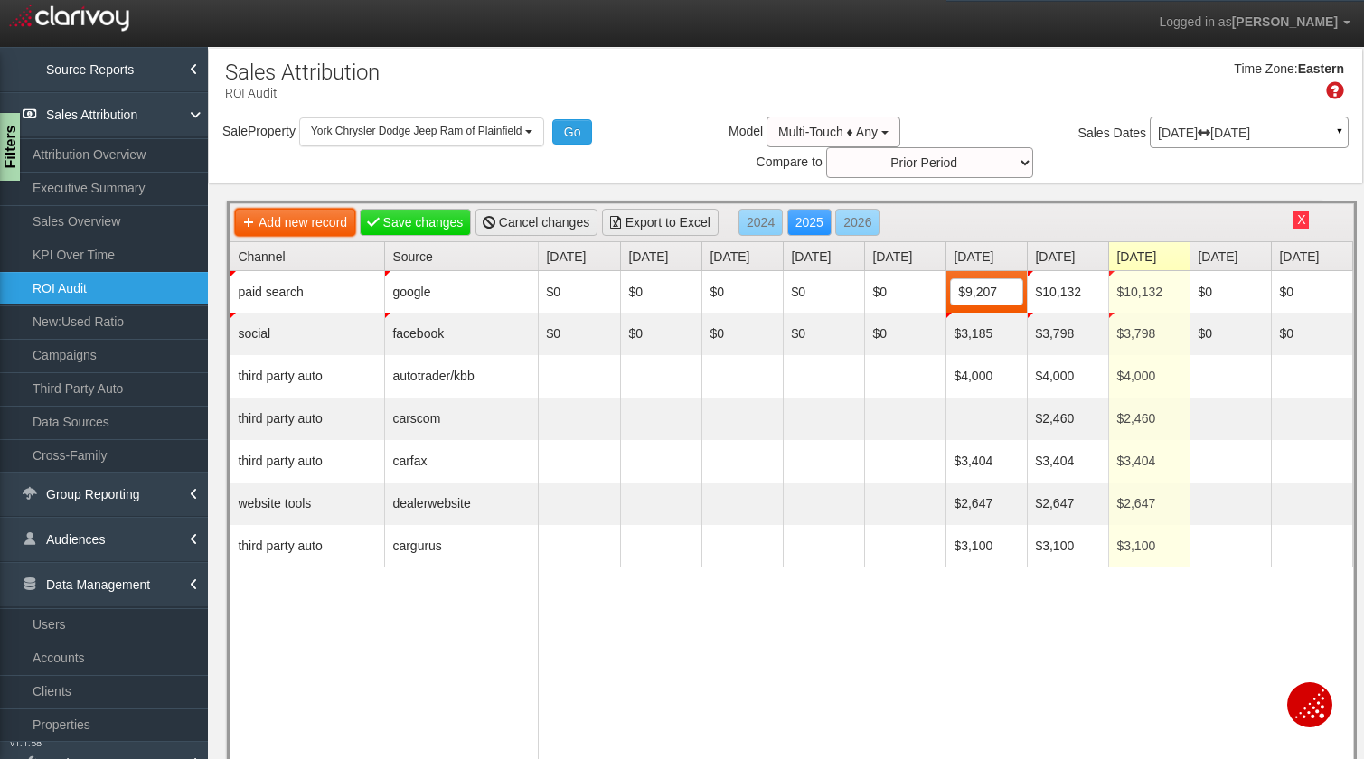
click at [298, 219] on link "Add new record" at bounding box center [295, 222] width 120 height 27
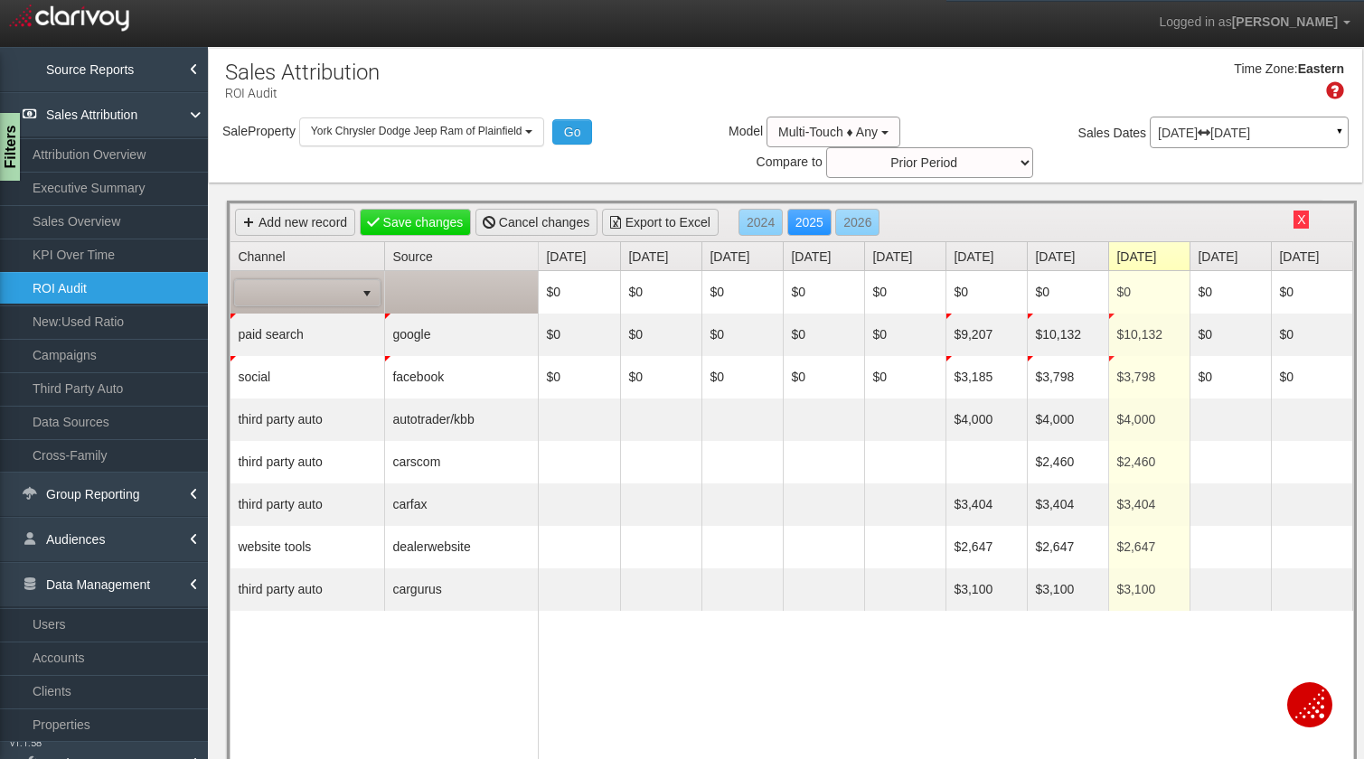
click at [312, 297] on span at bounding box center [294, 292] width 119 height 25
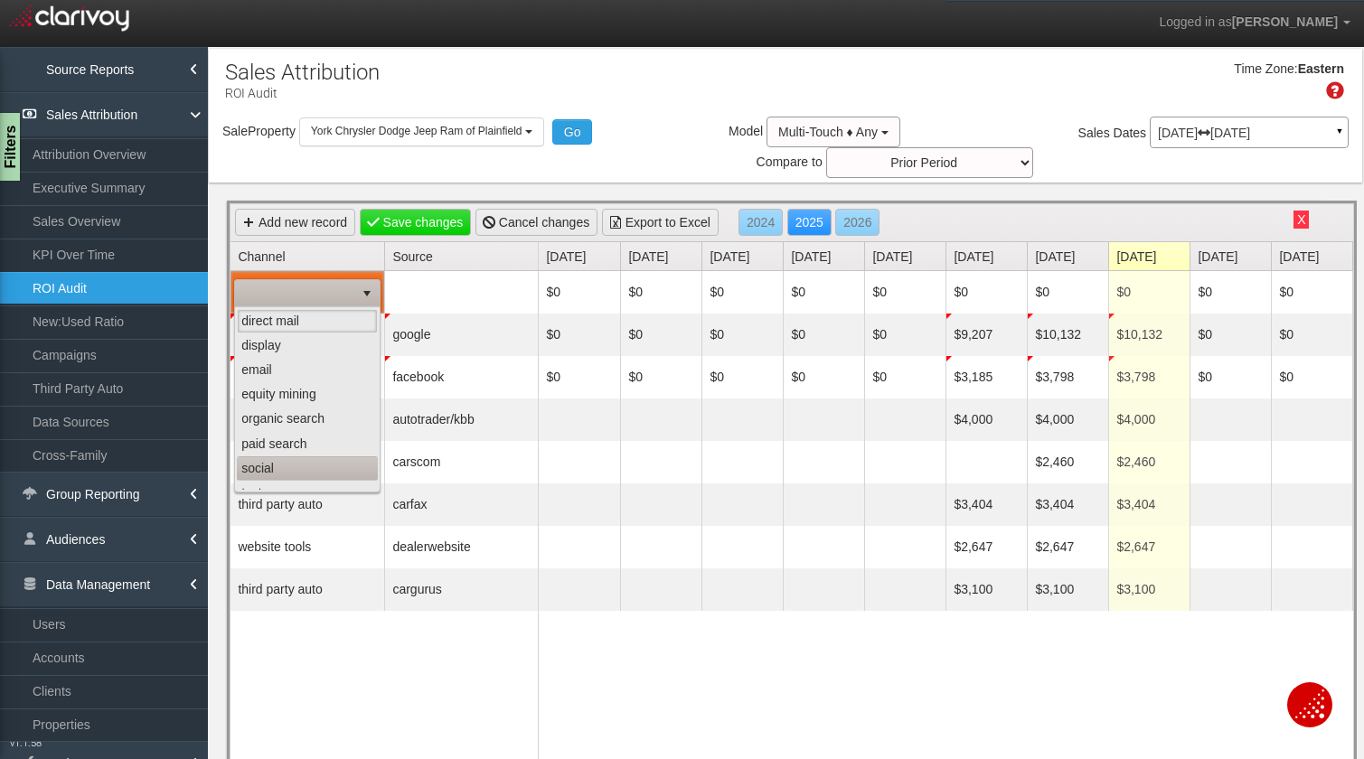
scroll to position [114, 0]
click at [298, 478] on li "website tools" at bounding box center [307, 477] width 141 height 24
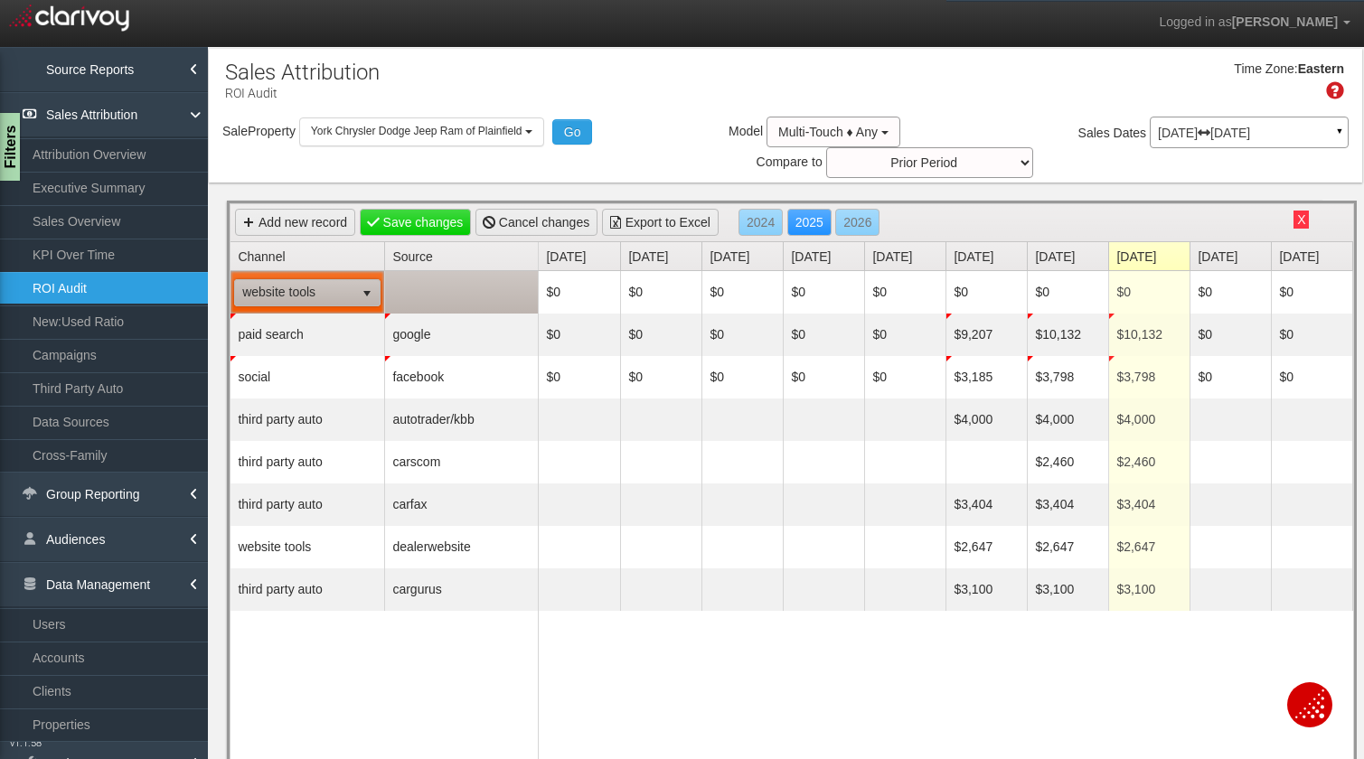
click at [442, 311] on td at bounding box center [461, 292] width 154 height 42
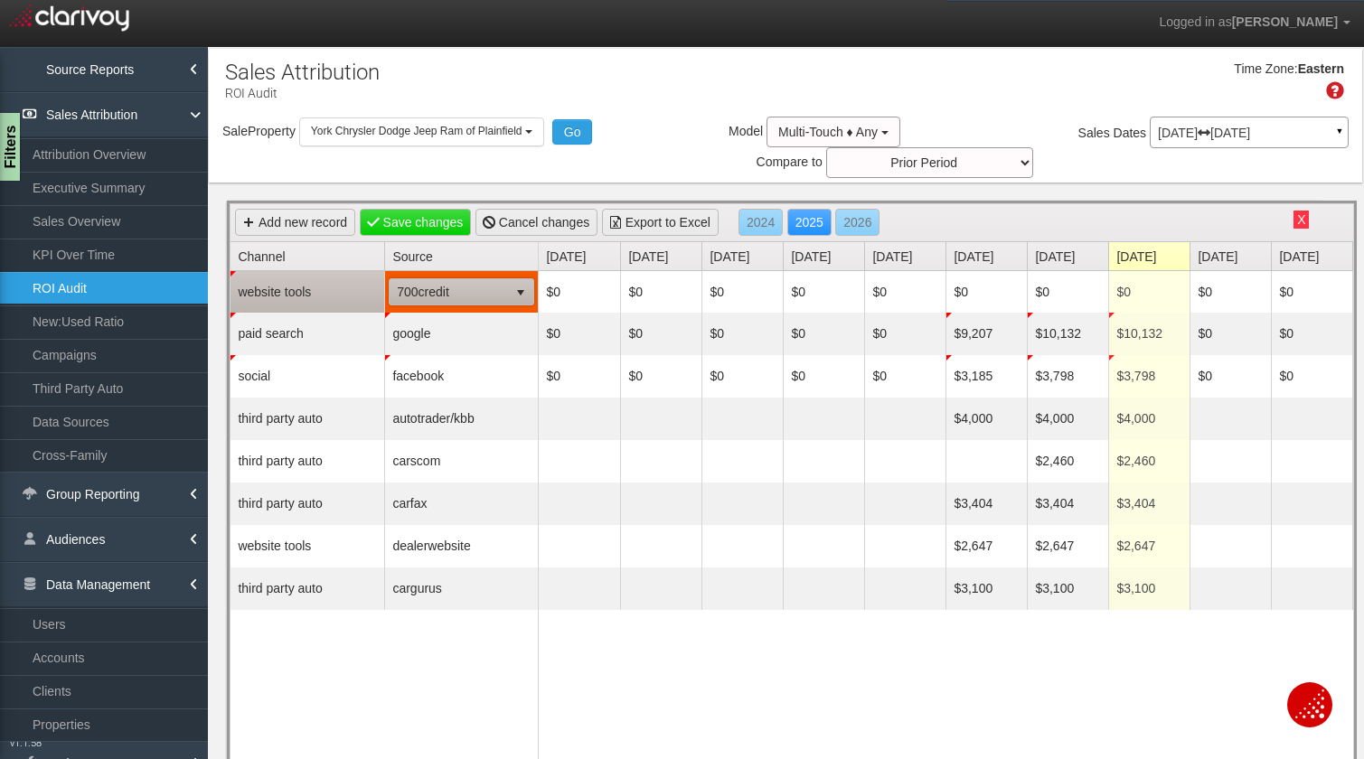
click at [442, 298] on span "700credit" at bounding box center [449, 291] width 118 height 25
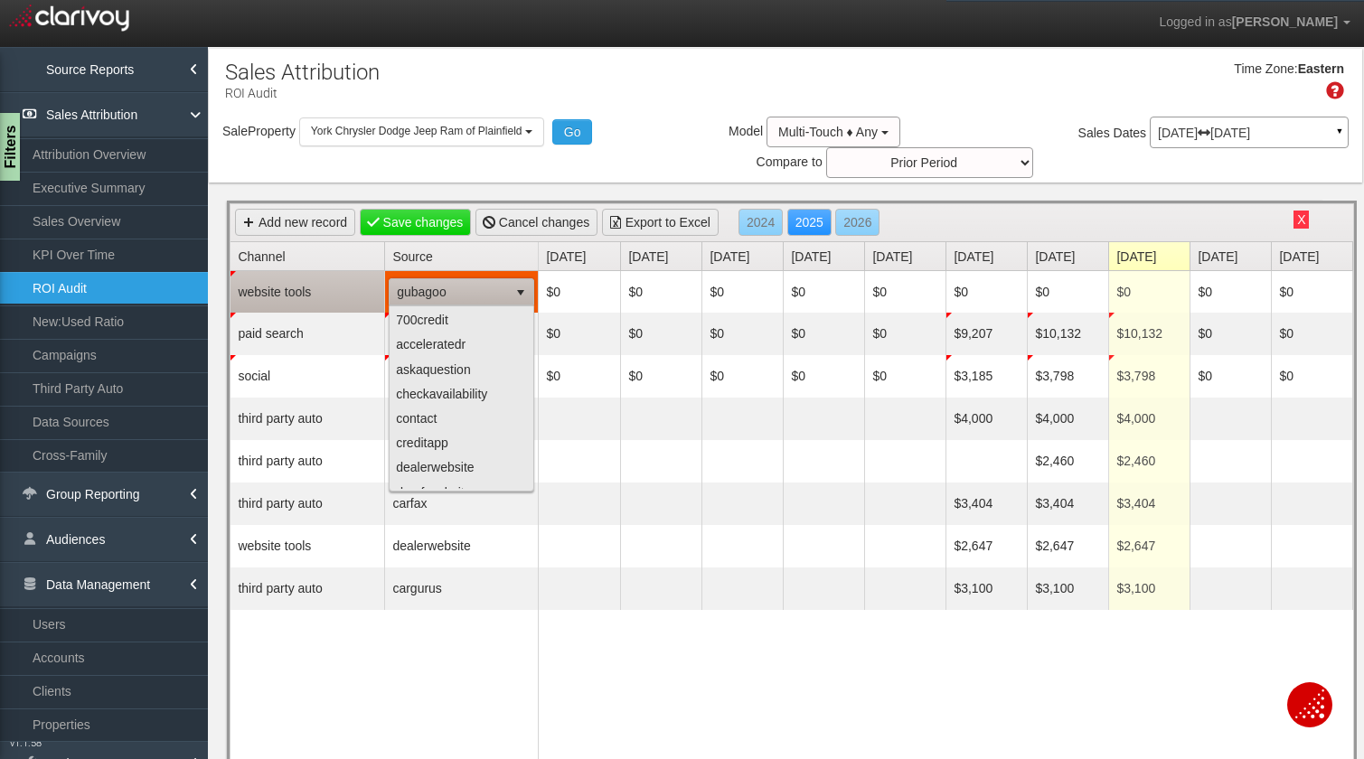
scroll to position [89, 0]
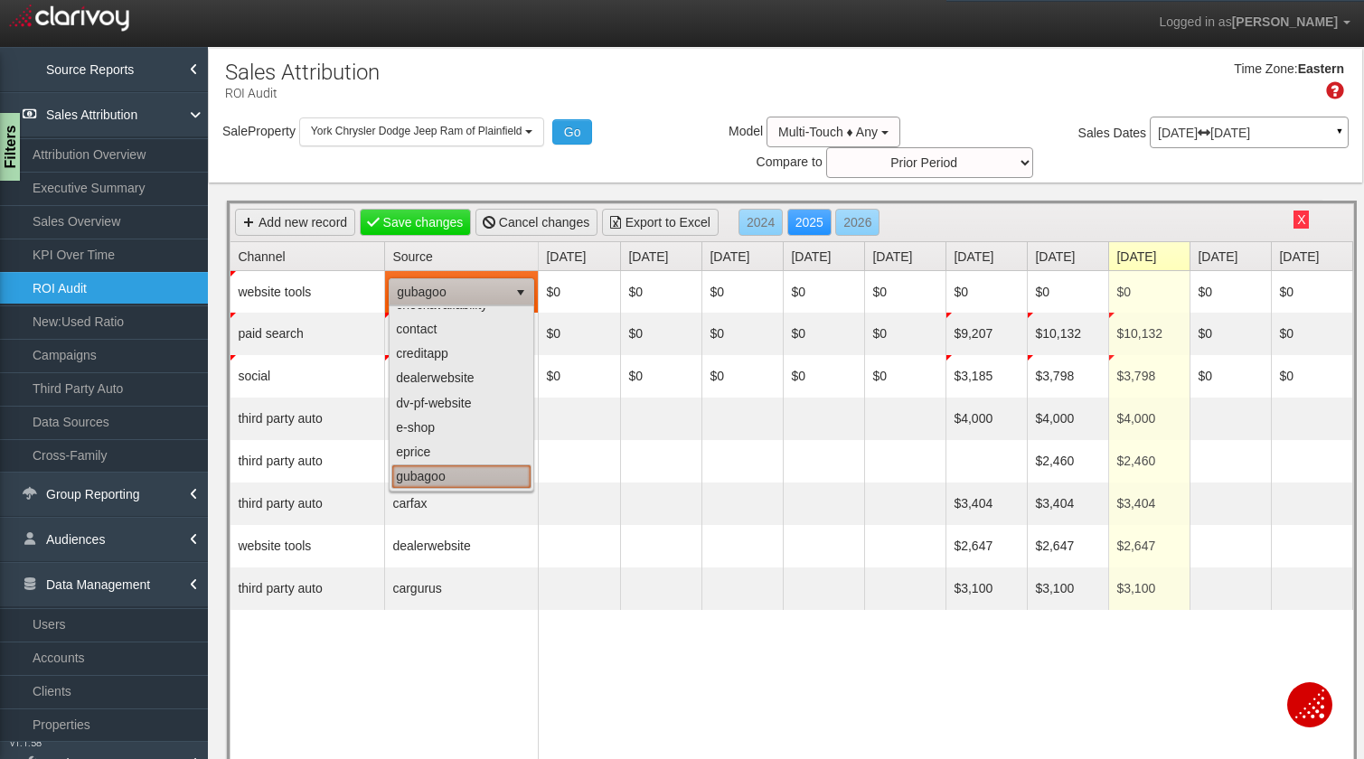
click at [456, 478] on li "gubagoo" at bounding box center [461, 477] width 140 height 24
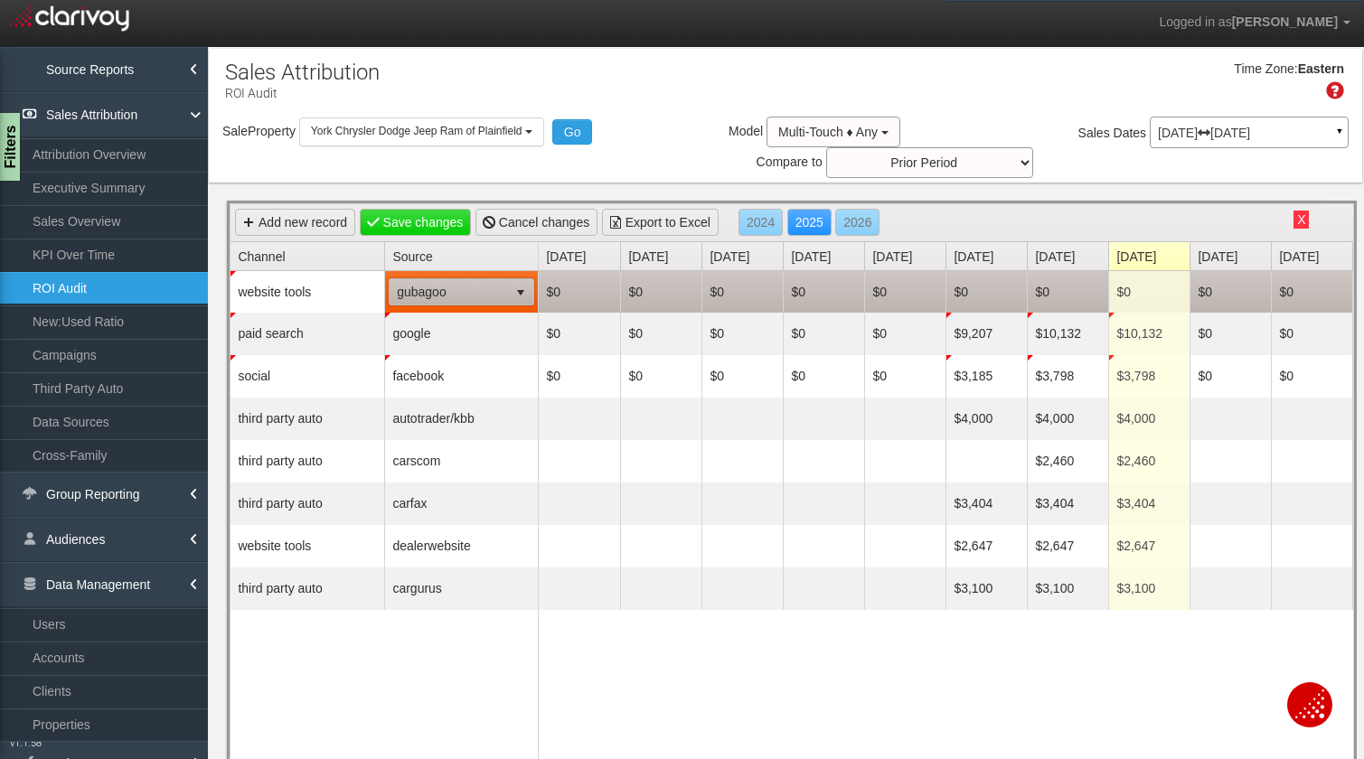
click at [1061, 290] on td "$0" at bounding box center [1067, 292] width 81 height 42
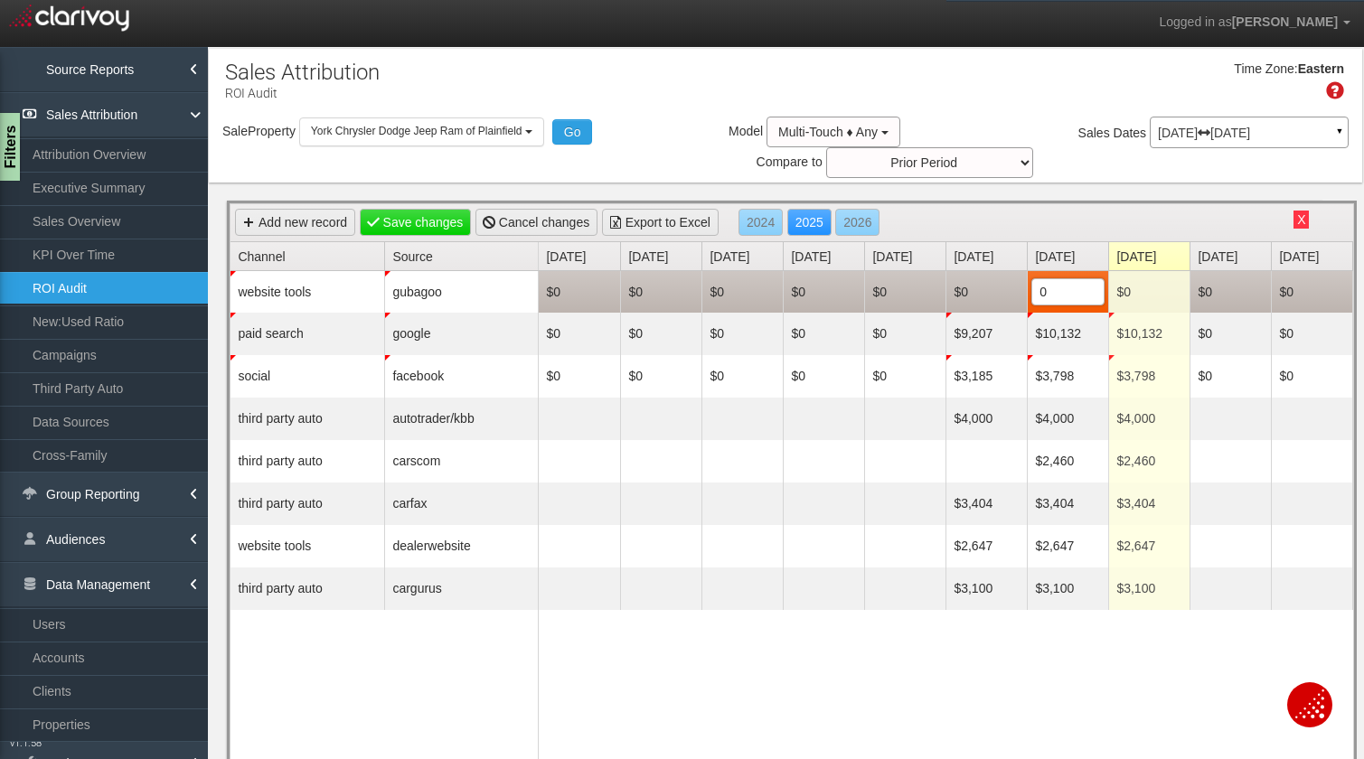
click at [997, 289] on td "$0" at bounding box center [985, 292] width 81 height 42
type input "499"
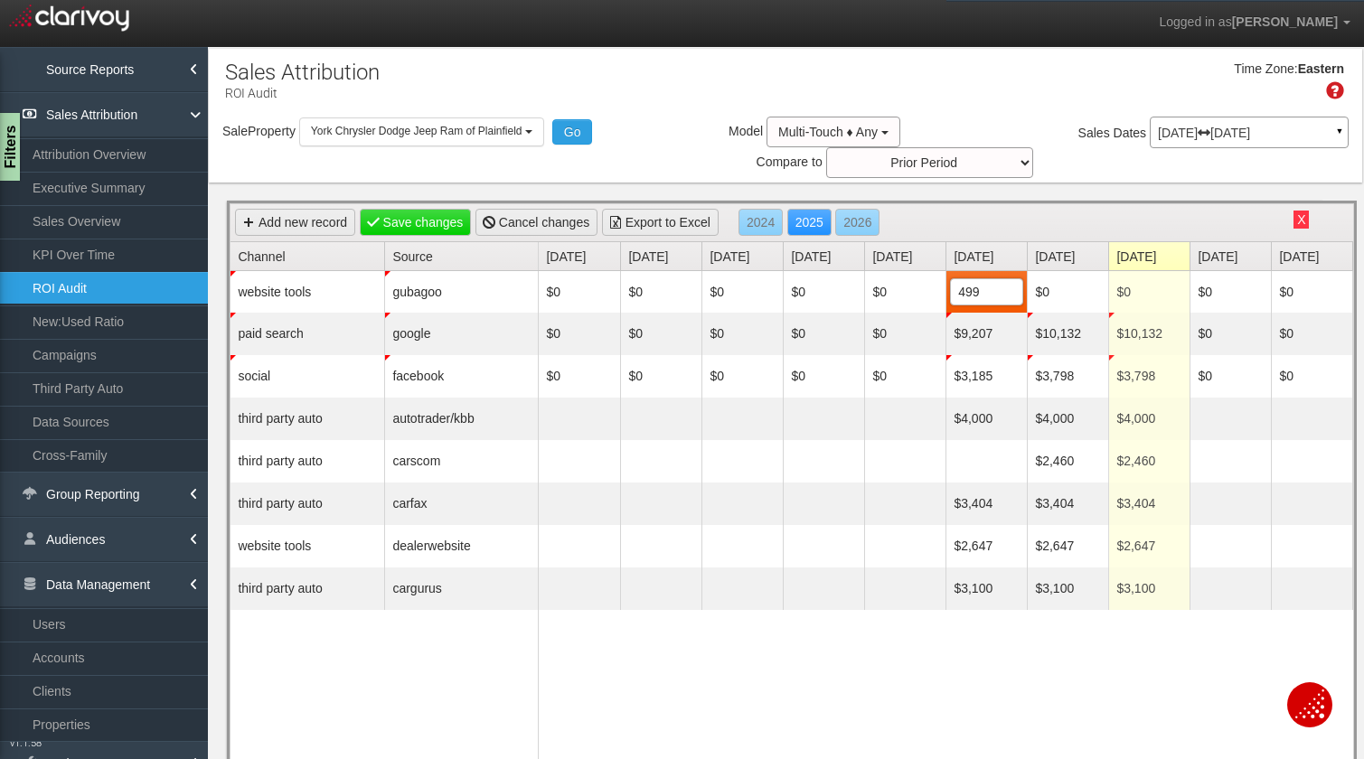
type input "$499"
click at [428, 230] on link "Save changes" at bounding box center [416, 222] width 112 height 27
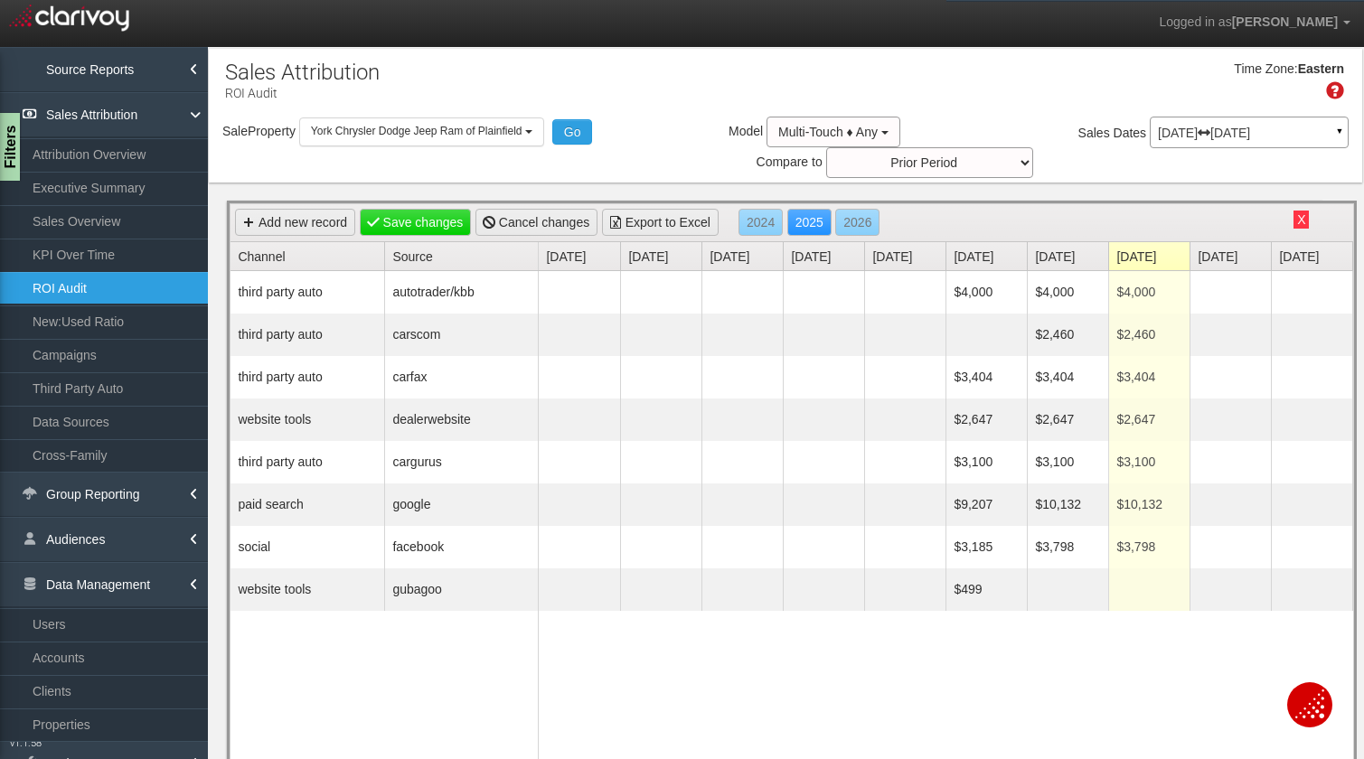
click at [1300, 223] on button "X" at bounding box center [1300, 220] width 15 height 18
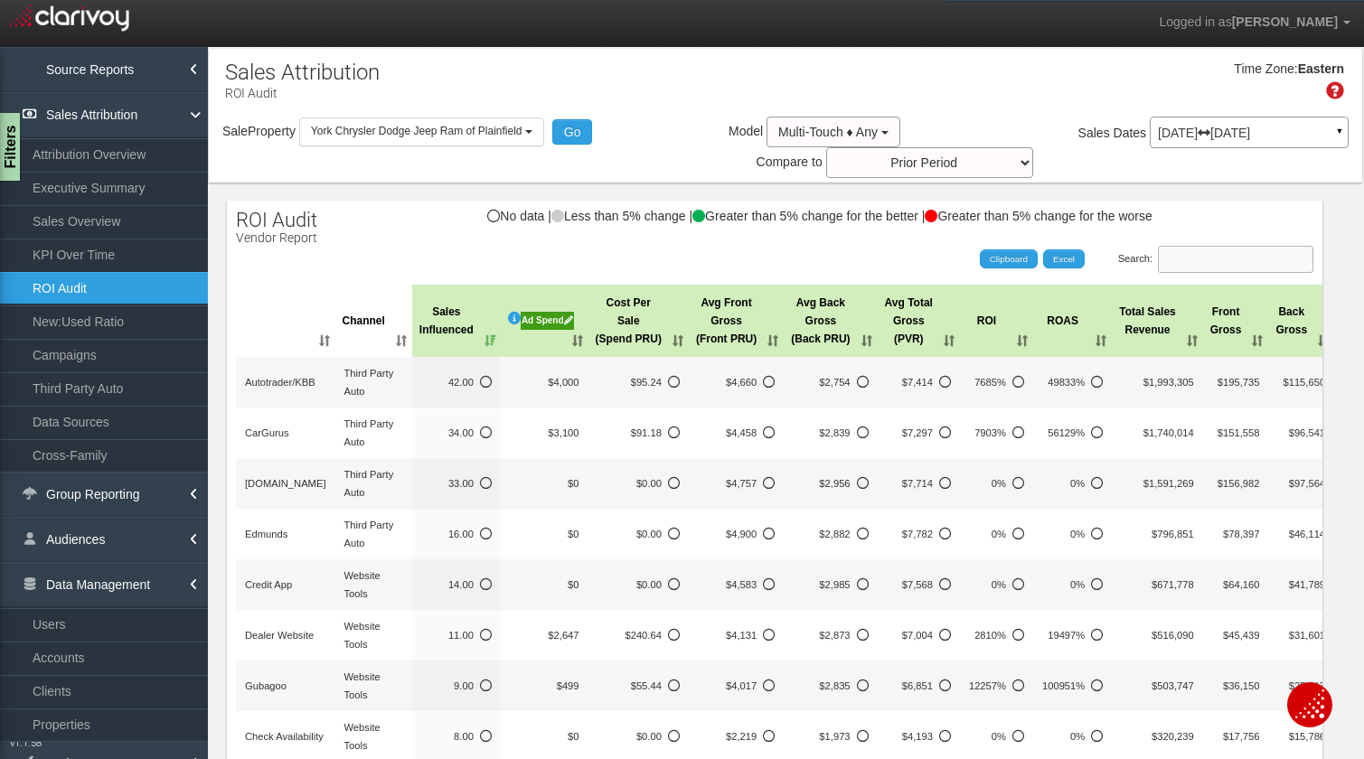
click at [1218, 258] on input "Search:" at bounding box center [1235, 259] width 155 height 27
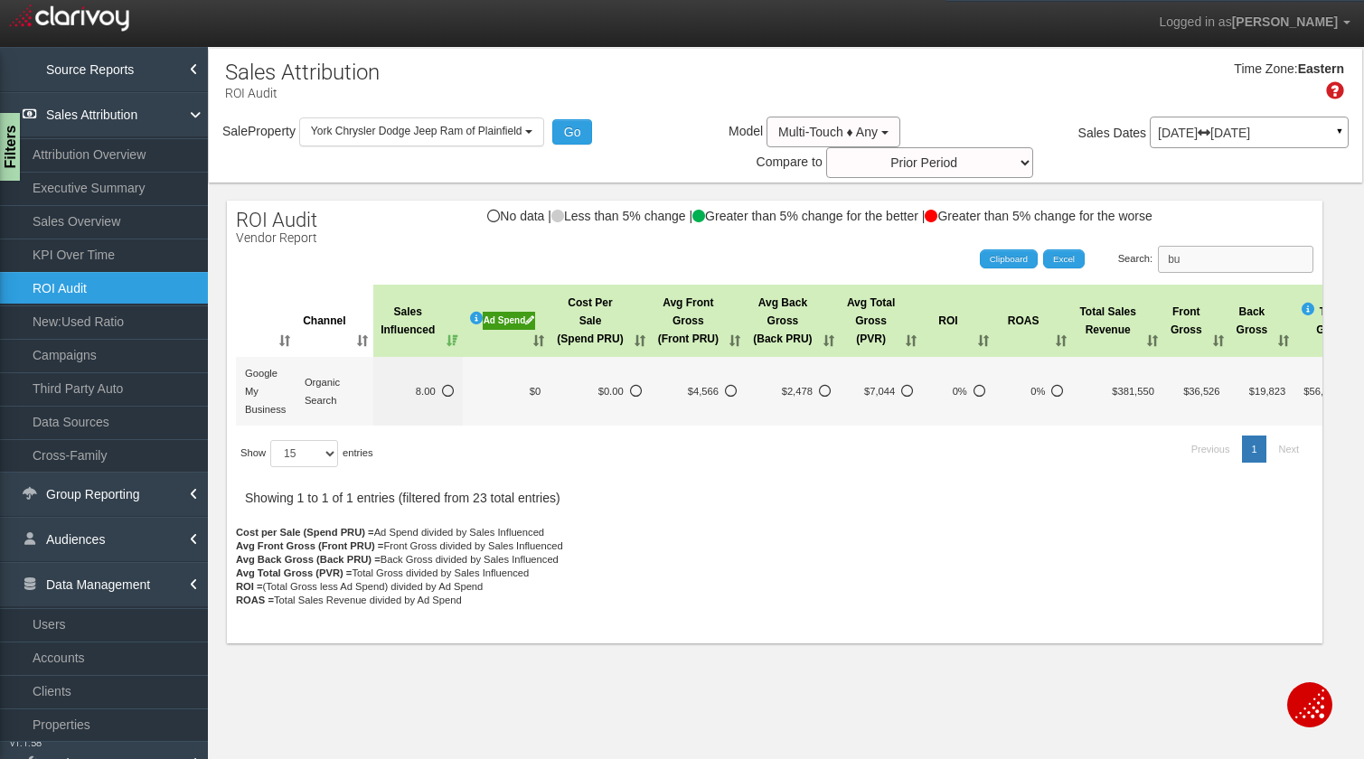
type input "b"
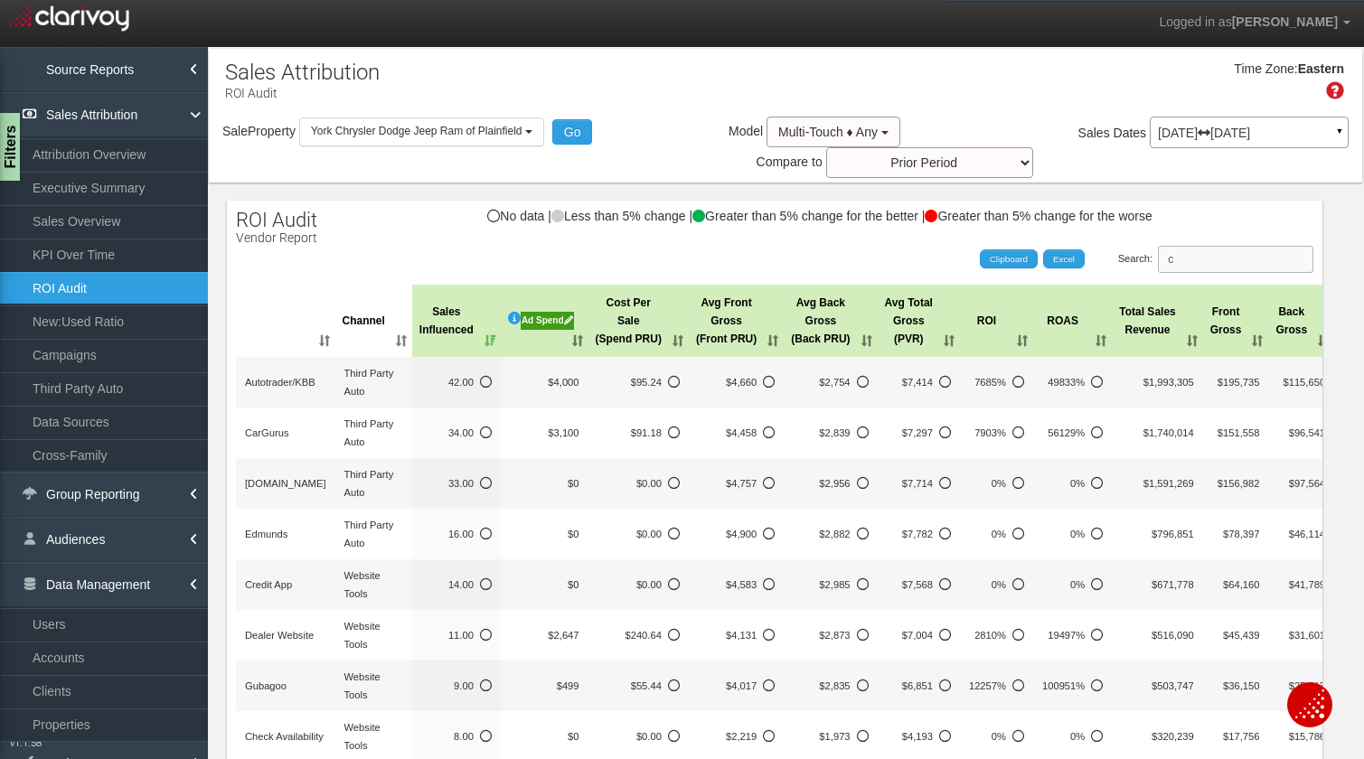
type input "ch"
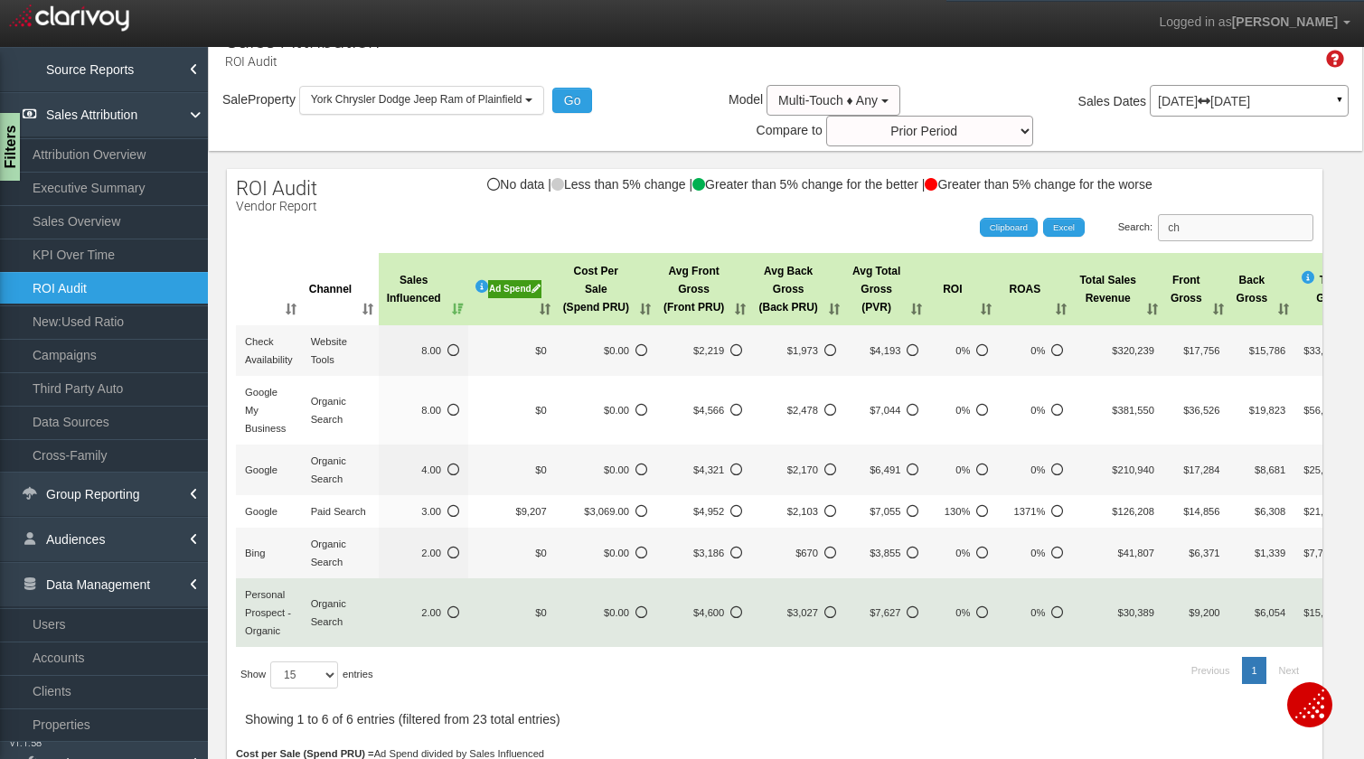
scroll to position [38, 0]
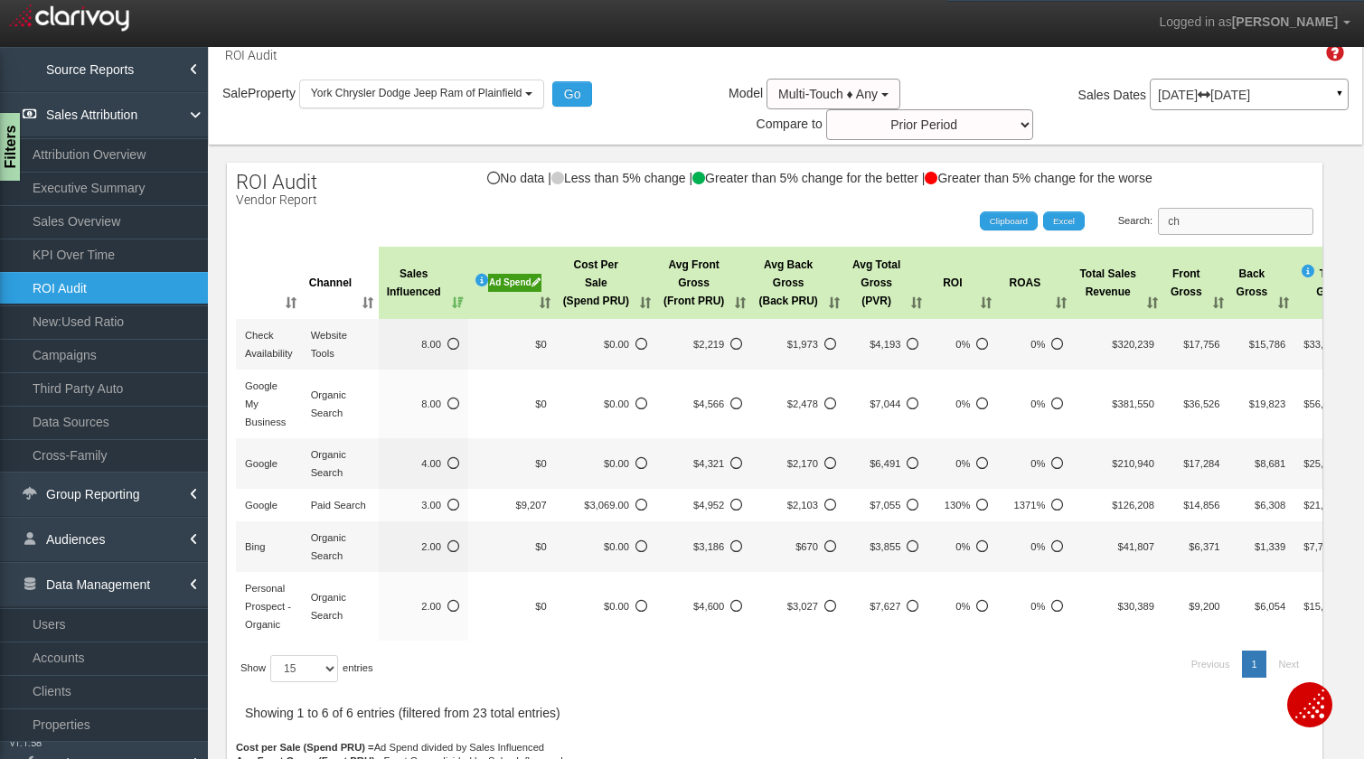
drag, startPoint x: 1203, startPoint y: 227, endPoint x: 1152, endPoint y: 225, distance: 50.6
click at [1152, 226] on label "Search: ch" at bounding box center [1216, 221] width 196 height 27
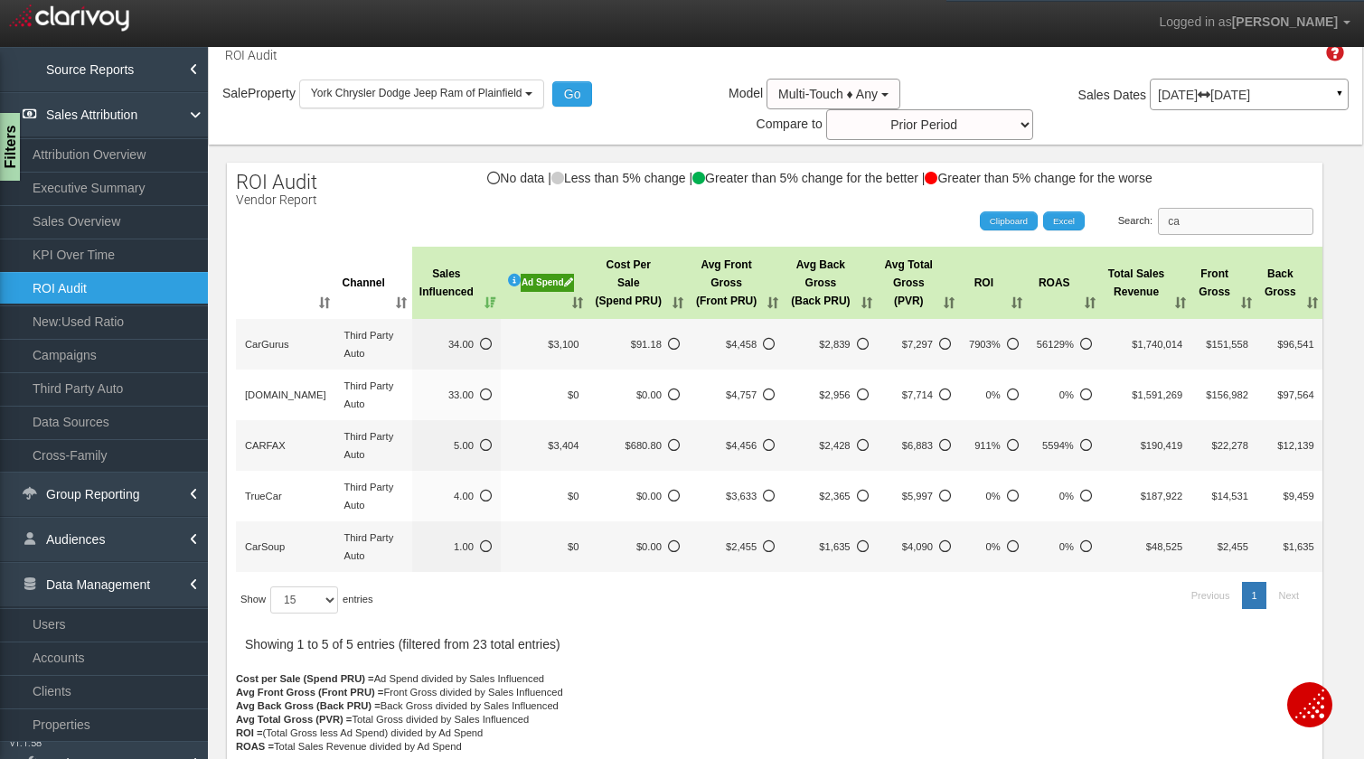
type input "c"
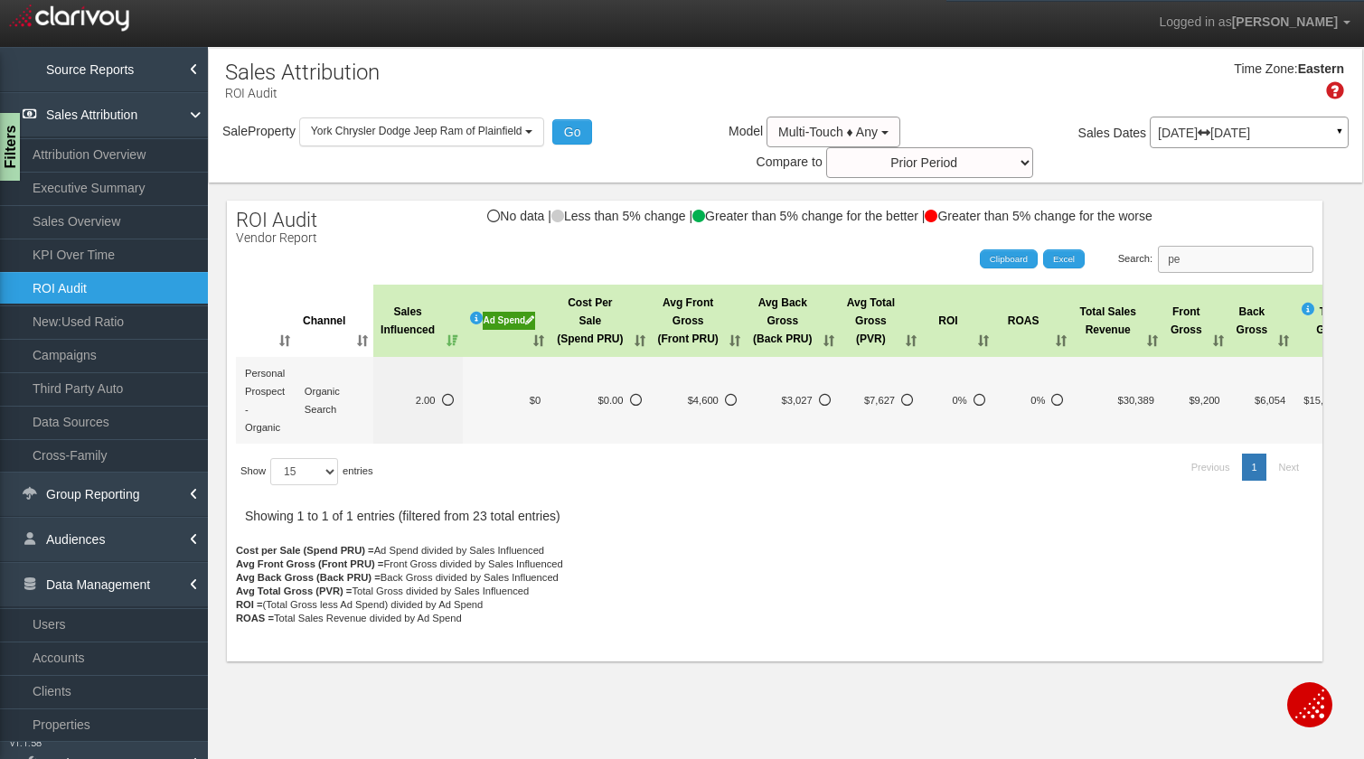
scroll to position [0, 0]
type input "p"
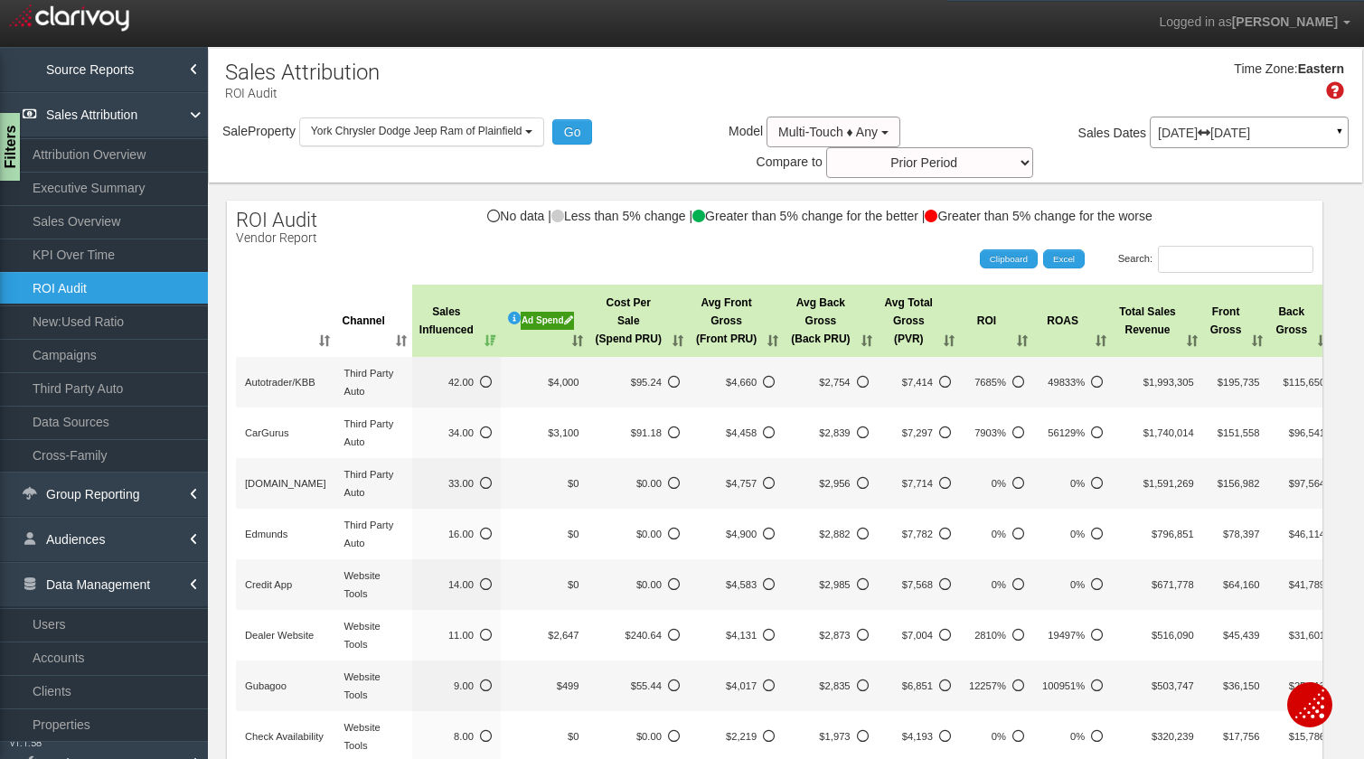
click at [525, 322] on div "Ad Spend" at bounding box center [547, 321] width 53 height 18
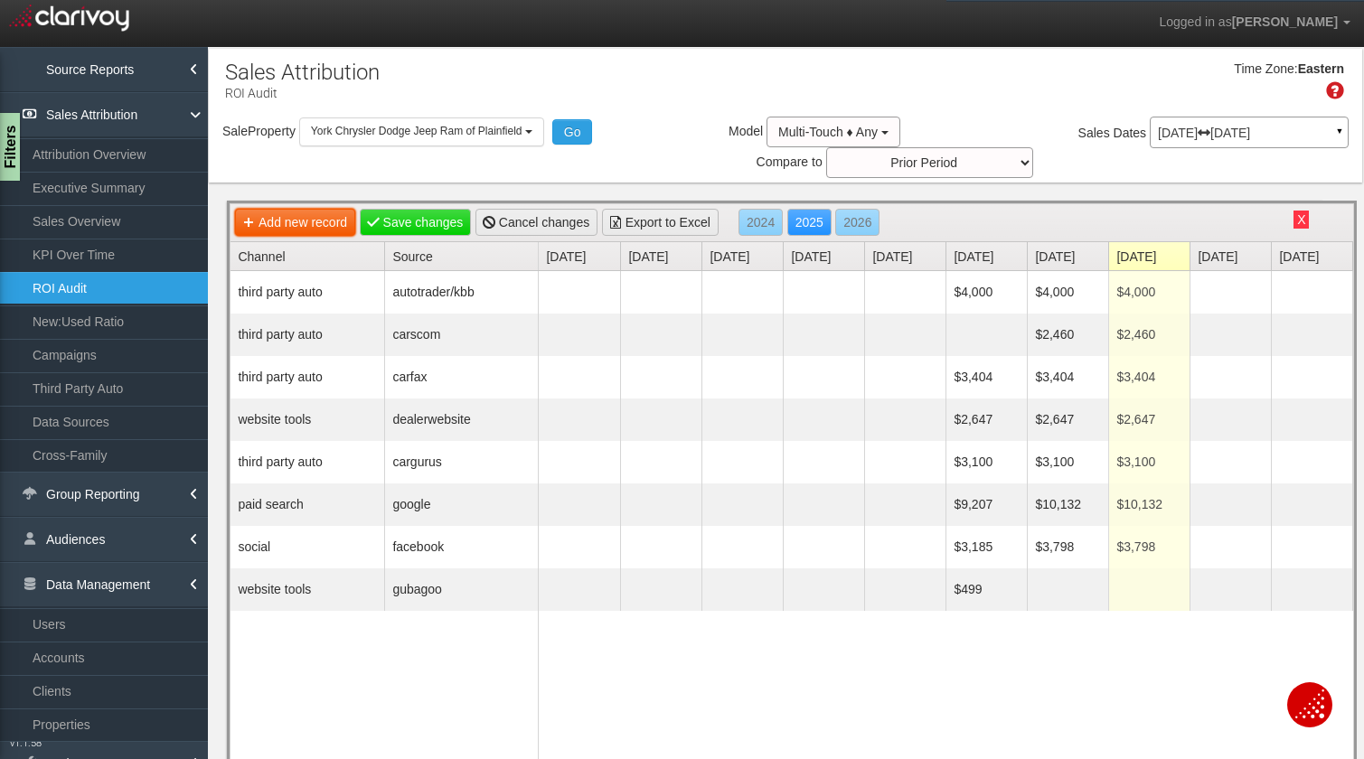
click at [286, 234] on link "Add new record" at bounding box center [295, 222] width 120 height 27
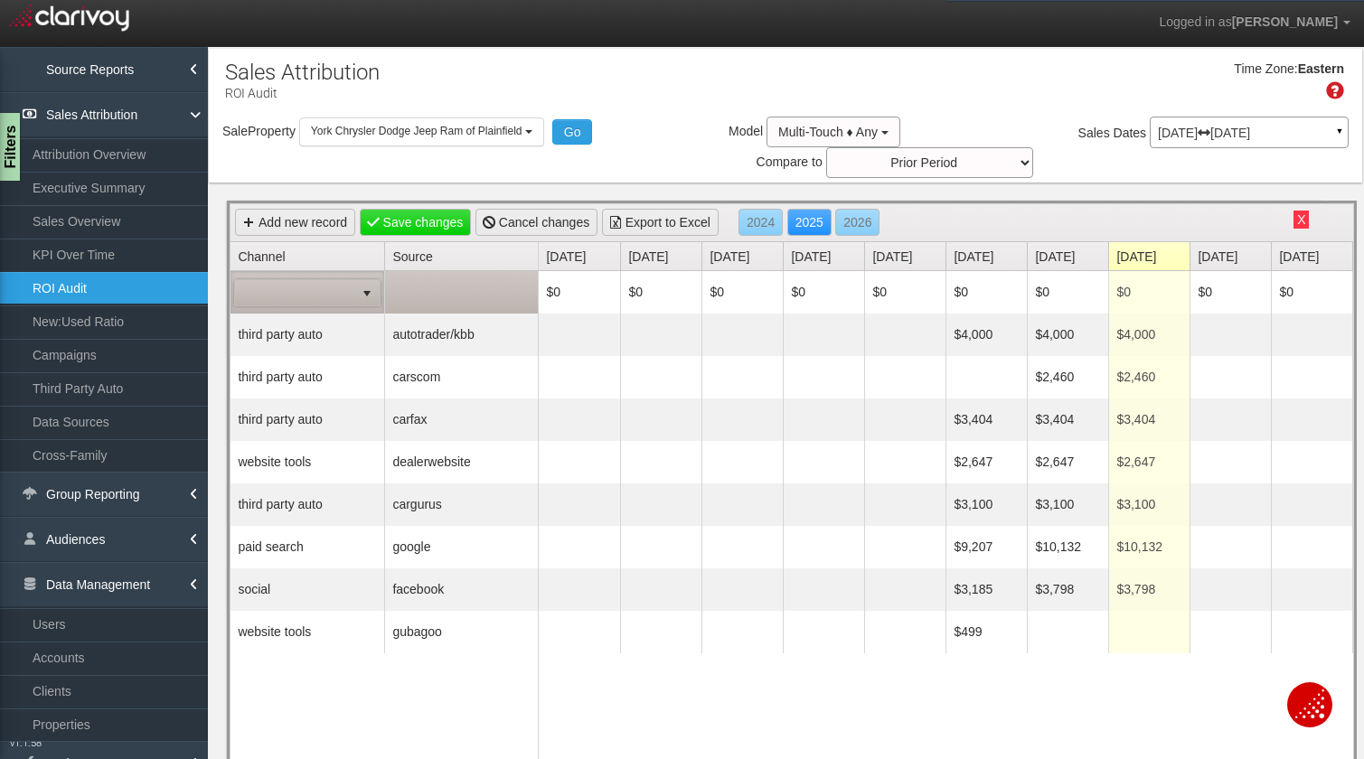
click at [324, 297] on span at bounding box center [294, 292] width 119 height 25
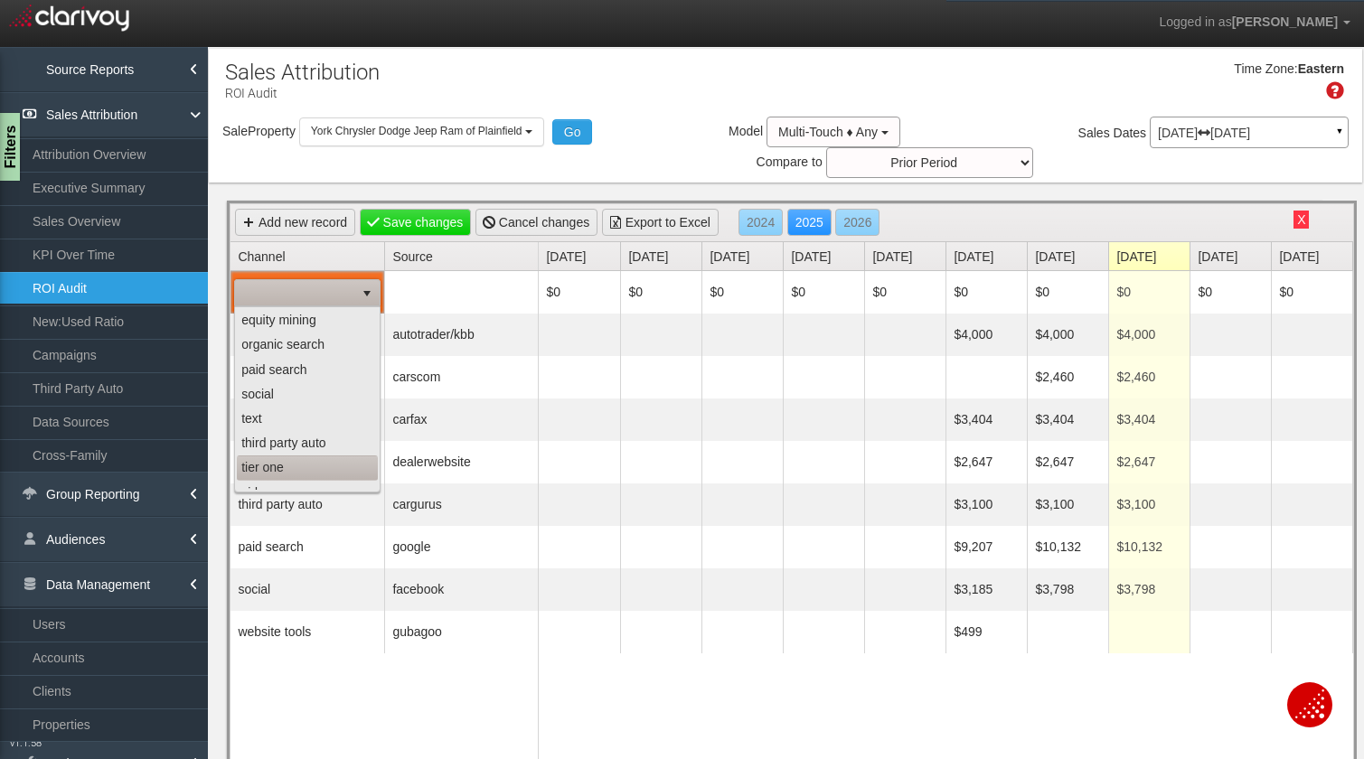
scroll to position [87, 0]
click at [300, 434] on li "third party auto" at bounding box center [307, 430] width 141 height 24
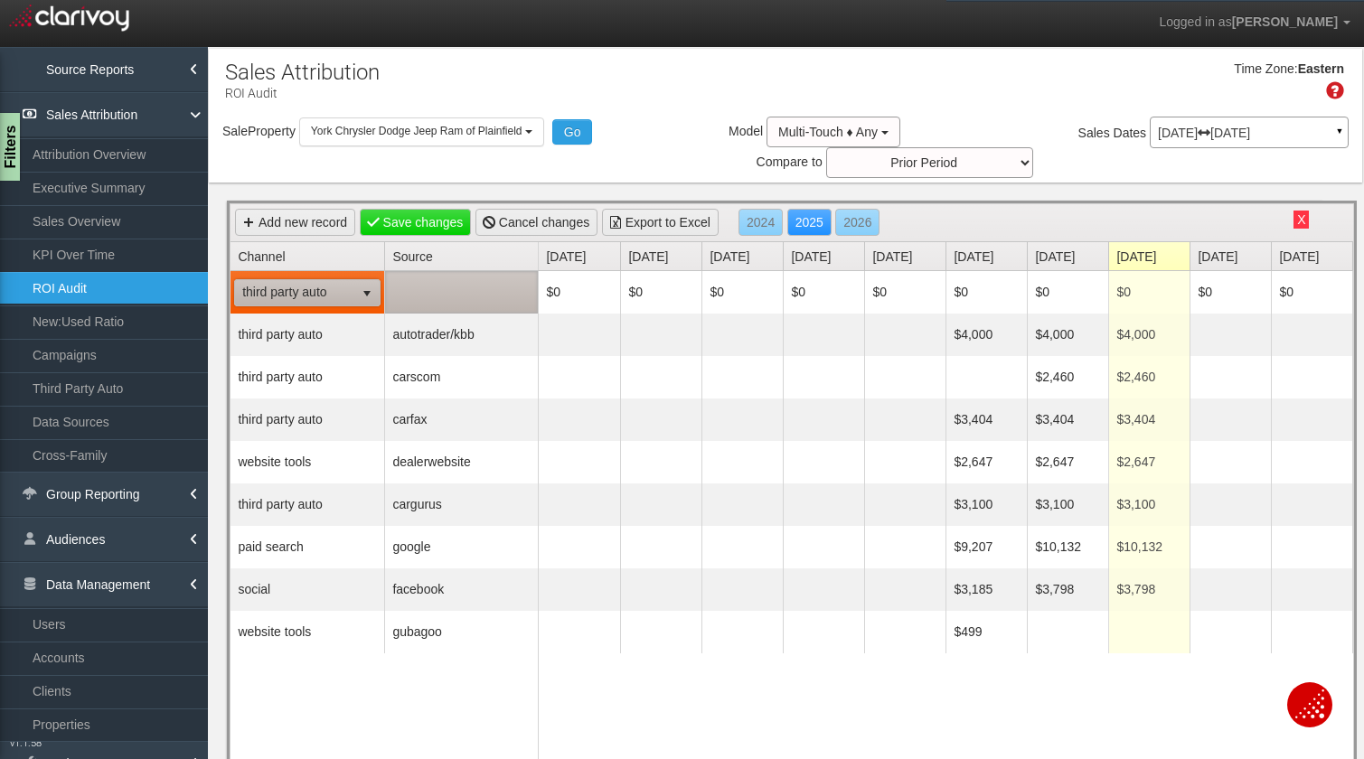
click at [474, 286] on td at bounding box center [461, 292] width 154 height 42
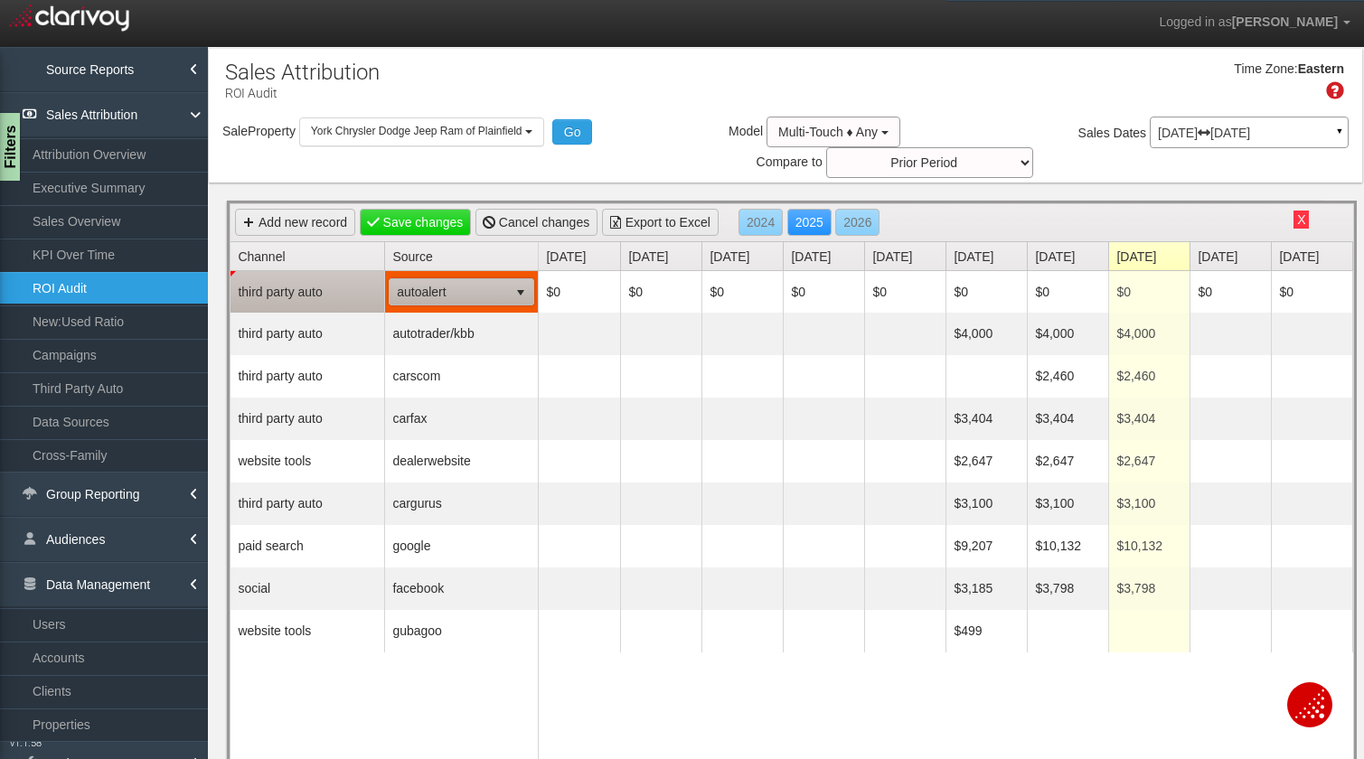
click at [473, 286] on span "autoalert" at bounding box center [449, 291] width 118 height 25
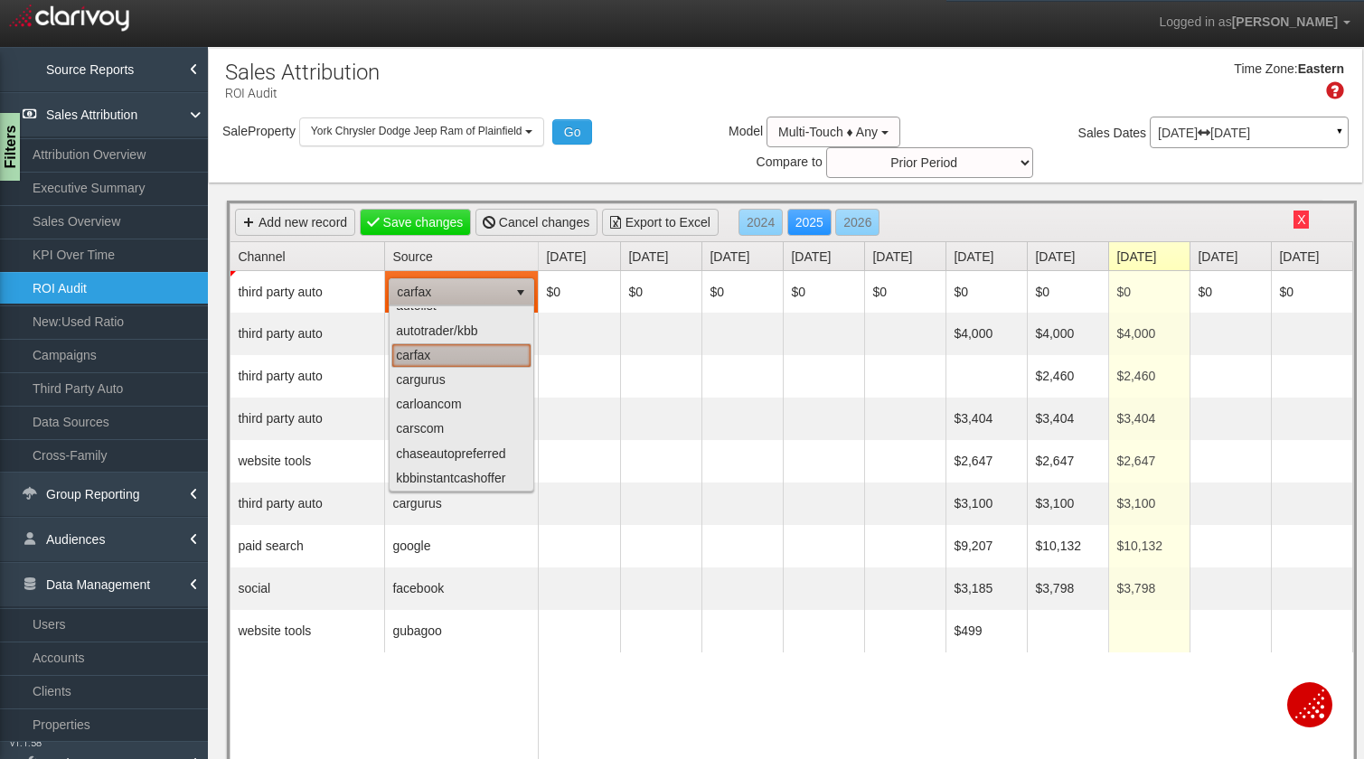
scroll to position [38, 0]
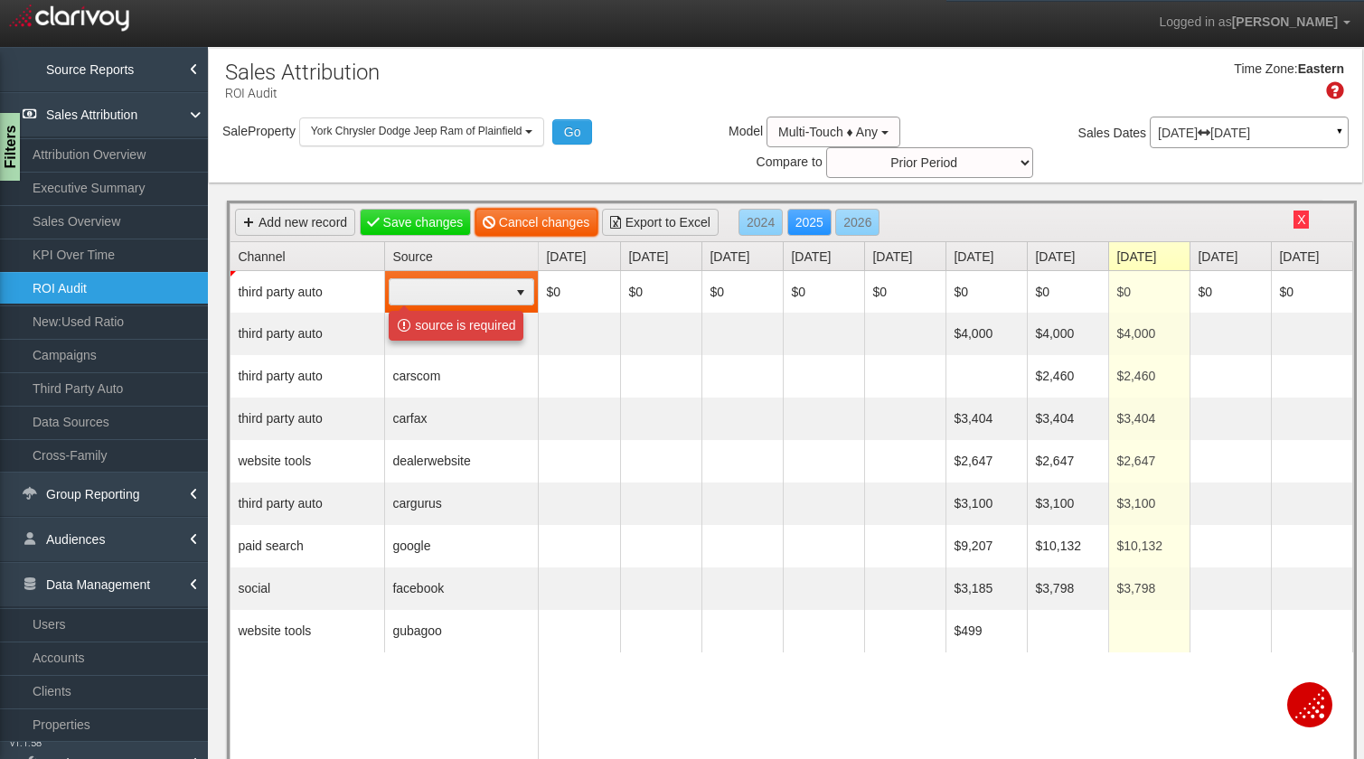
click at [545, 228] on link "Cancel changes" at bounding box center [536, 222] width 122 height 27
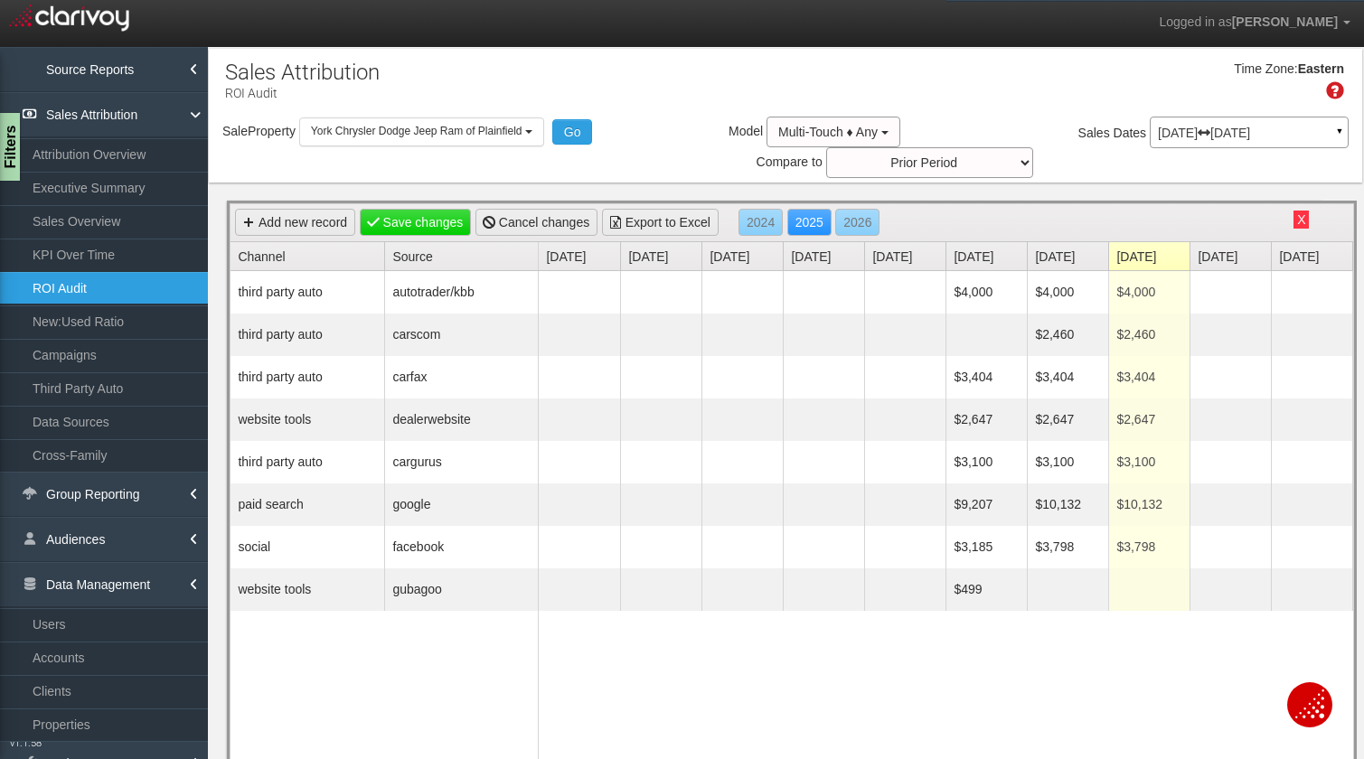
click at [1301, 215] on button "X" at bounding box center [1300, 220] width 15 height 18
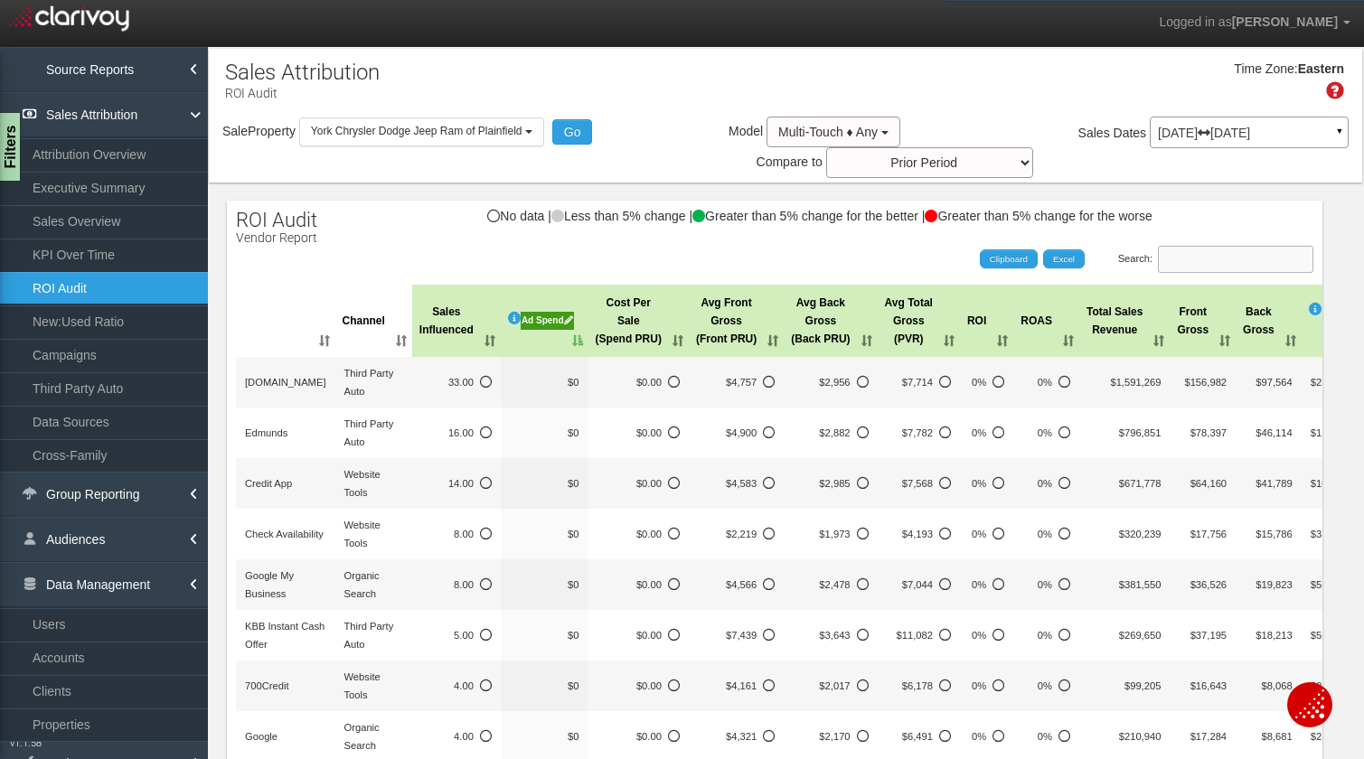
click at [1221, 258] on input "Search:" at bounding box center [1235, 259] width 155 height 27
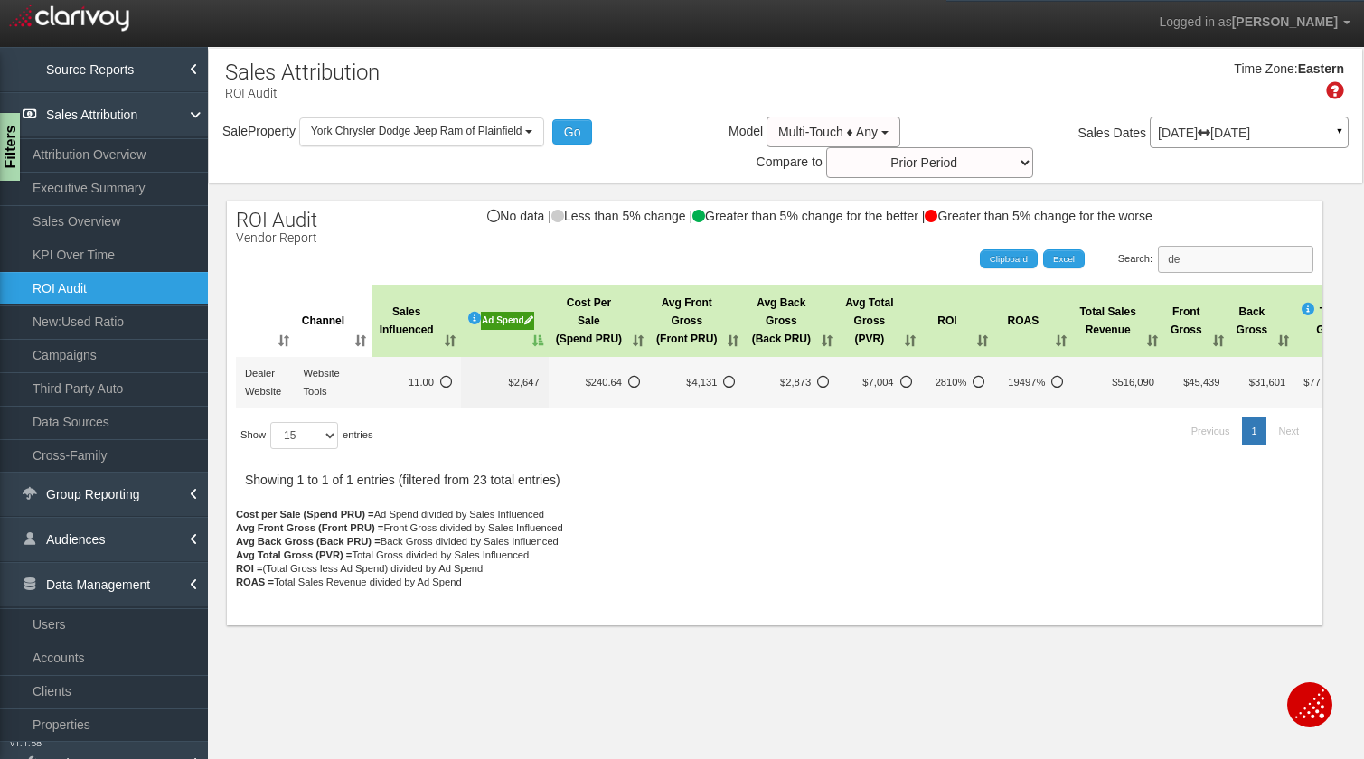
type input "d"
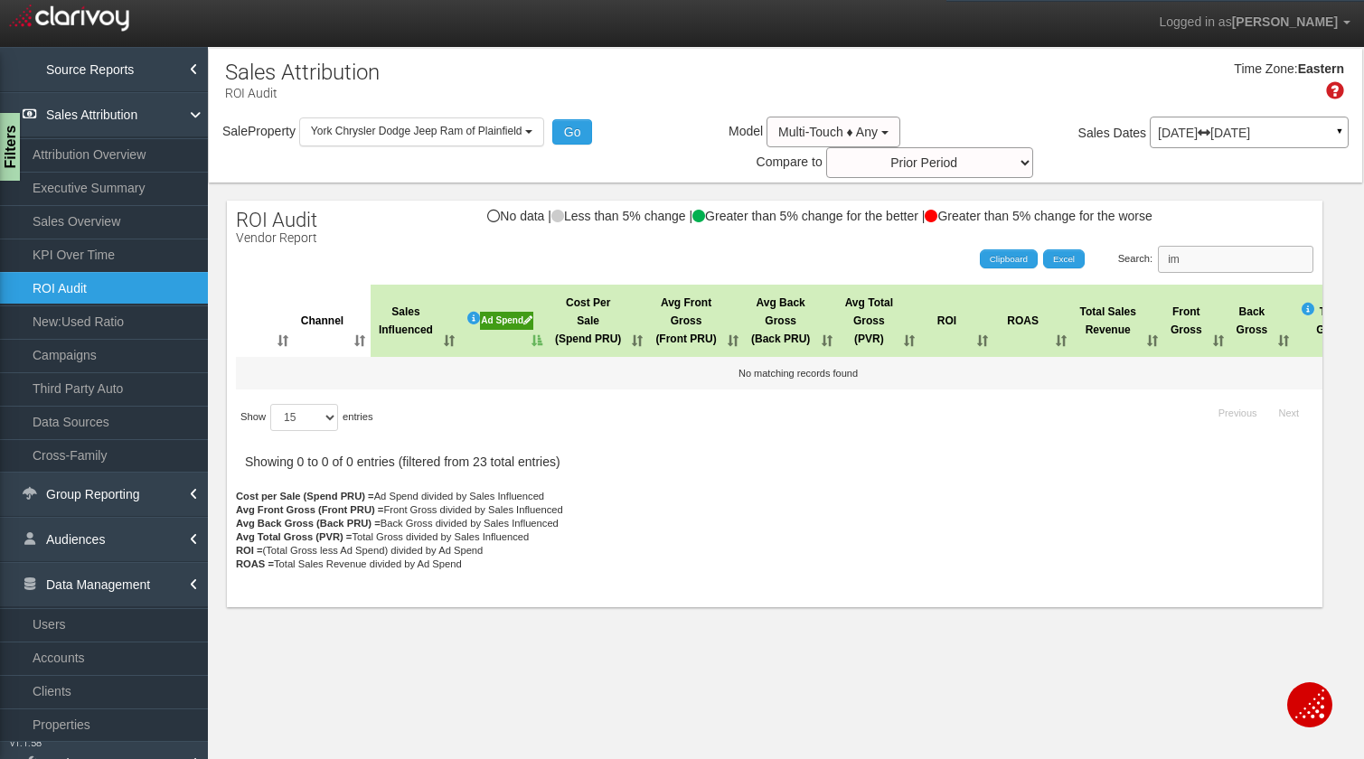
type input "i"
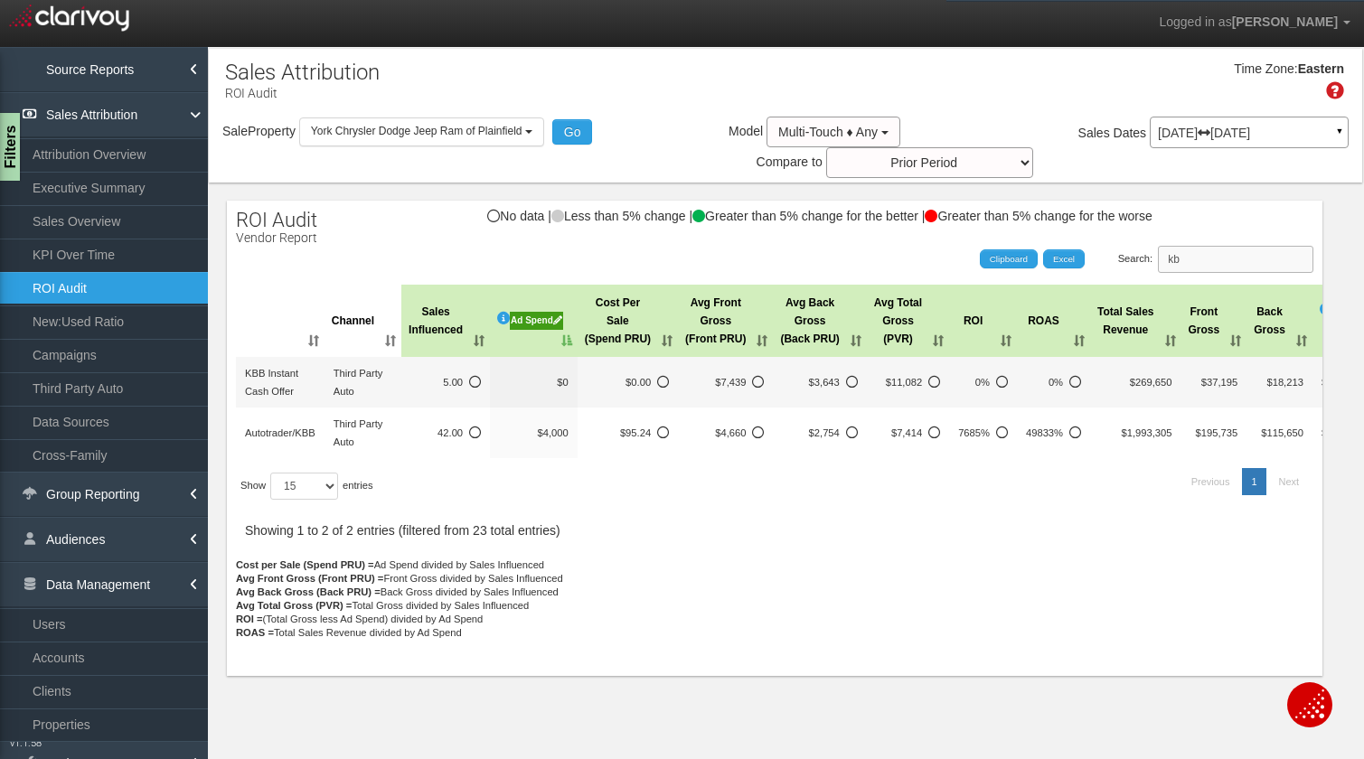
type input "k"
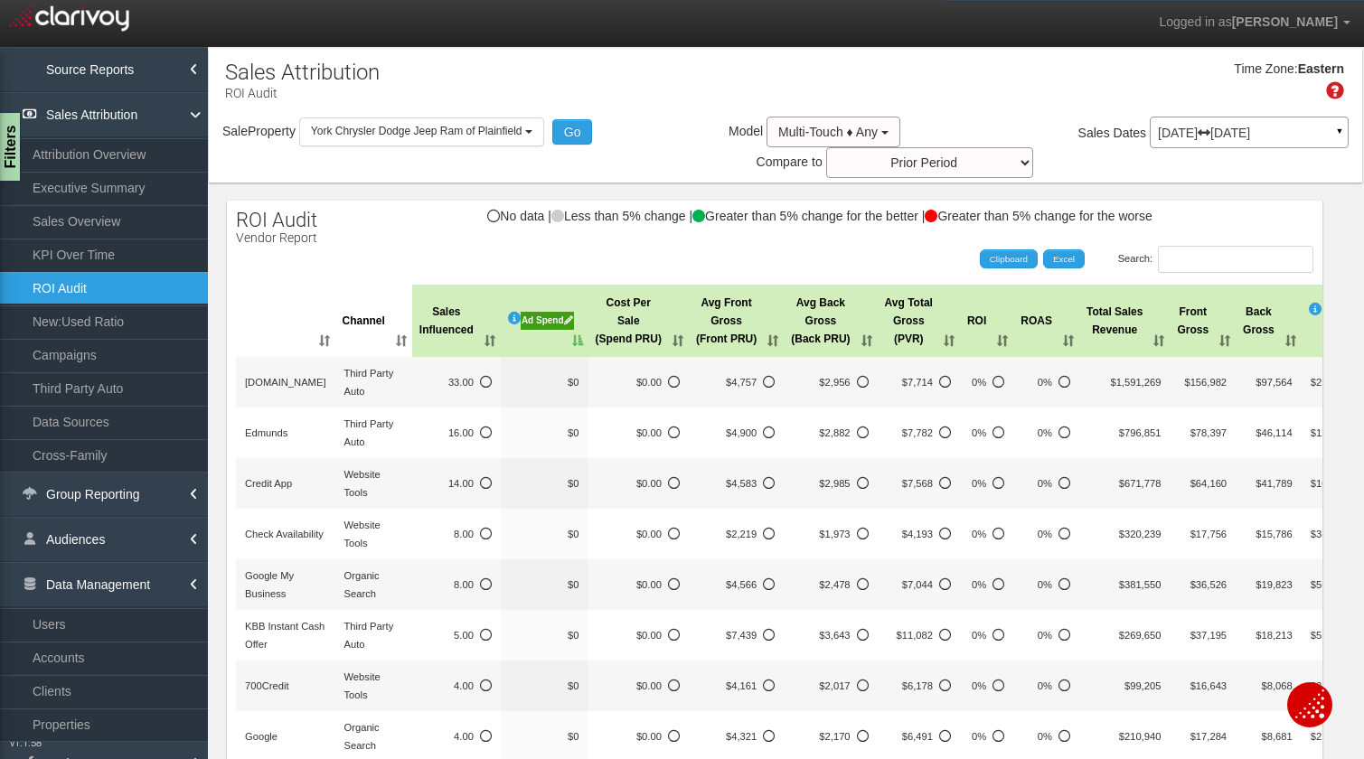
click at [521, 327] on div "Ad Spend" at bounding box center [547, 321] width 53 height 18
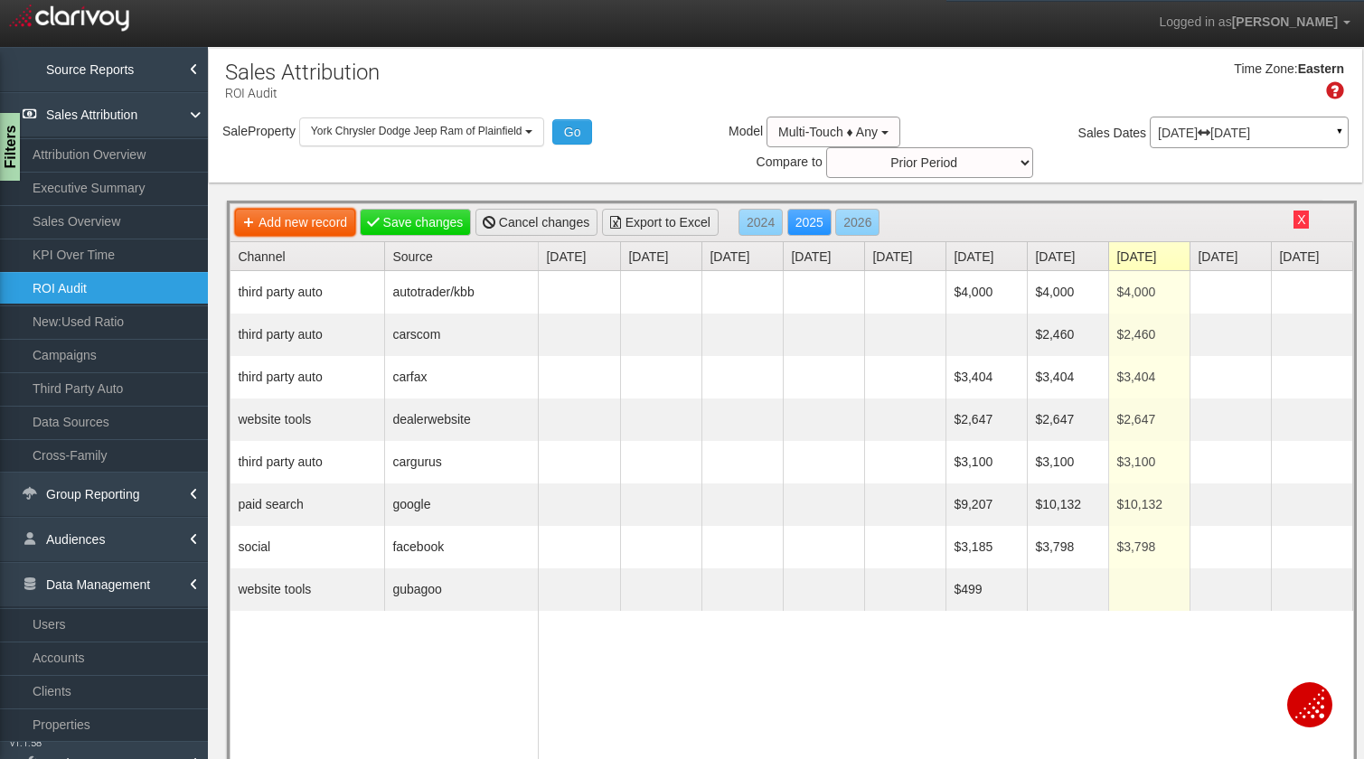
click at [300, 227] on link "Add new record" at bounding box center [295, 222] width 120 height 27
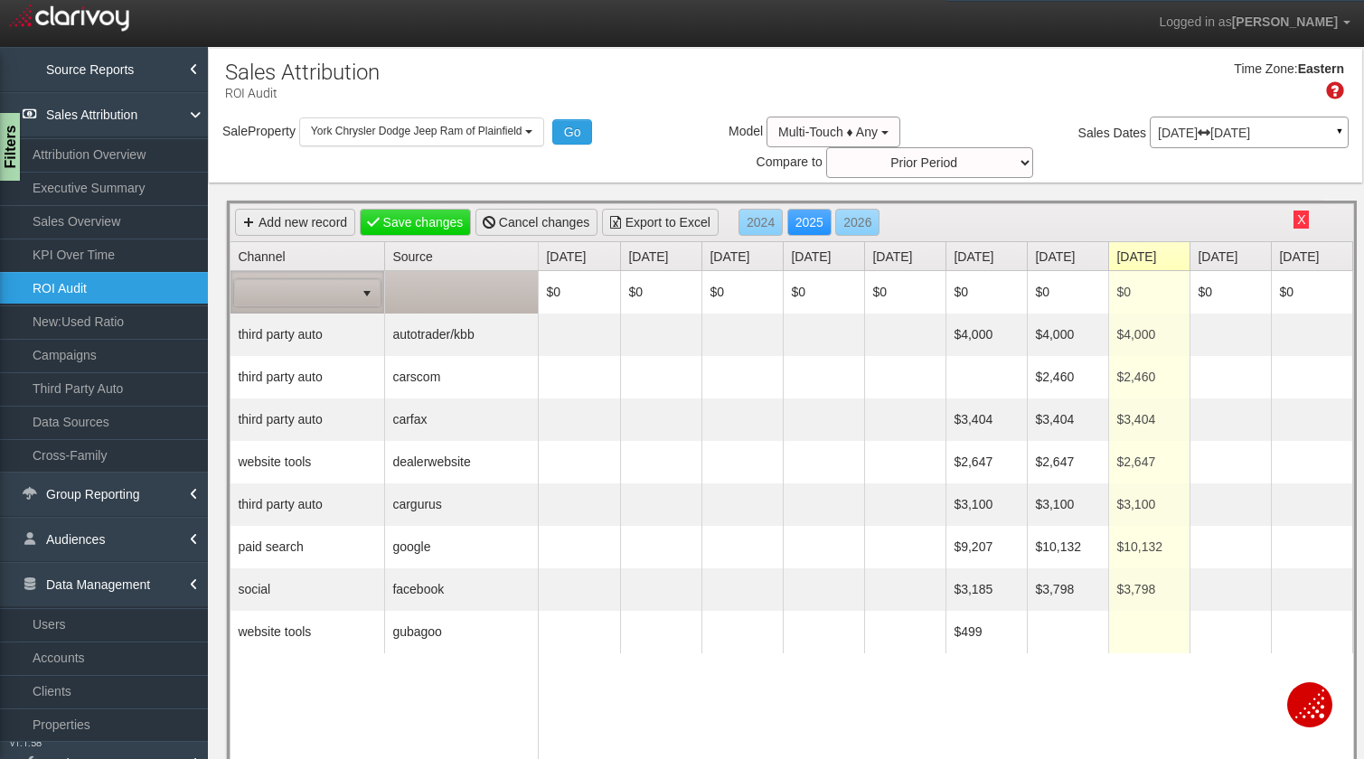
click at [317, 298] on span at bounding box center [294, 292] width 119 height 25
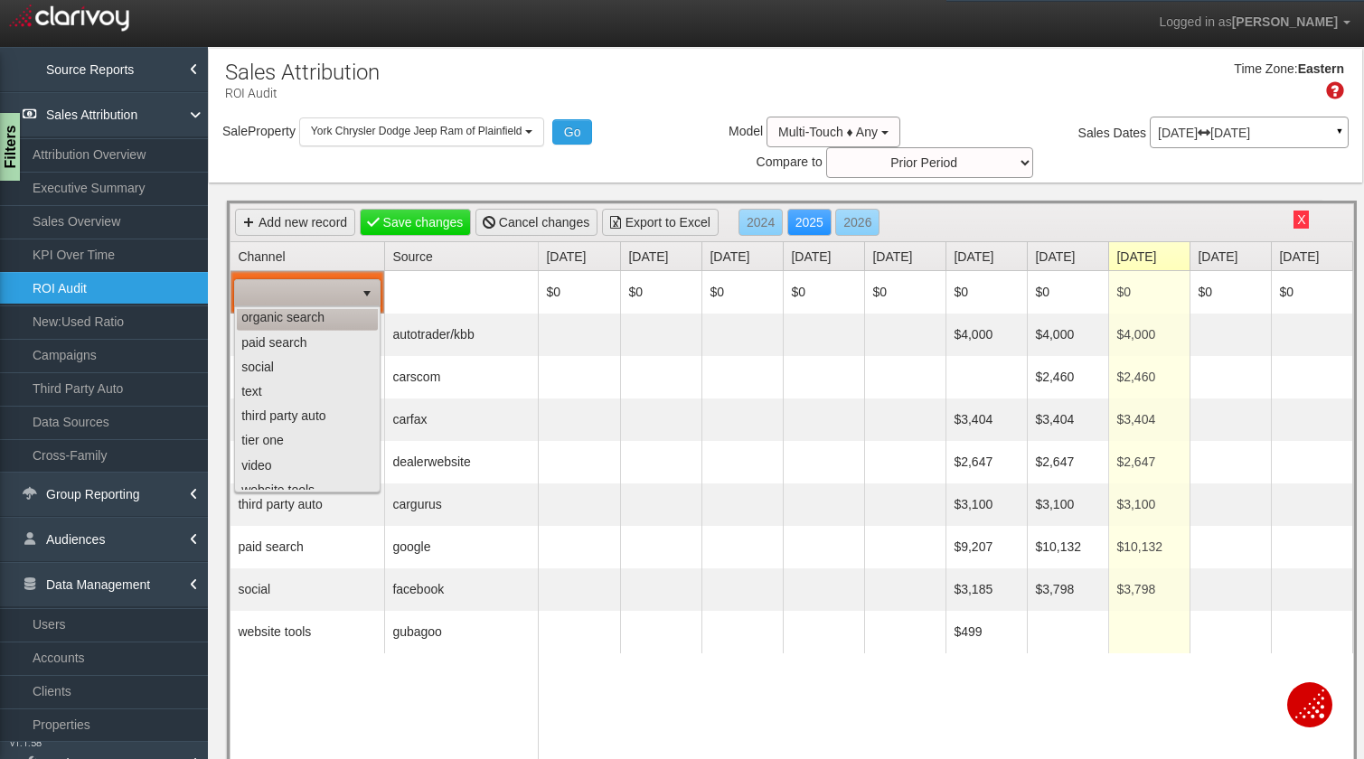
scroll to position [114, 0]
click at [309, 401] on li "third party auto" at bounding box center [307, 403] width 141 height 24
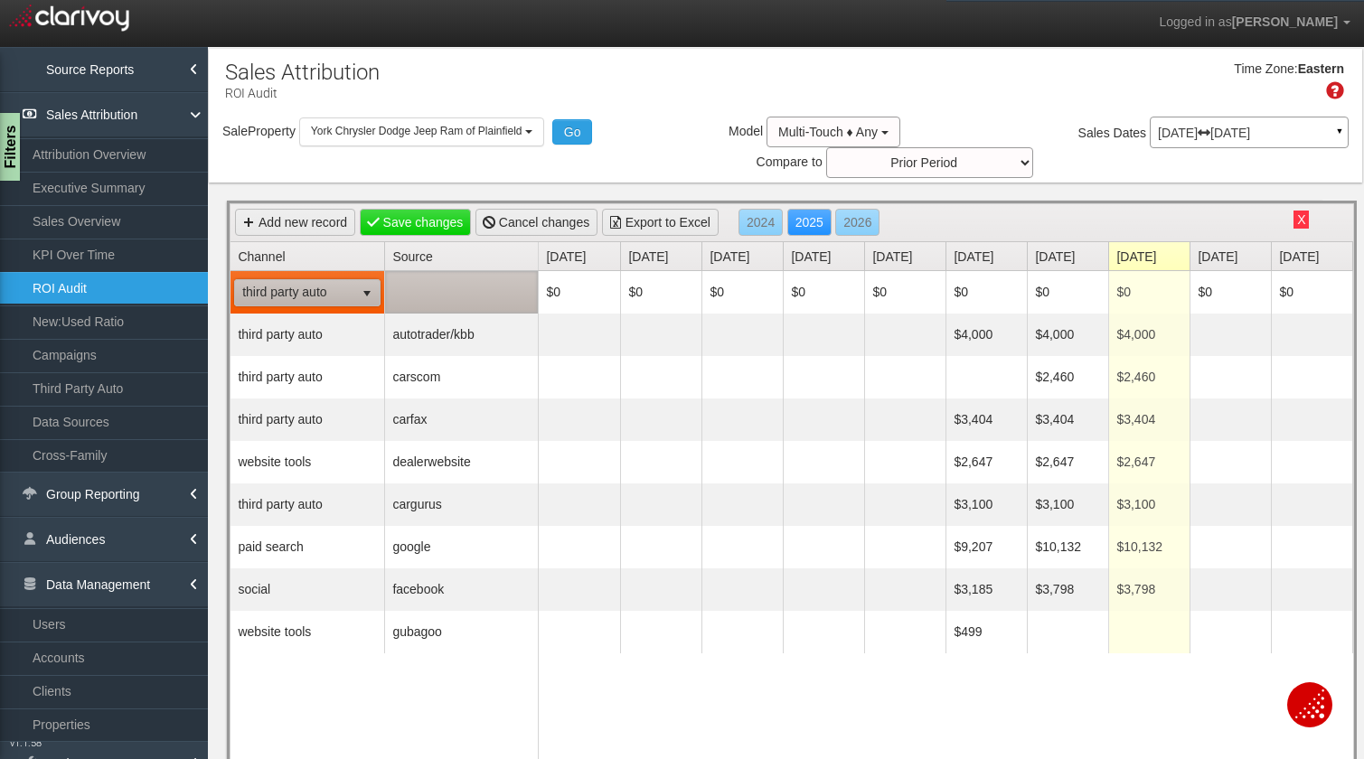
click at [432, 292] on td at bounding box center [461, 292] width 154 height 42
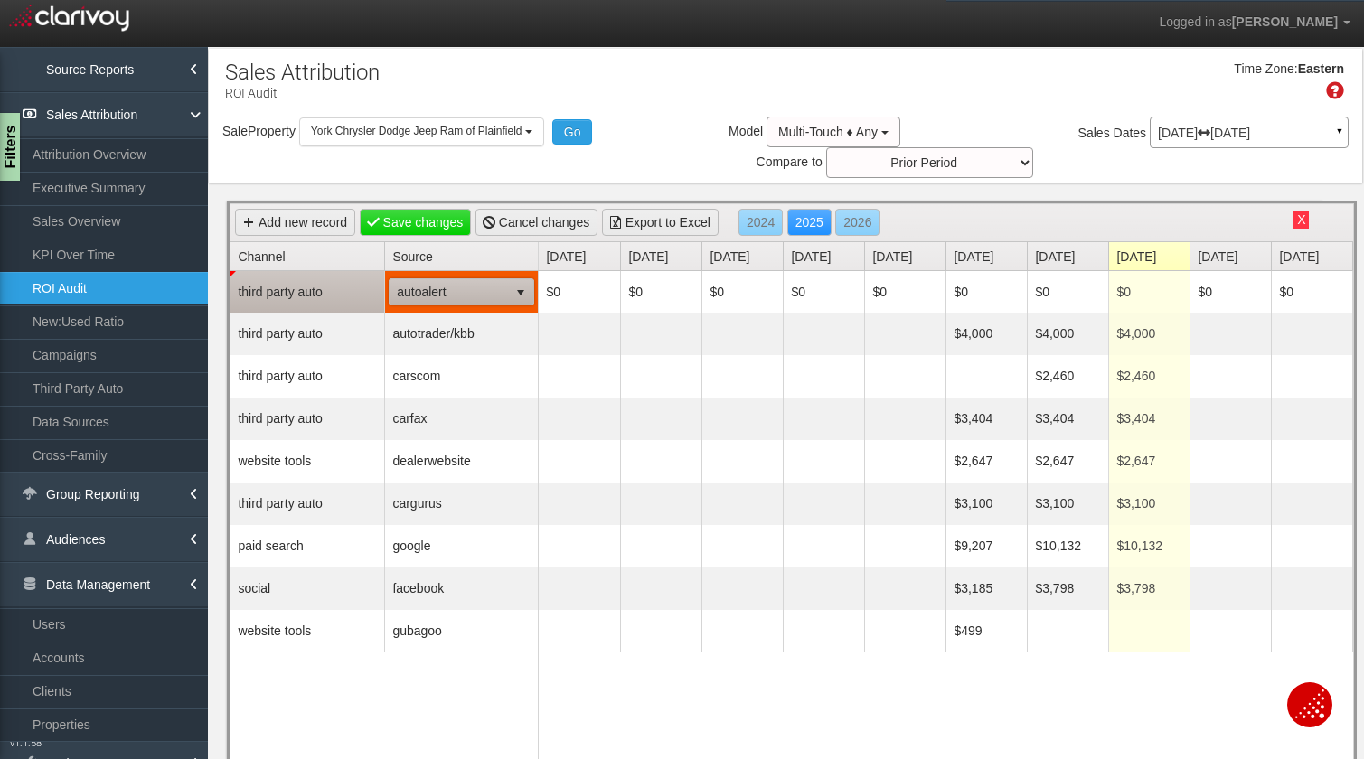
click at [432, 292] on span "autoalert" at bounding box center [449, 291] width 118 height 25
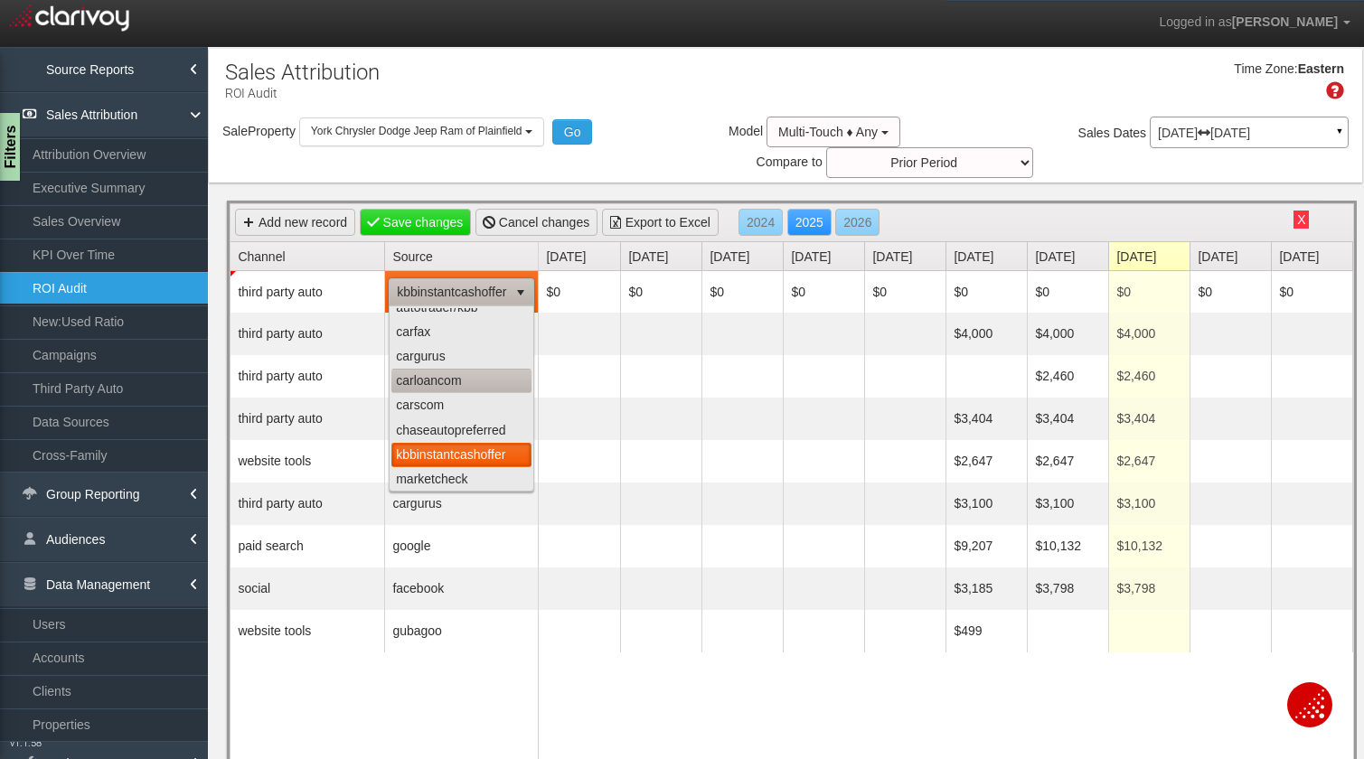
scroll to position [67, 0]
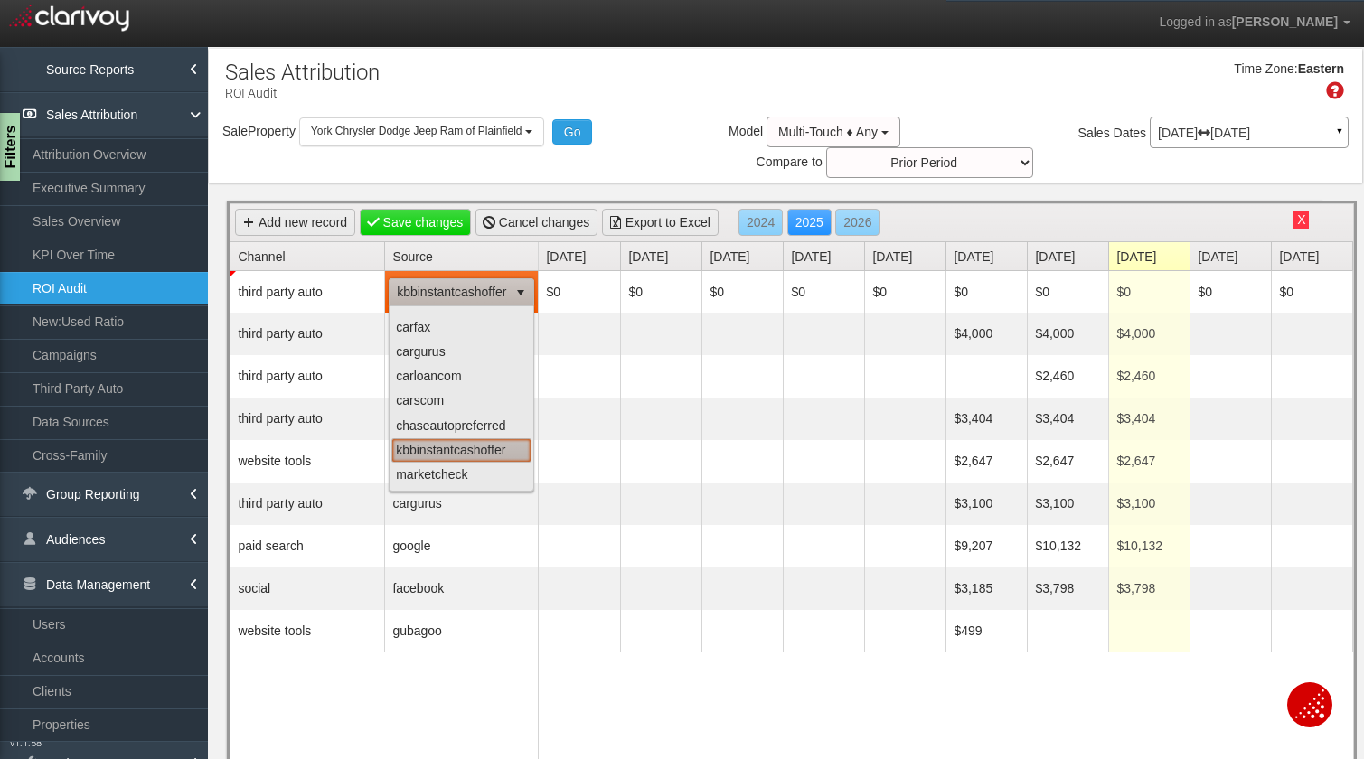
click at [453, 446] on li "kbbinstantcashoffer" at bounding box center [461, 450] width 140 height 24
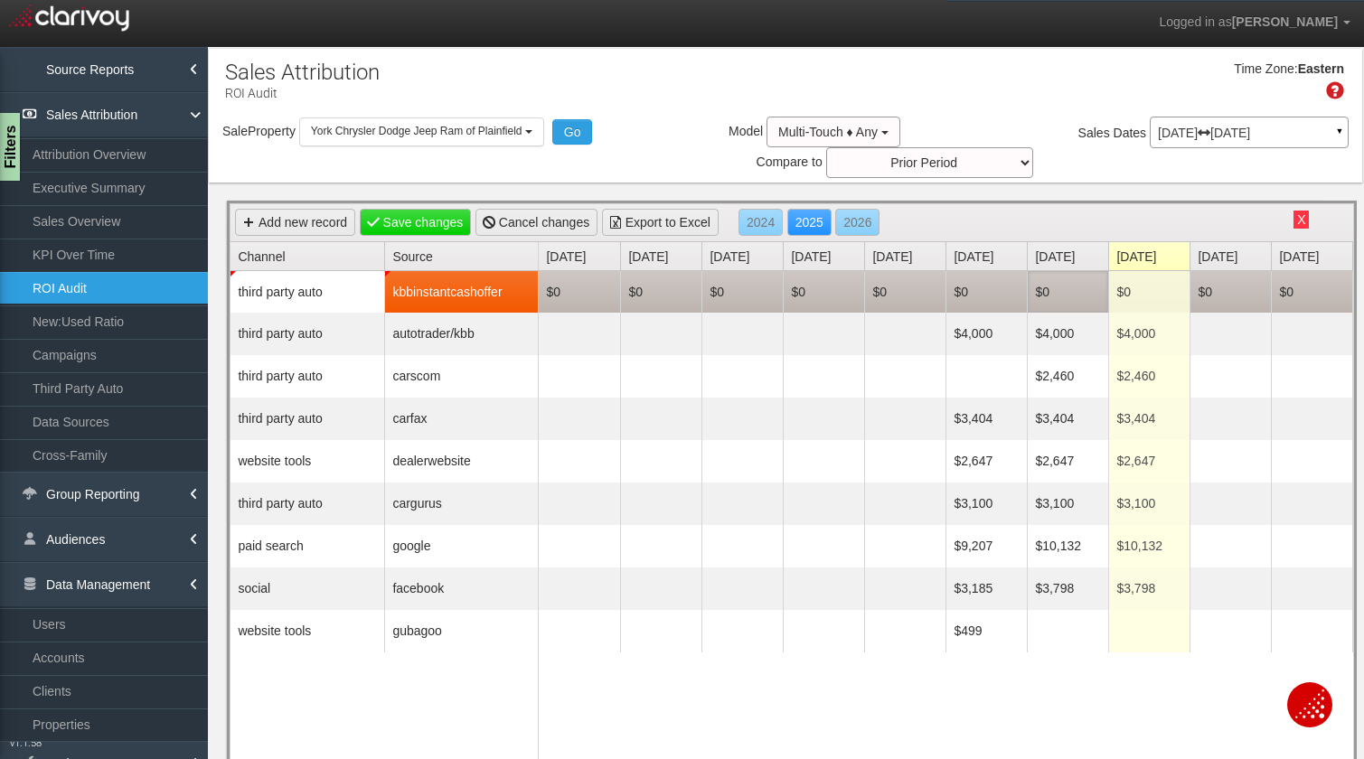
click at [1042, 285] on td "$0" at bounding box center [1067, 292] width 81 height 42
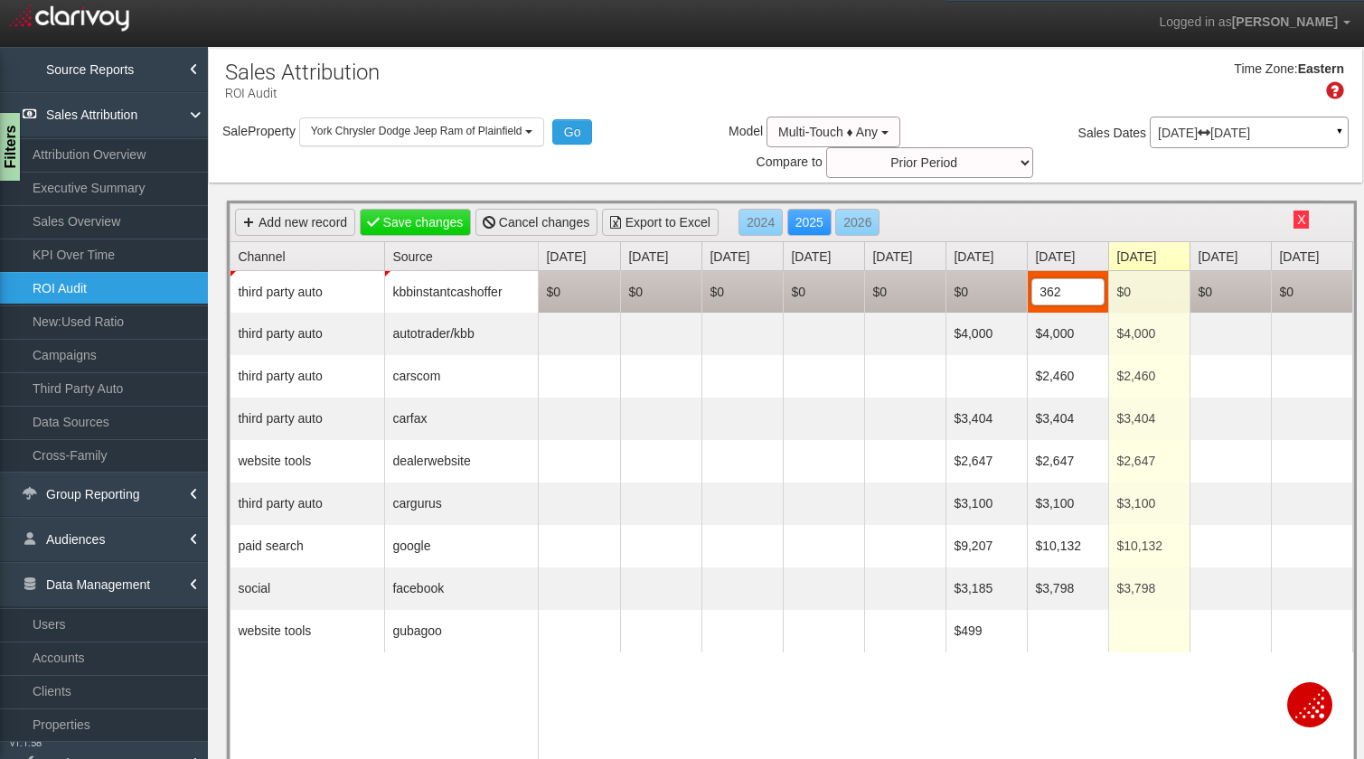
type input "3625"
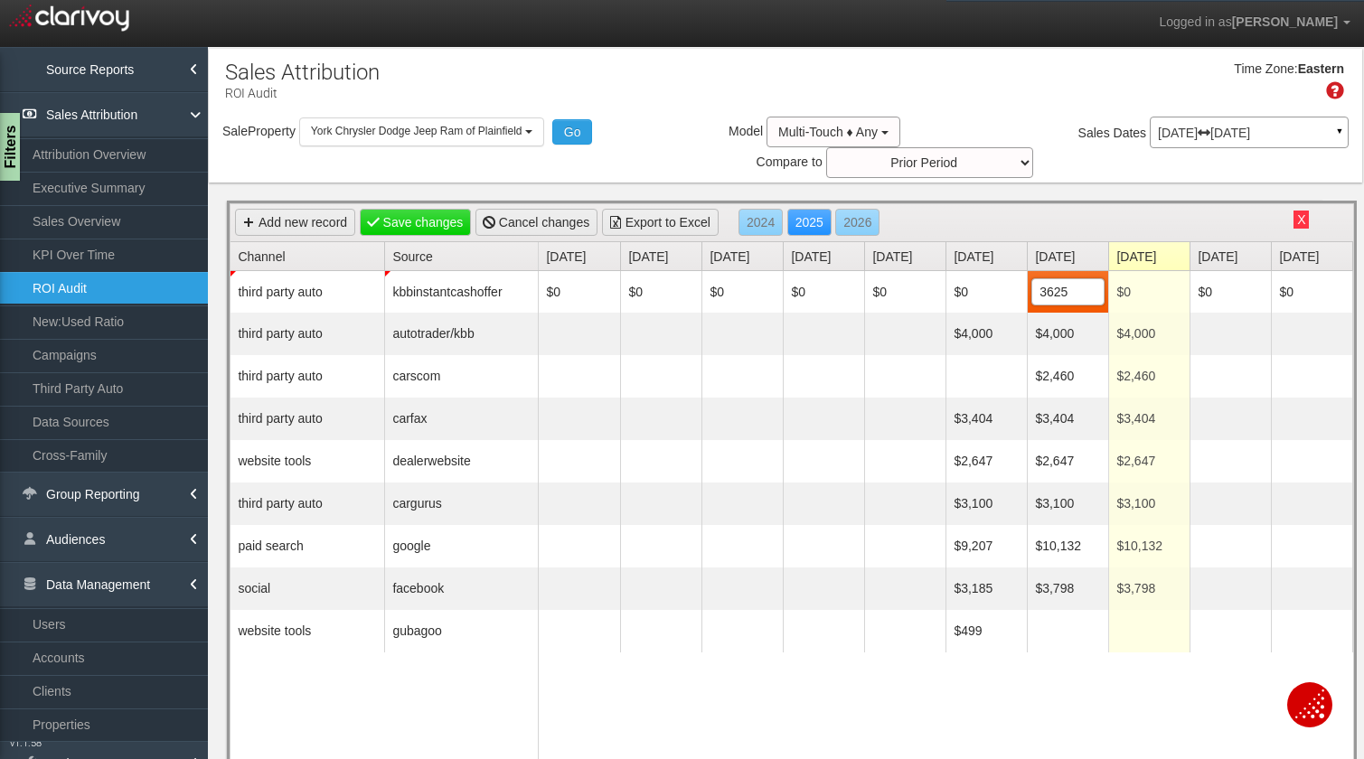
type input "$3,625"
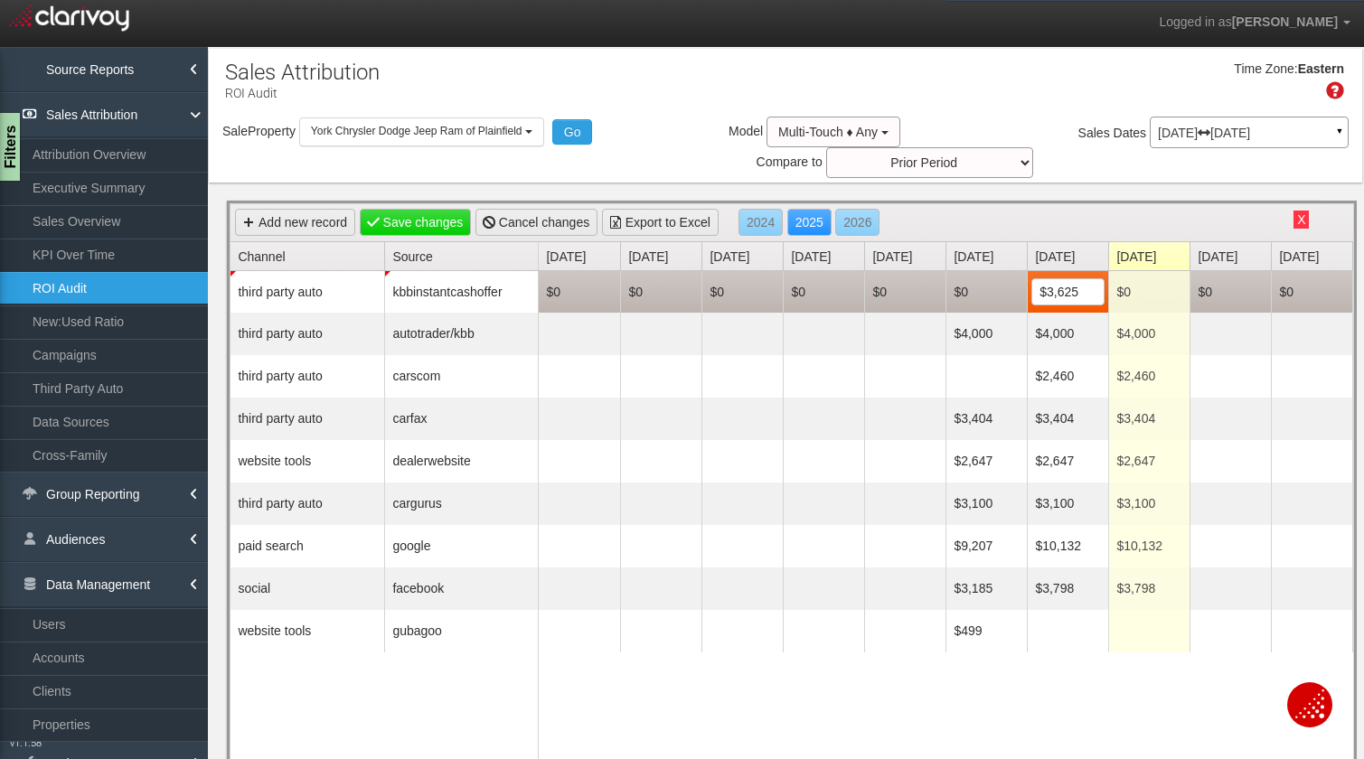
click at [1002, 293] on td "$0" at bounding box center [985, 292] width 81 height 42
type input "3625"
click at [1148, 292] on td "$0" at bounding box center [1148, 292] width 81 height 42
type input "3625"
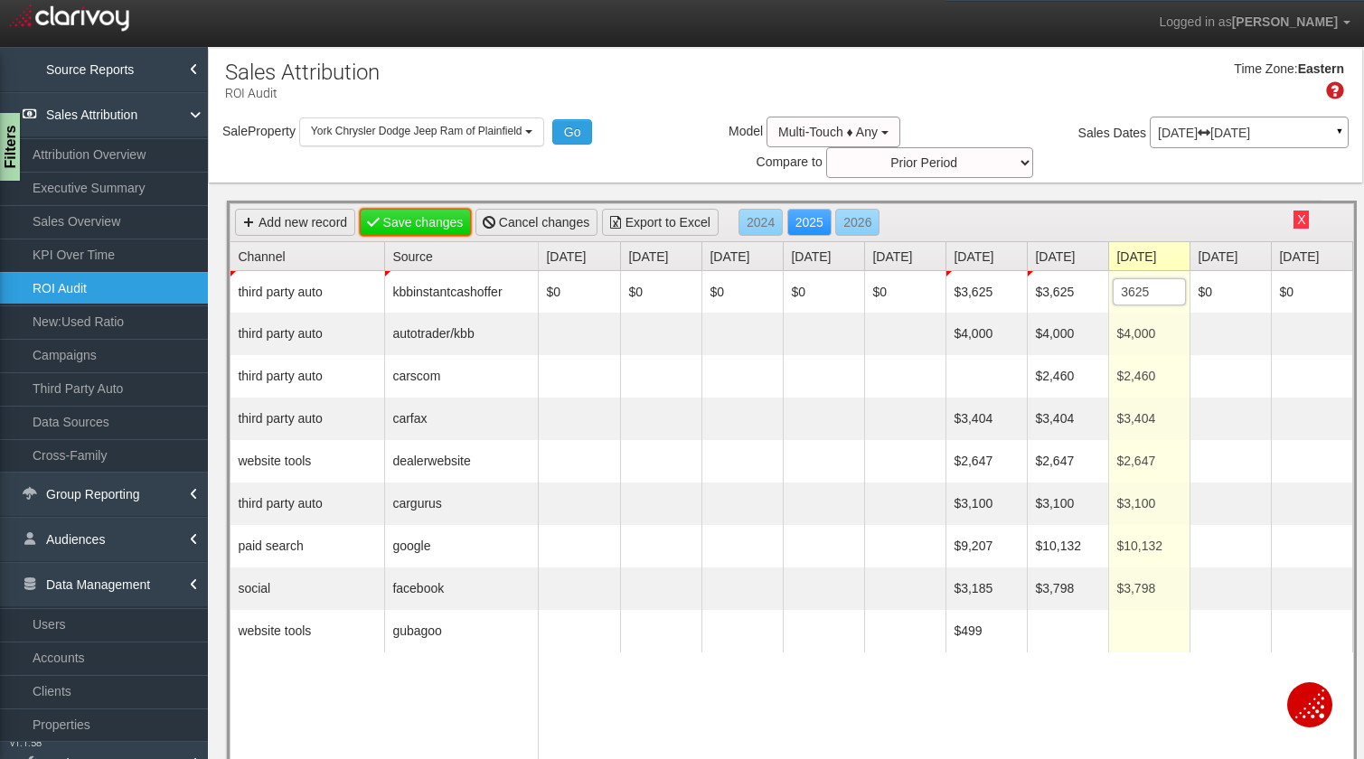
click at [405, 230] on link "Save changes" at bounding box center [416, 222] width 112 height 27
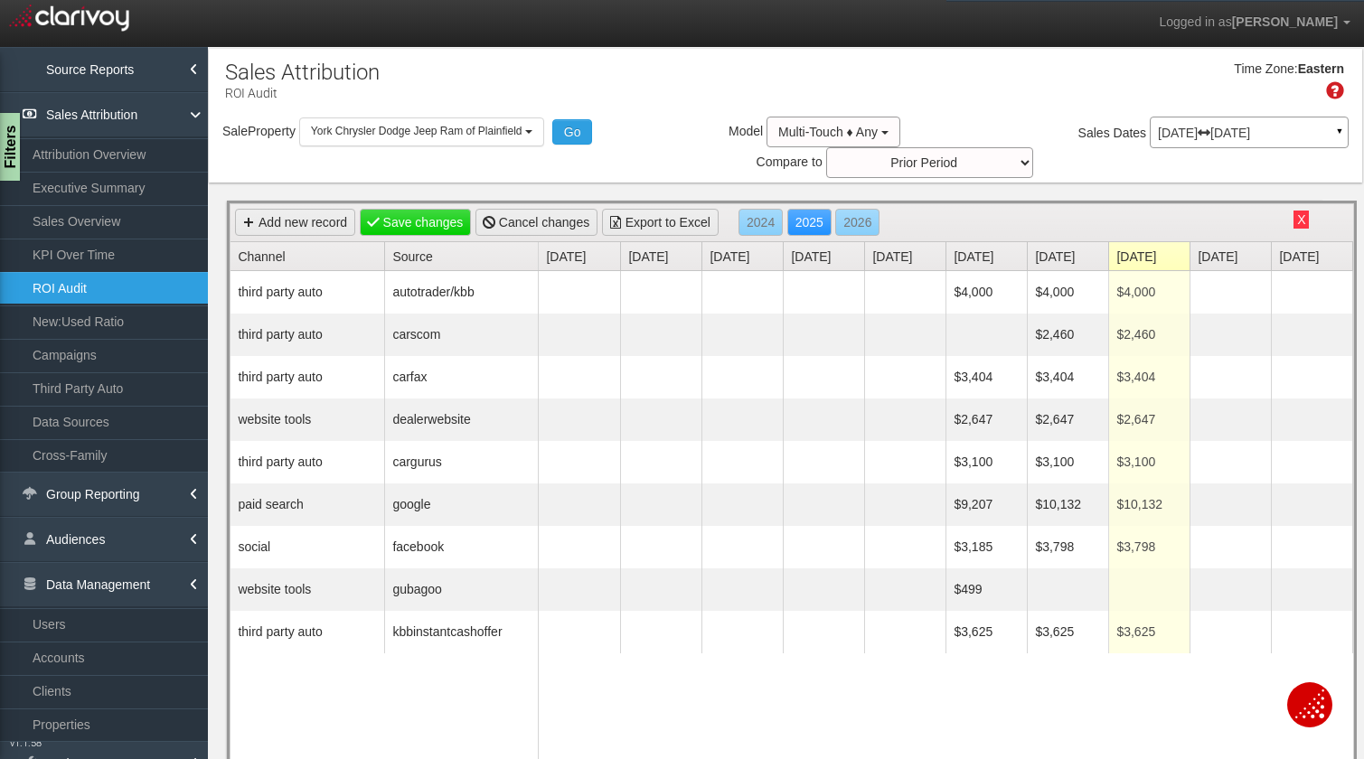
select select "object:69006"
click at [1303, 217] on button "X" at bounding box center [1300, 220] width 15 height 18
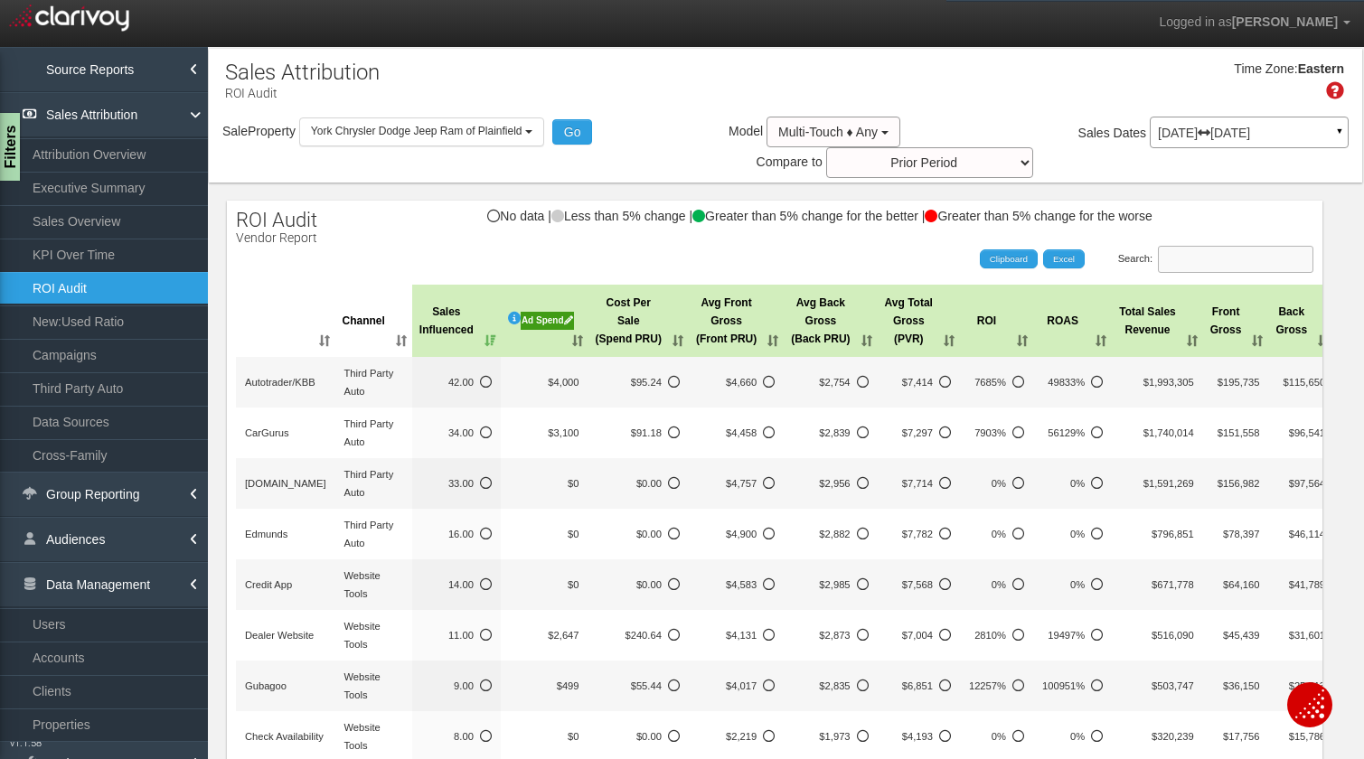
click at [1234, 256] on input "Search:" at bounding box center [1235, 259] width 155 height 27
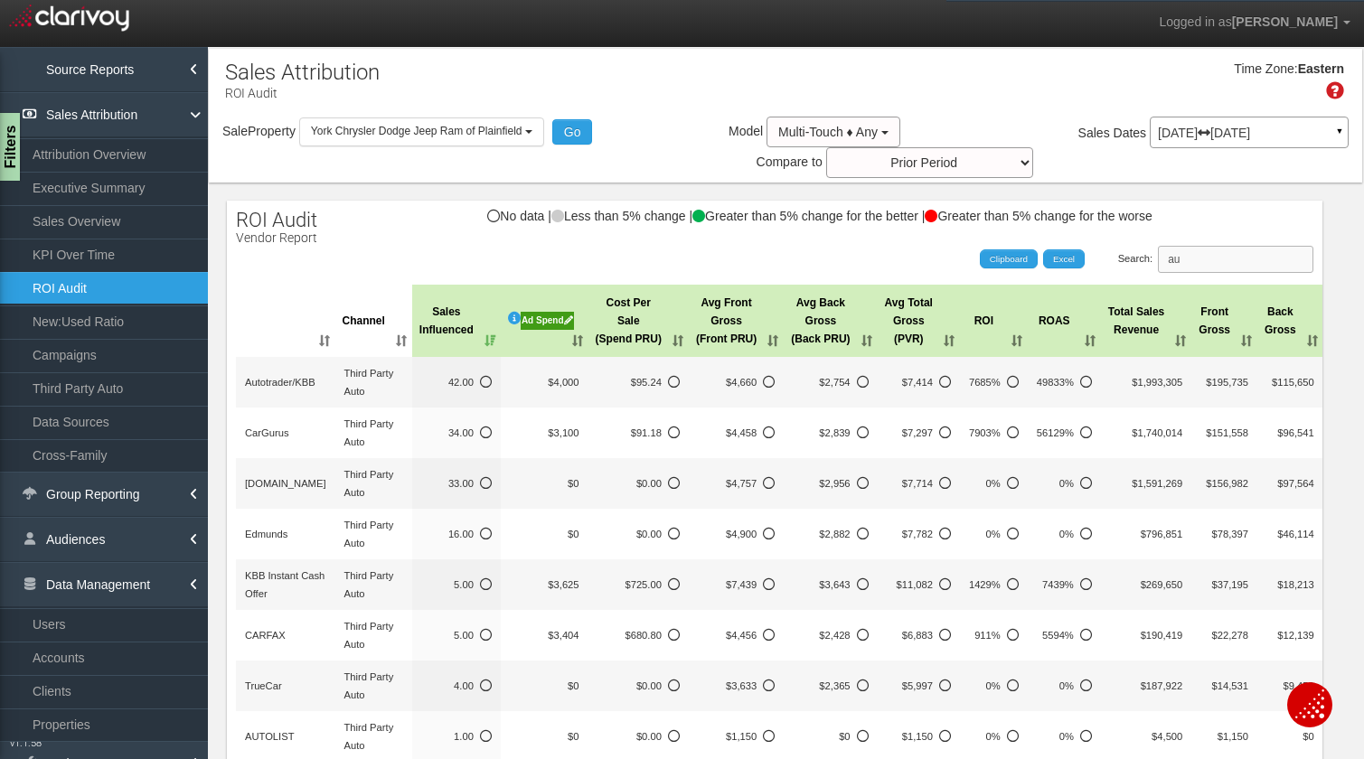
type input "a"
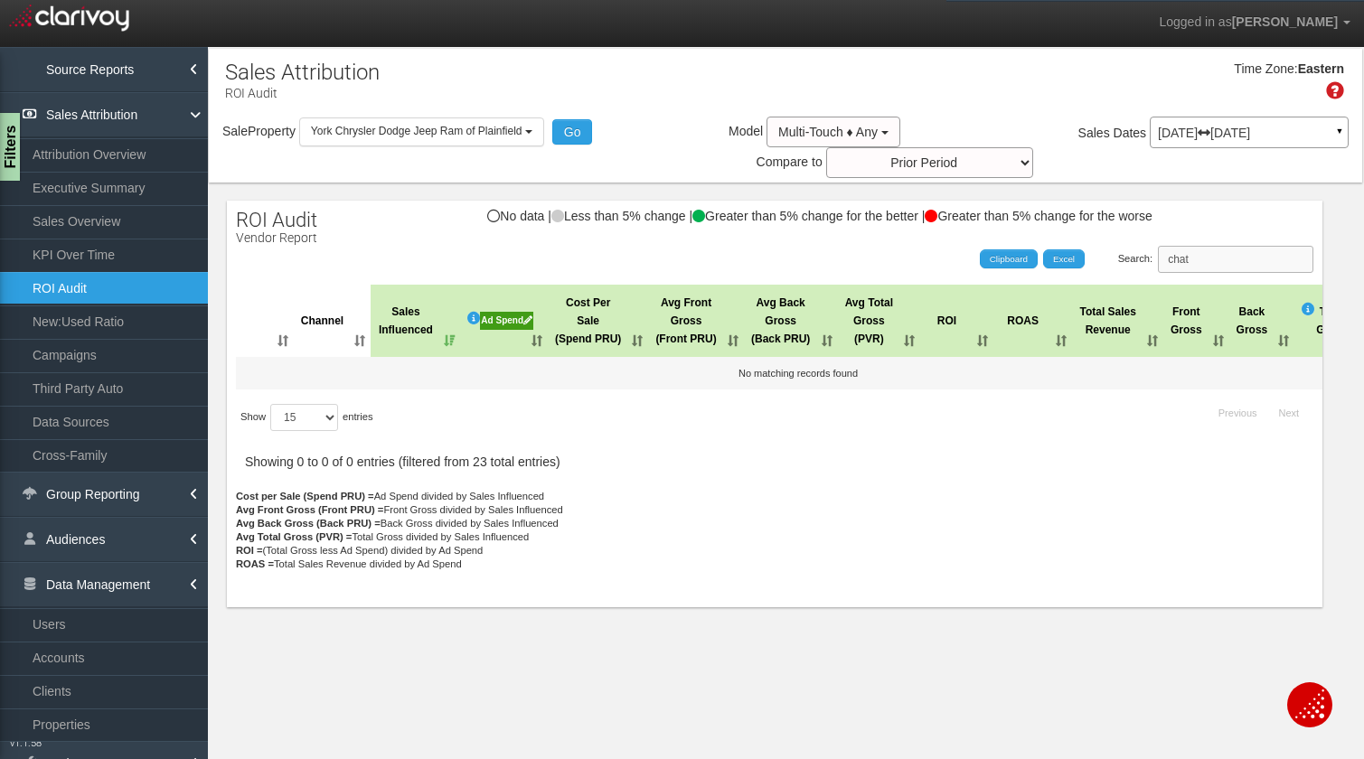
drag, startPoint x: 1206, startPoint y: 257, endPoint x: 1109, endPoint y: 252, distance: 97.7
click at [1109, 252] on div "Search: chat" at bounding box center [1039, 259] width 548 height 27
type input "d"
type input "e"
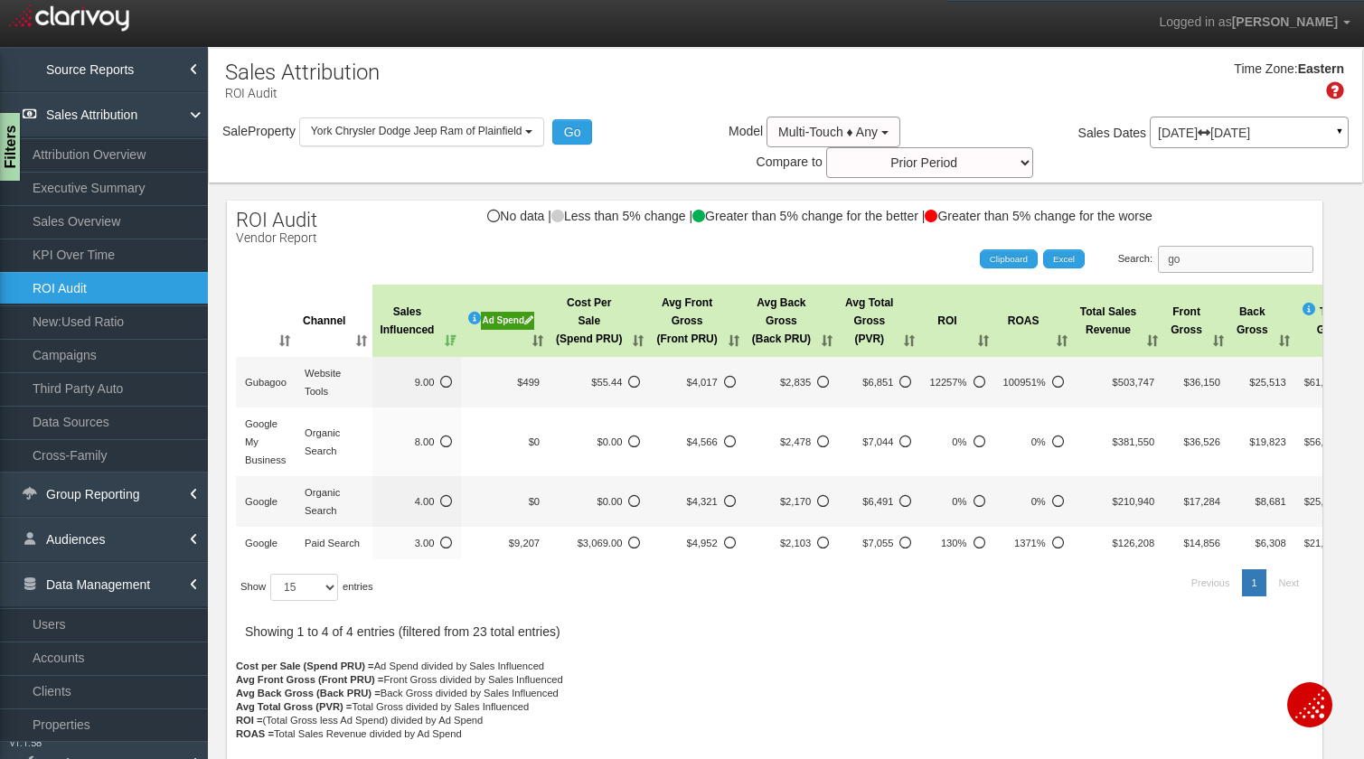
type input "g"
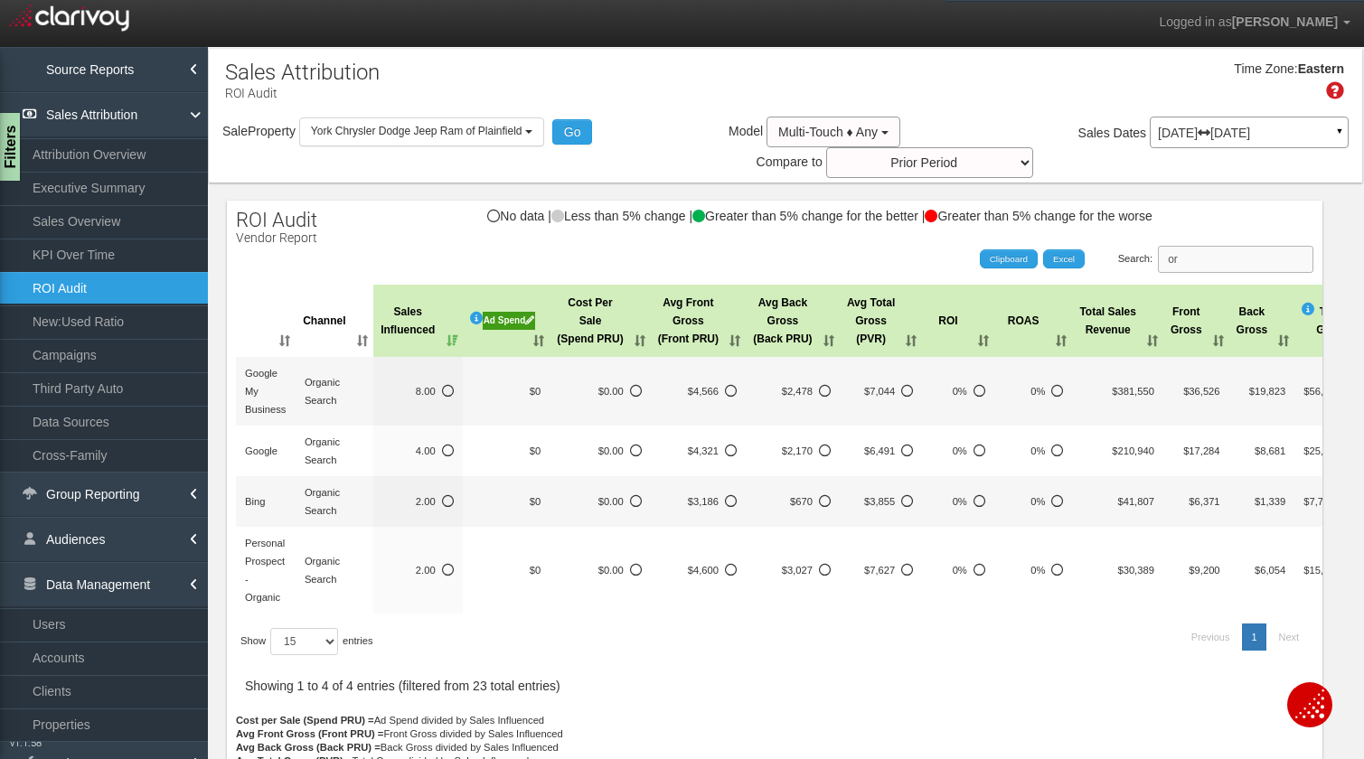
type input "o"
